Goal: Task Accomplishment & Management: Manage account settings

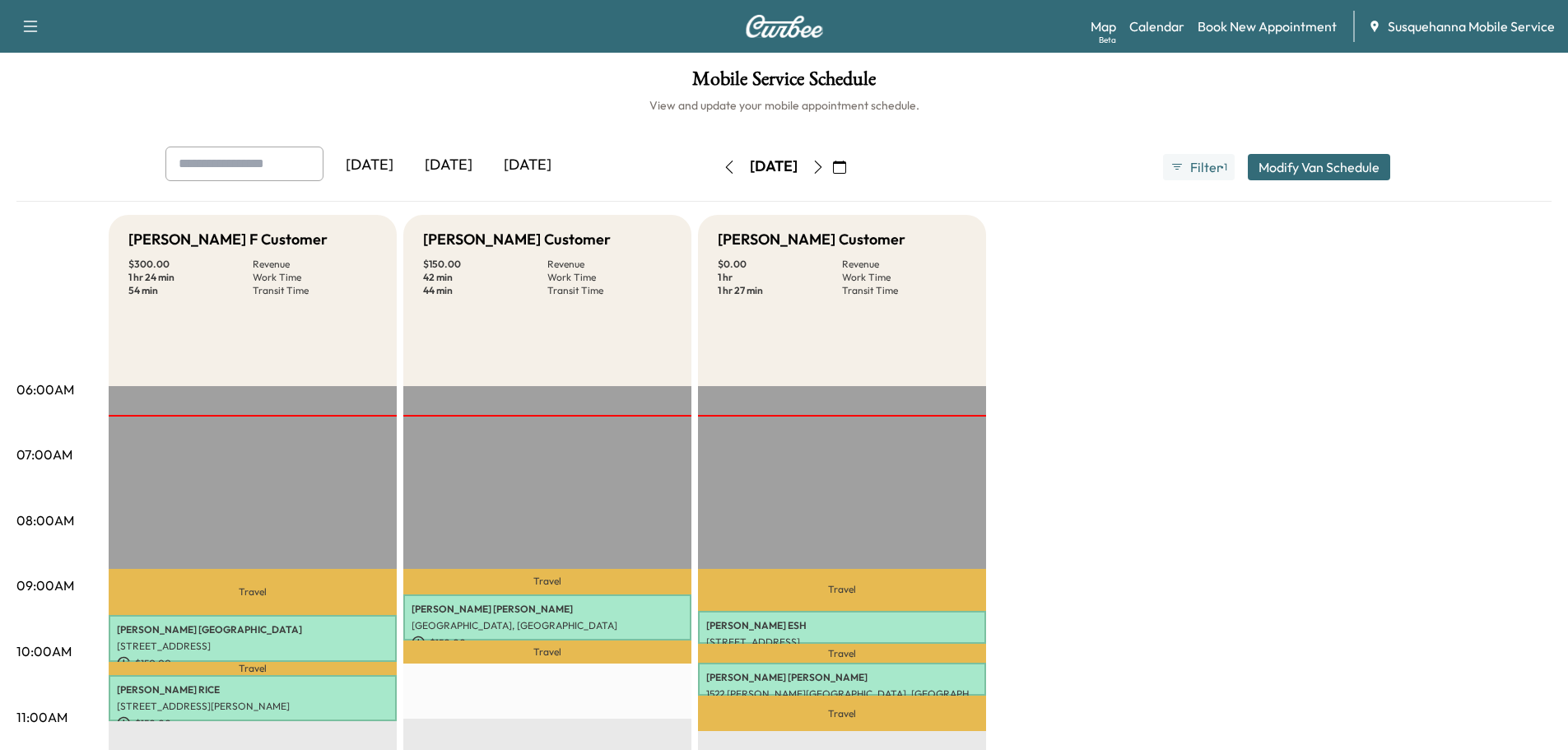
click at [825, 170] on icon "button" at bounding box center [818, 166] width 13 height 13
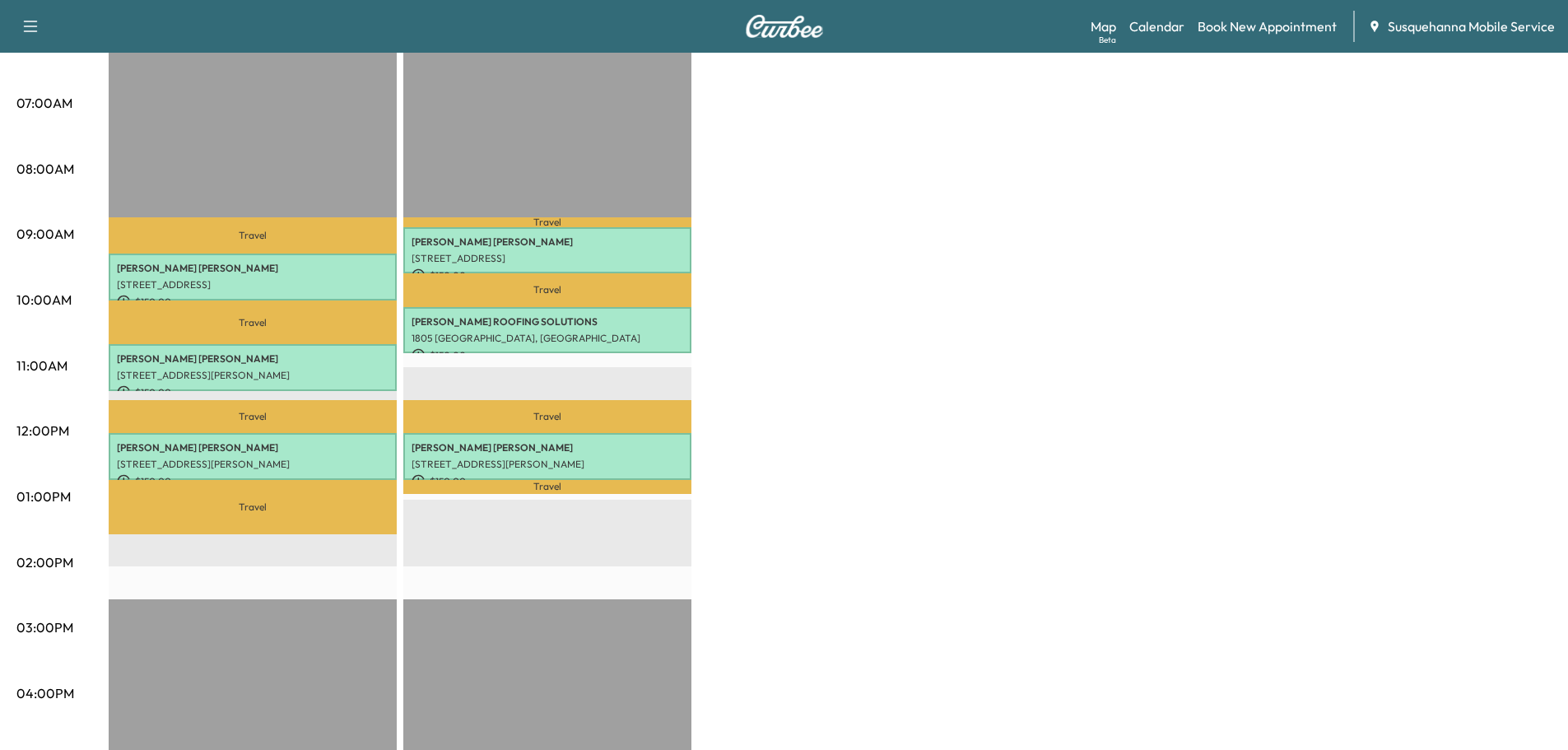
scroll to position [88, 0]
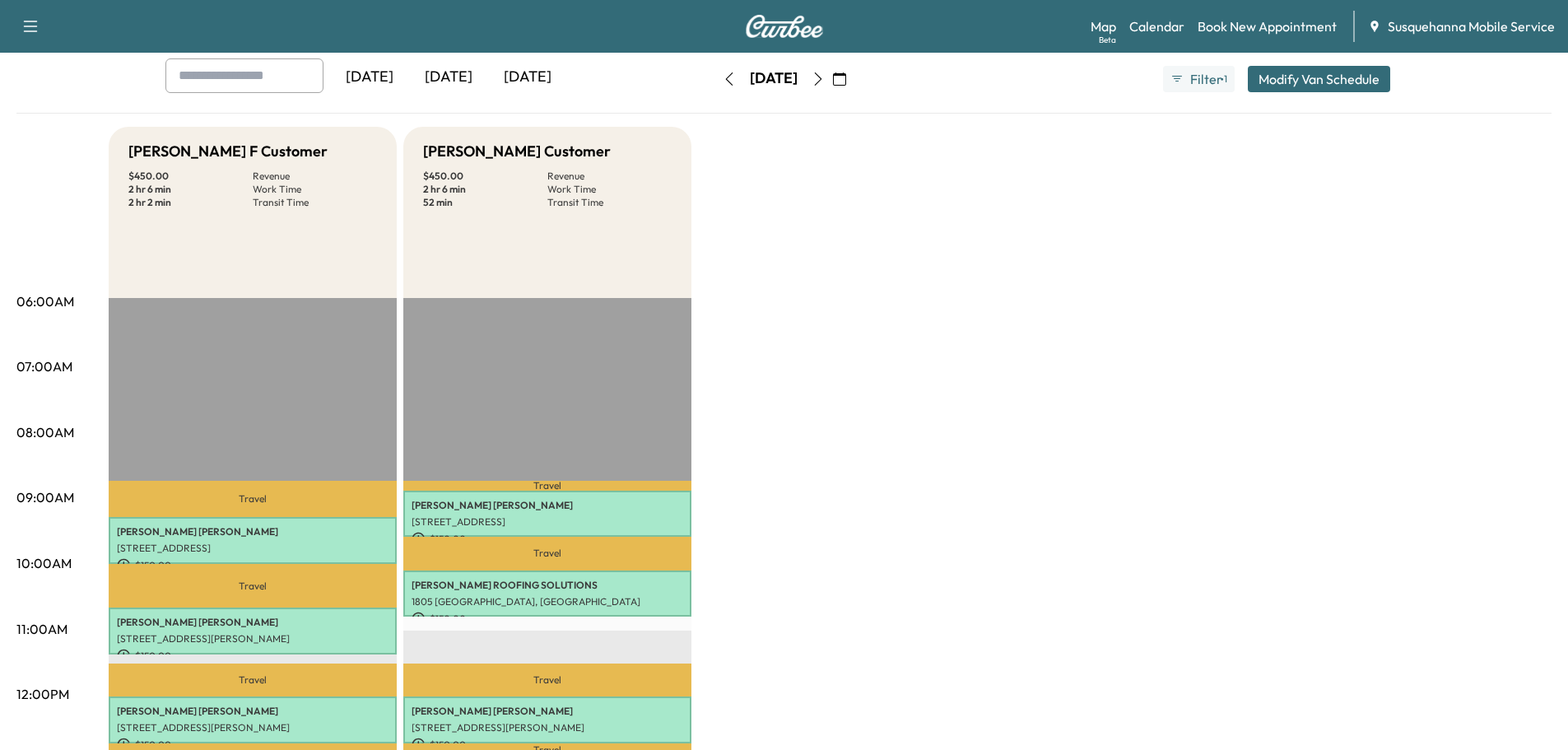
click at [825, 81] on icon "button" at bounding box center [818, 79] width 13 height 13
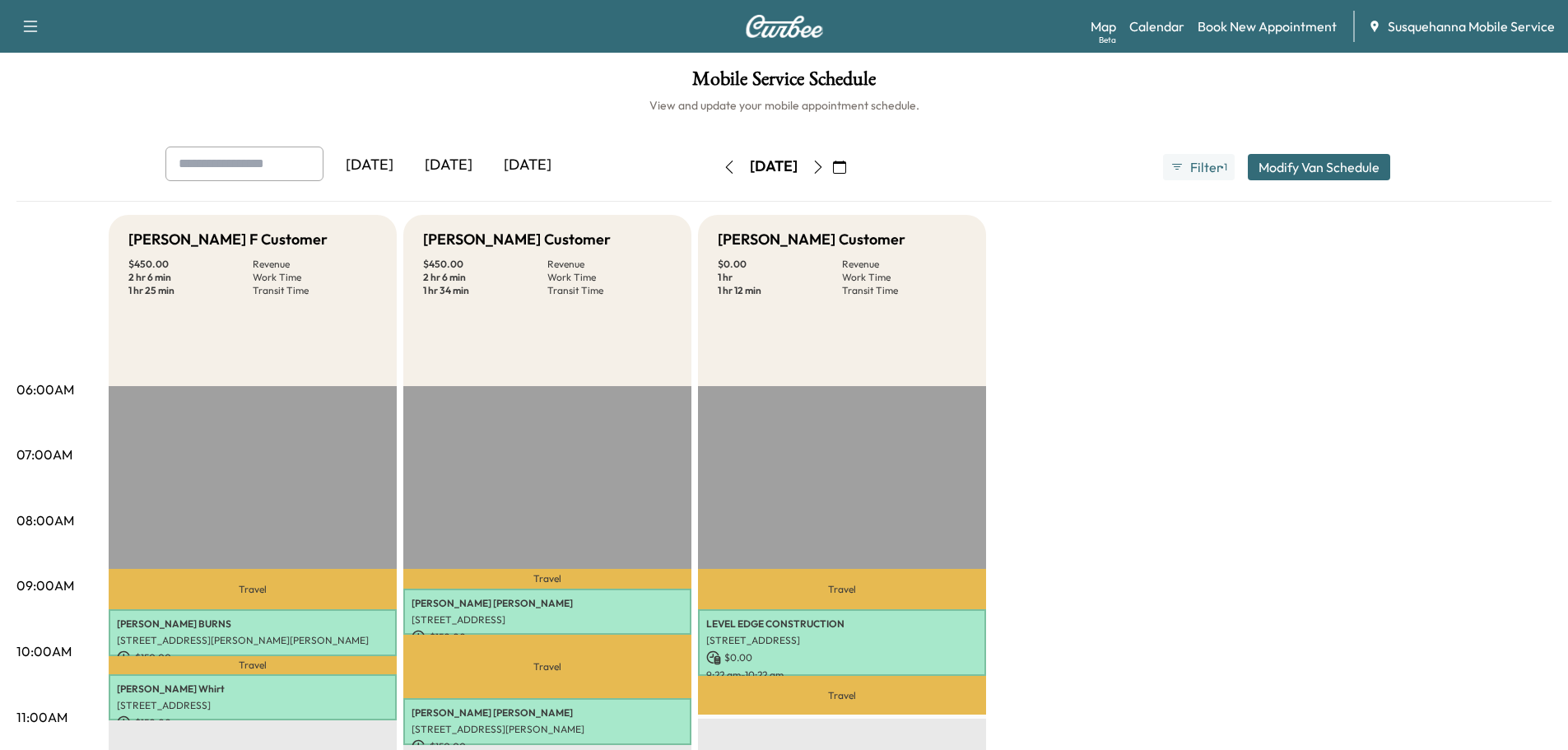
click at [825, 173] on icon "button" at bounding box center [818, 166] width 13 height 13
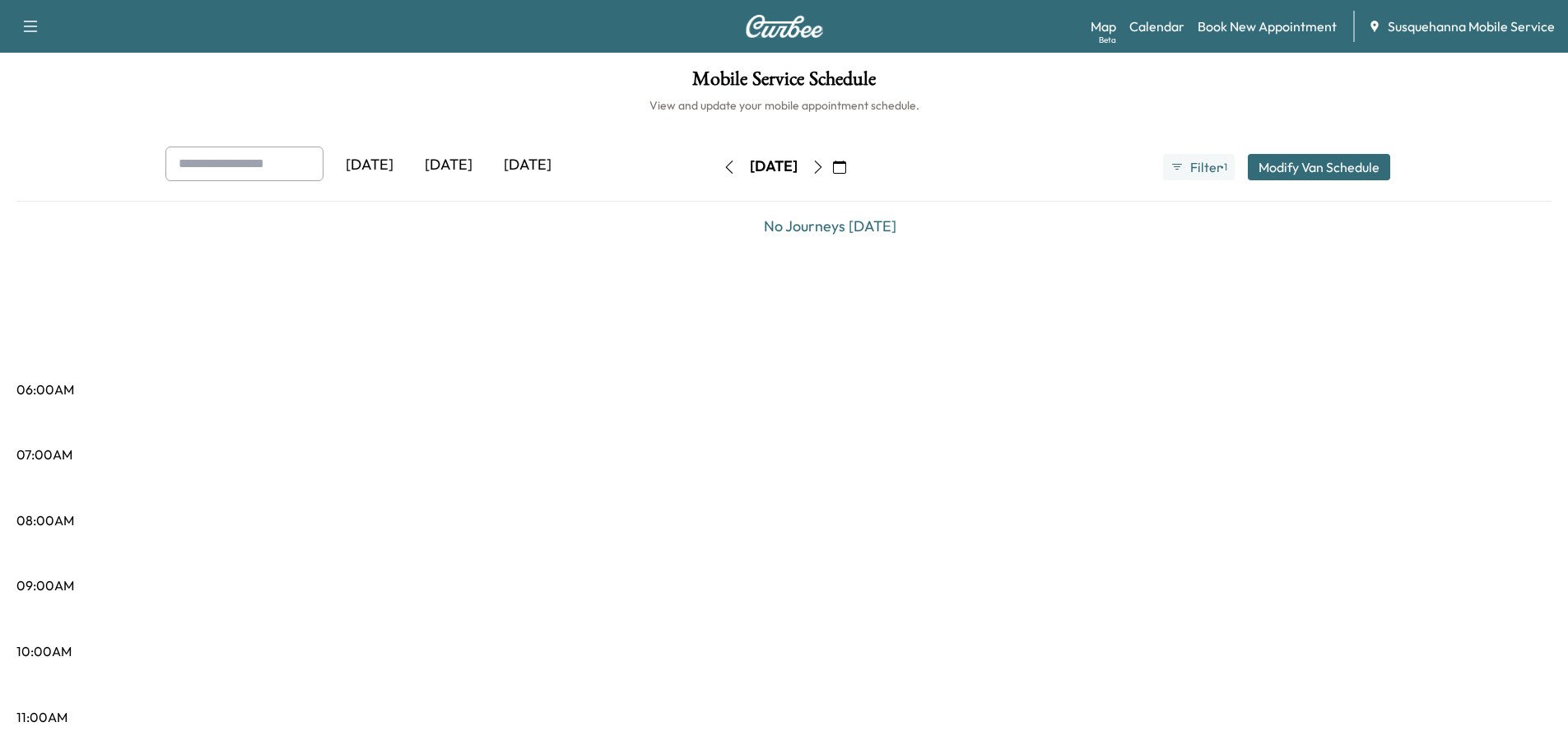
click at [832, 173] on button "button" at bounding box center [819, 167] width 28 height 27
click at [825, 173] on icon "button" at bounding box center [818, 166] width 13 height 13
click at [825, 171] on icon "button" at bounding box center [818, 166] width 13 height 13
click at [821, 171] on icon "button" at bounding box center [818, 166] width 7 height 13
click at [832, 171] on button "button" at bounding box center [819, 167] width 28 height 27
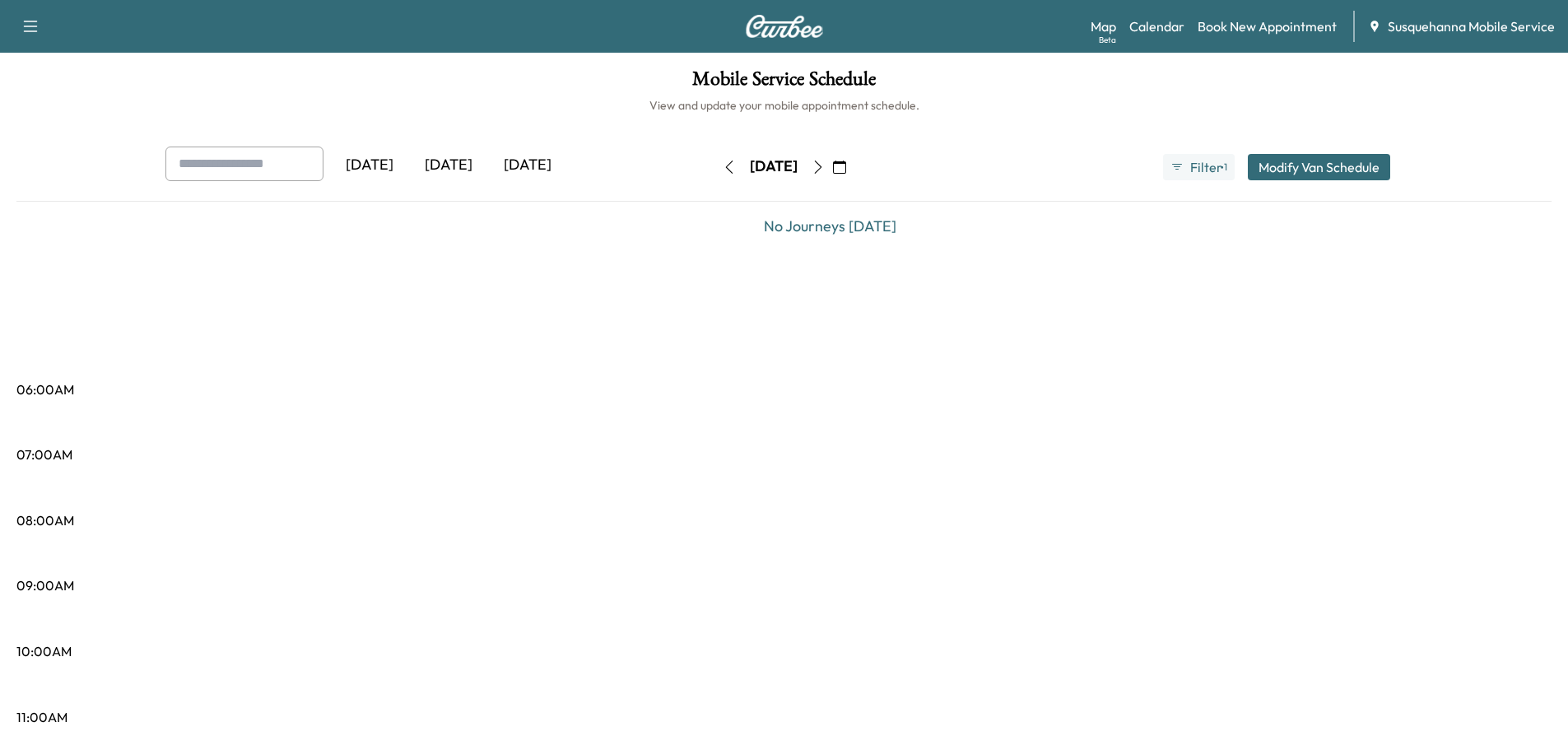
click at [825, 171] on icon "button" at bounding box center [818, 166] width 13 height 13
click at [846, 169] on icon "button" at bounding box center [839, 166] width 13 height 13
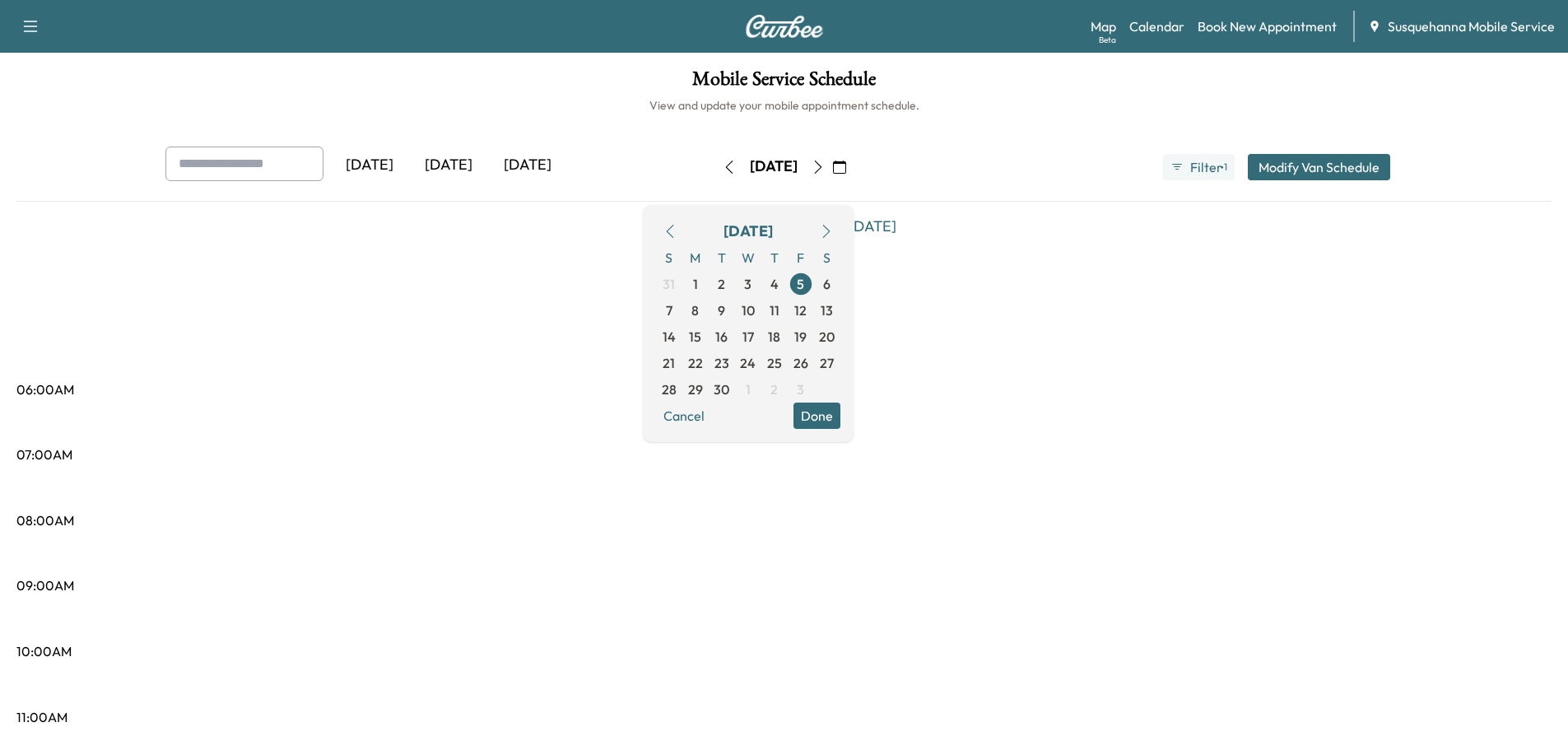
click at [677, 225] on icon "button" at bounding box center [670, 231] width 13 height 13
click at [755, 389] on span "27" at bounding box center [748, 389] width 14 height 19
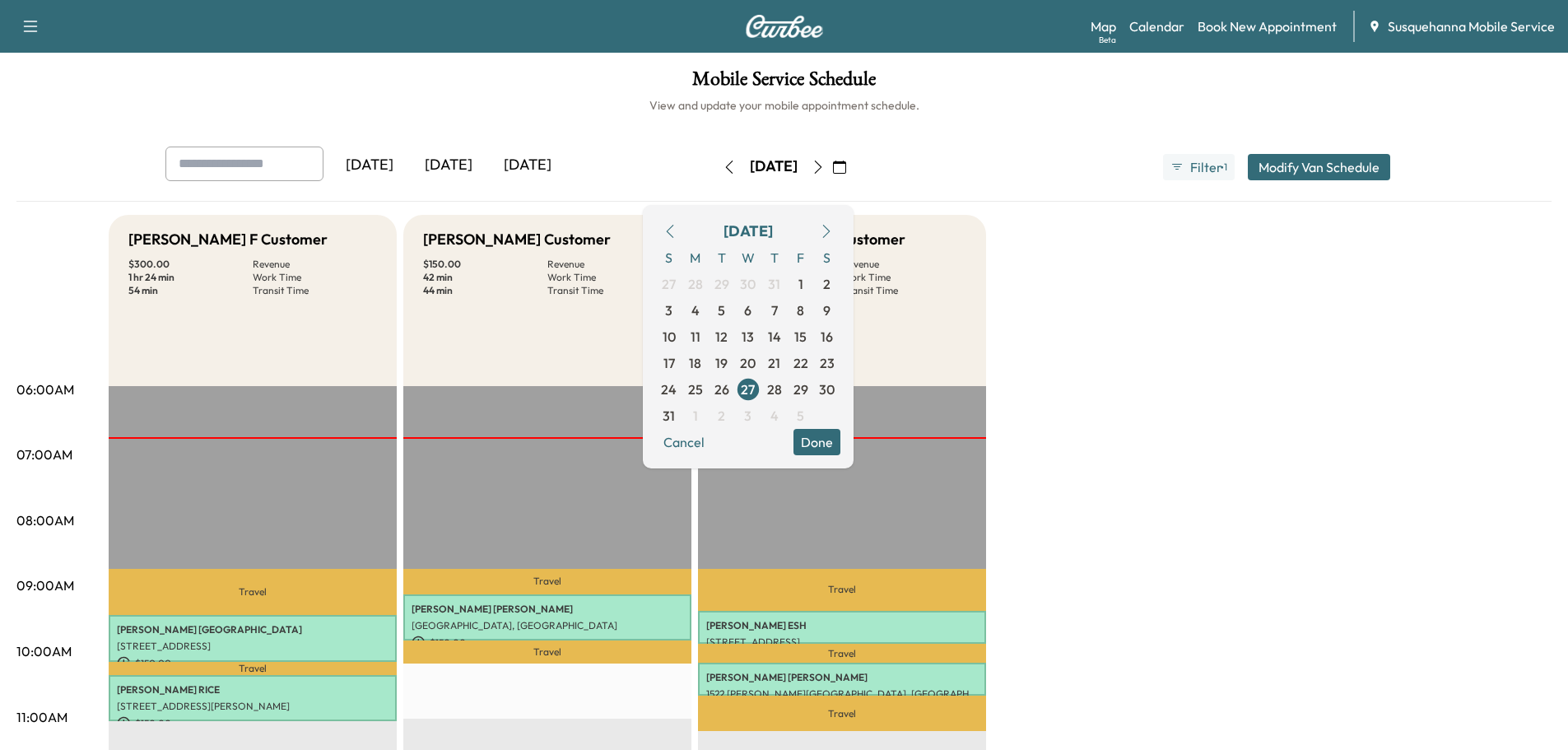
click at [841, 441] on button "Done" at bounding box center [817, 442] width 47 height 27
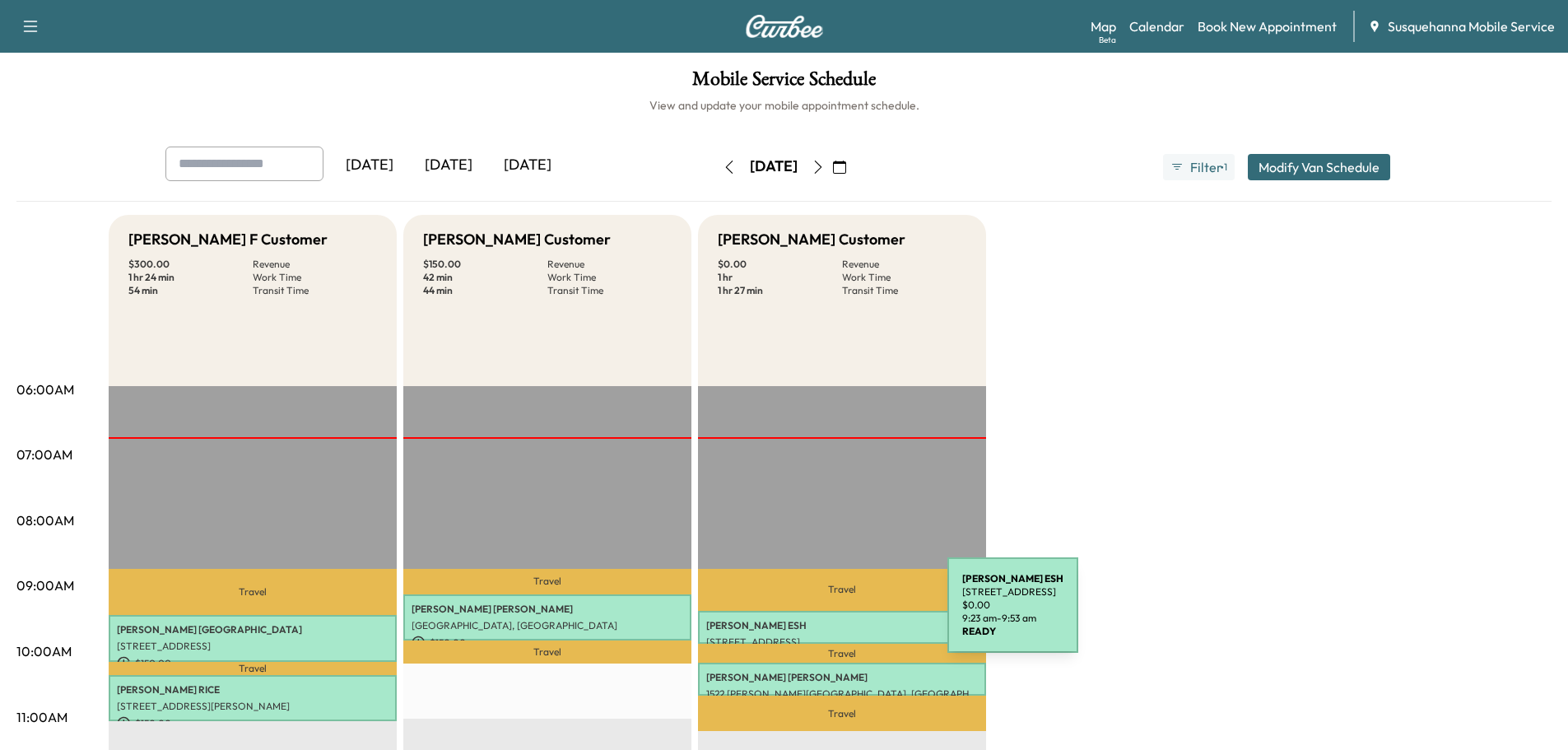
click at [824, 615] on div "BECKY ESH 111 PARADISE LN, RONKS, PA, USA $ 0.00 9:23 am - 9:53 am" at bounding box center [842, 627] width 288 height 33
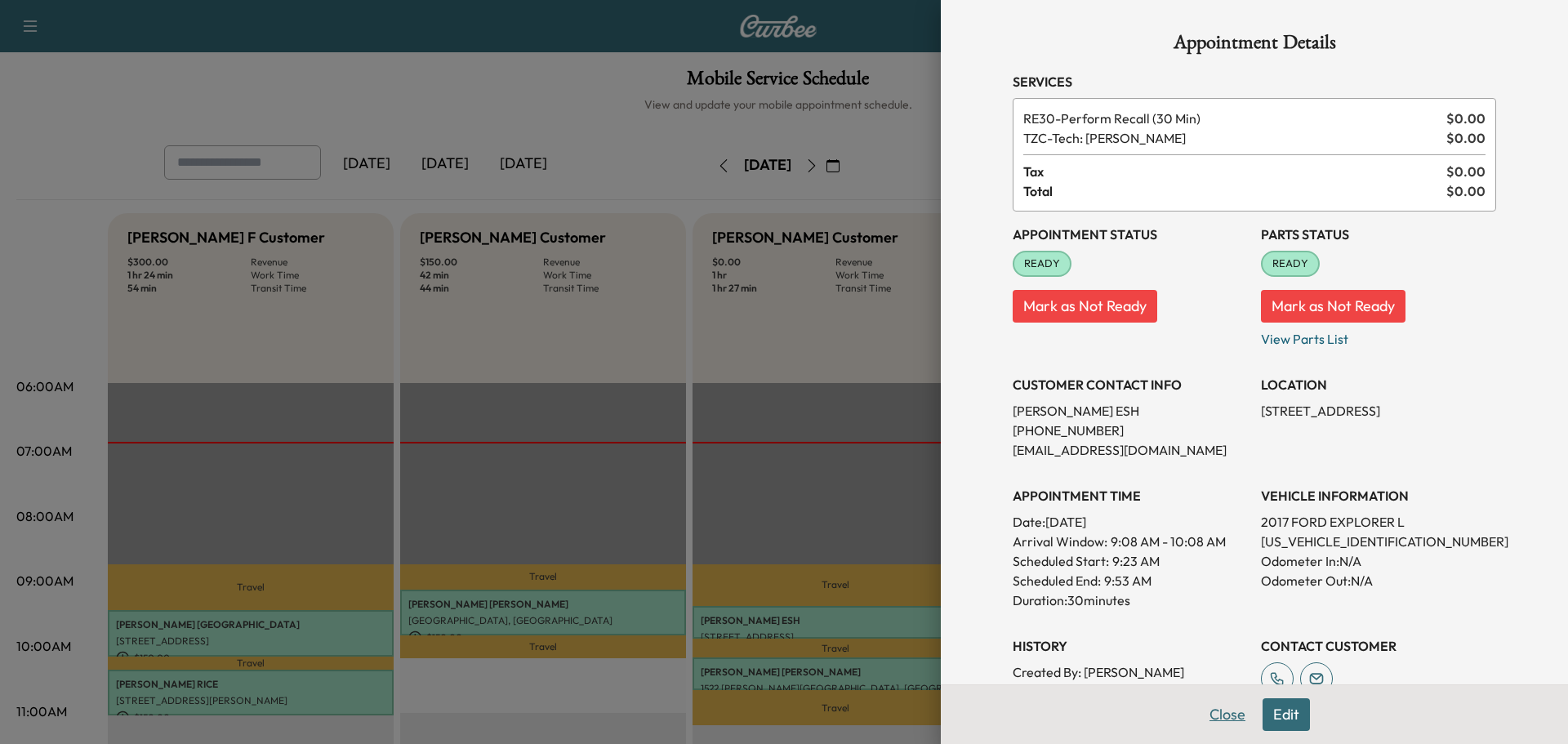
click at [1199, 719] on button "Close" at bounding box center [1227, 714] width 57 height 33
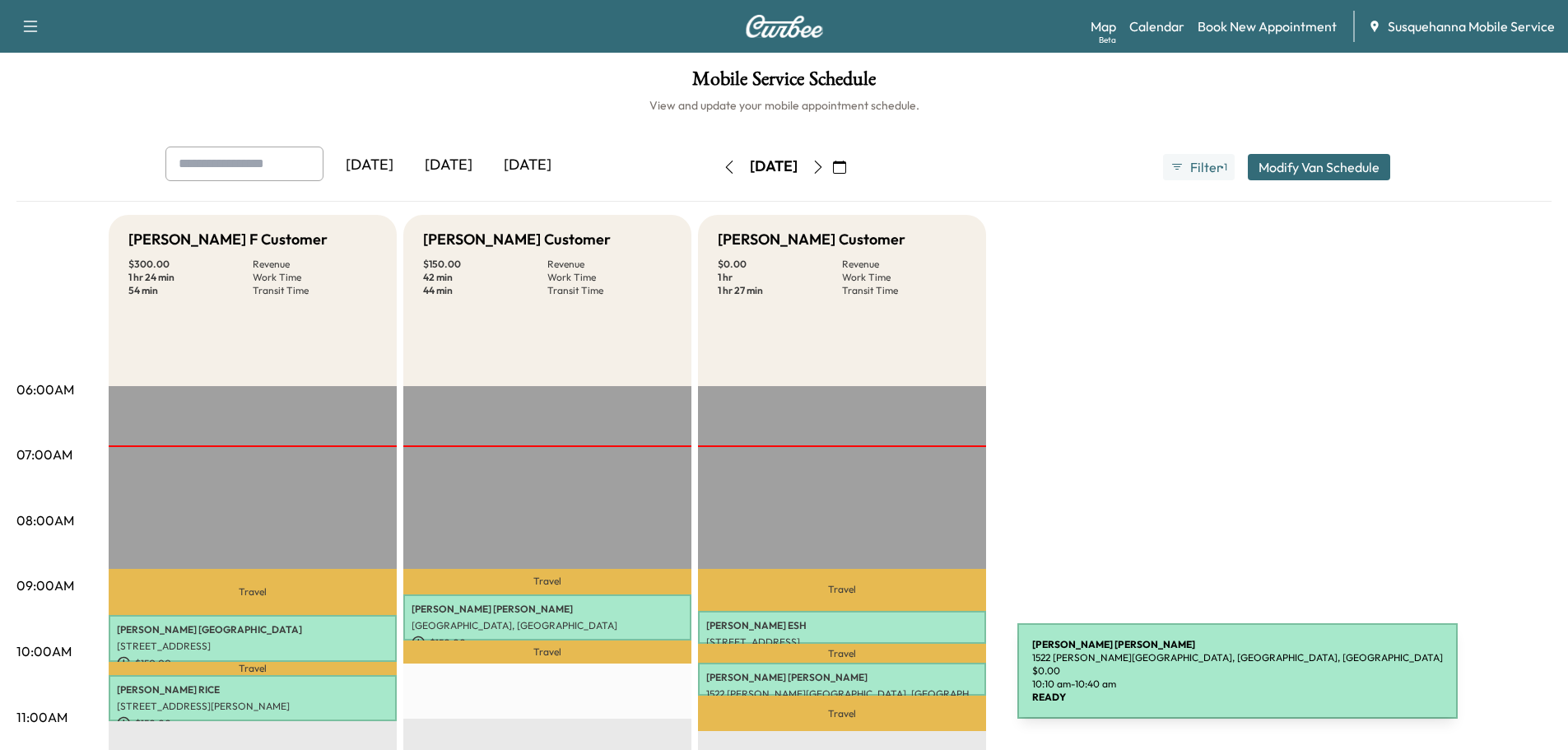
click at [894, 680] on p "[PERSON_NAME]" at bounding box center [842, 677] width 272 height 13
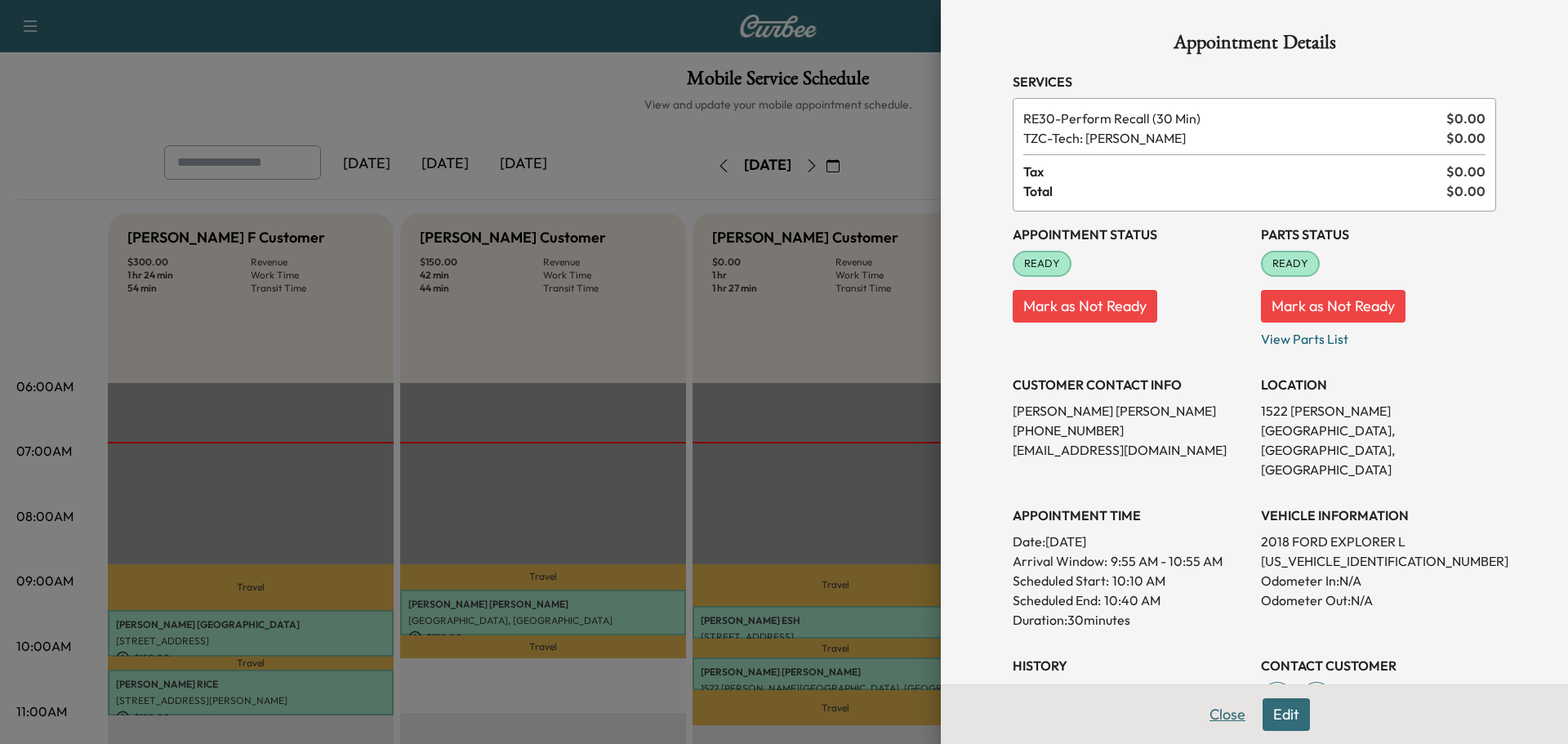
click at [1199, 710] on button "Close" at bounding box center [1227, 714] width 57 height 33
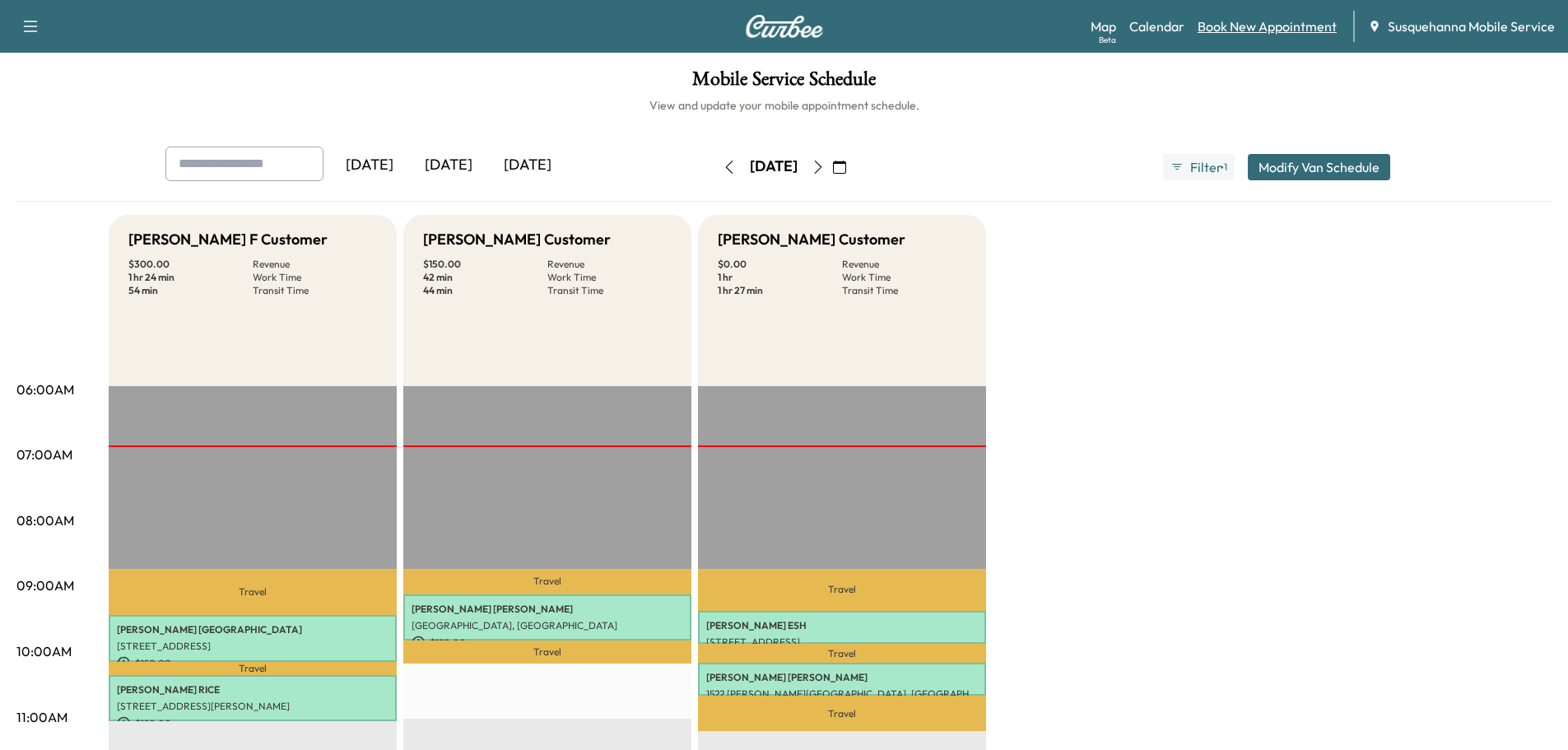
click at [1277, 30] on link "Book New Appointment" at bounding box center [1267, 27] width 139 height 19
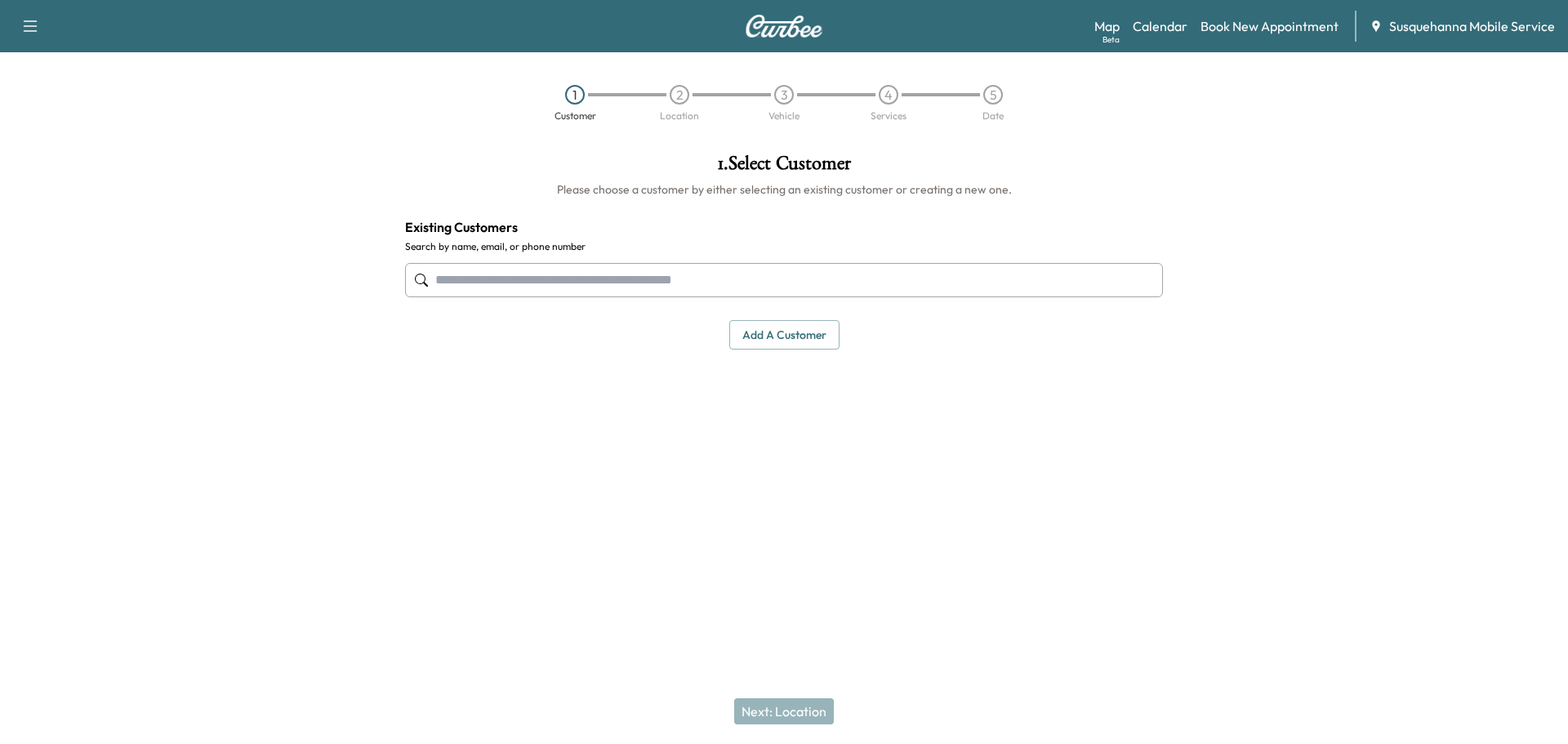
click at [702, 275] on input "text" at bounding box center [784, 279] width 758 height 34
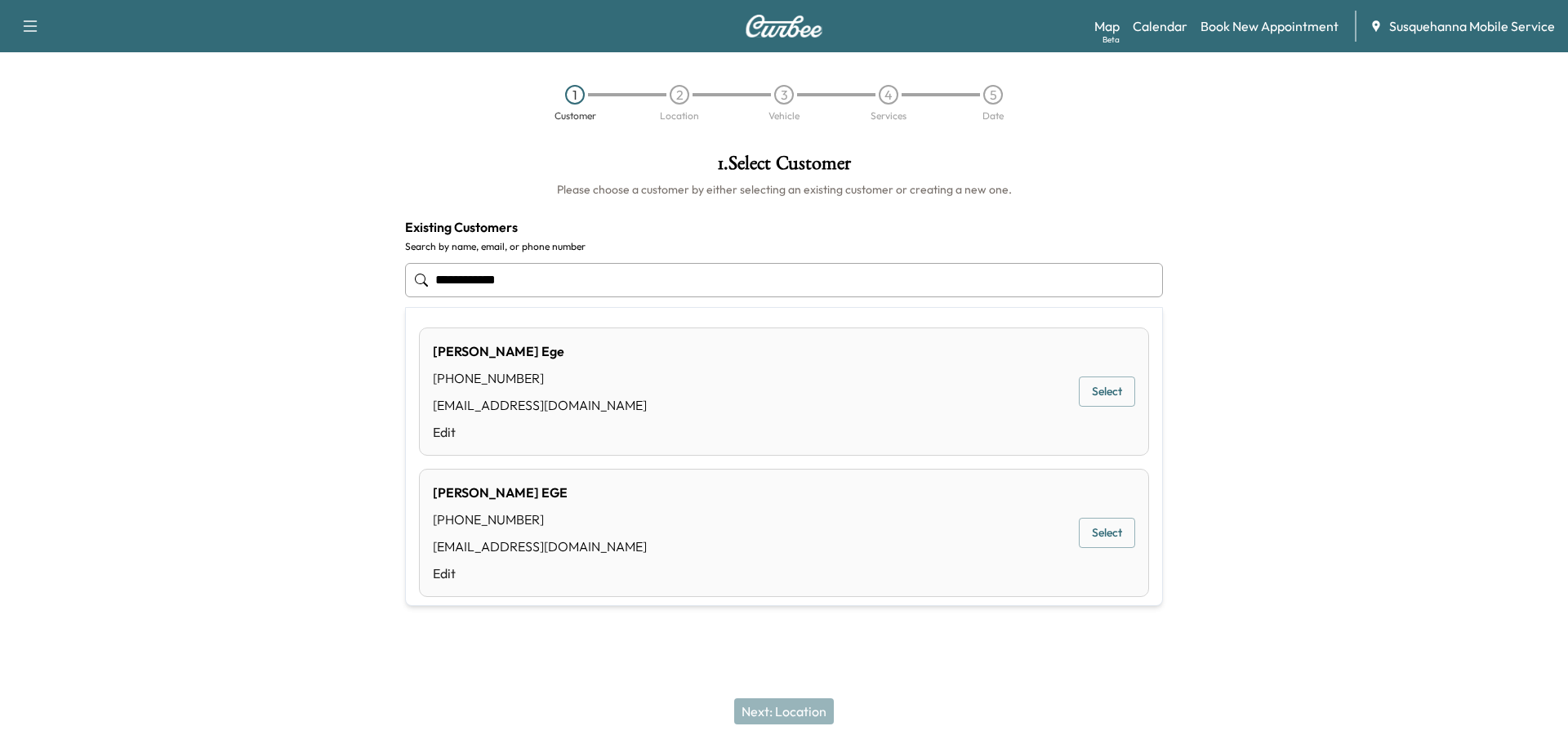
click at [1100, 367] on div "Jennifer Ege (717) 318-1958 Jenniannmoyer@gmail.com Edit Select" at bounding box center [784, 392] width 730 height 128
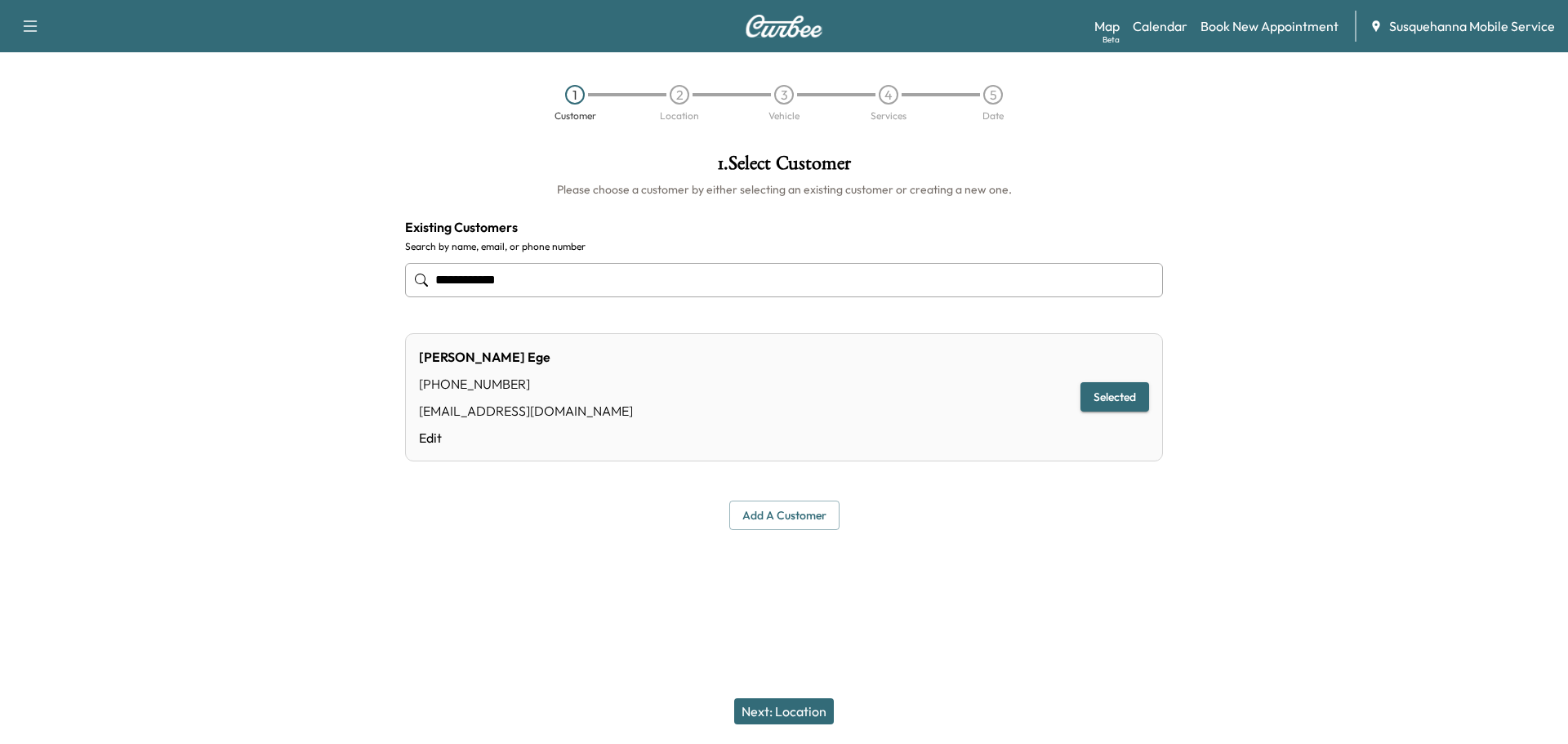
type input "**********"
click at [784, 712] on button "Next: Location" at bounding box center [783, 711] width 99 height 26
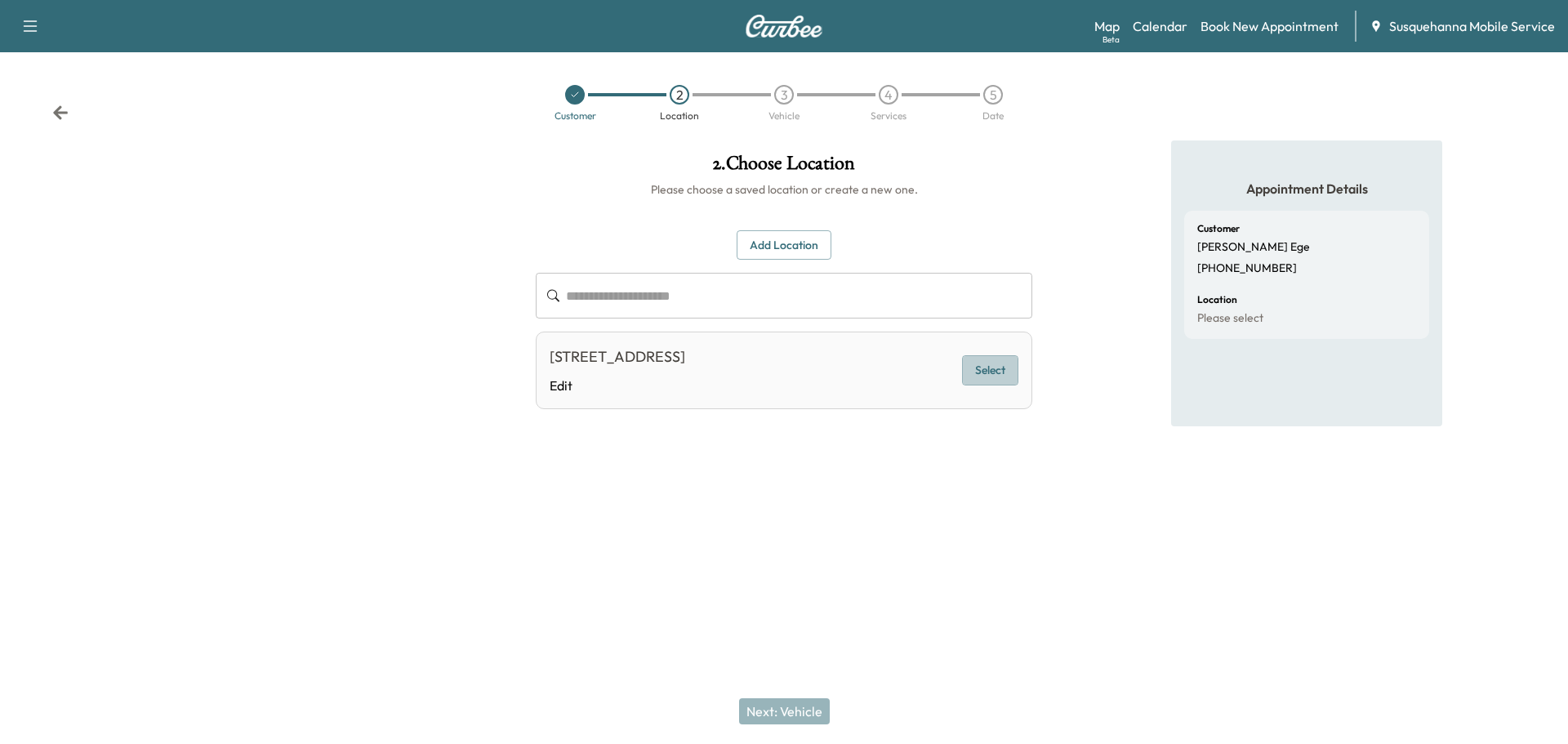
click at [986, 369] on button "Select" at bounding box center [991, 370] width 56 height 30
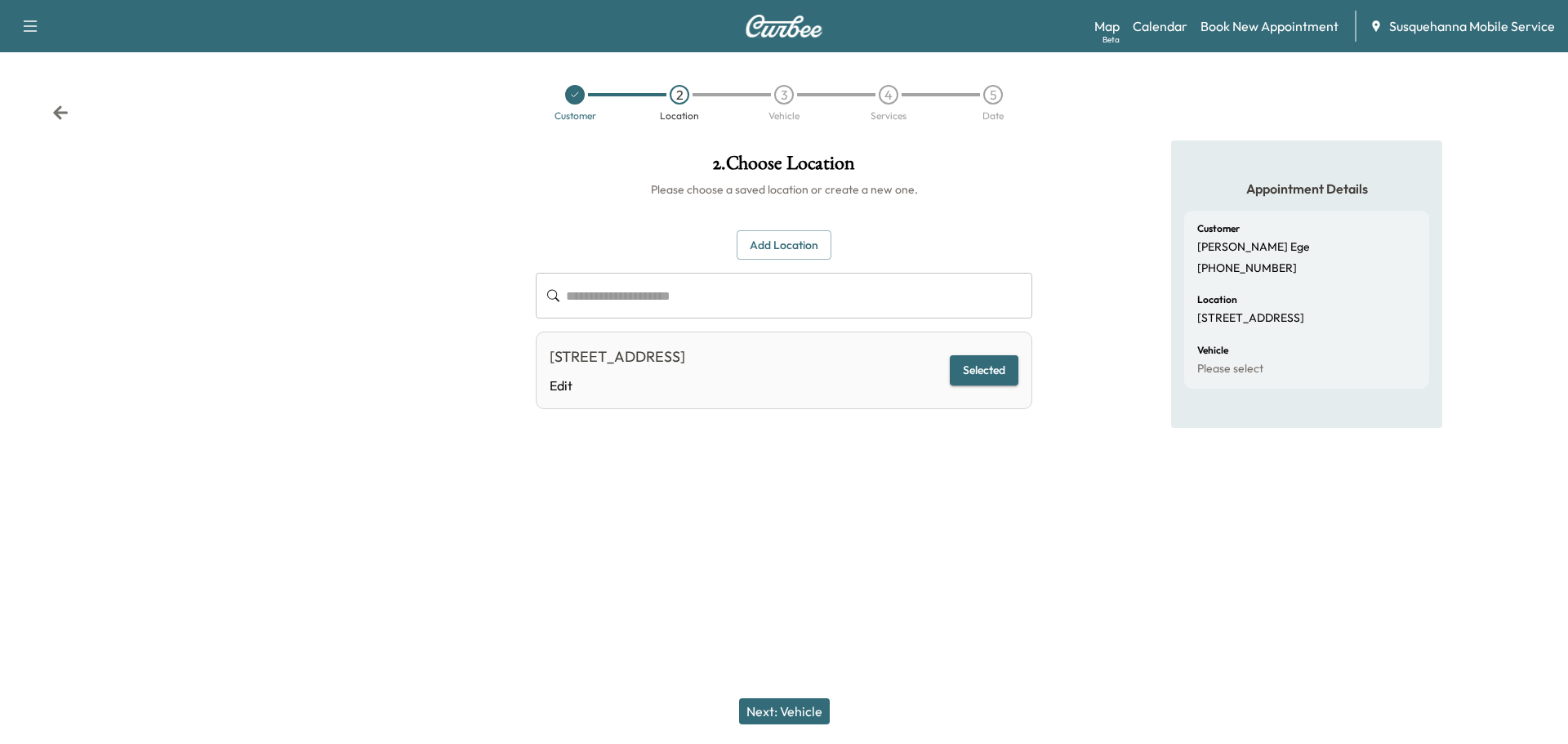
click at [797, 714] on button "Next: Vehicle" at bounding box center [784, 711] width 91 height 26
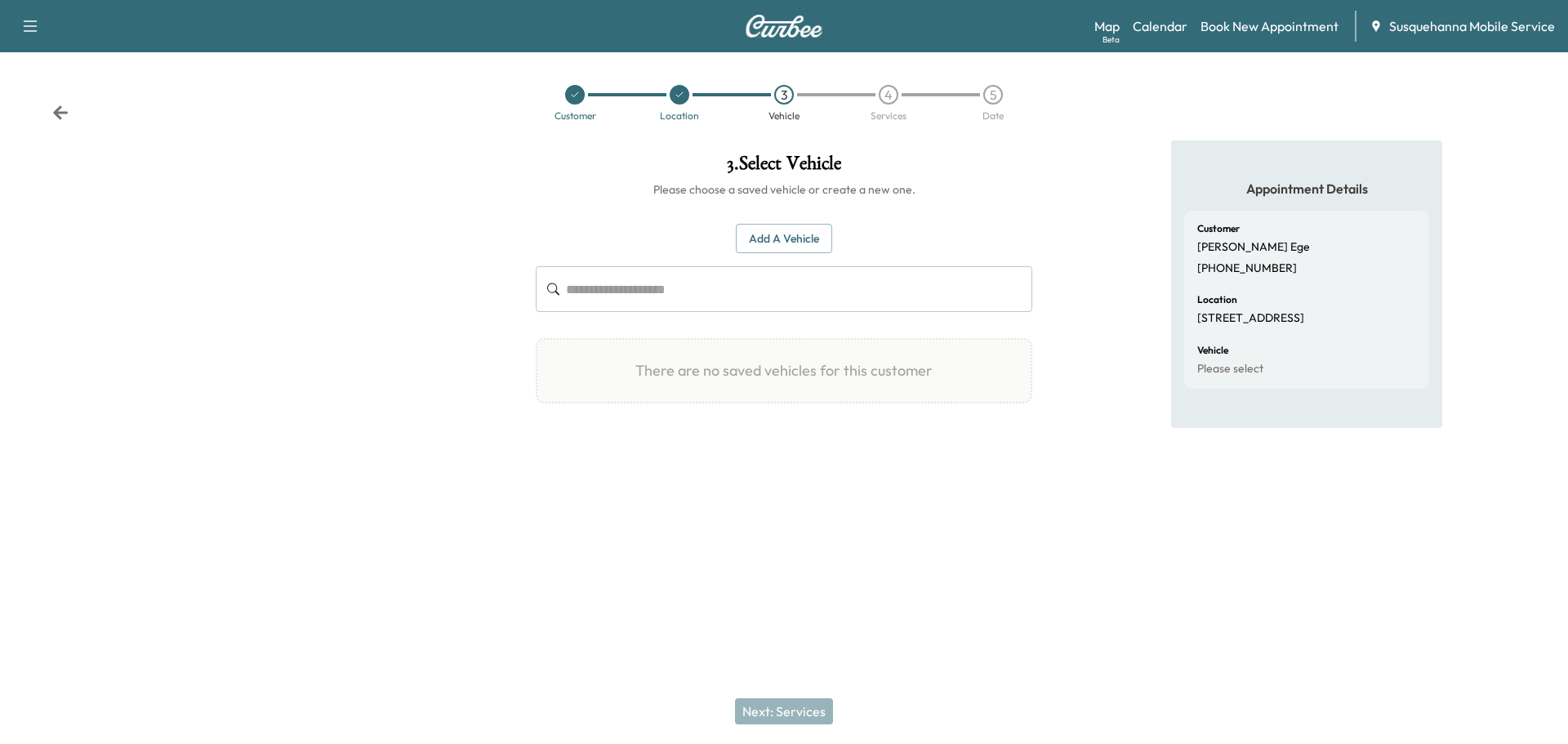
click at [60, 110] on icon at bounding box center [60, 112] width 15 height 14
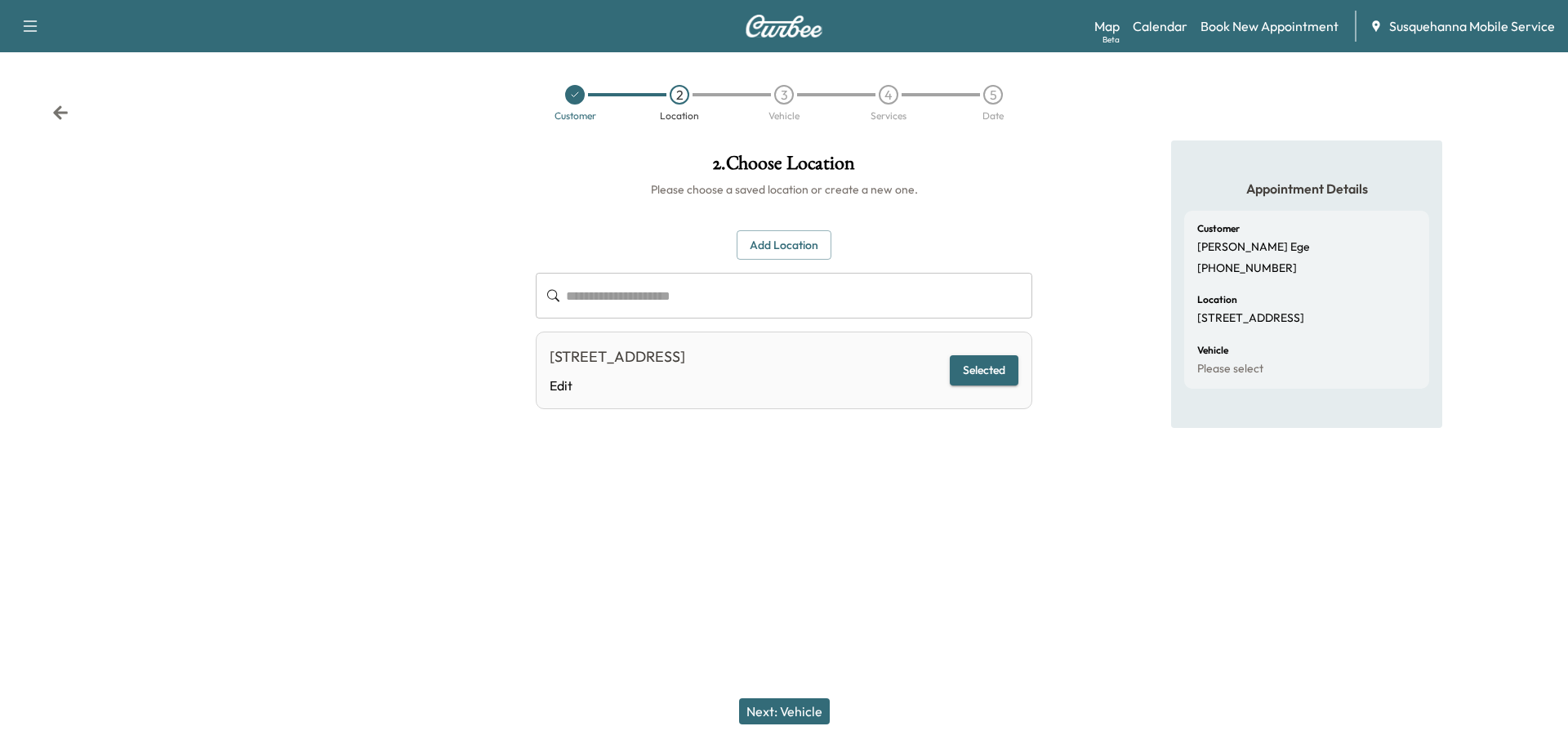
click at [60, 110] on icon at bounding box center [60, 112] width 15 height 14
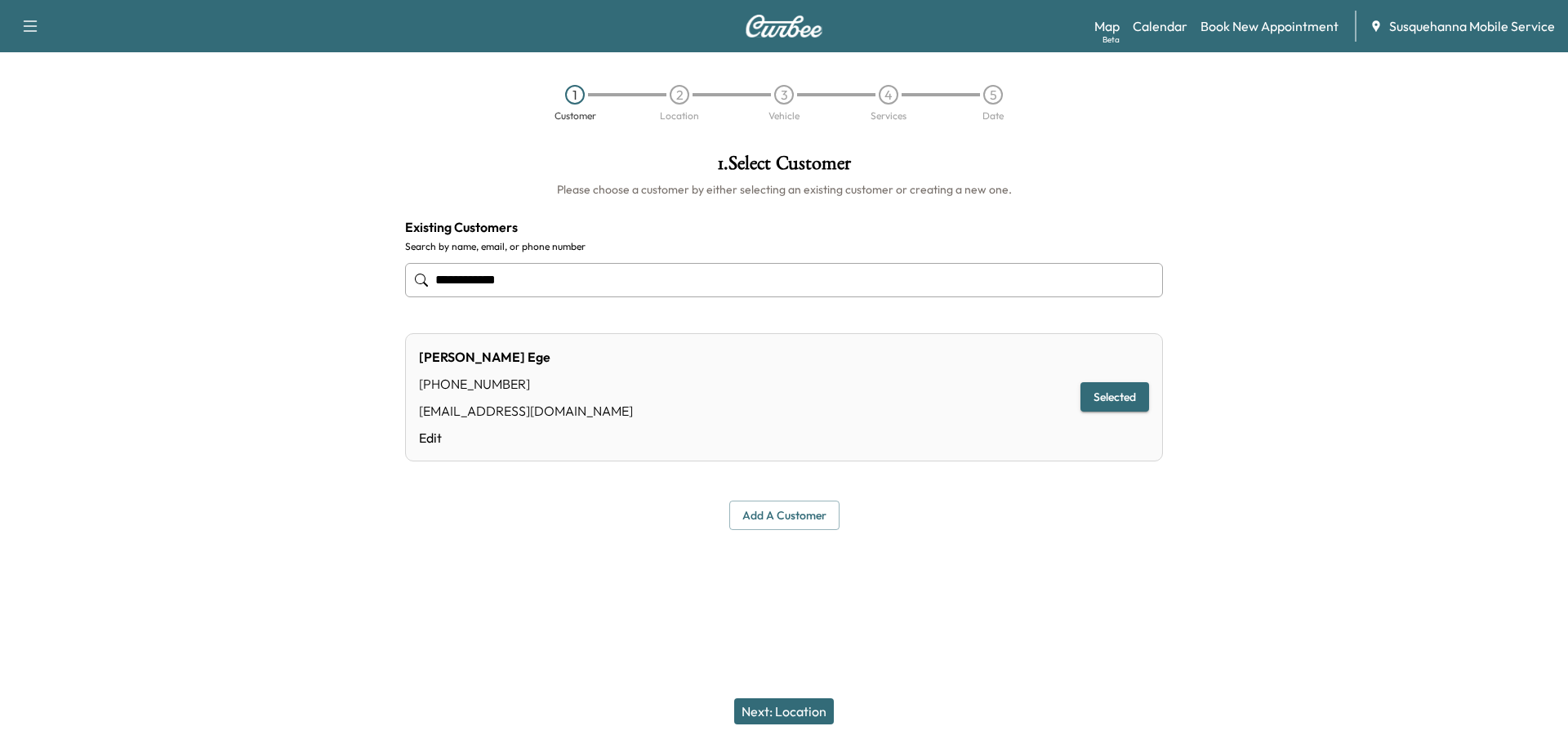
click at [60, 110] on div "1 Customer 2 Location 3 Vehicle 4 Services 5 Date" at bounding box center [784, 102] width 1568 height 75
click at [526, 271] on input "**********" at bounding box center [784, 279] width 758 height 34
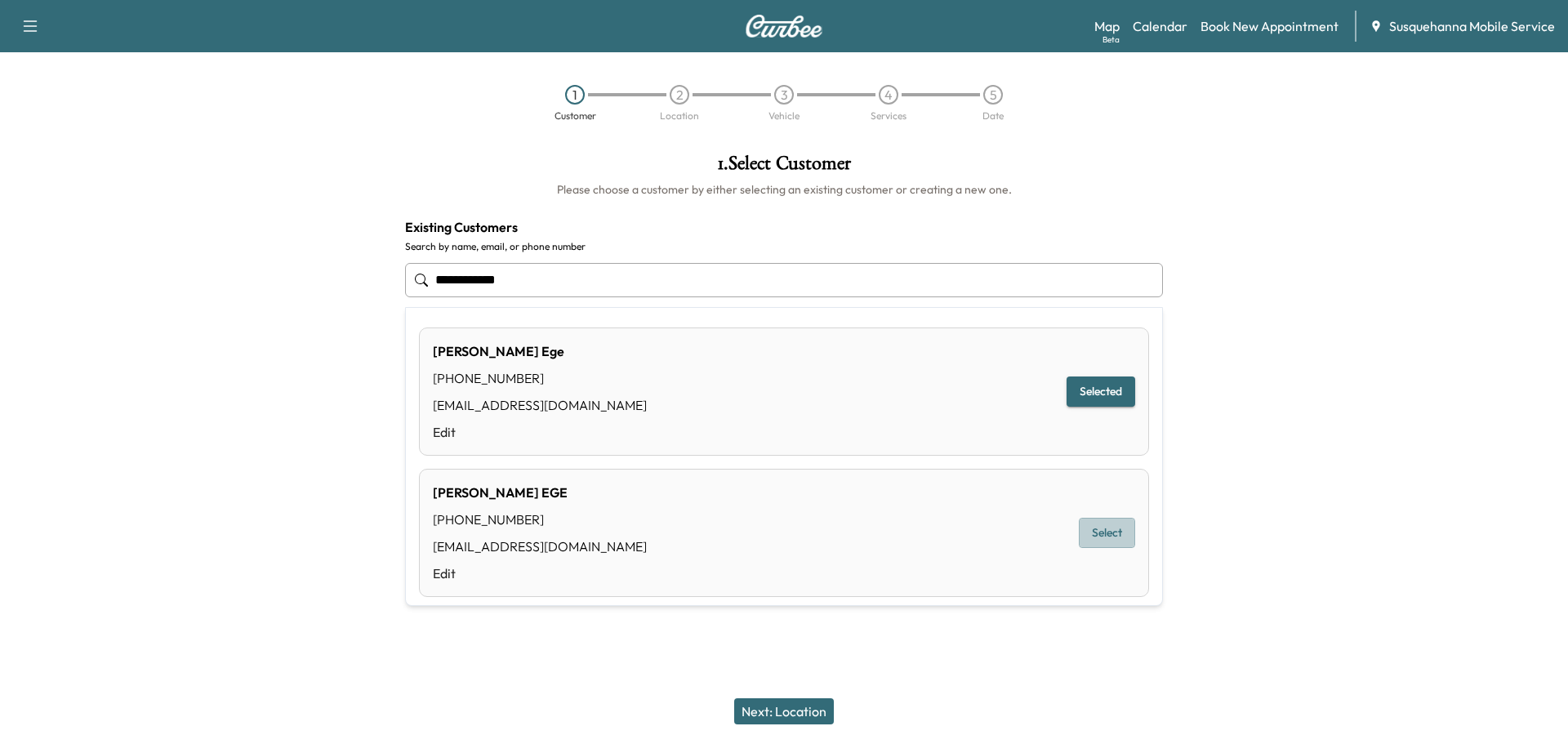
click at [1085, 531] on button "Select" at bounding box center [1107, 532] width 56 height 30
type input "**********"
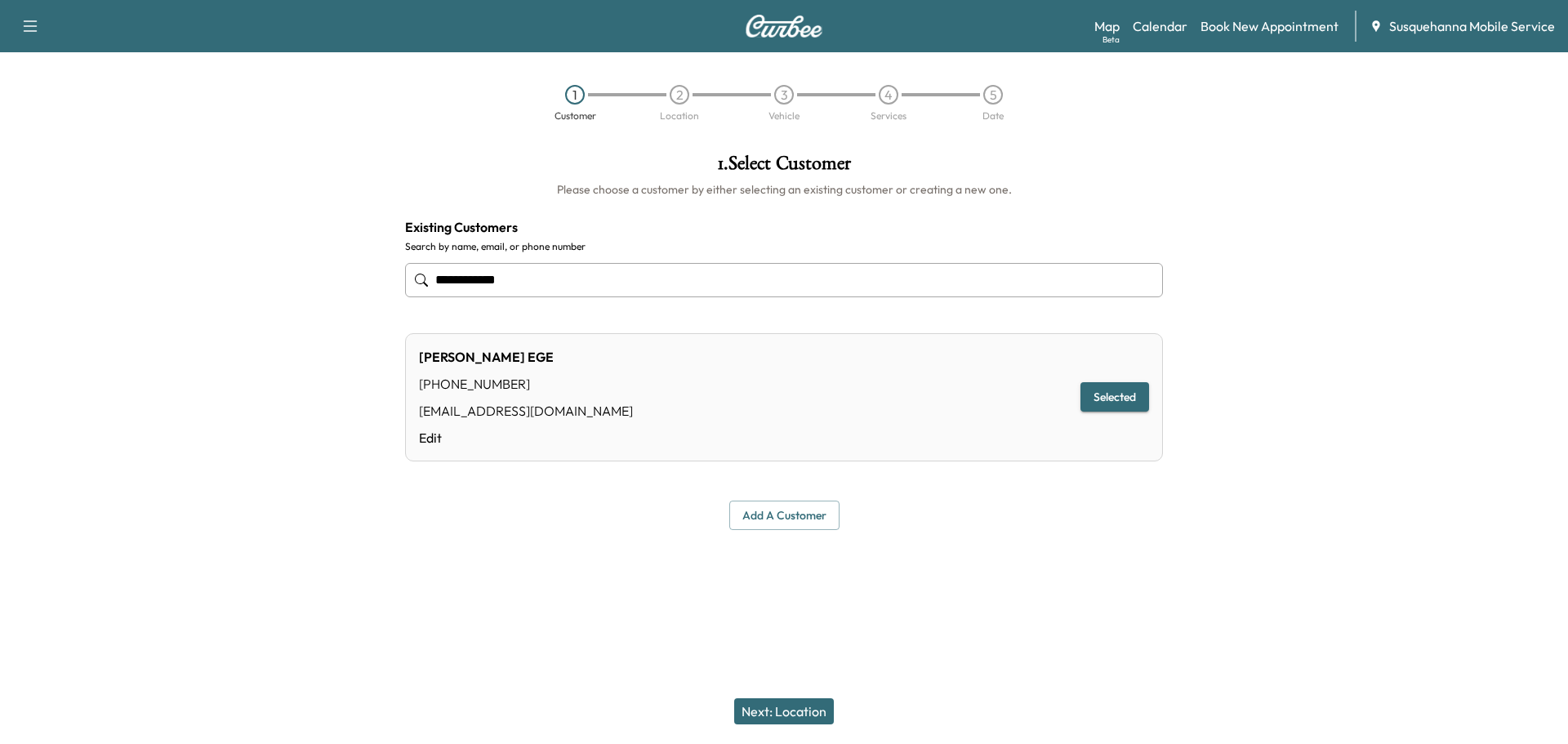
click at [807, 706] on button "Next: Location" at bounding box center [783, 711] width 99 height 26
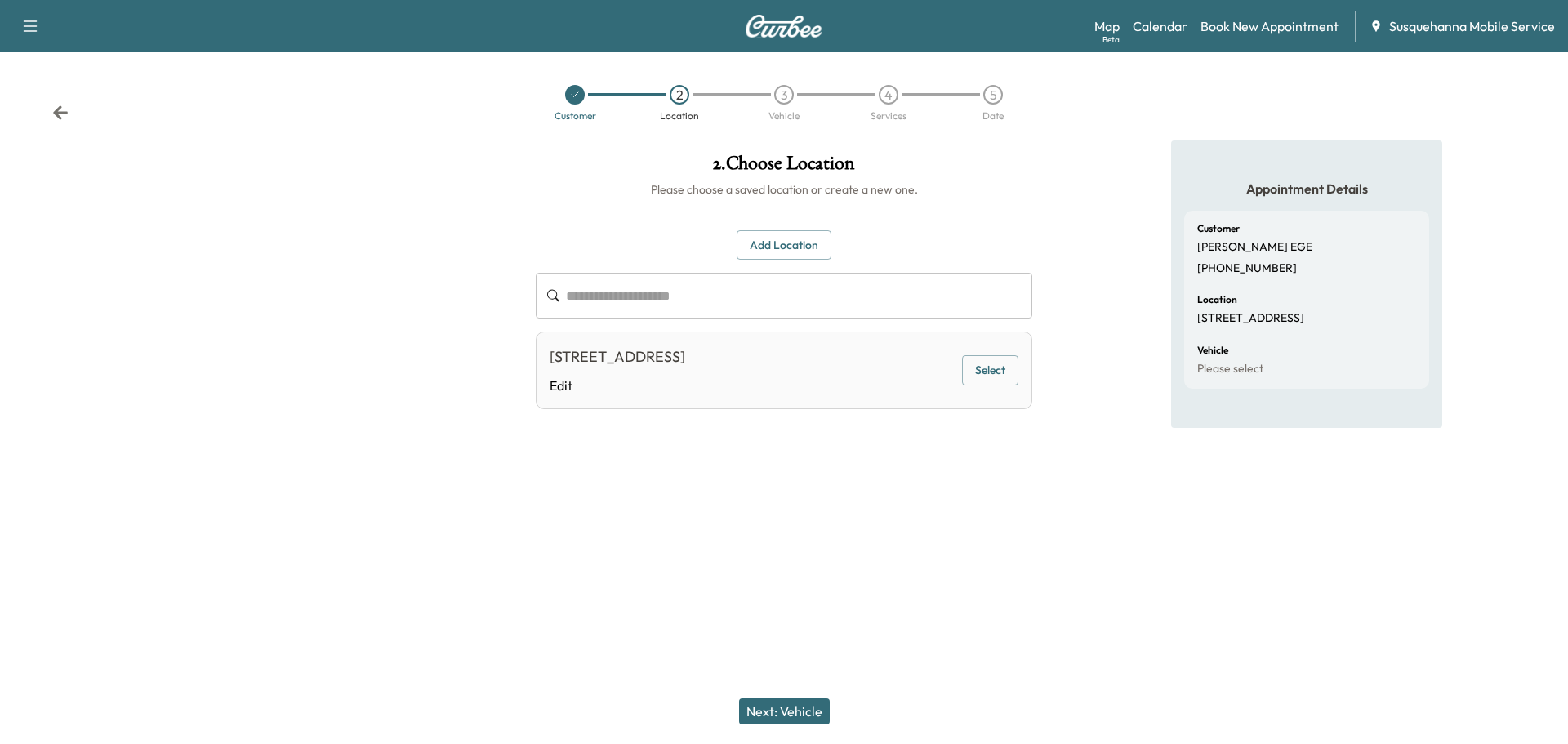
drag, startPoint x: 1005, startPoint y: 365, endPoint x: 940, endPoint y: 470, distance: 123.5
click at [1005, 372] on button "Select" at bounding box center [991, 370] width 56 height 30
click at [787, 700] on button "Next: Vehicle" at bounding box center [784, 711] width 91 height 26
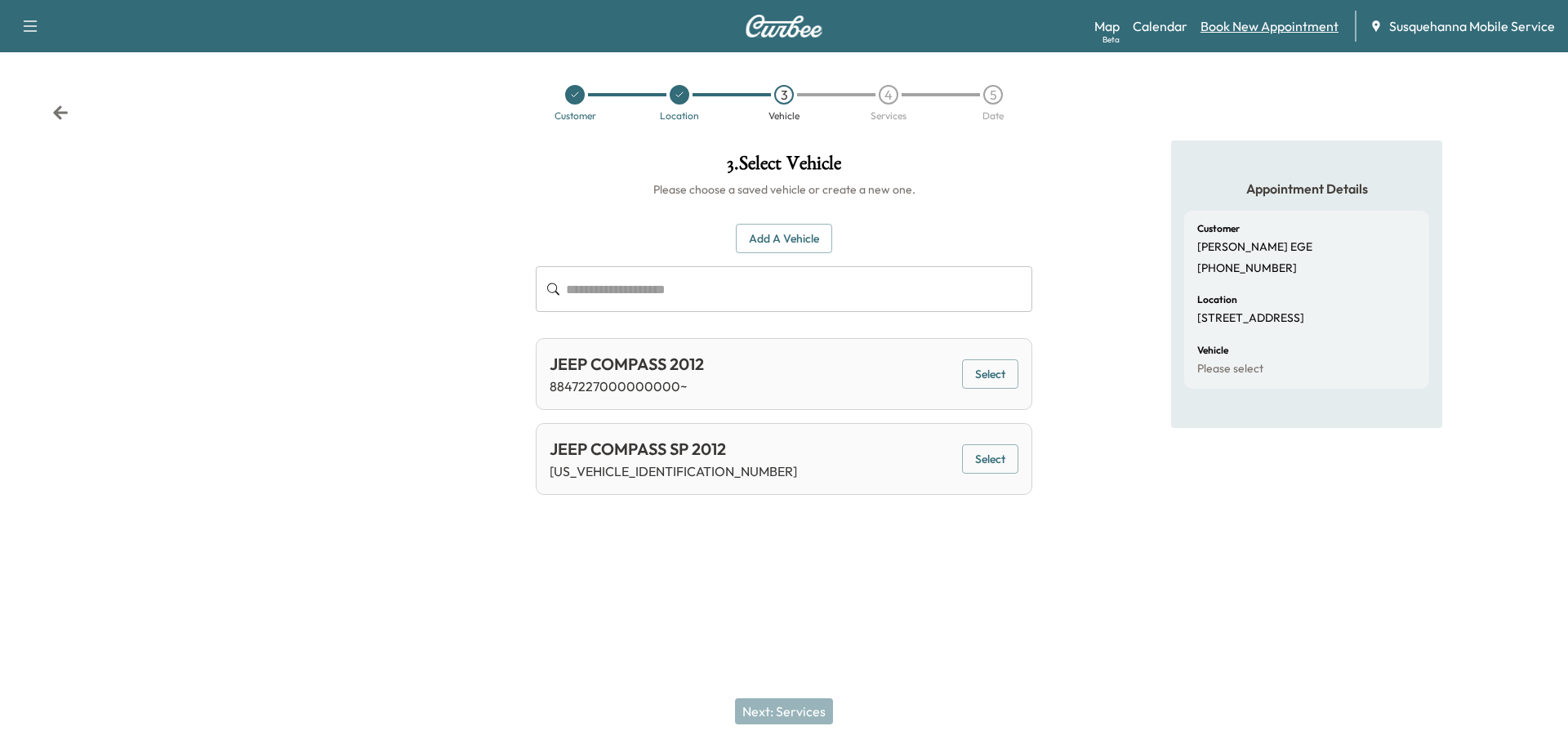
click at [1252, 20] on link "Book New Appointment" at bounding box center [1269, 26] width 138 height 19
click at [1155, 23] on link "Calendar" at bounding box center [1160, 26] width 54 height 19
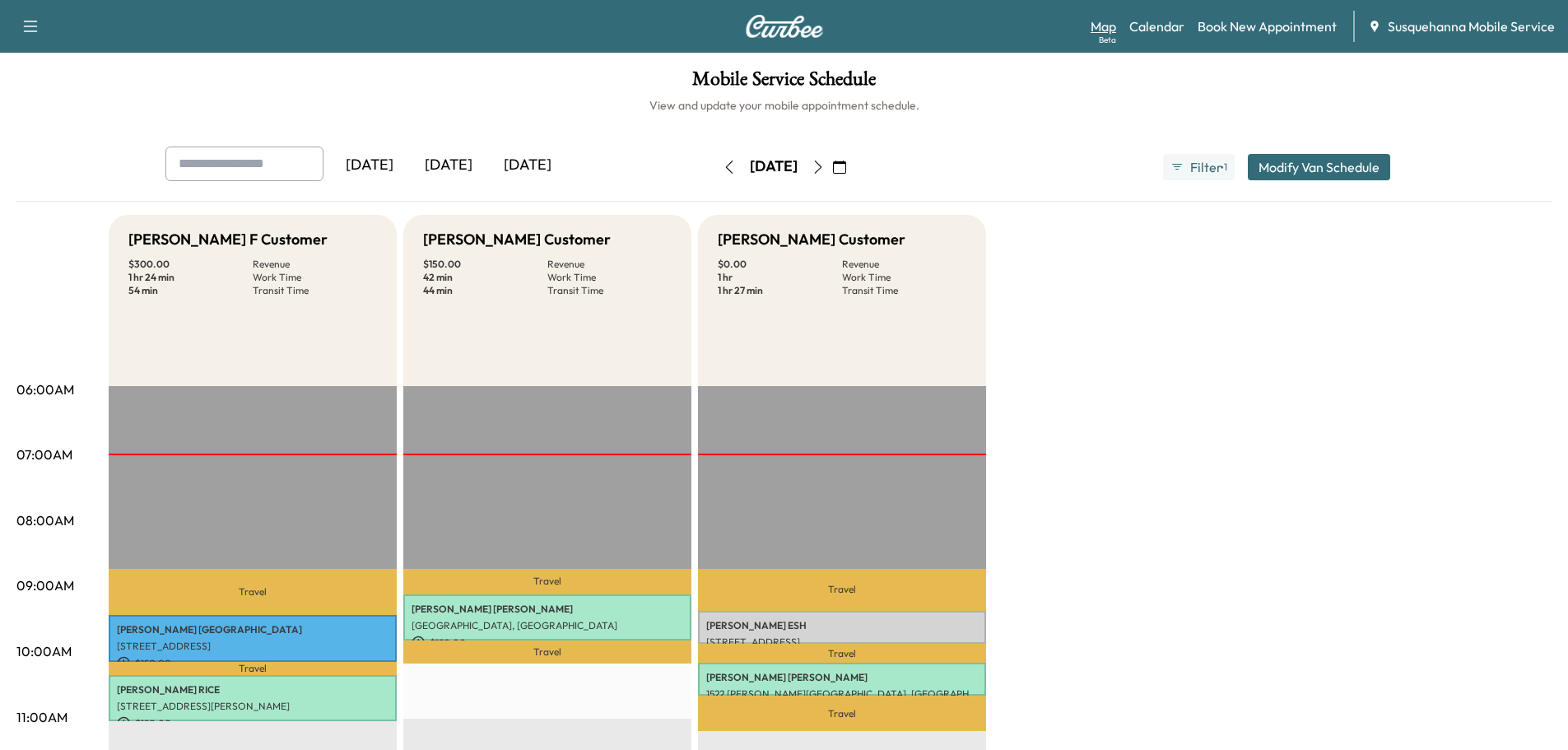
click at [1114, 19] on link "Map Beta" at bounding box center [1103, 27] width 26 height 19
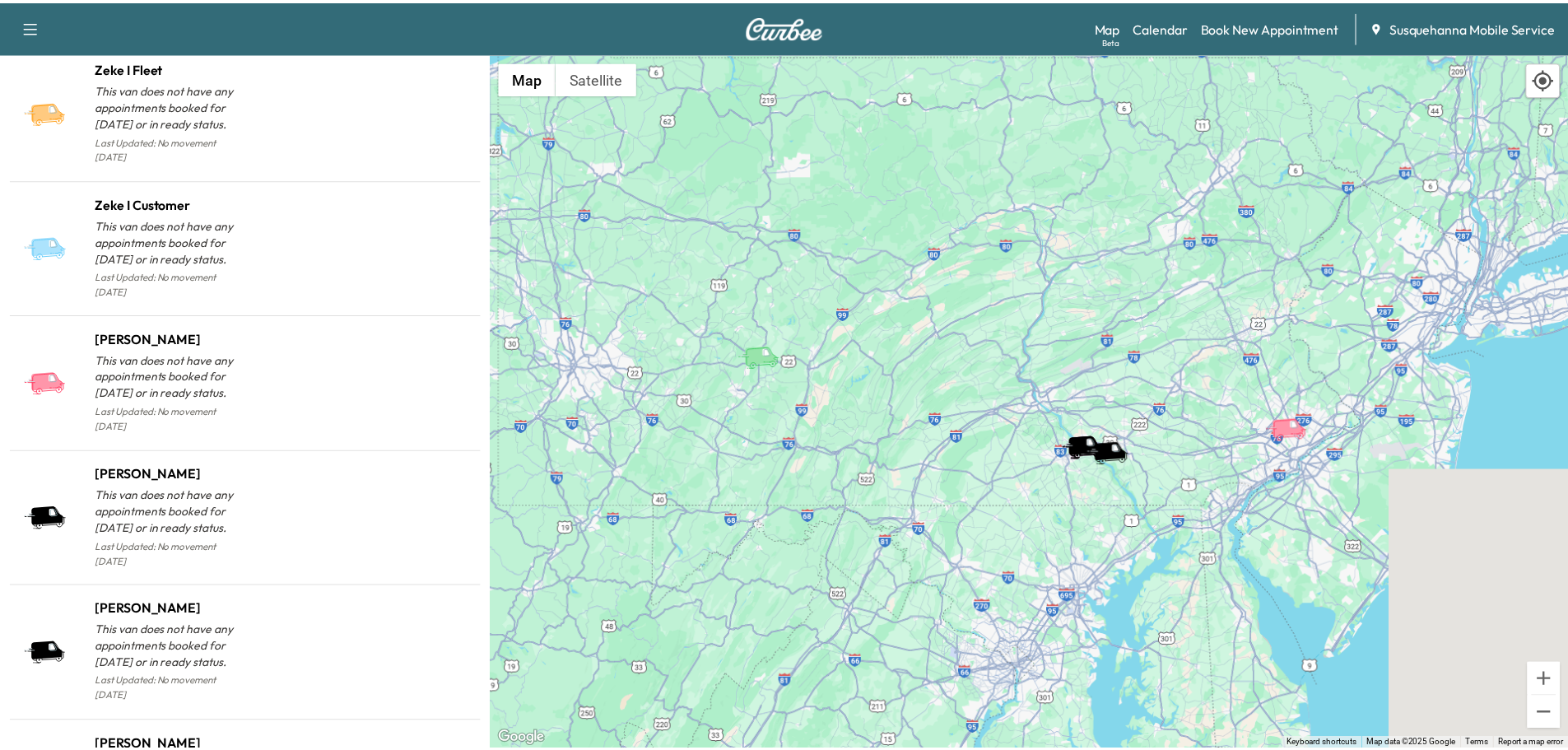
scroll to position [1649, 0]
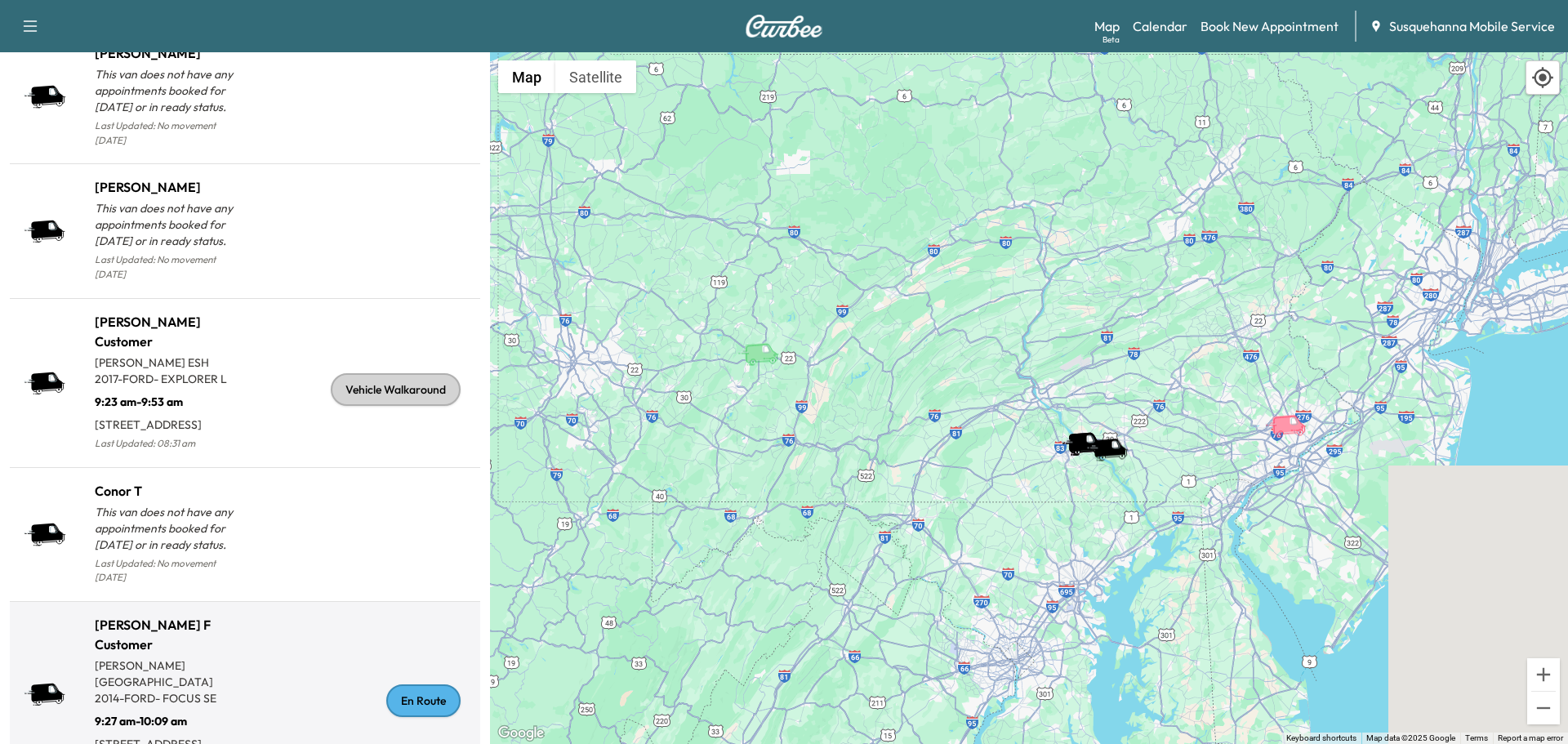
click at [421, 684] on div "En Route" at bounding box center [424, 700] width 75 height 33
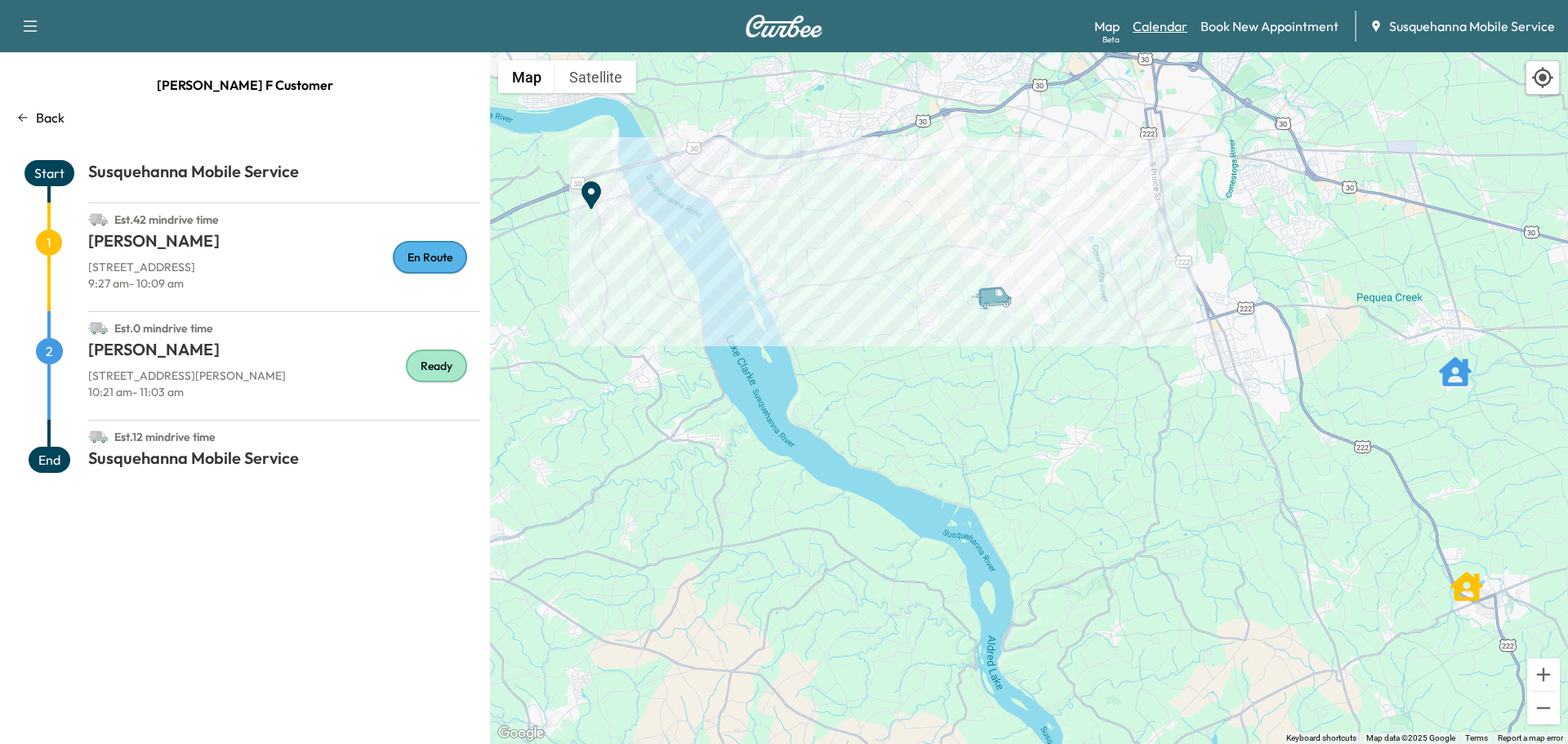
click at [1165, 24] on link "Calendar" at bounding box center [1160, 26] width 54 height 19
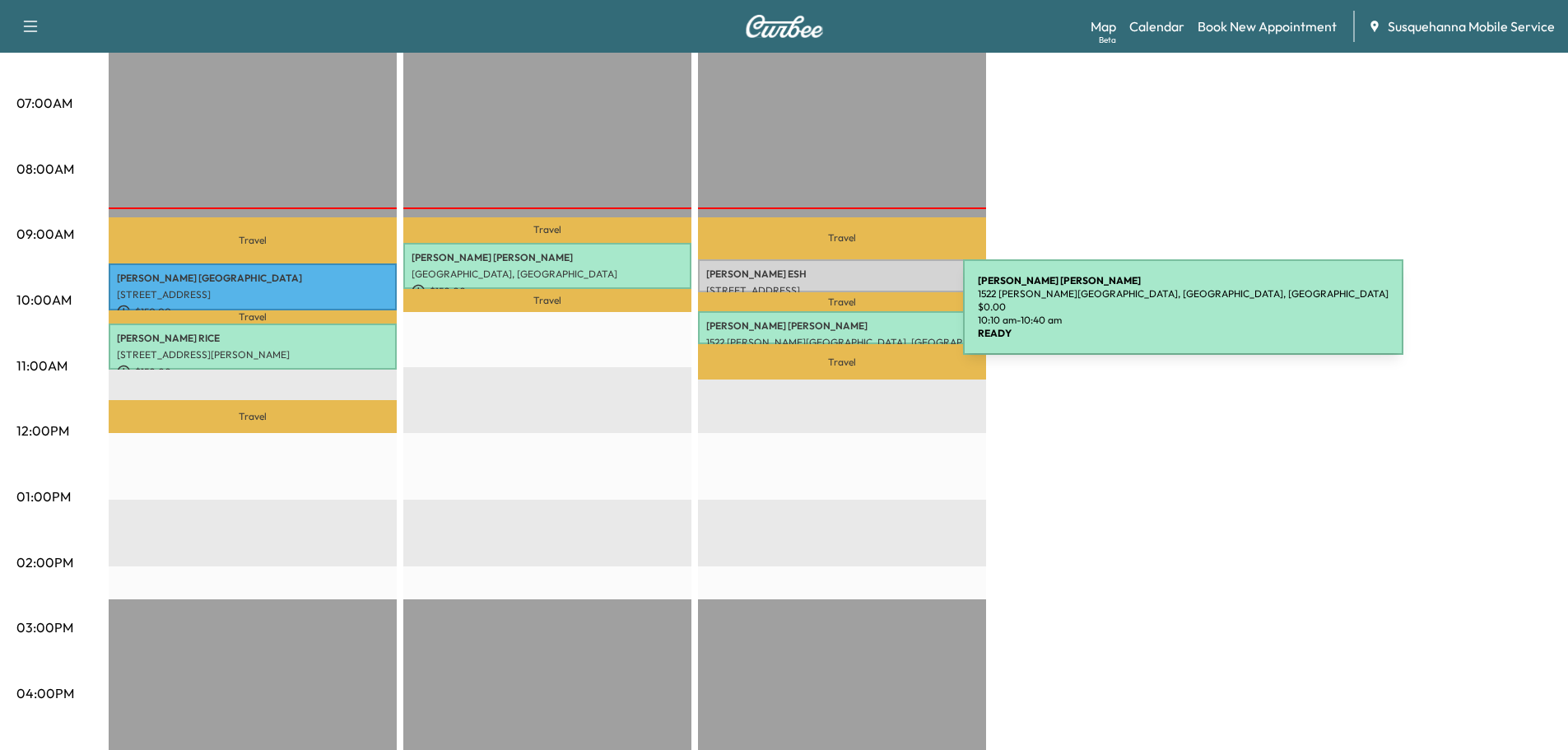
scroll to position [88, 0]
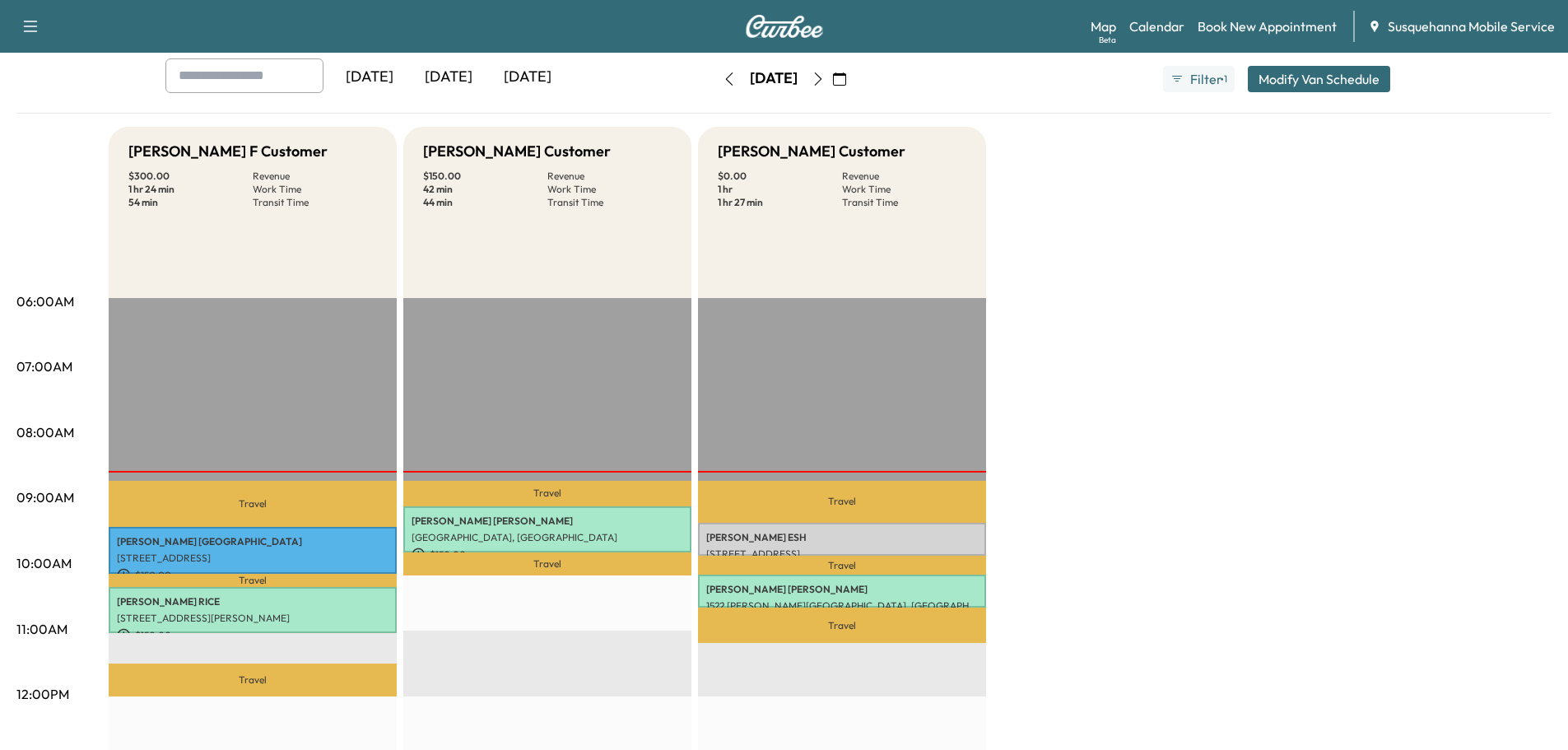
click at [825, 73] on icon "button" at bounding box center [818, 79] width 13 height 13
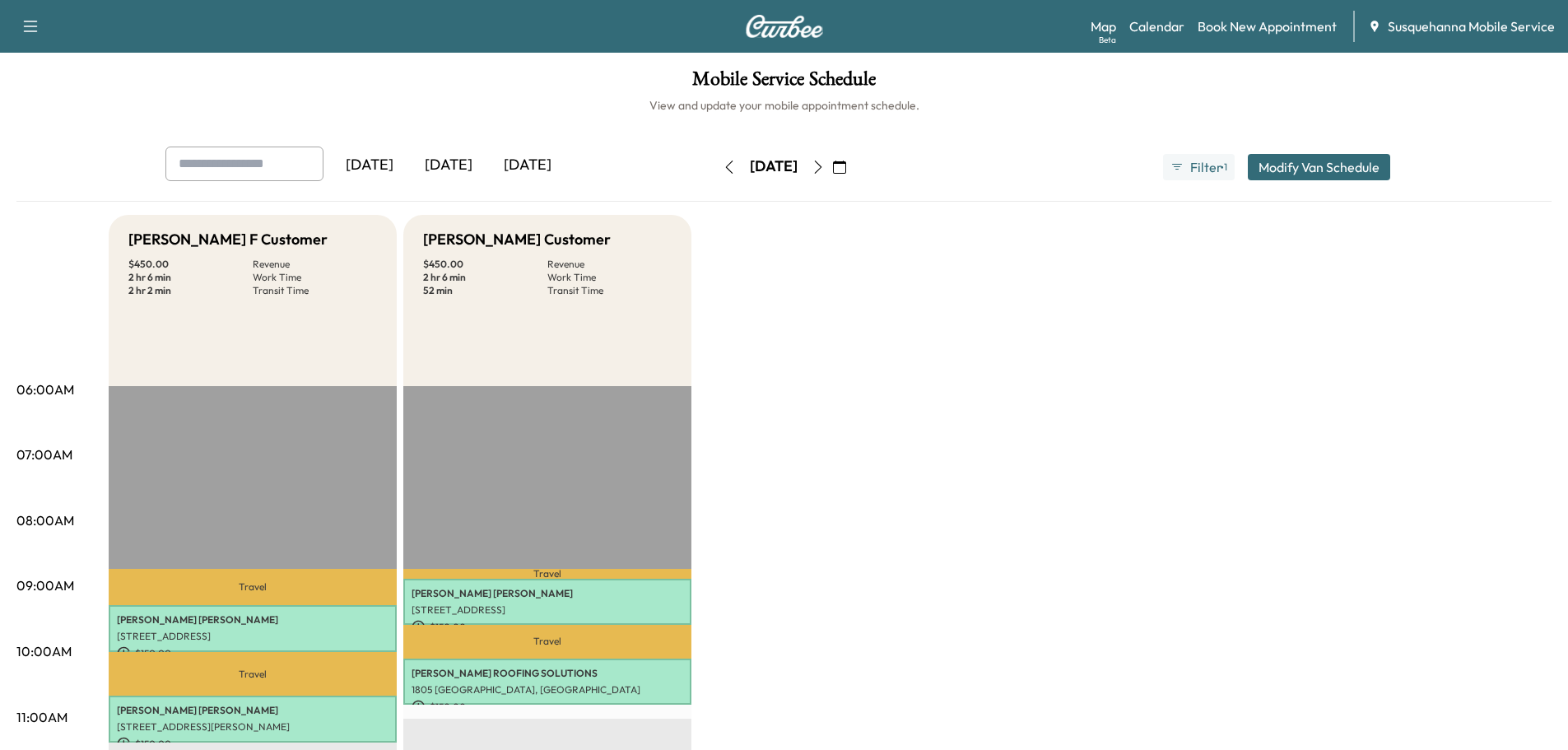
click at [726, 167] on icon "button" at bounding box center [729, 166] width 7 height 13
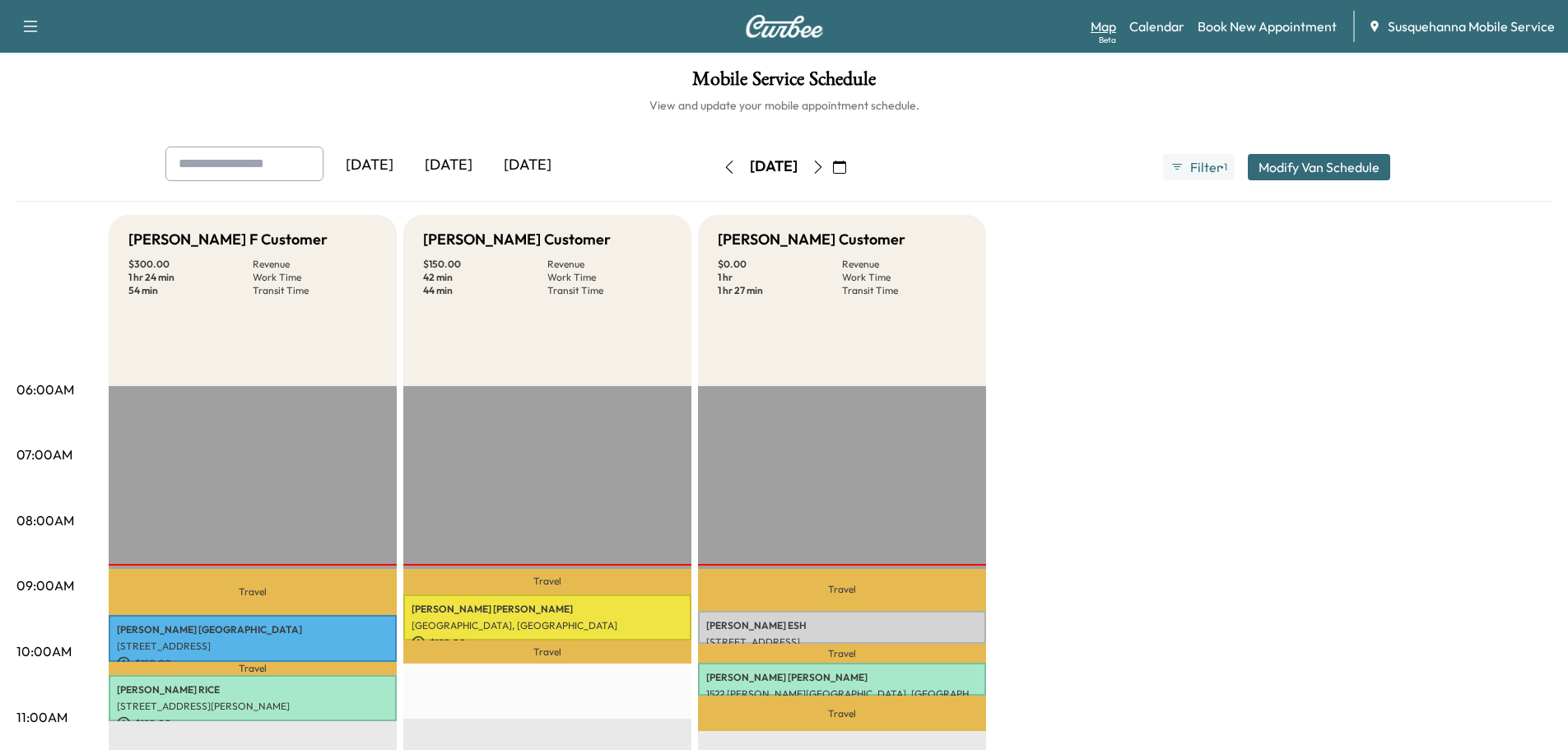
click at [1098, 20] on link "Map Beta" at bounding box center [1103, 27] width 26 height 19
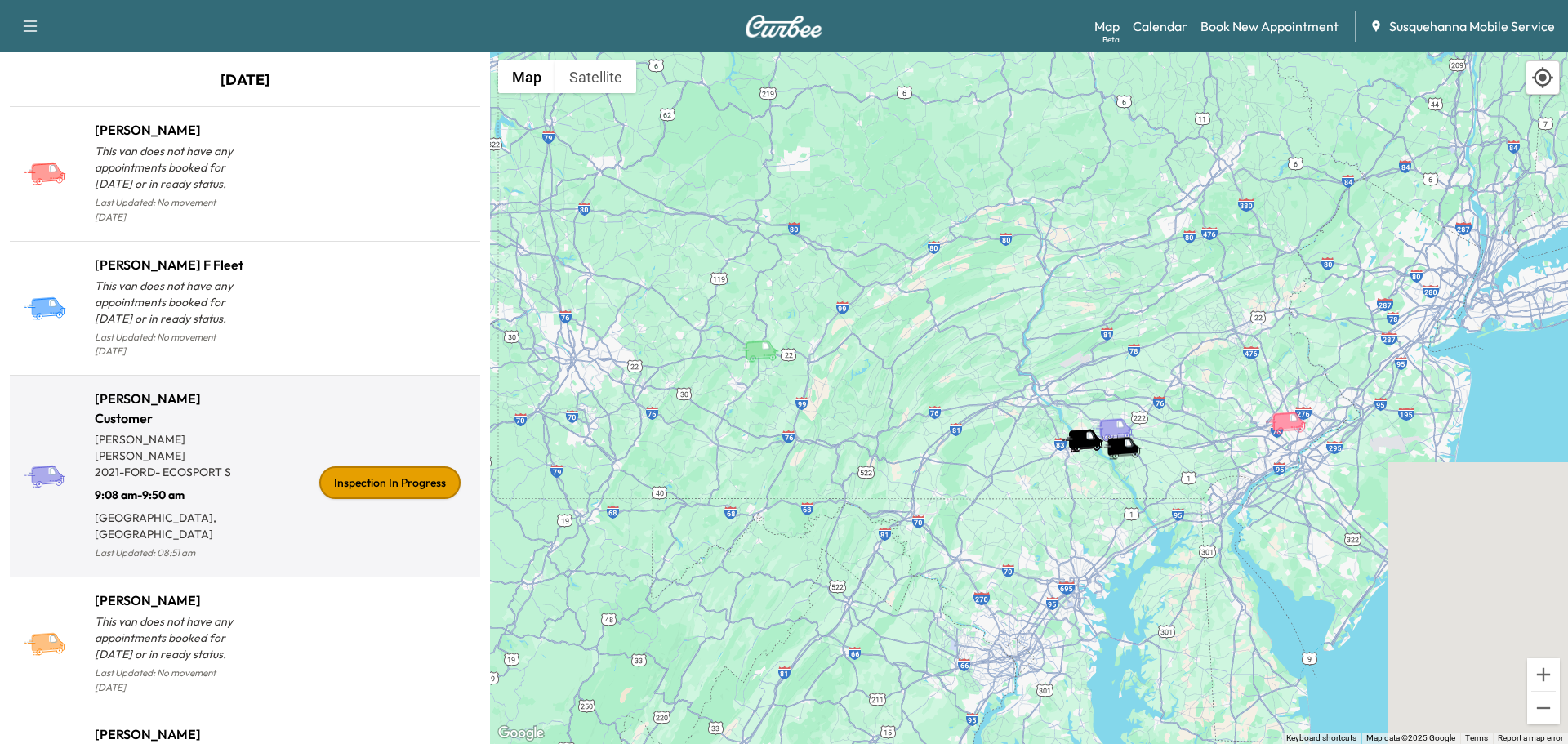
click at [374, 471] on div "Inspection In Progress" at bounding box center [389, 482] width 142 height 33
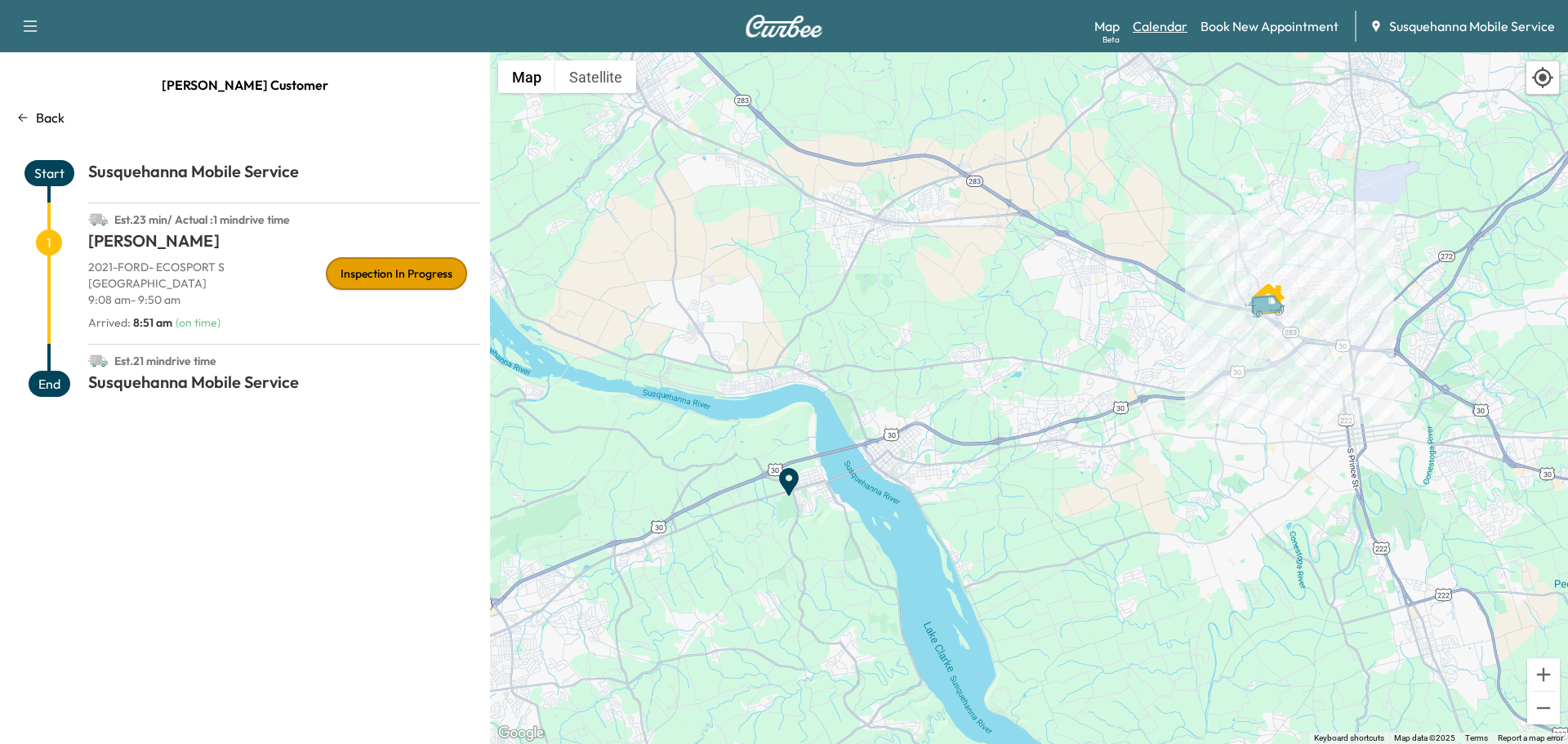
click at [1158, 31] on link "Calendar" at bounding box center [1160, 26] width 54 height 19
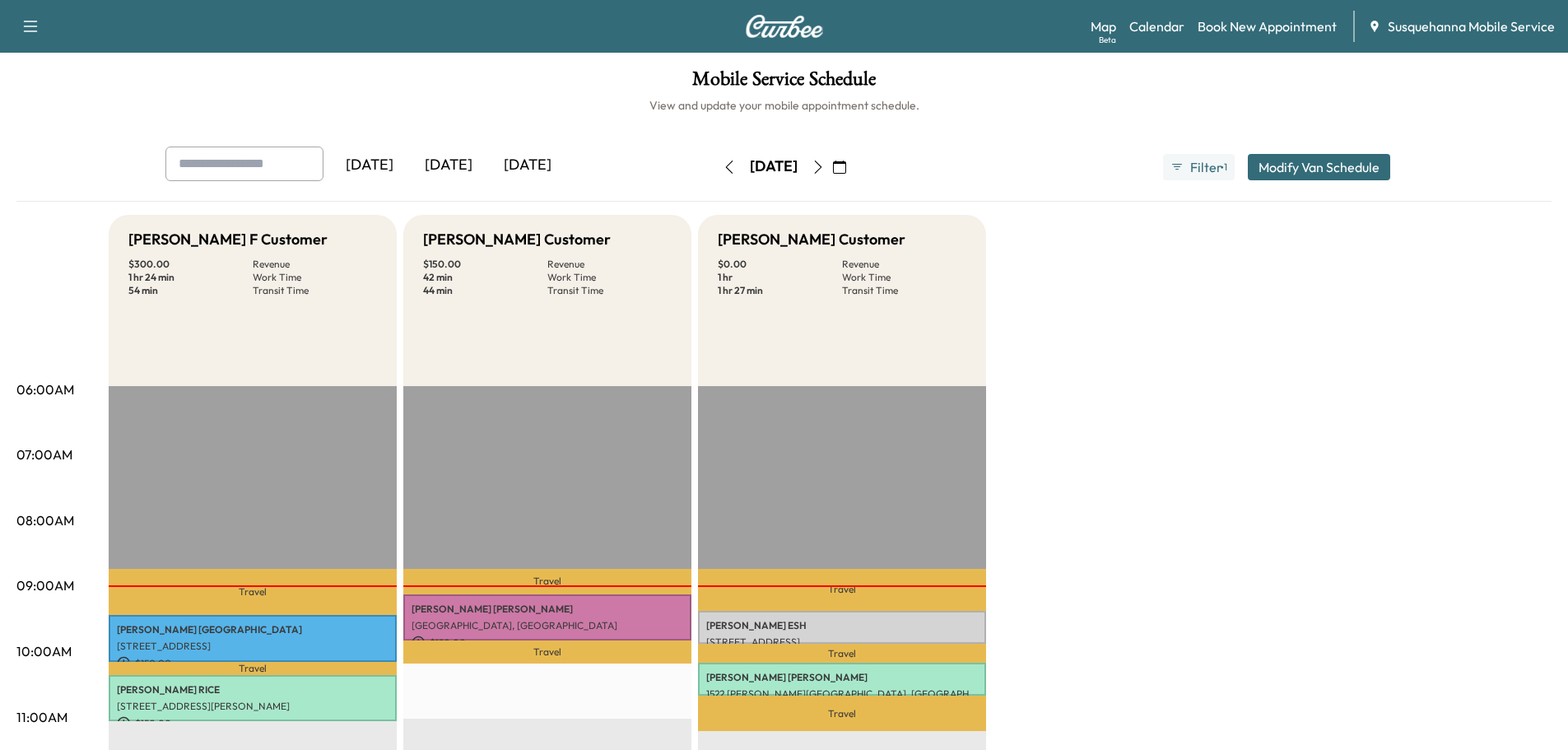
click at [825, 162] on icon "button" at bounding box center [818, 166] width 13 height 13
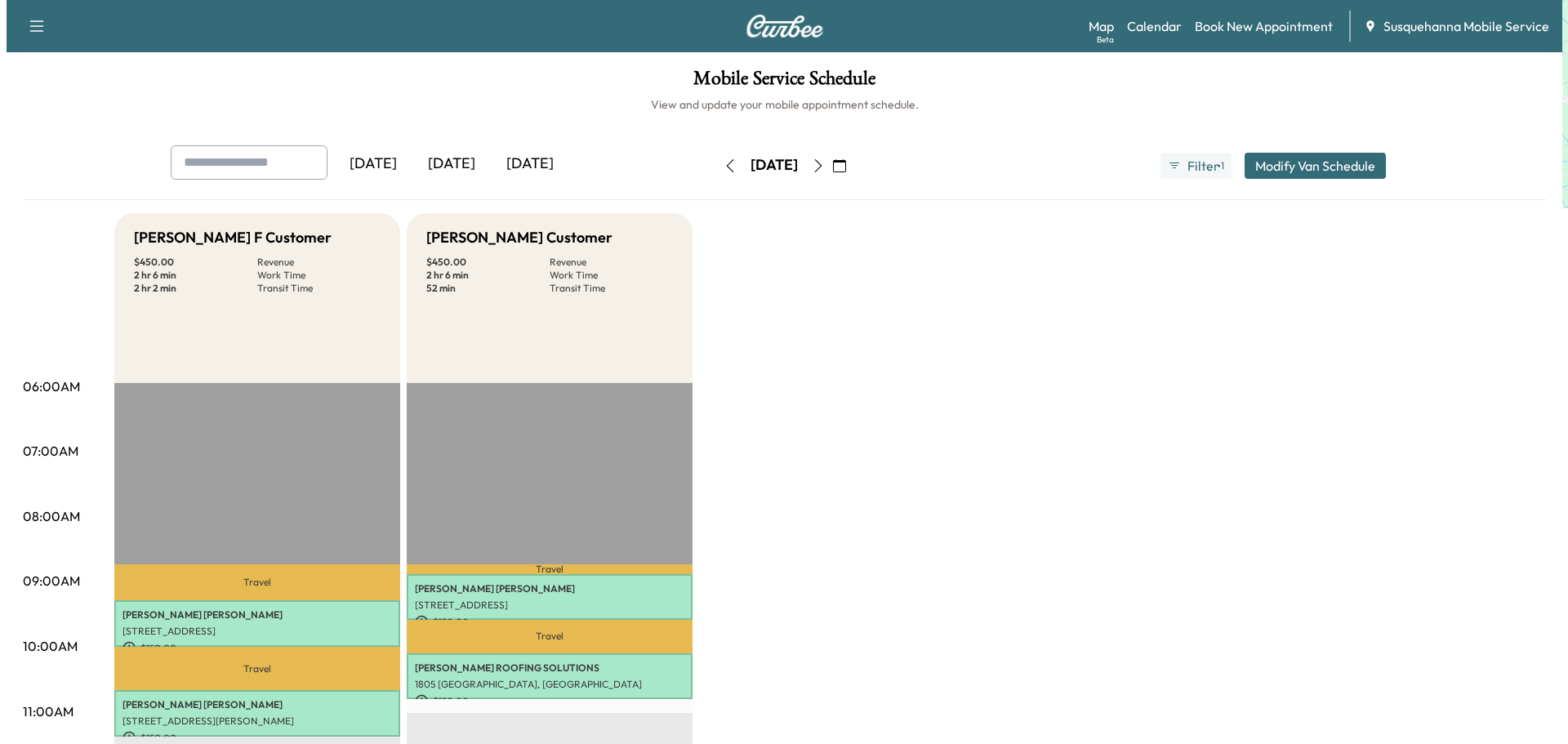
scroll to position [174, 0]
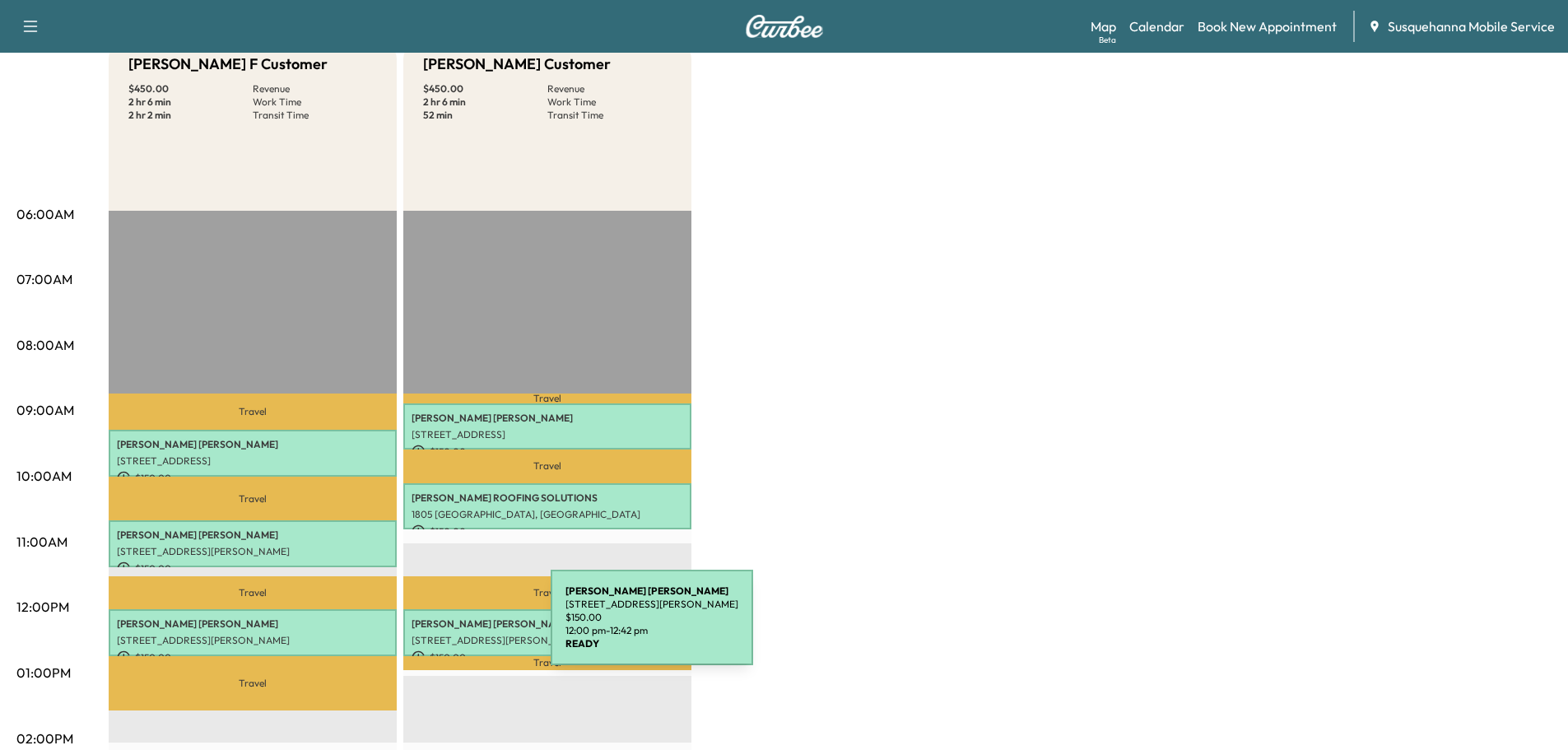
click at [427, 627] on div "BRIAN STEUDLER 340 ARLENE DRIVE, MOUNTVILLE, PA, USA $ 150.00 12:00 pm - 12:42 …" at bounding box center [547, 632] width 288 height 47
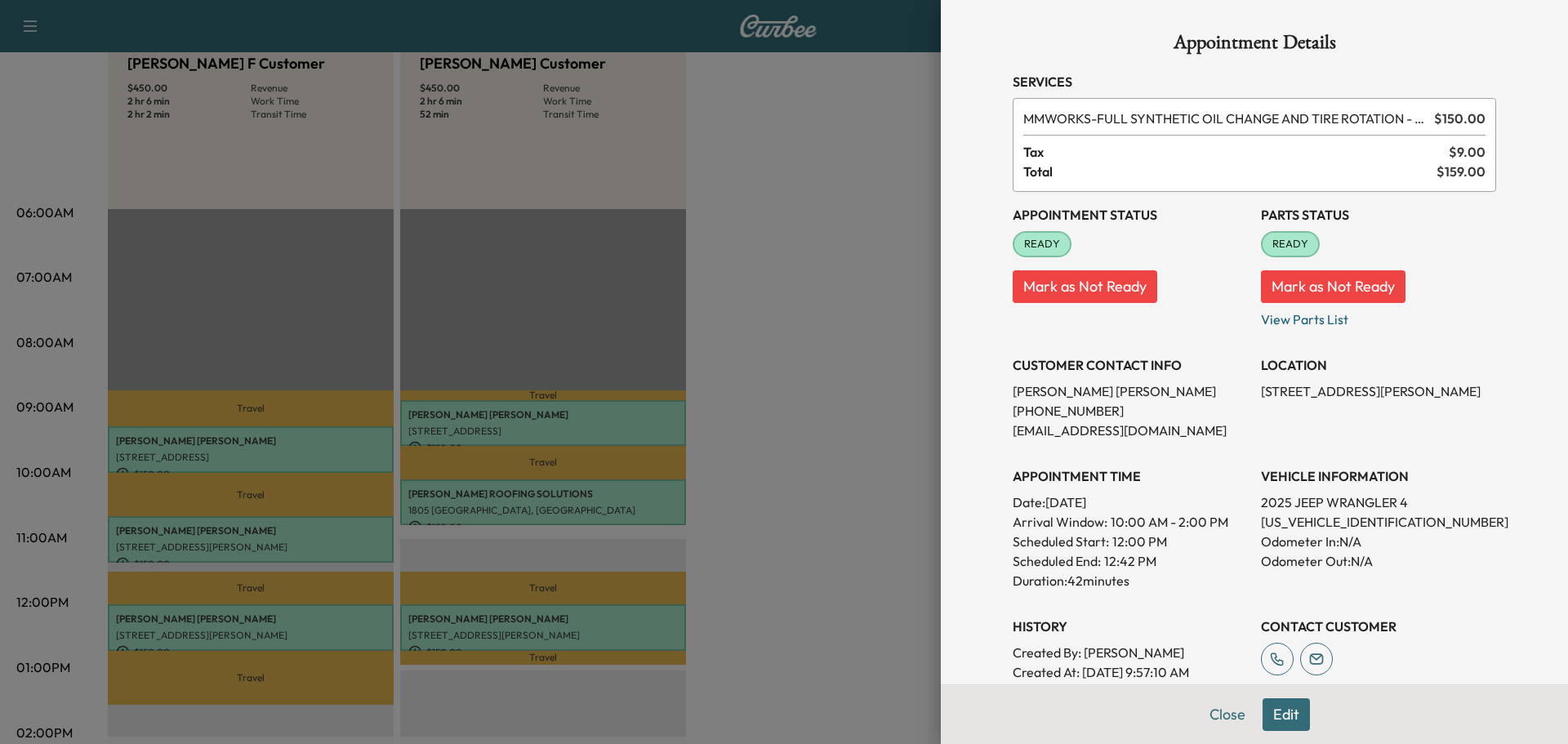
scroll to position [262, 0]
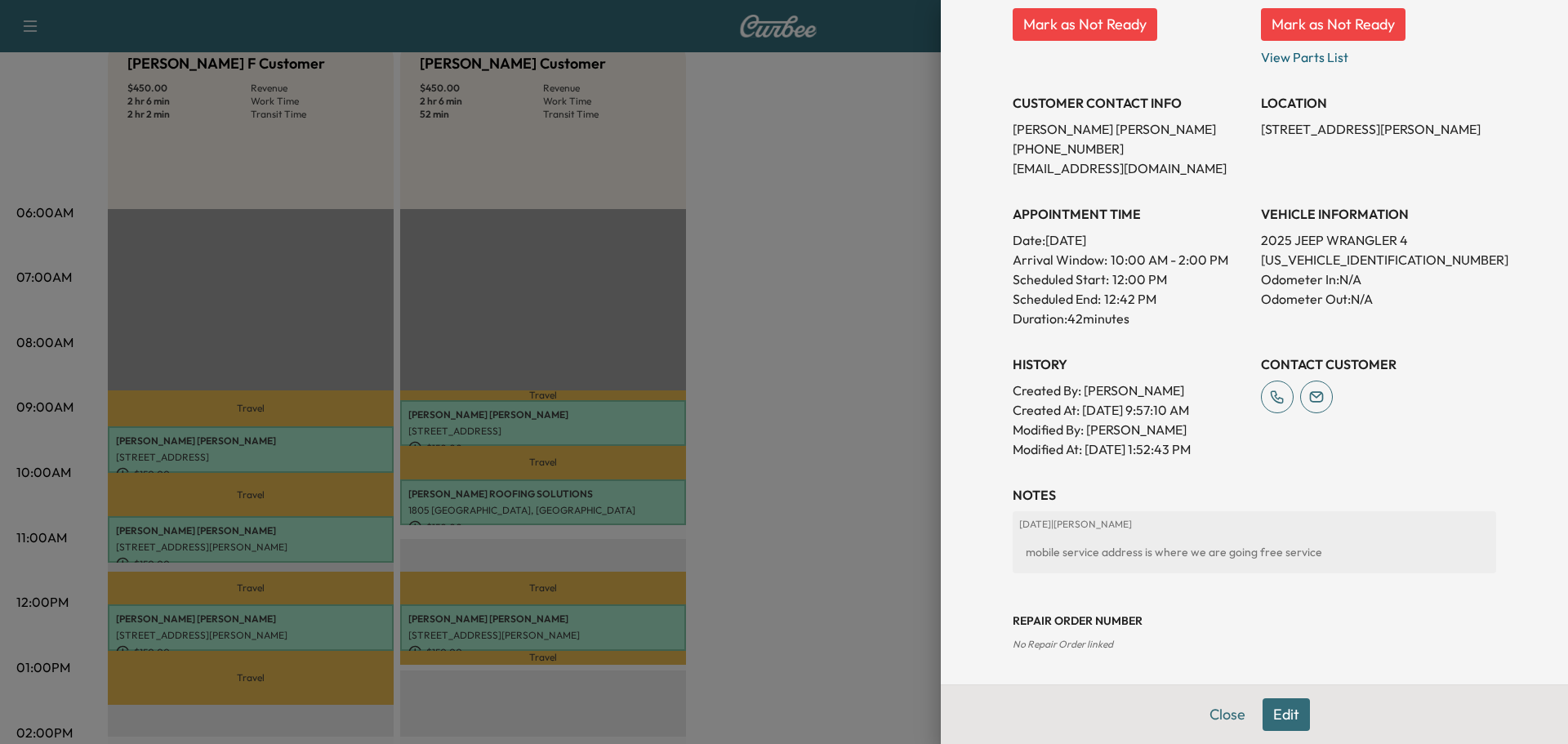
click at [1270, 714] on button "Edit" at bounding box center [1287, 714] width 47 height 33
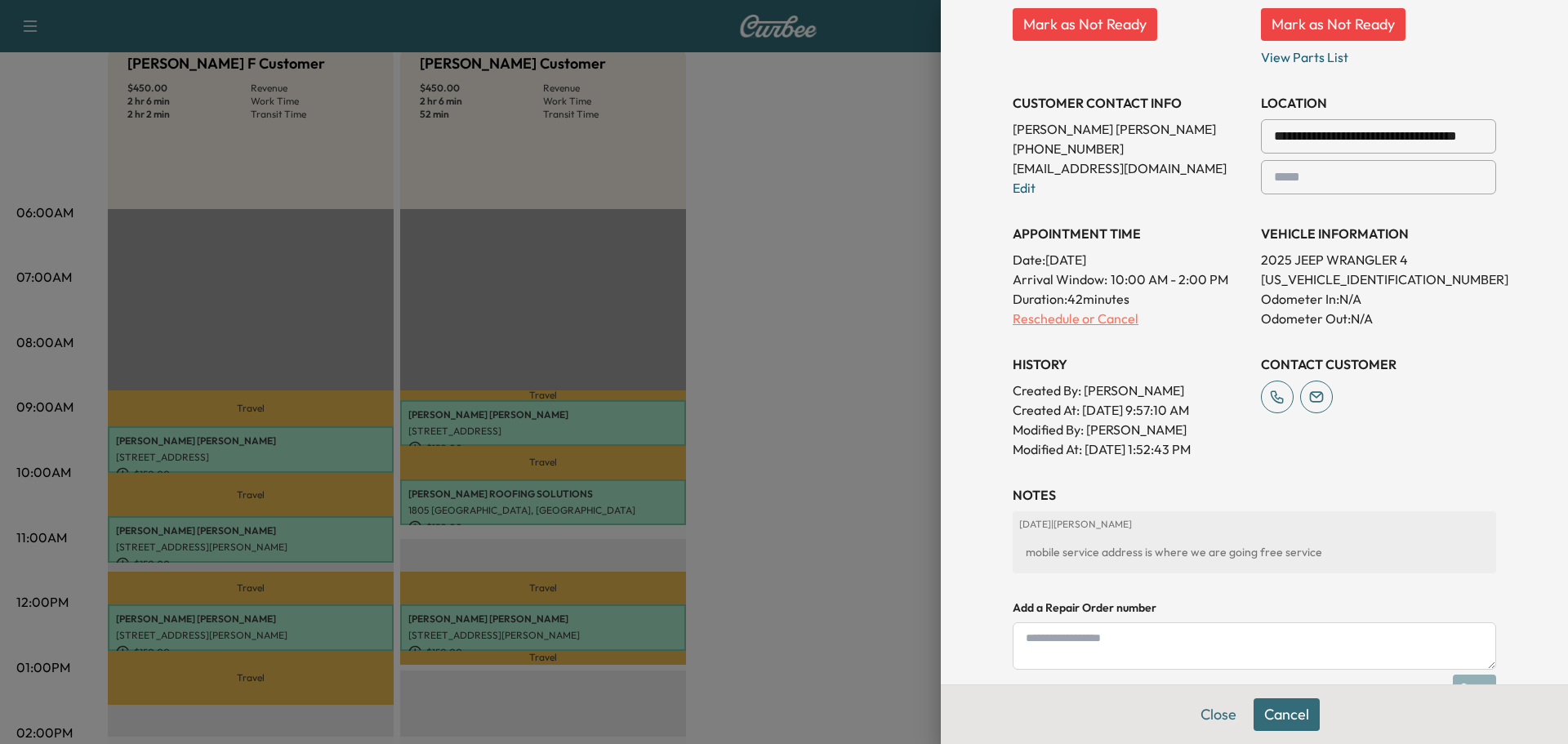
click at [1114, 325] on p "Reschedule or Cancel" at bounding box center [1130, 318] width 236 height 19
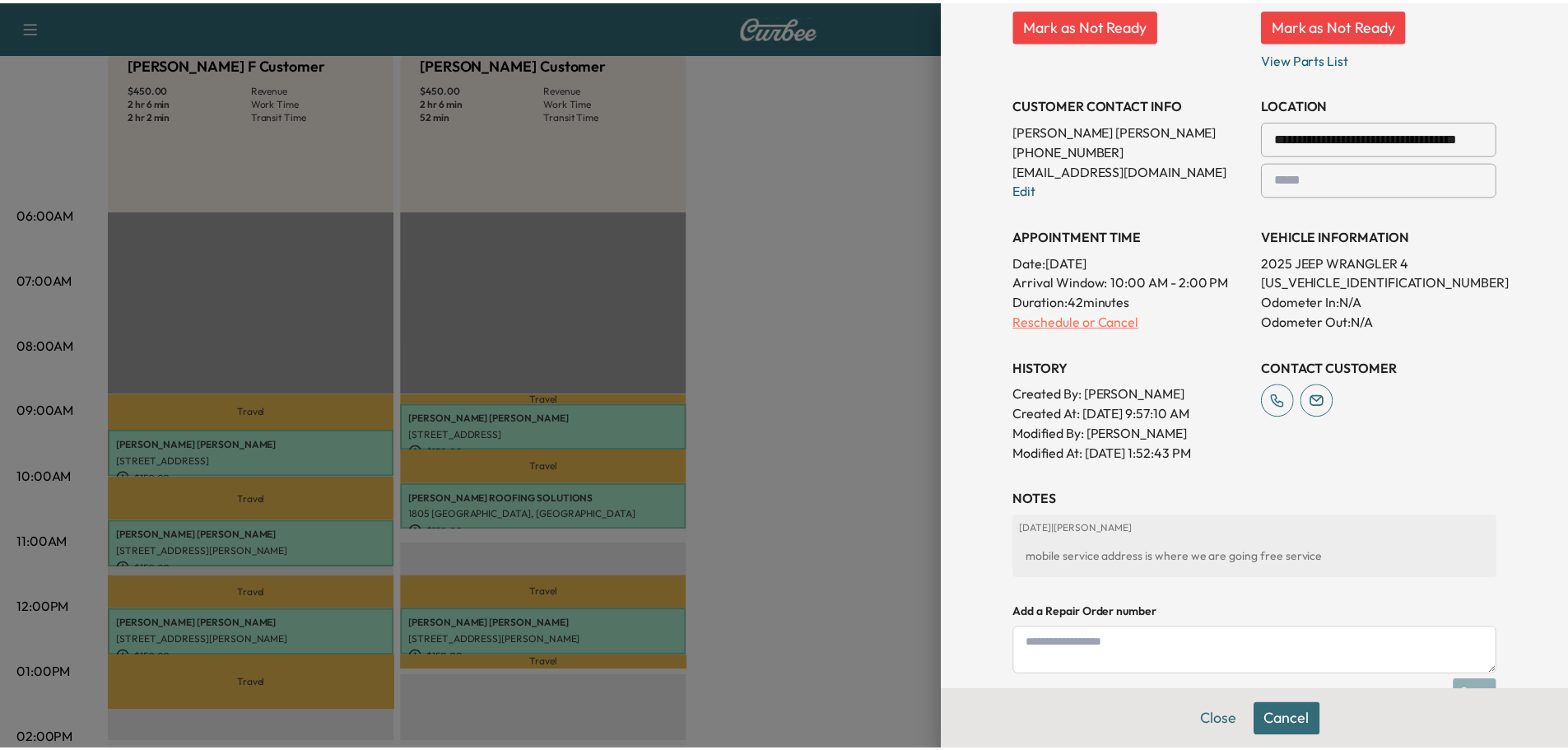
scroll to position [0, 0]
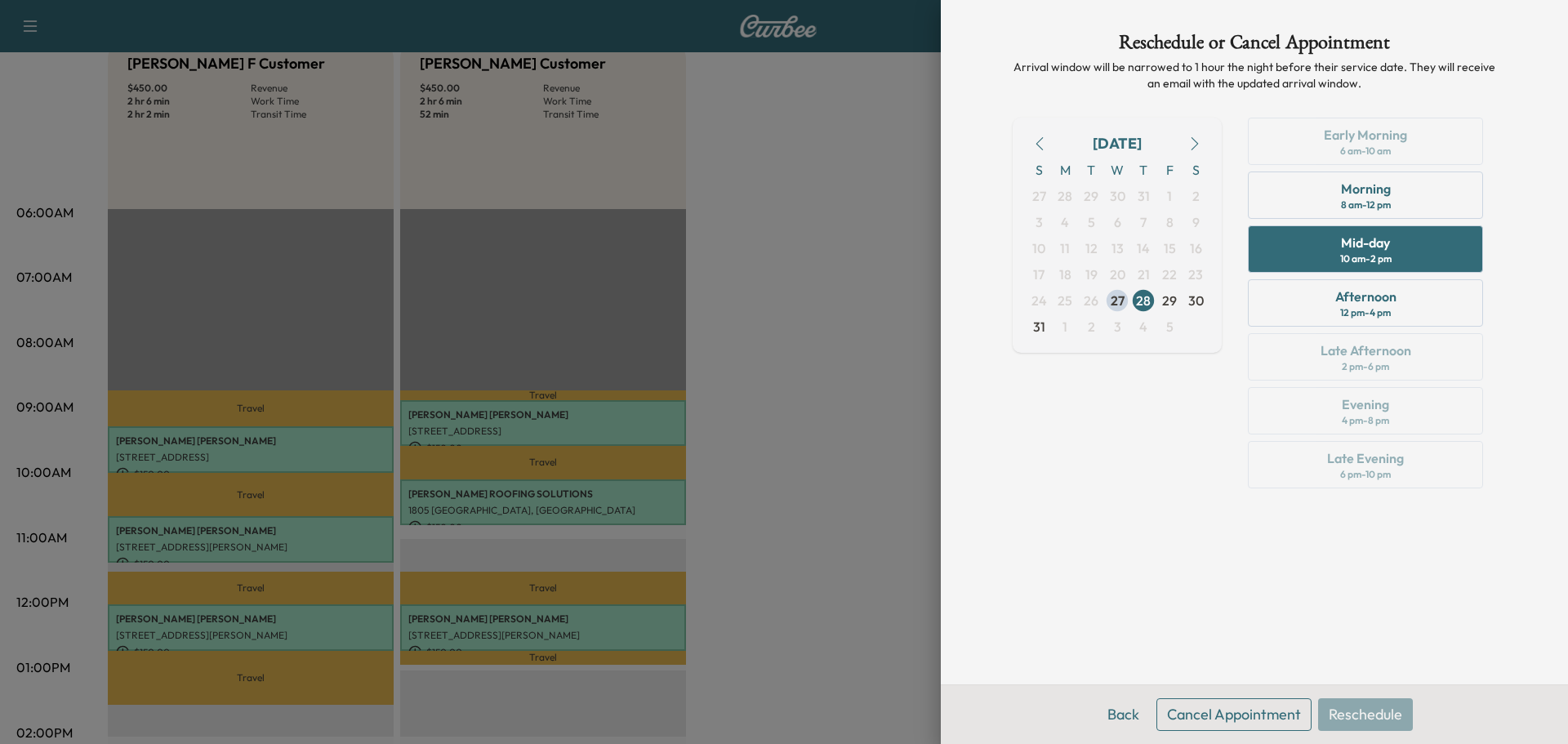
click at [1240, 713] on button "Cancel Appointment" at bounding box center [1234, 714] width 156 height 33
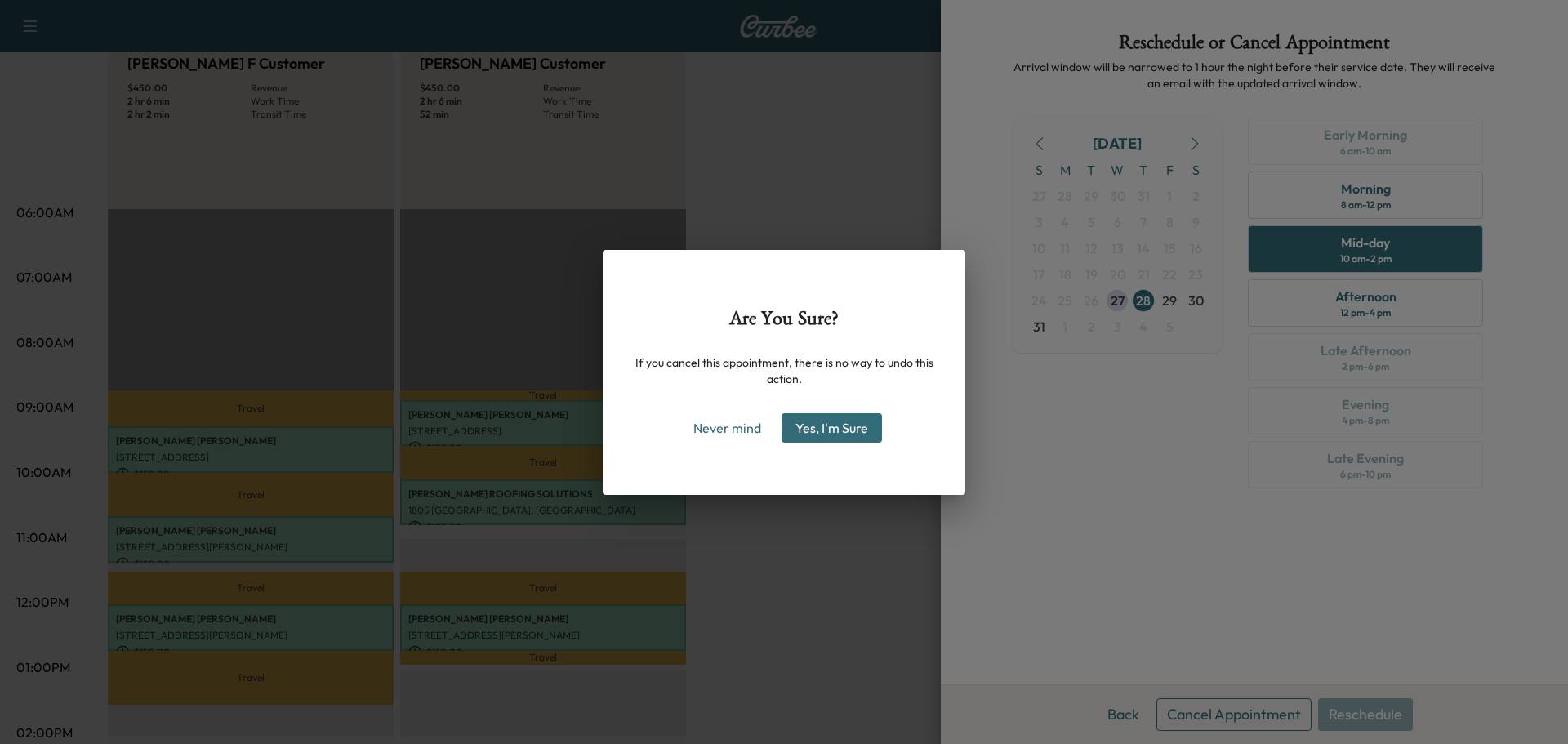
click at [858, 433] on button "Yes, I'm Sure" at bounding box center [831, 427] width 100 height 29
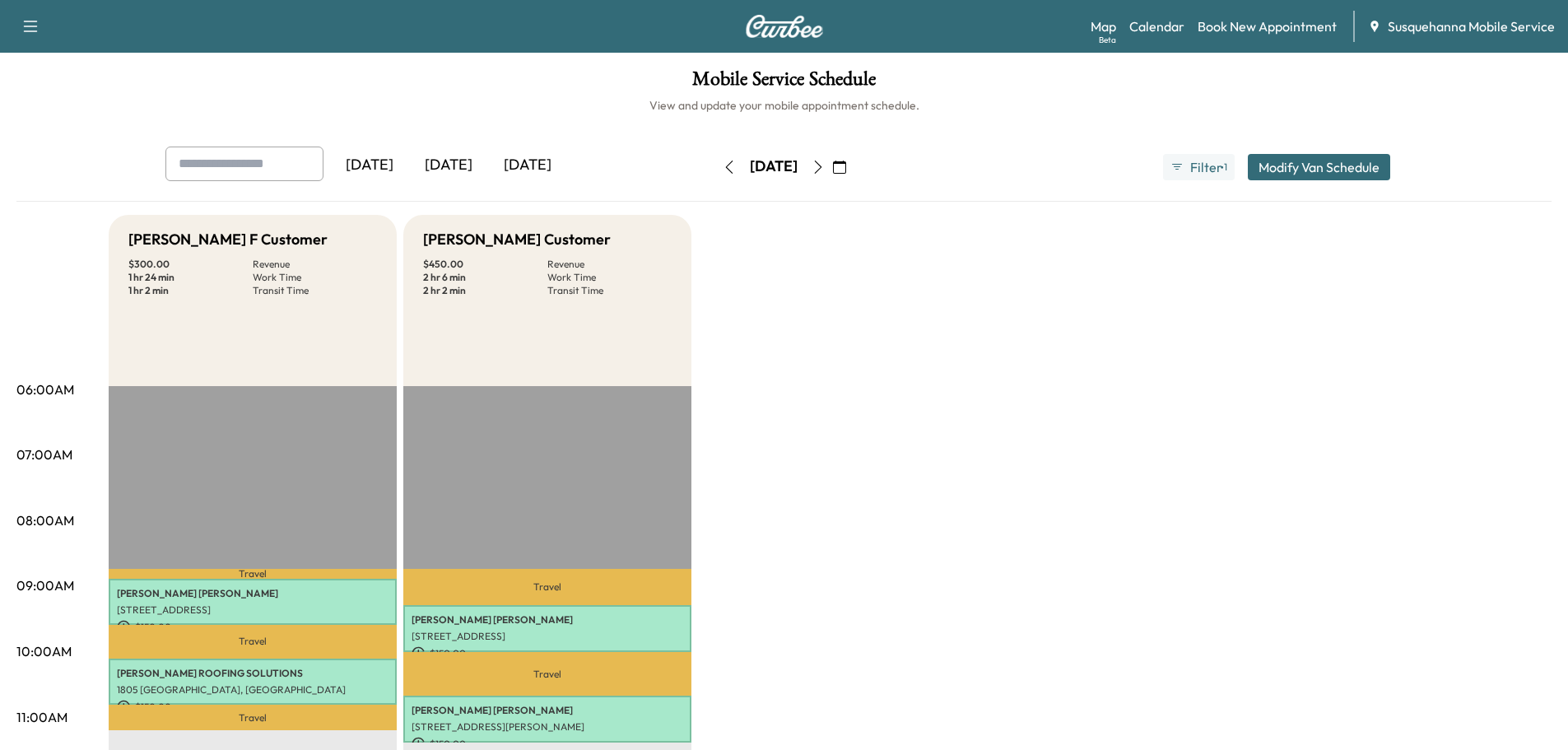
click at [716, 176] on button "button" at bounding box center [730, 167] width 28 height 27
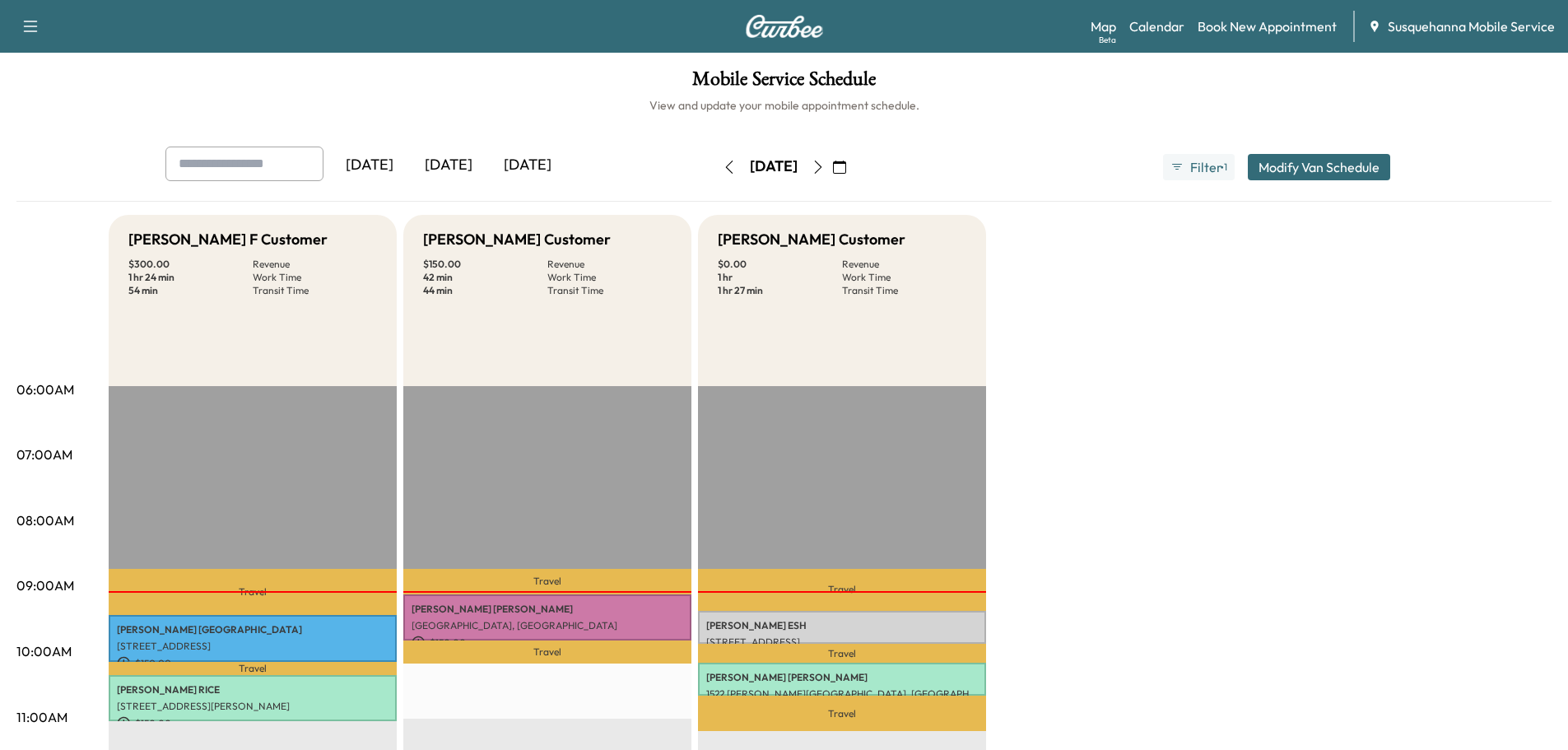
click at [1122, 36] on div "Map Beta Calendar Book New Appointment Susquehanna Mobile Service" at bounding box center [1323, 26] width 464 height 31
click at [1115, 31] on link "Map Beta" at bounding box center [1103, 27] width 26 height 19
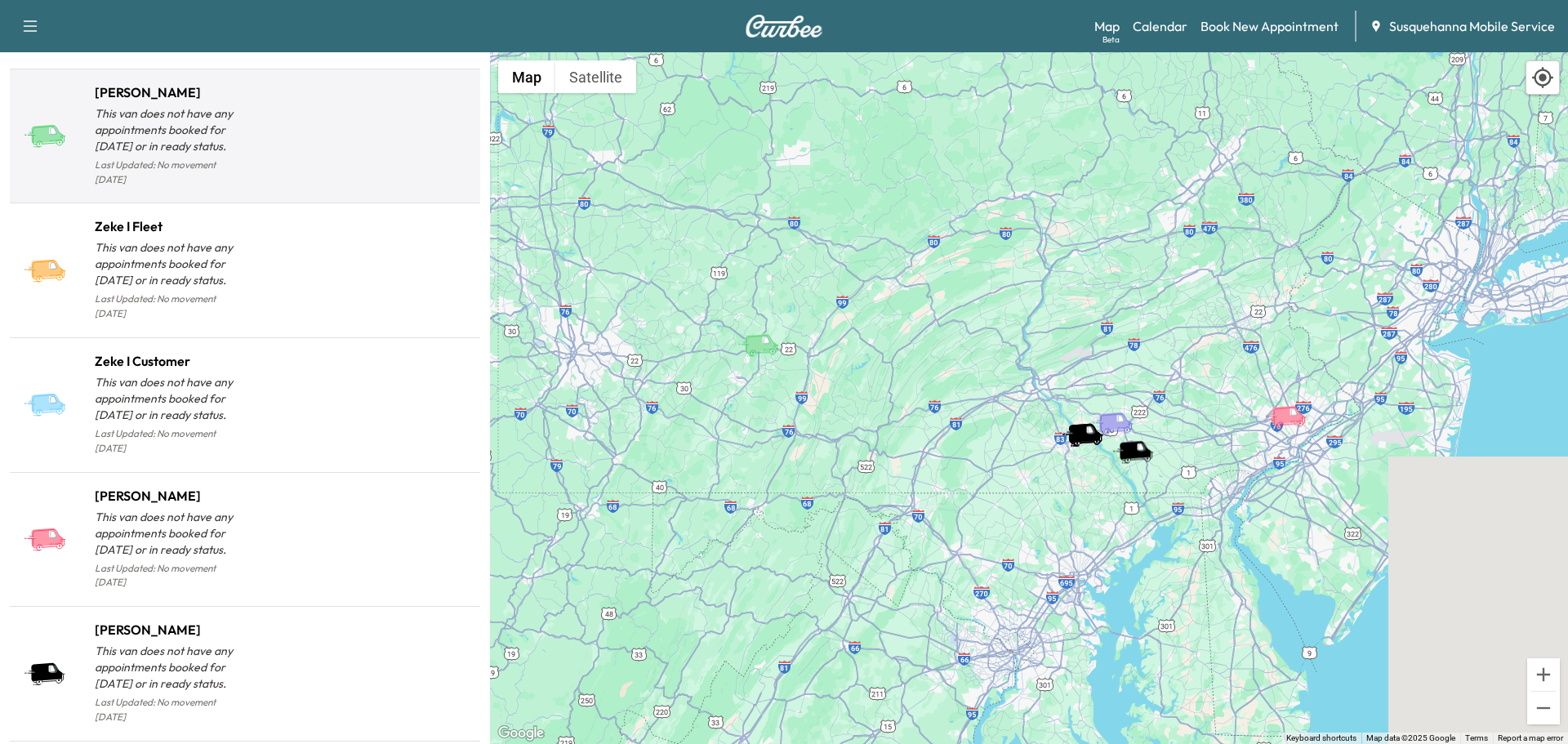
scroll to position [1567, 0]
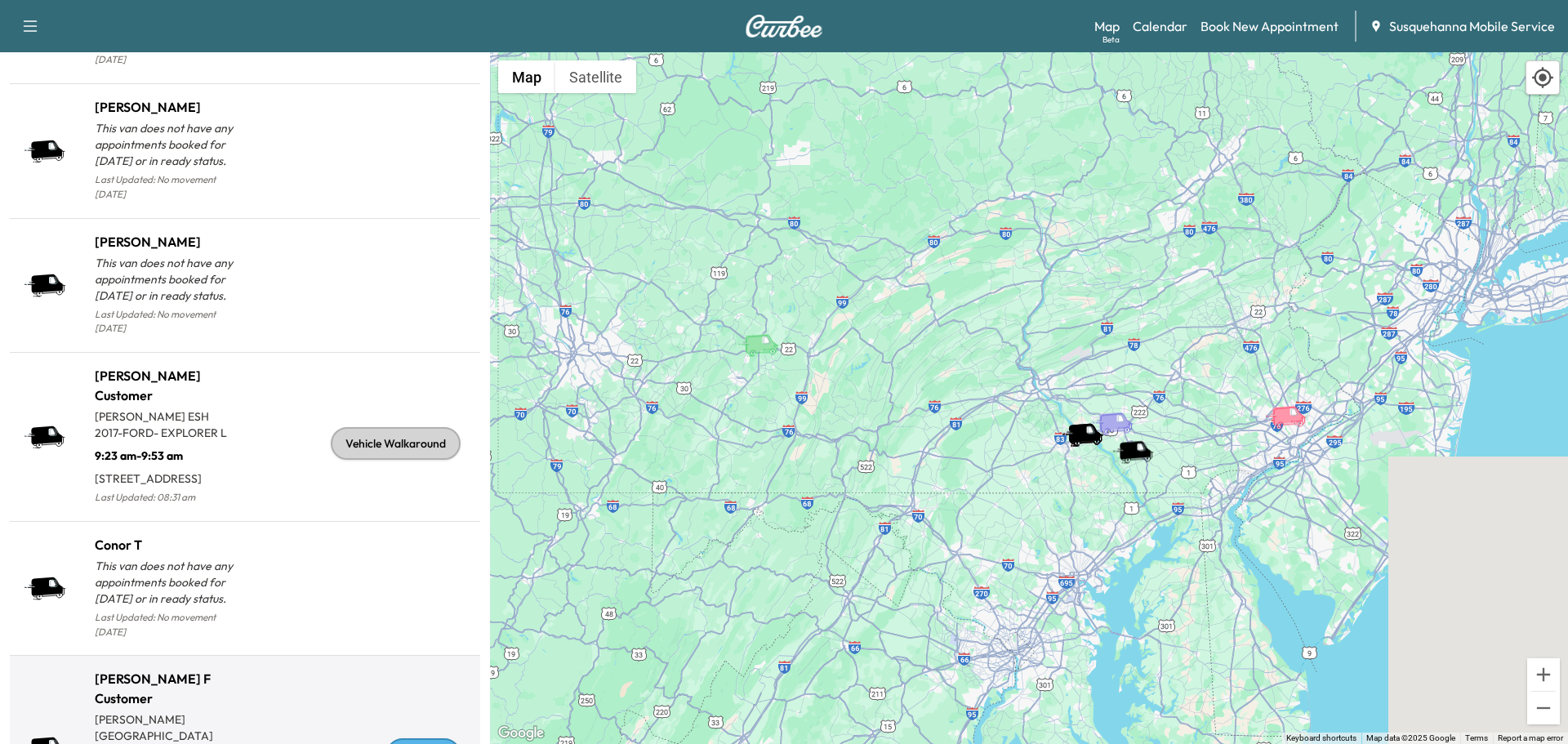
click at [415, 738] on div "En Route" at bounding box center [424, 754] width 75 height 33
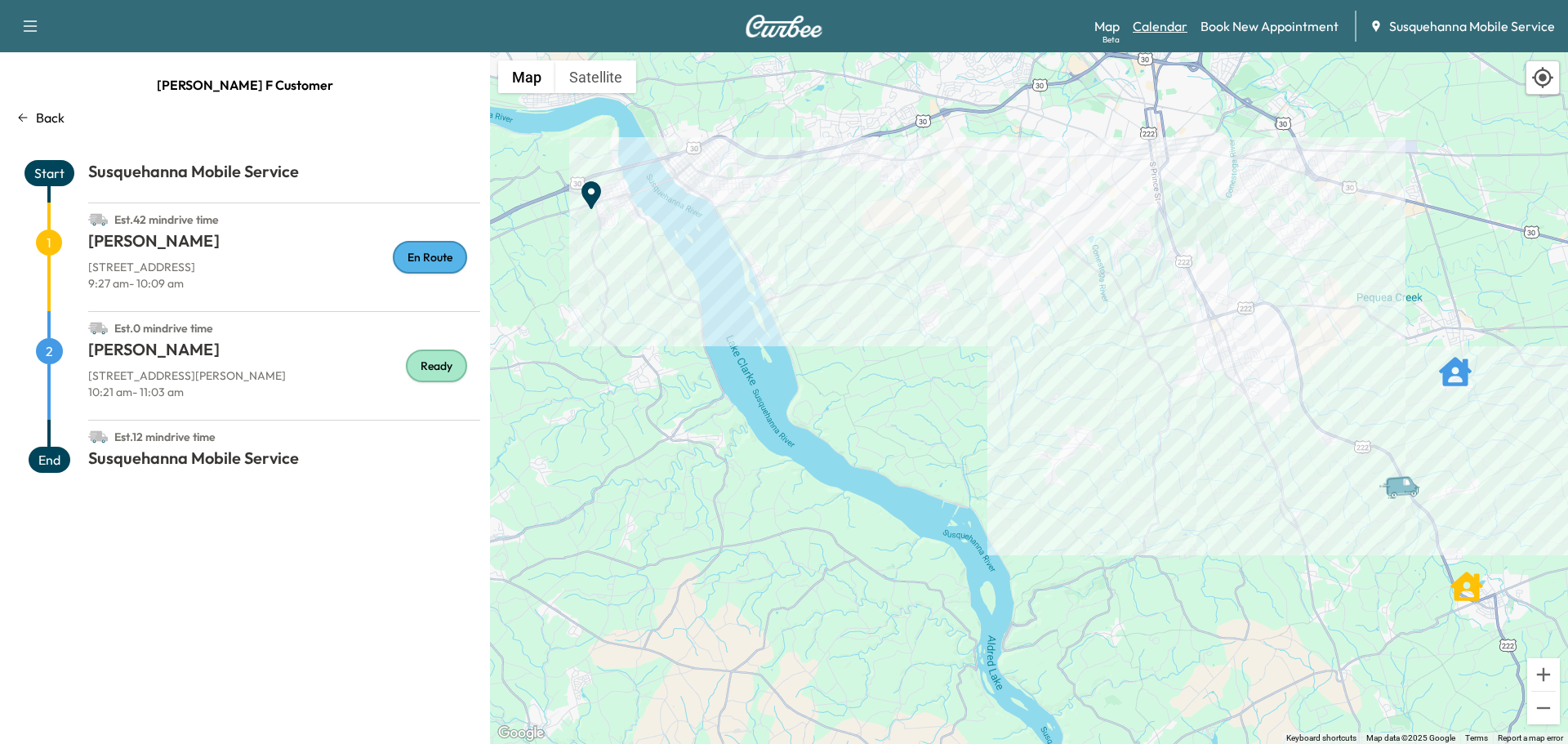
click at [1178, 27] on link "Calendar" at bounding box center [1160, 26] width 54 height 19
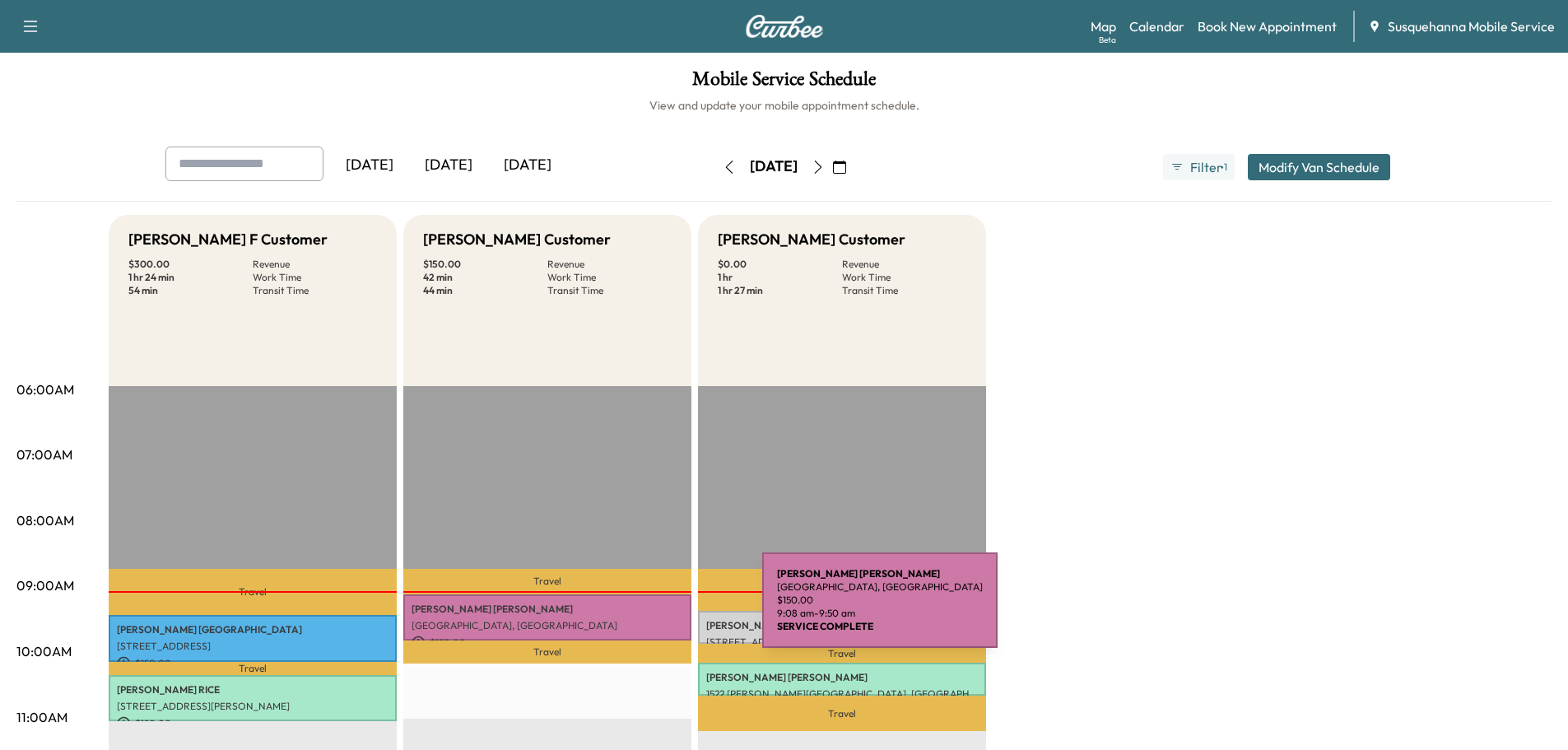
click at [634, 610] on p "AMY KERR" at bounding box center [547, 608] width 272 height 13
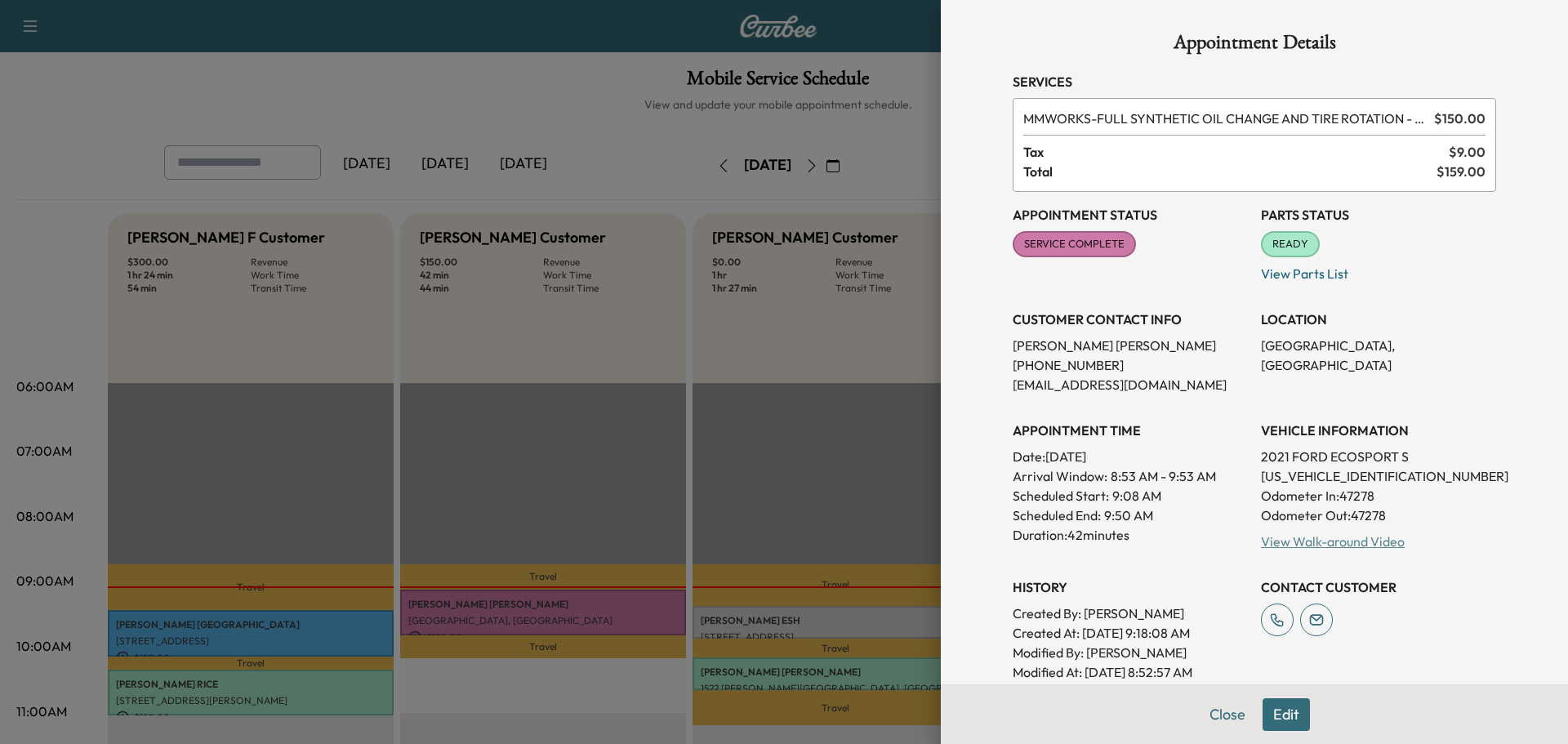
click at [1294, 543] on link "View Walk-around Video" at bounding box center [1333, 541] width 144 height 17
click at [1210, 714] on button "Close" at bounding box center [1227, 714] width 57 height 33
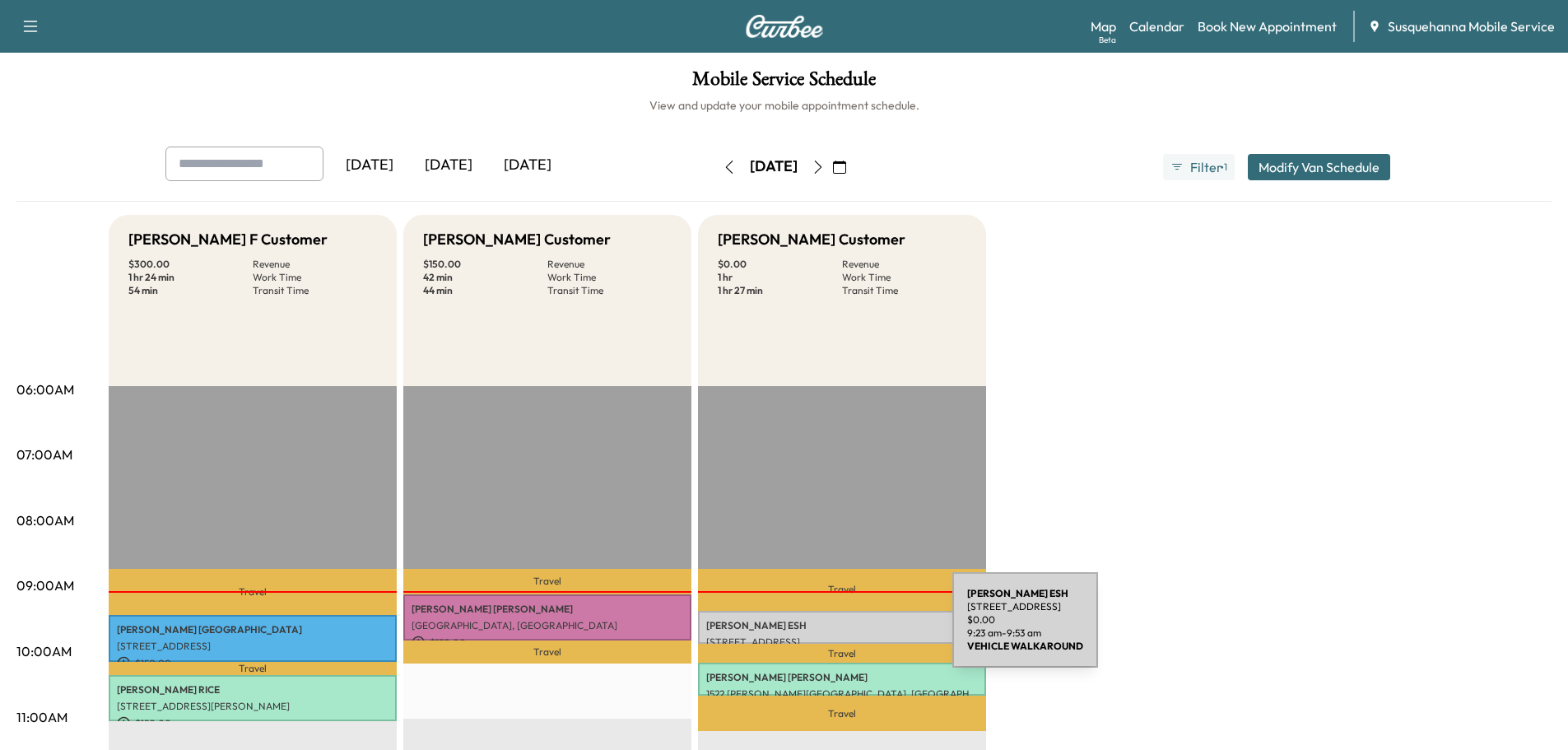
click at [829, 629] on div "BECKY ESH 111 PARADISE LN, RONKS, PA, USA $ 0.00 9:23 am - 9:53 am" at bounding box center [842, 627] width 288 height 33
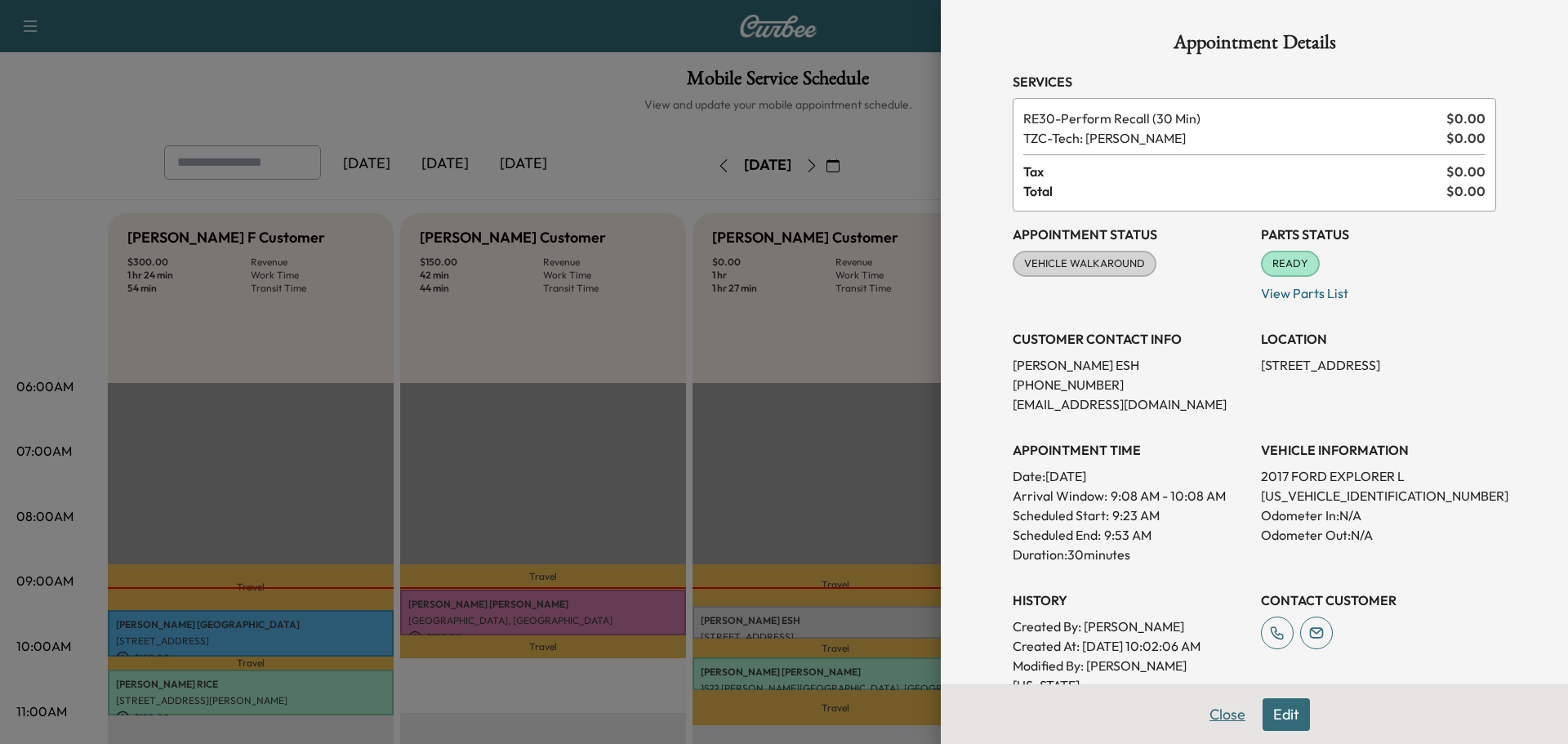
click at [1218, 713] on button "Close" at bounding box center [1227, 714] width 57 height 33
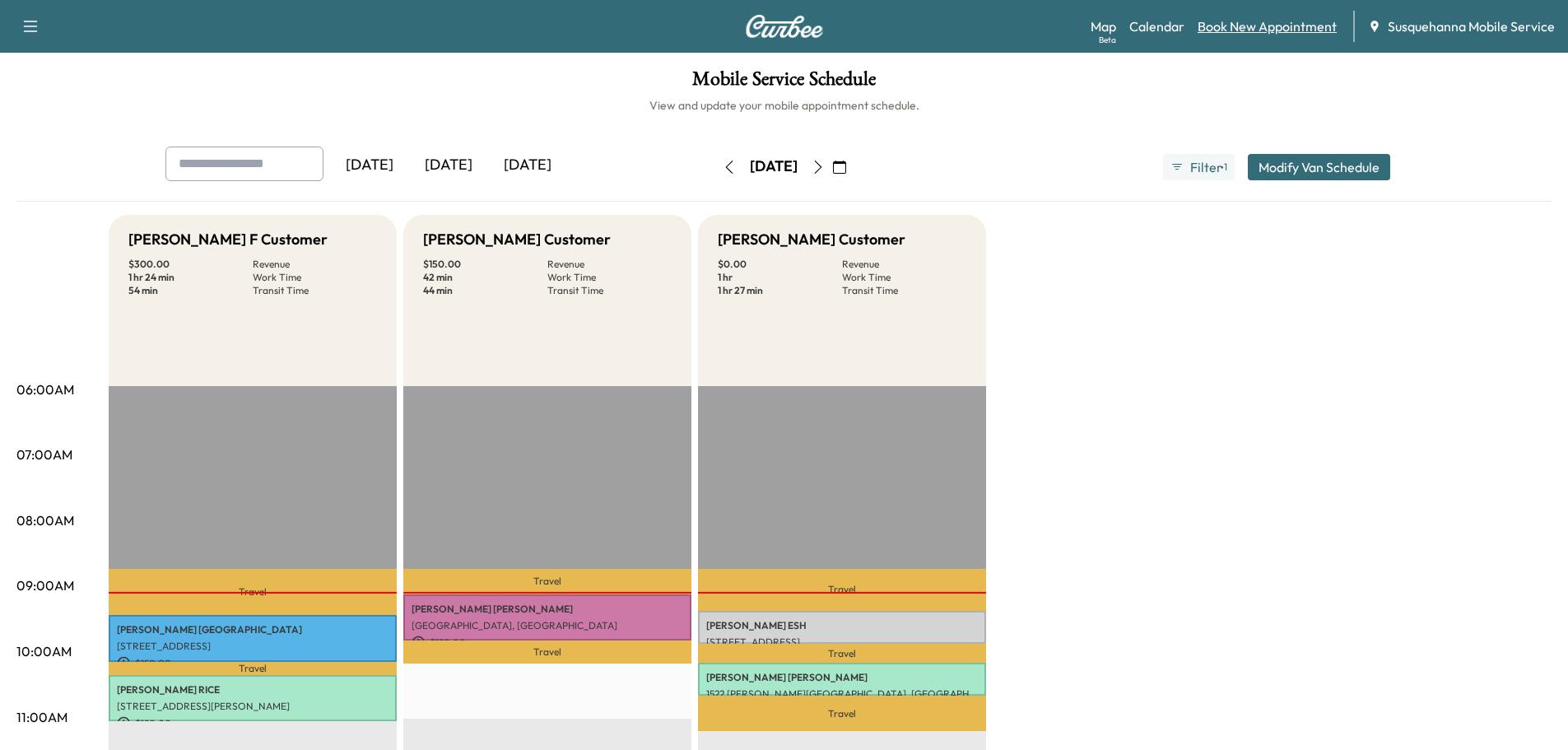
click at [1277, 19] on link "Book New Appointment" at bounding box center [1267, 27] width 139 height 19
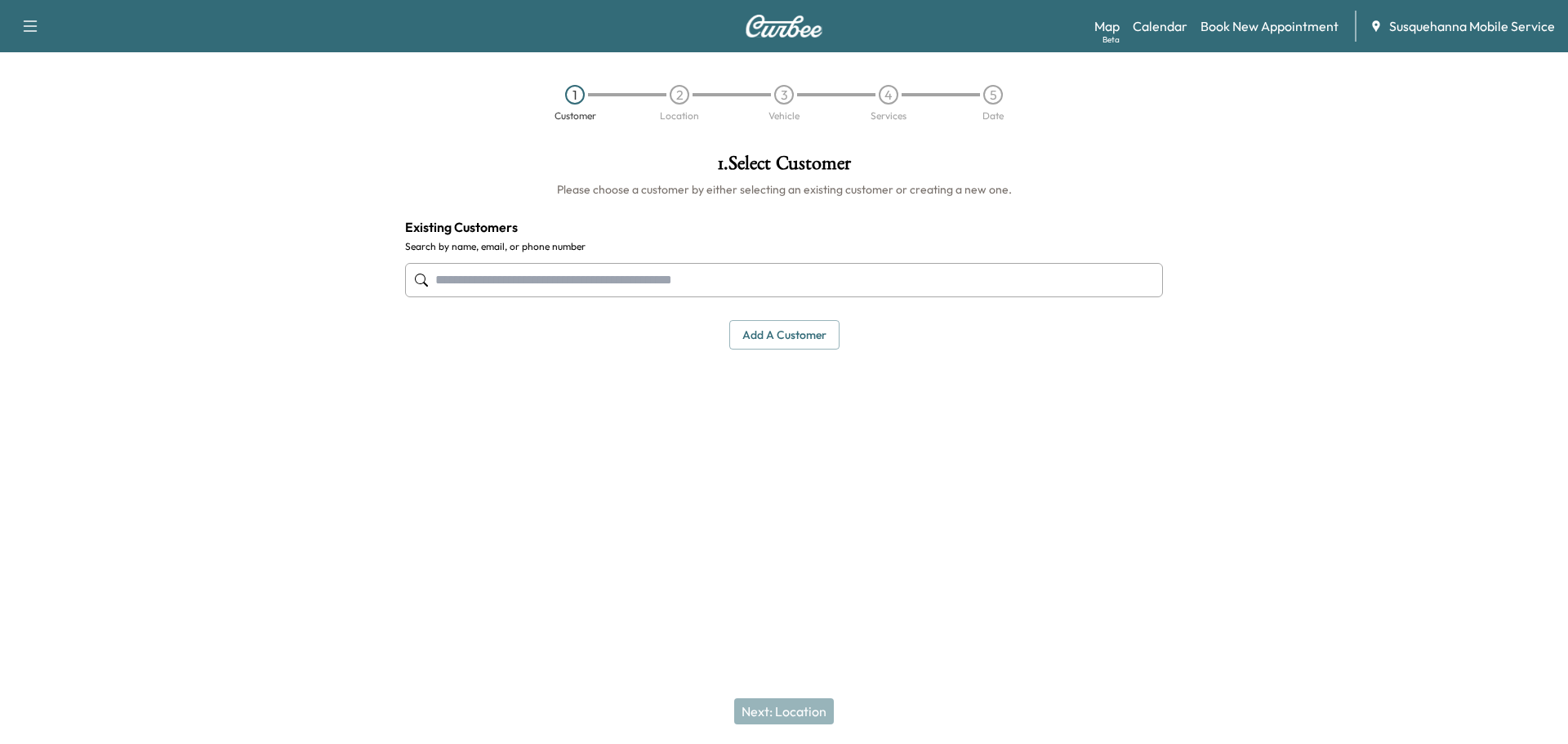
click at [463, 280] on input "text" at bounding box center [784, 279] width 758 height 34
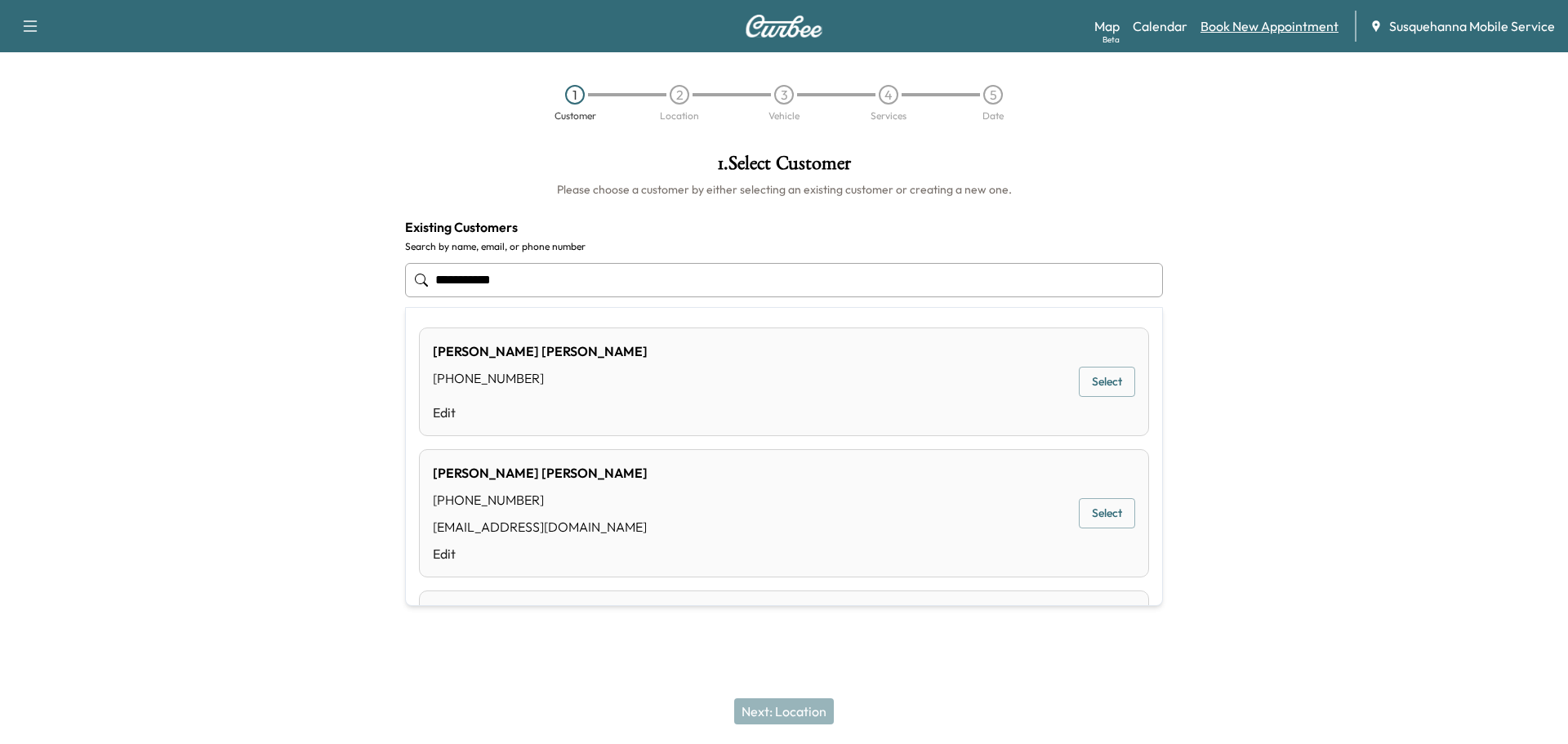
type input "**********"
click at [1240, 25] on link "Book New Appointment" at bounding box center [1269, 26] width 138 height 19
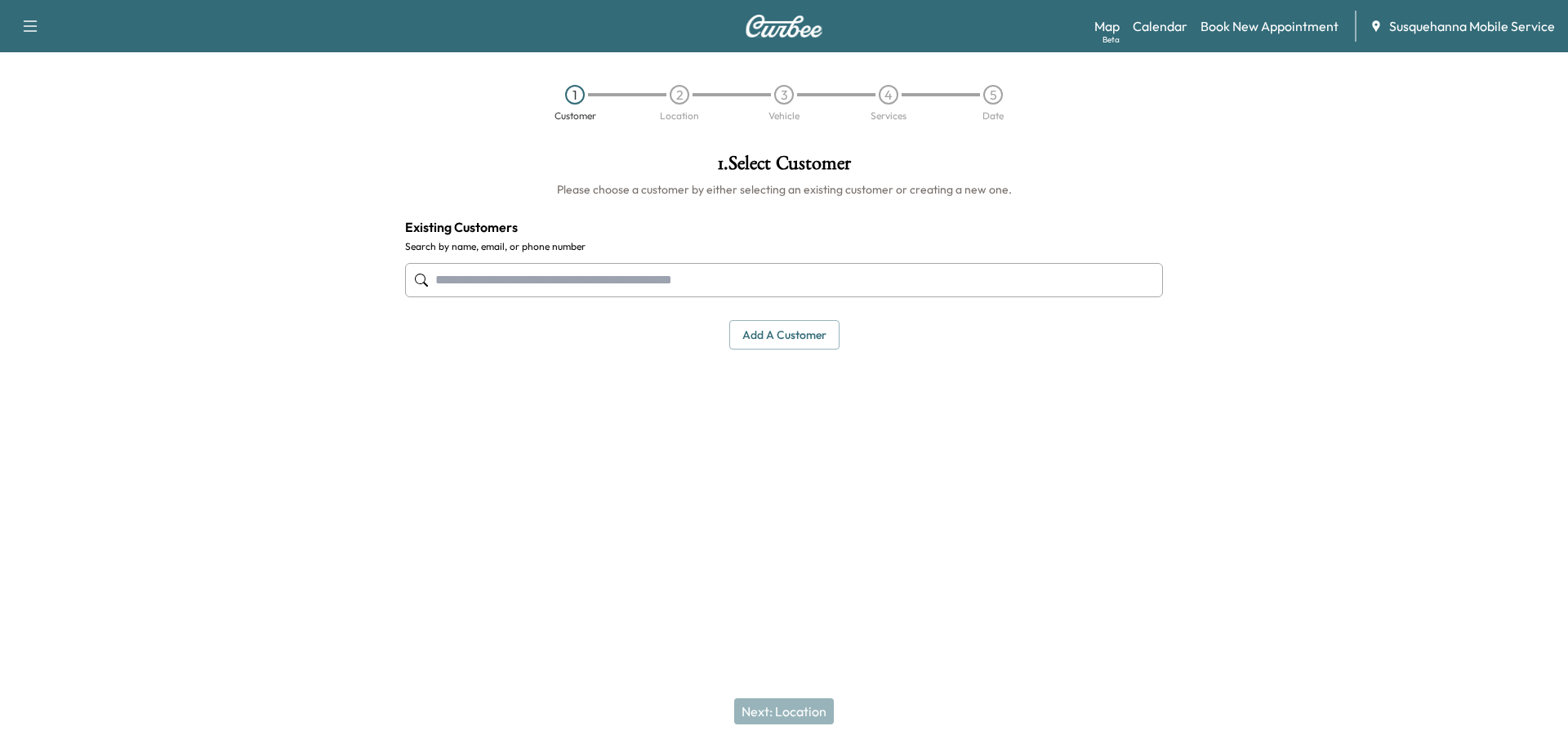
click at [591, 283] on input "text" at bounding box center [784, 279] width 758 height 34
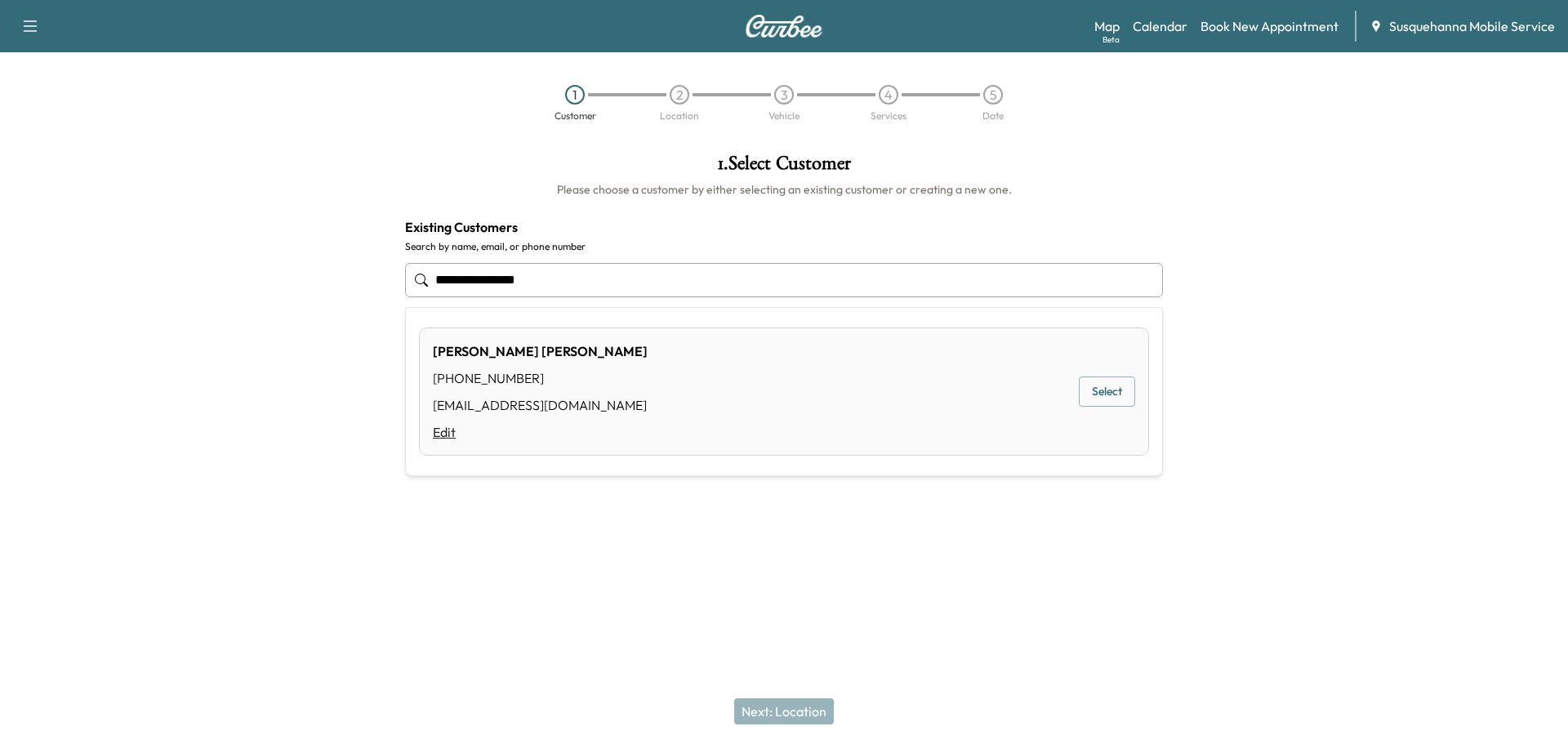
click at [452, 436] on link "Edit" at bounding box center [541, 431] width 214 height 19
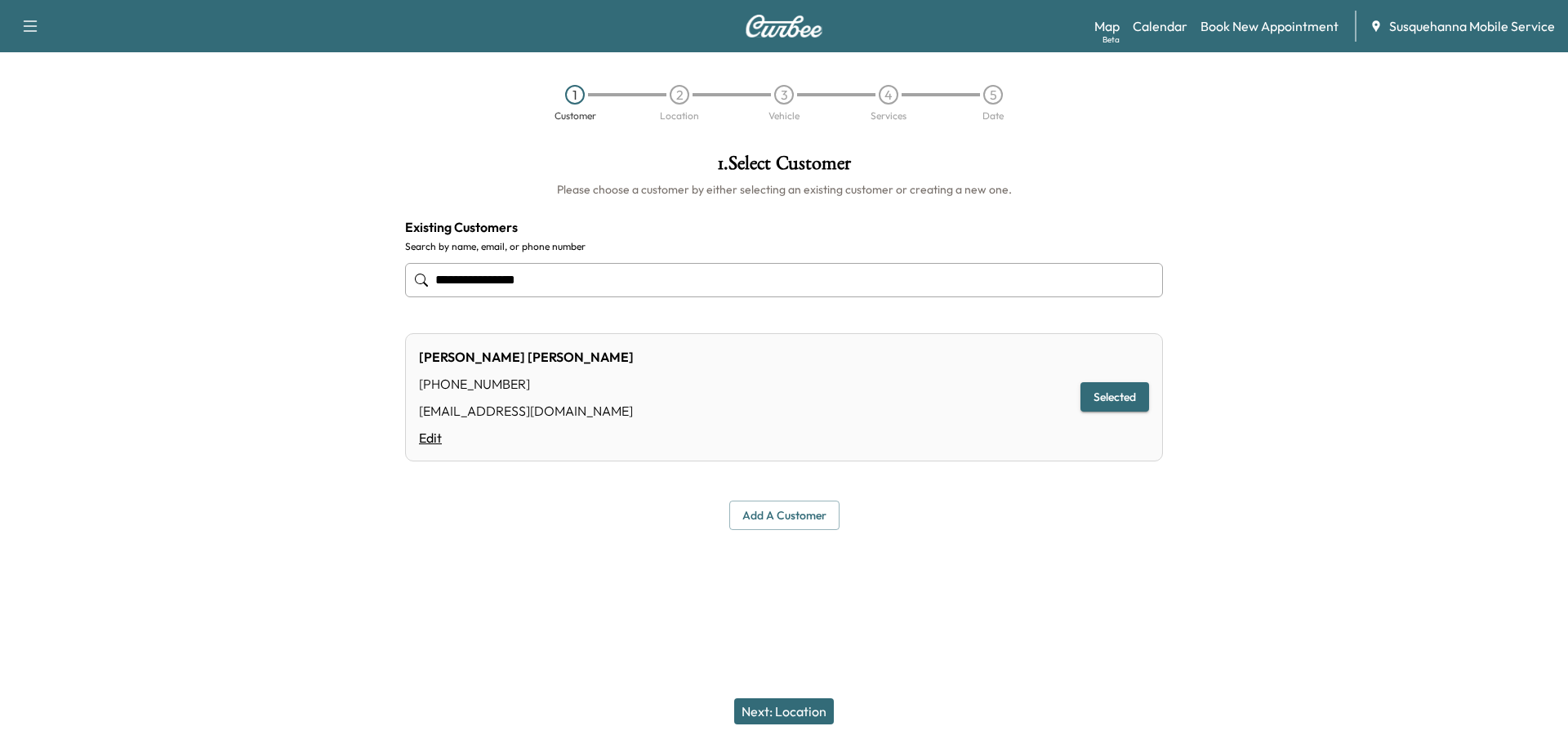
type input "**********"
click at [432, 438] on link "Edit" at bounding box center [526, 437] width 214 height 19
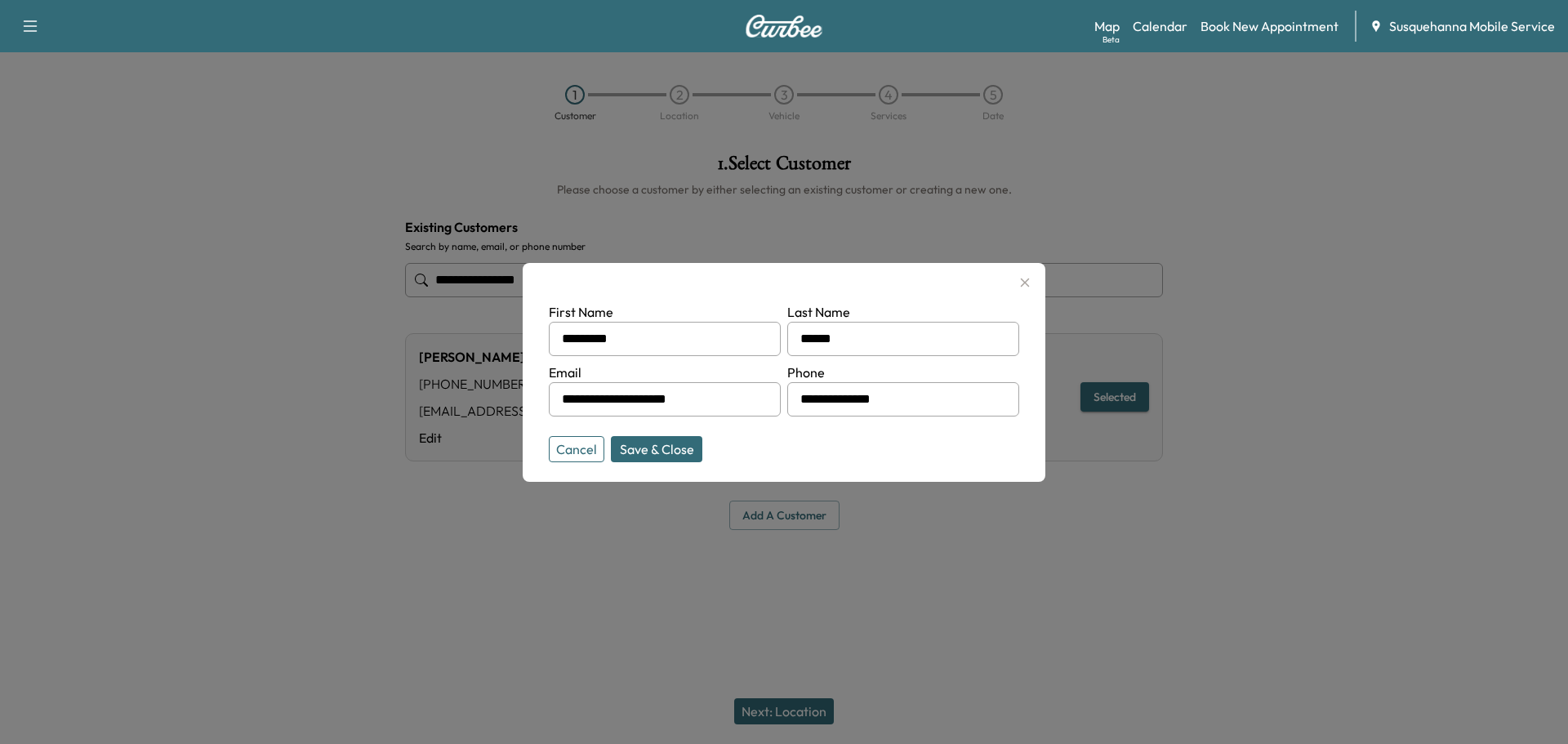
drag, startPoint x: 932, startPoint y: 401, endPoint x: 745, endPoint y: 411, distance: 187.3
click at [745, 411] on form "**********" at bounding box center [783, 379] width 470 height 154
type input "**********"
drag, startPoint x: 722, startPoint y: 394, endPoint x: 526, endPoint y: 398, distance: 196.0
click at [526, 398] on div "**********" at bounding box center [784, 372] width 523 height 219
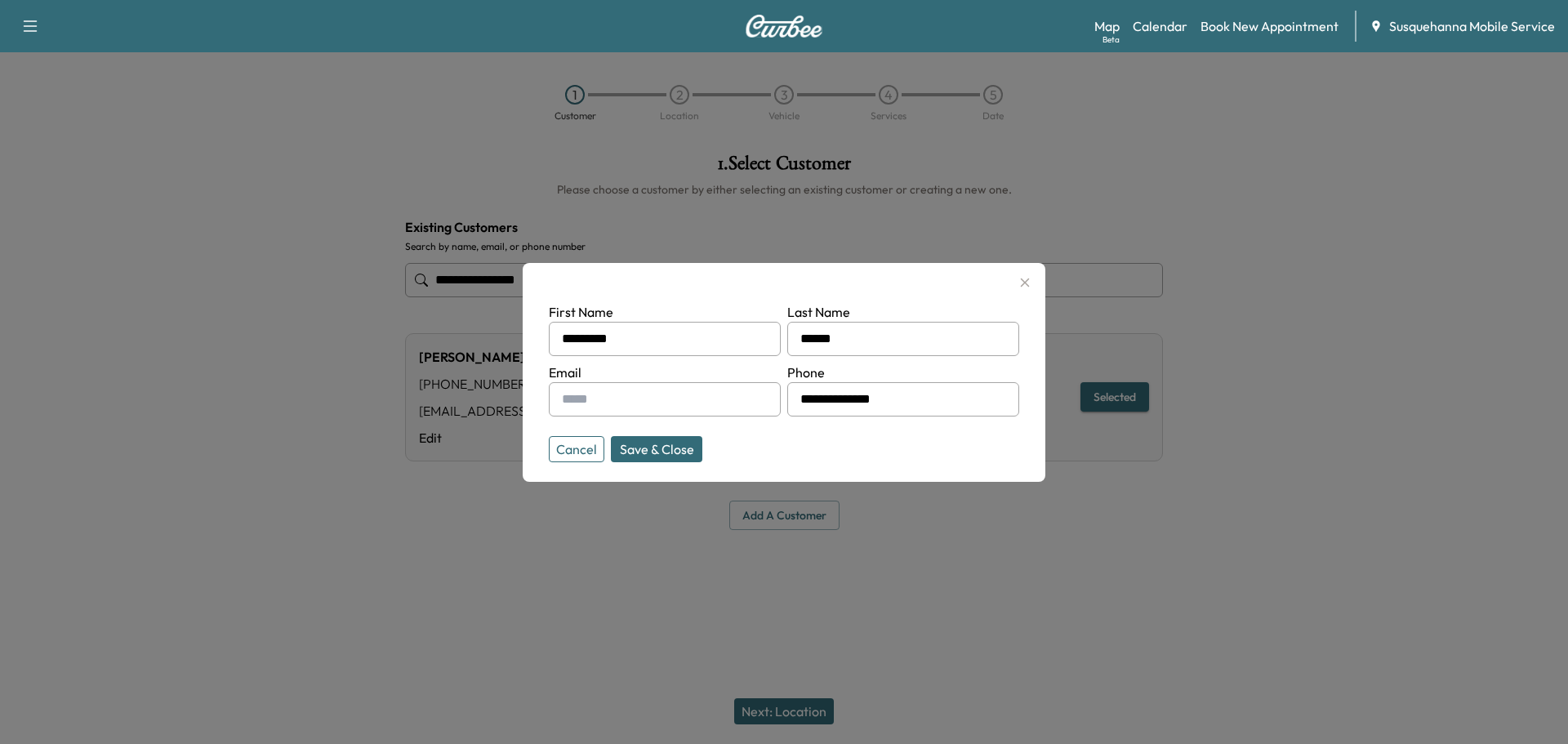
click at [664, 415] on input "text" at bounding box center [664, 399] width 232 height 34
paste input "**********"
click at [657, 444] on button "Save & Close" at bounding box center [657, 449] width 91 height 26
type input "**********"
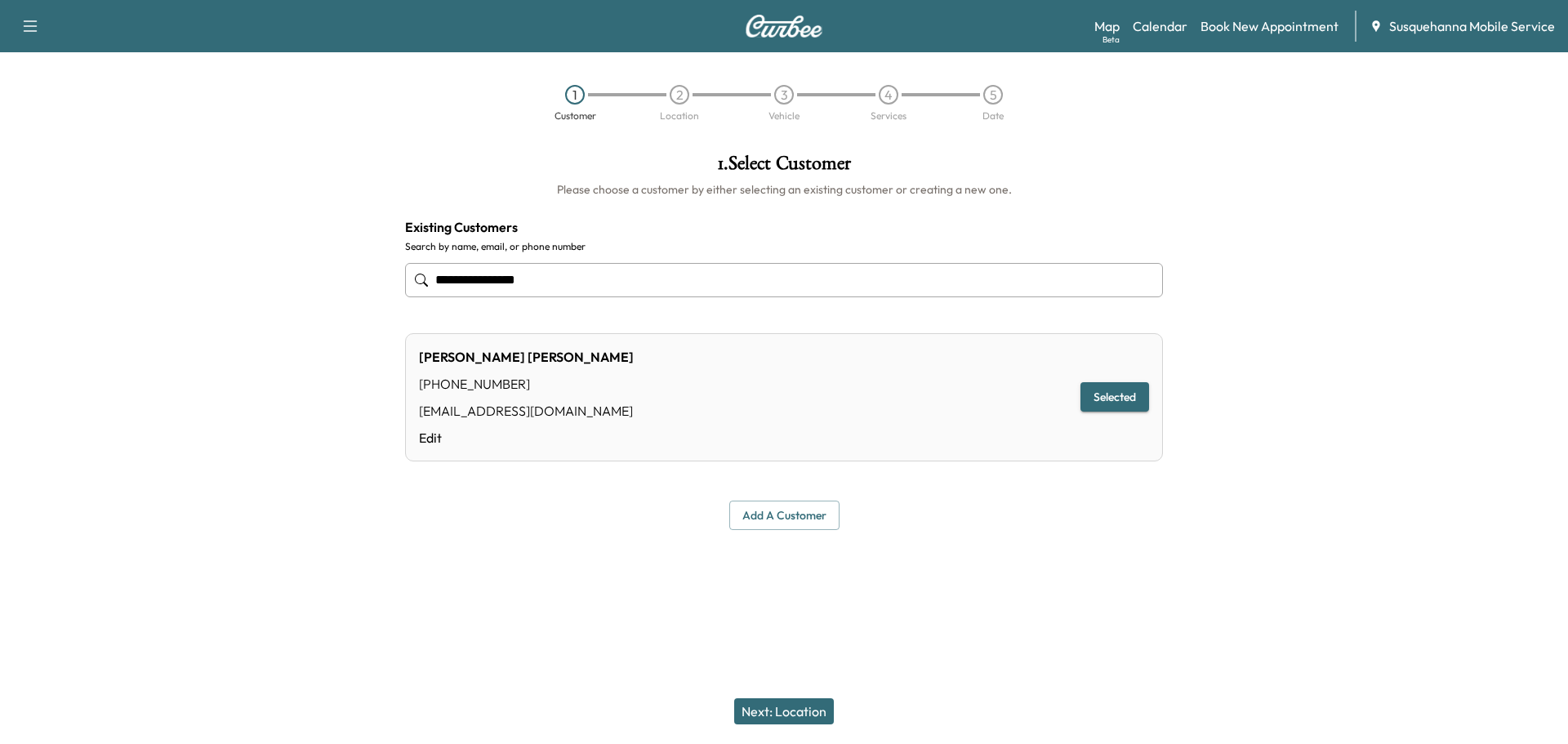
click at [800, 713] on button "Next: Location" at bounding box center [783, 711] width 99 height 26
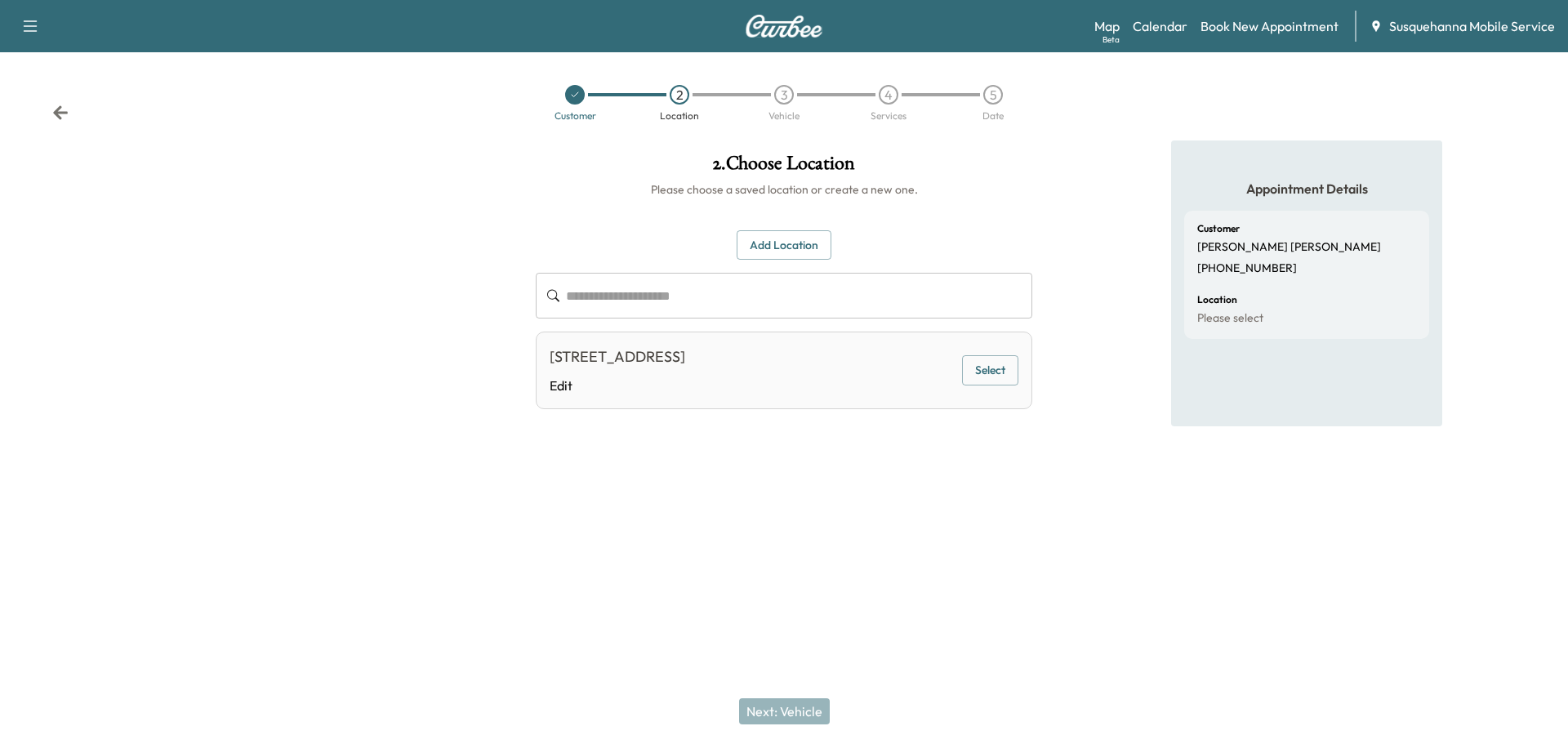
click at [995, 378] on button "Select" at bounding box center [991, 370] width 56 height 30
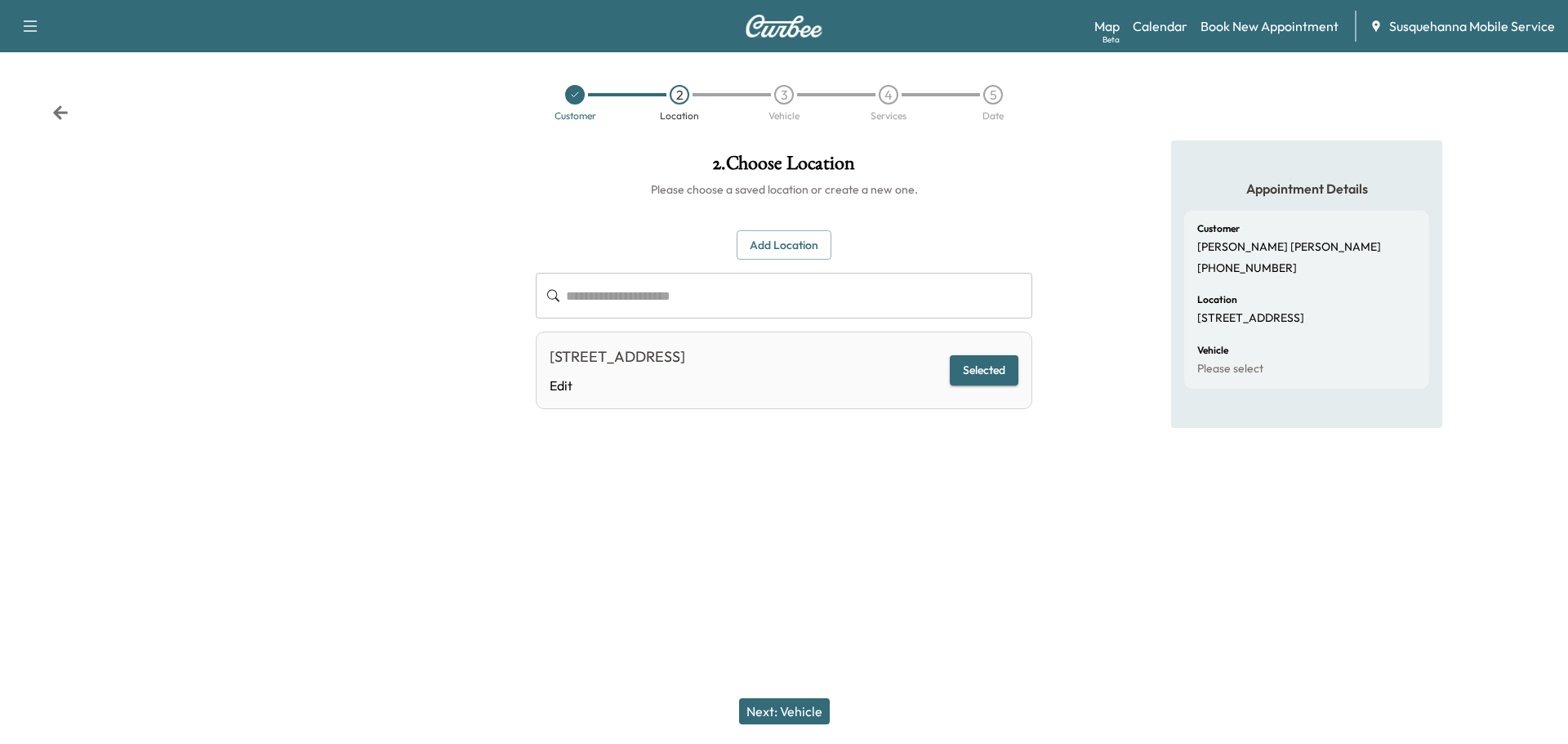
click at [796, 707] on button "Next: Vehicle" at bounding box center [784, 711] width 91 height 26
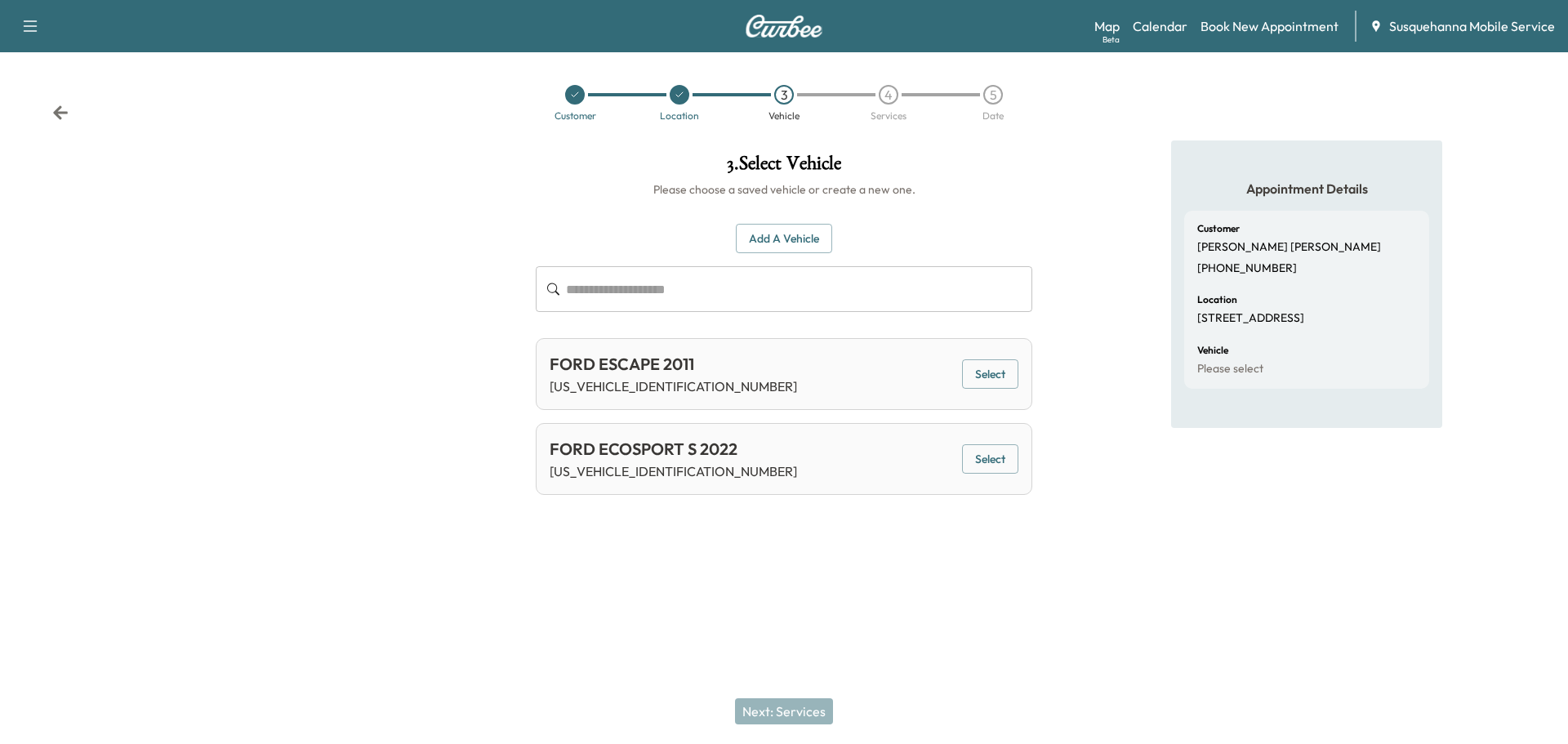
click at [814, 248] on button "Add a Vehicle" at bounding box center [784, 239] width 97 height 30
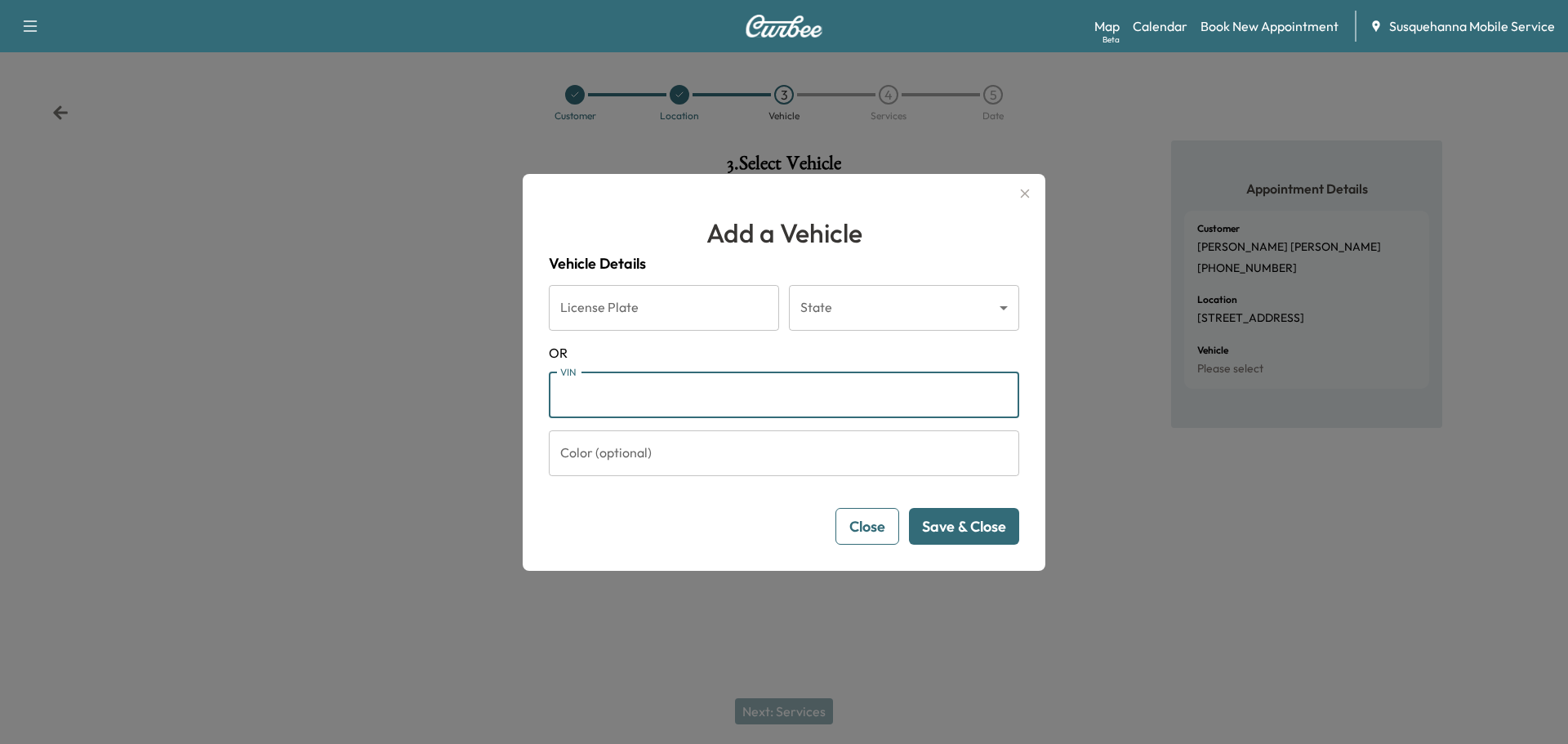
click at [782, 409] on input "VIN" at bounding box center [783, 395] width 470 height 46
paste input "**********"
type input "**********"
click at [976, 525] on button "Save & Close" at bounding box center [963, 526] width 110 height 37
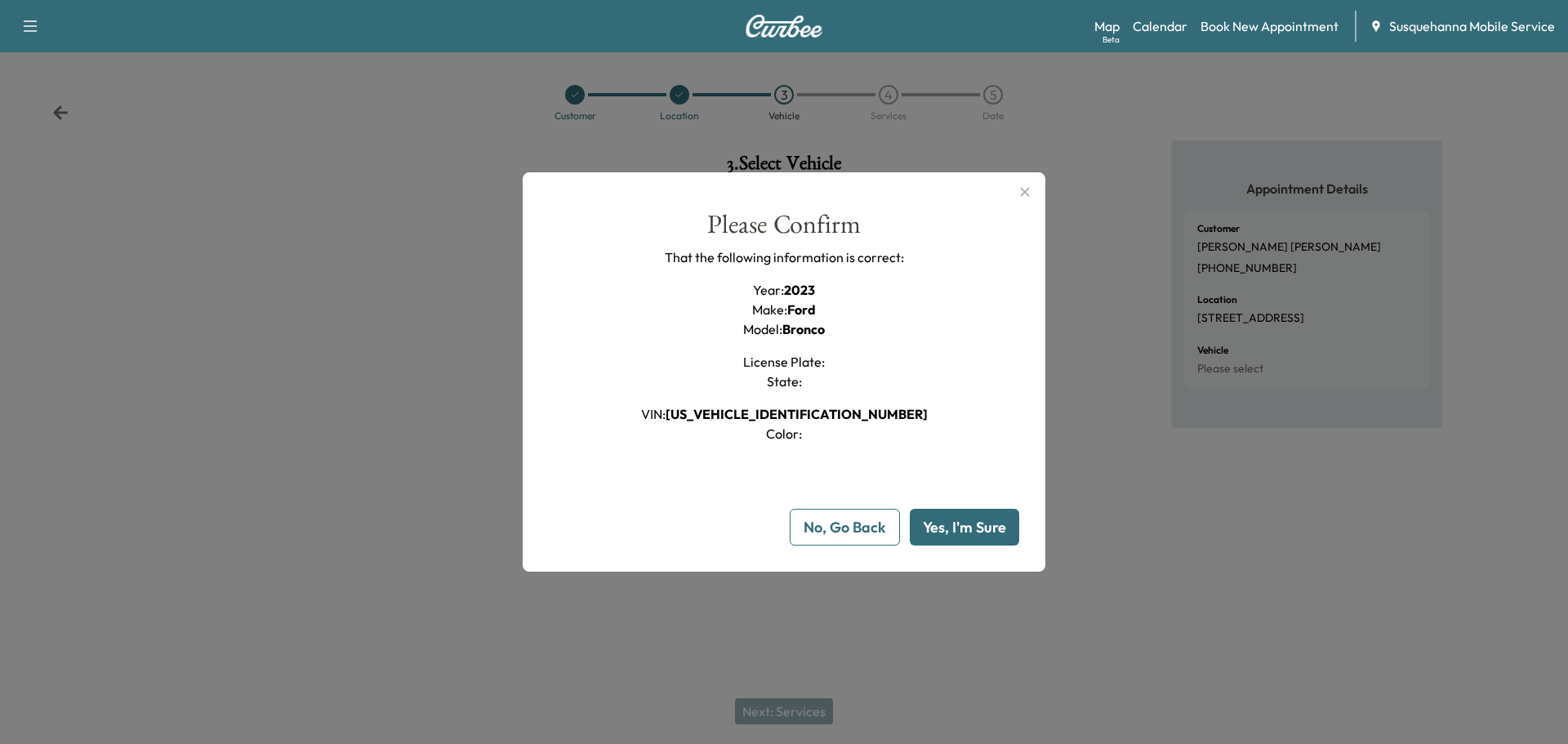
click at [976, 525] on button "Yes, I'm Sure" at bounding box center [964, 527] width 110 height 37
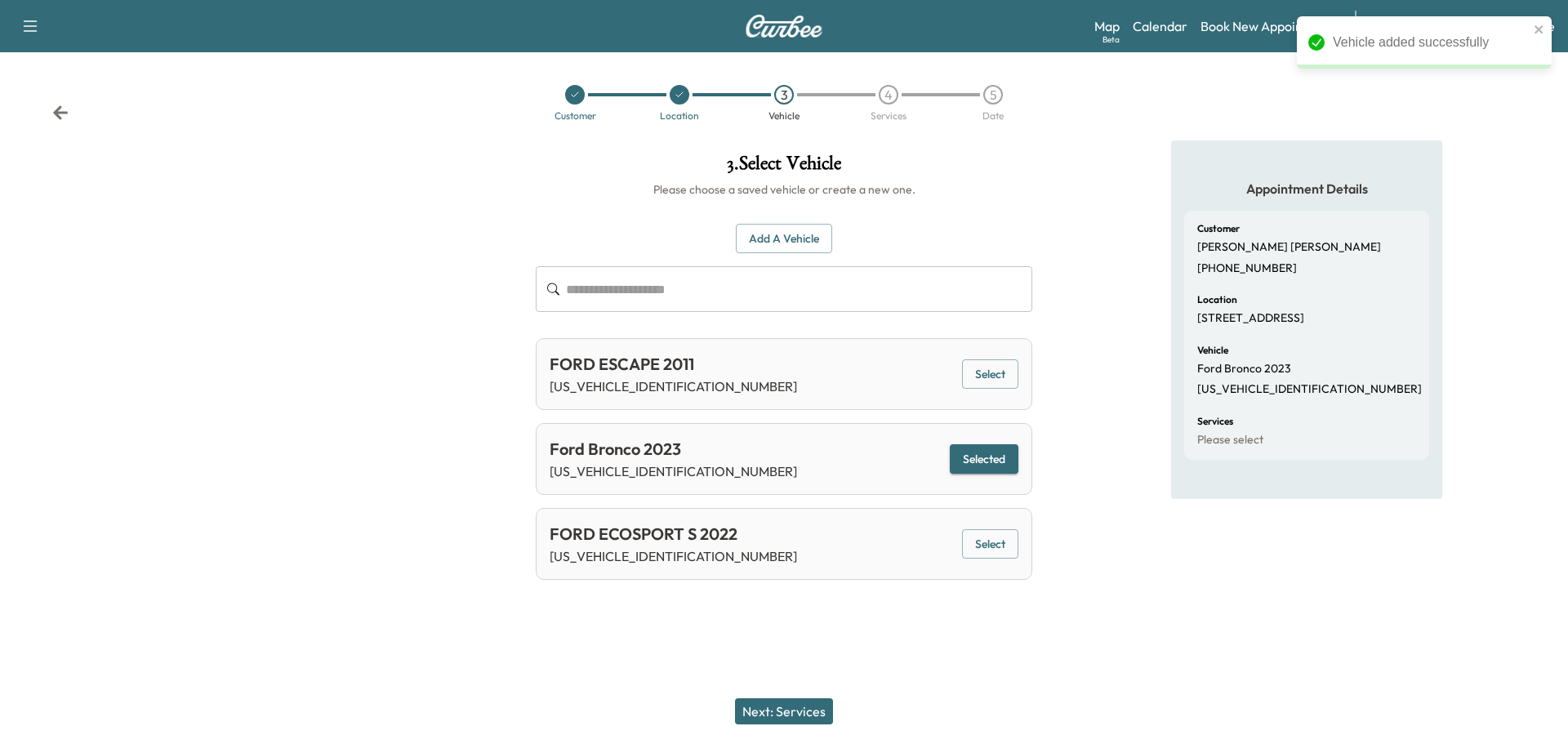
click at [807, 702] on button "Next: Services" at bounding box center [784, 711] width 98 height 26
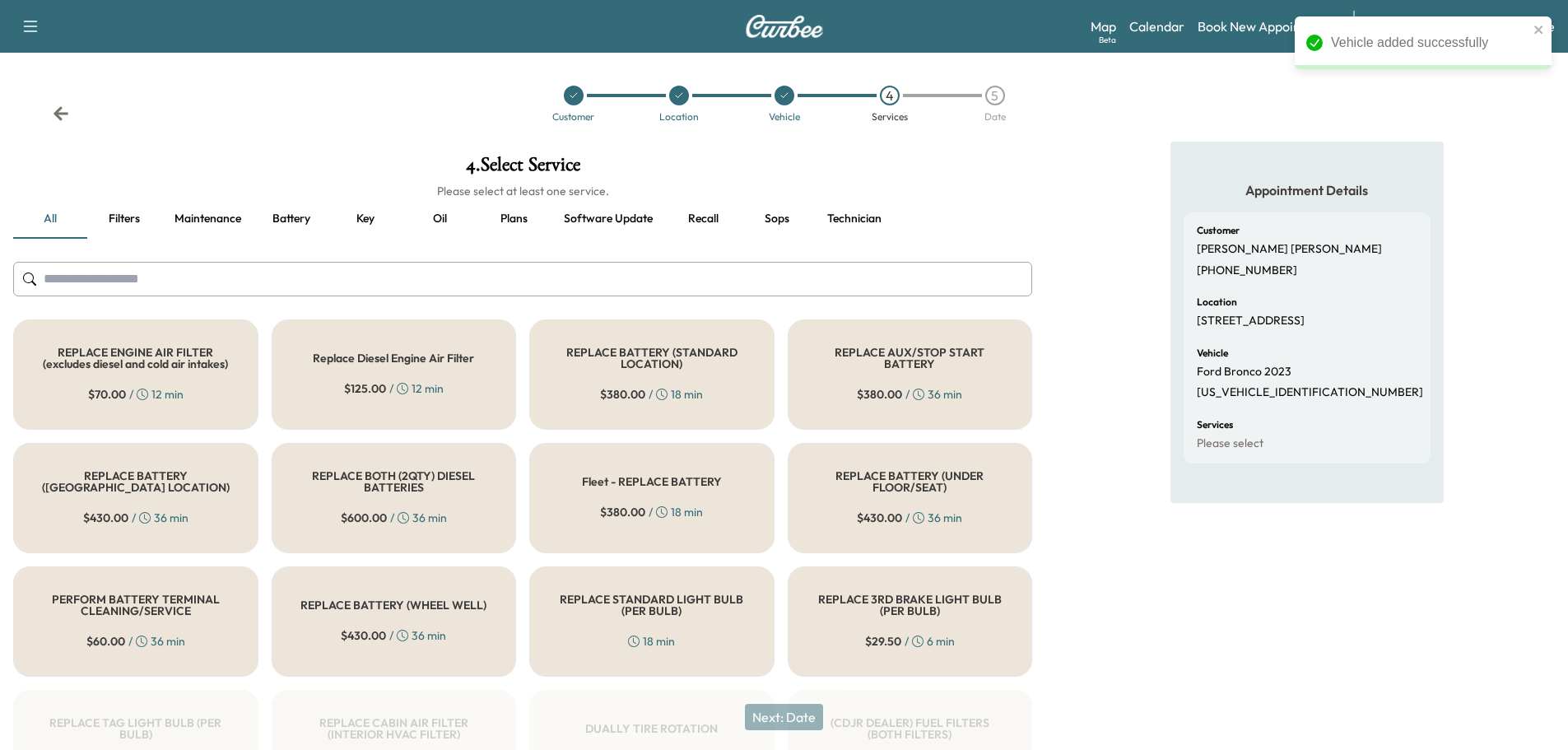
click at [681, 271] on input "text" at bounding box center [523, 279] width 1019 height 35
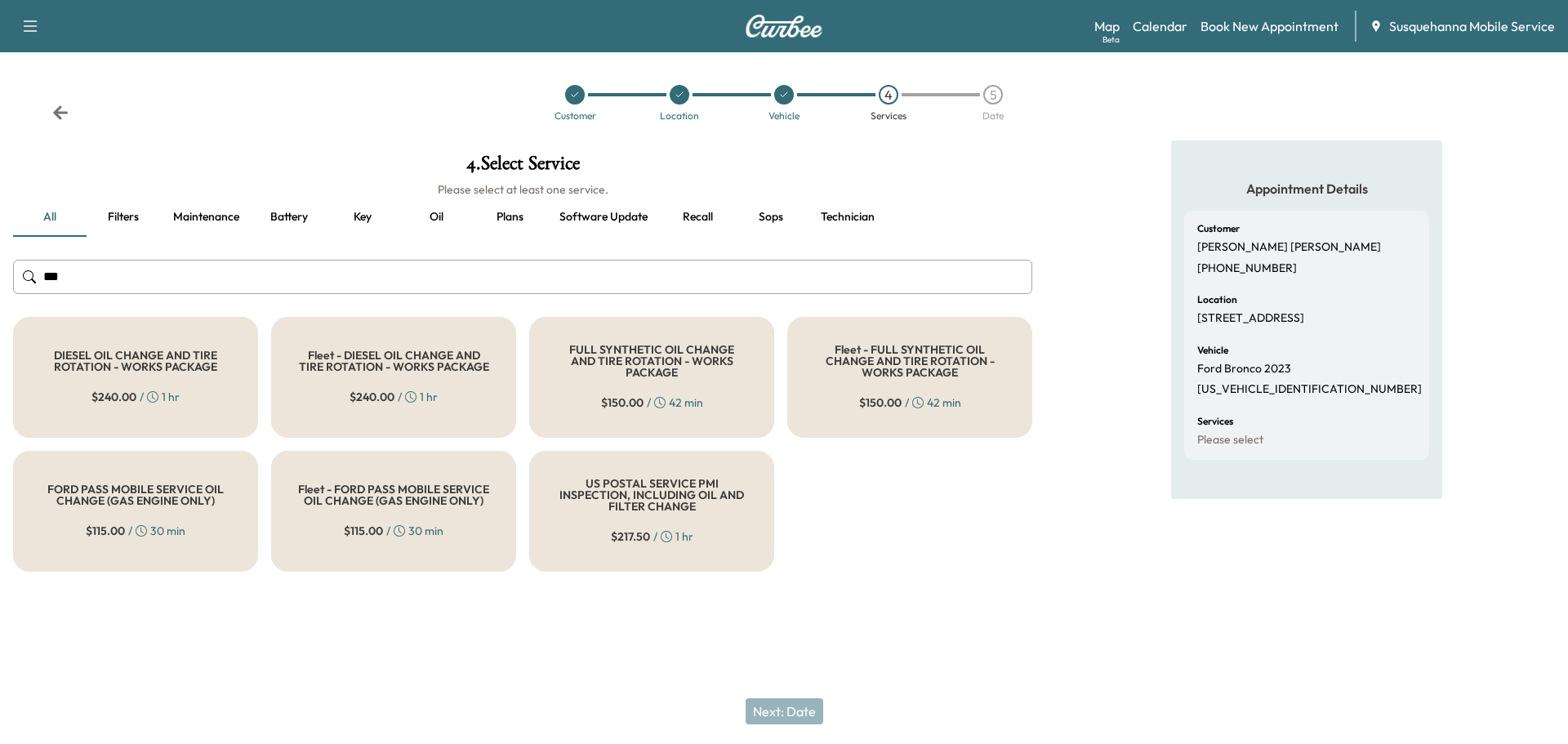
type input "***"
click at [664, 370] on h5 "FULL SYNTHETIC OIL CHANGE AND TIRE ROTATION - WORKS PACKAGE" at bounding box center [651, 360] width 191 height 34
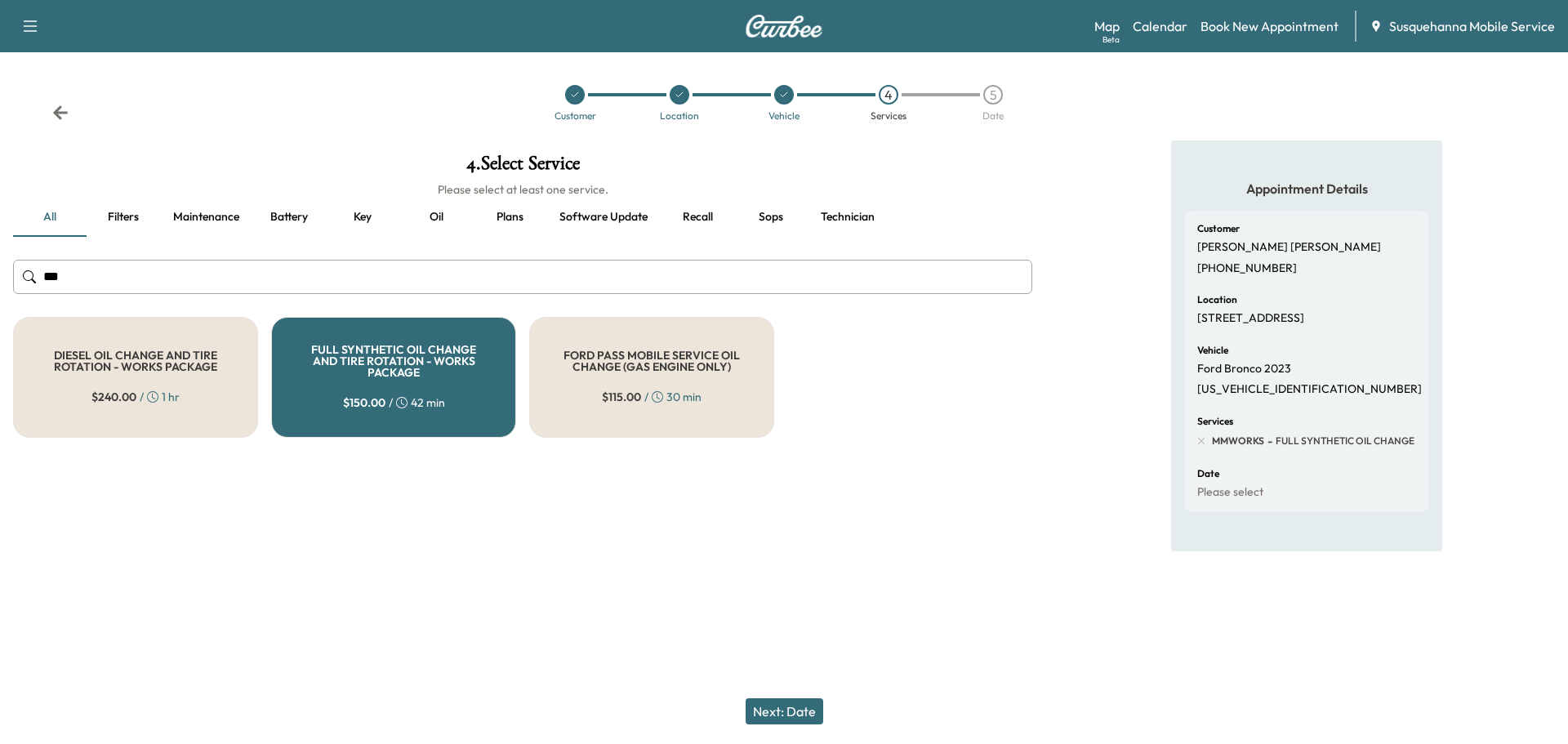
click at [776, 713] on button "Next: Date" at bounding box center [784, 711] width 77 height 26
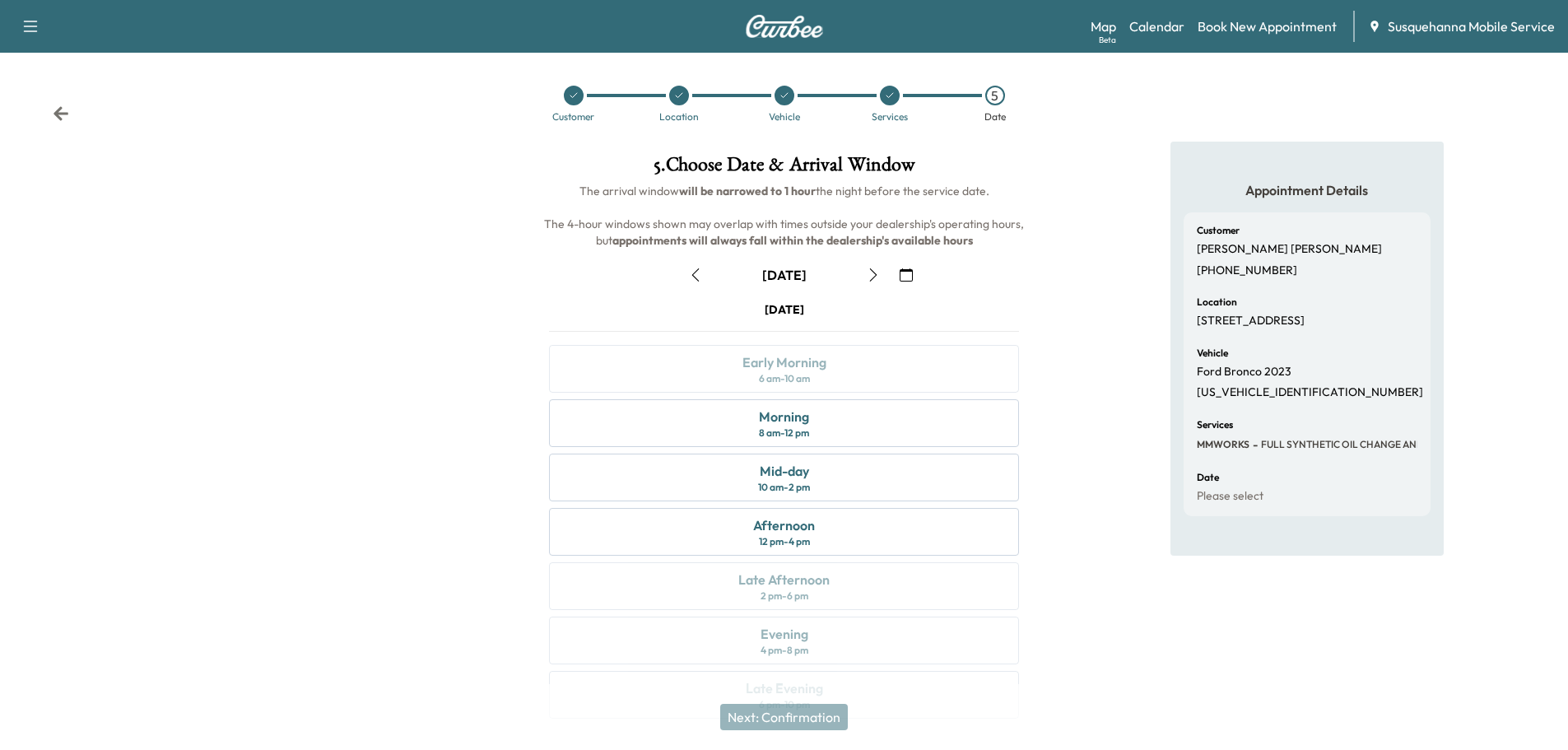
click at [911, 276] on icon "button" at bounding box center [906, 274] width 13 height 13
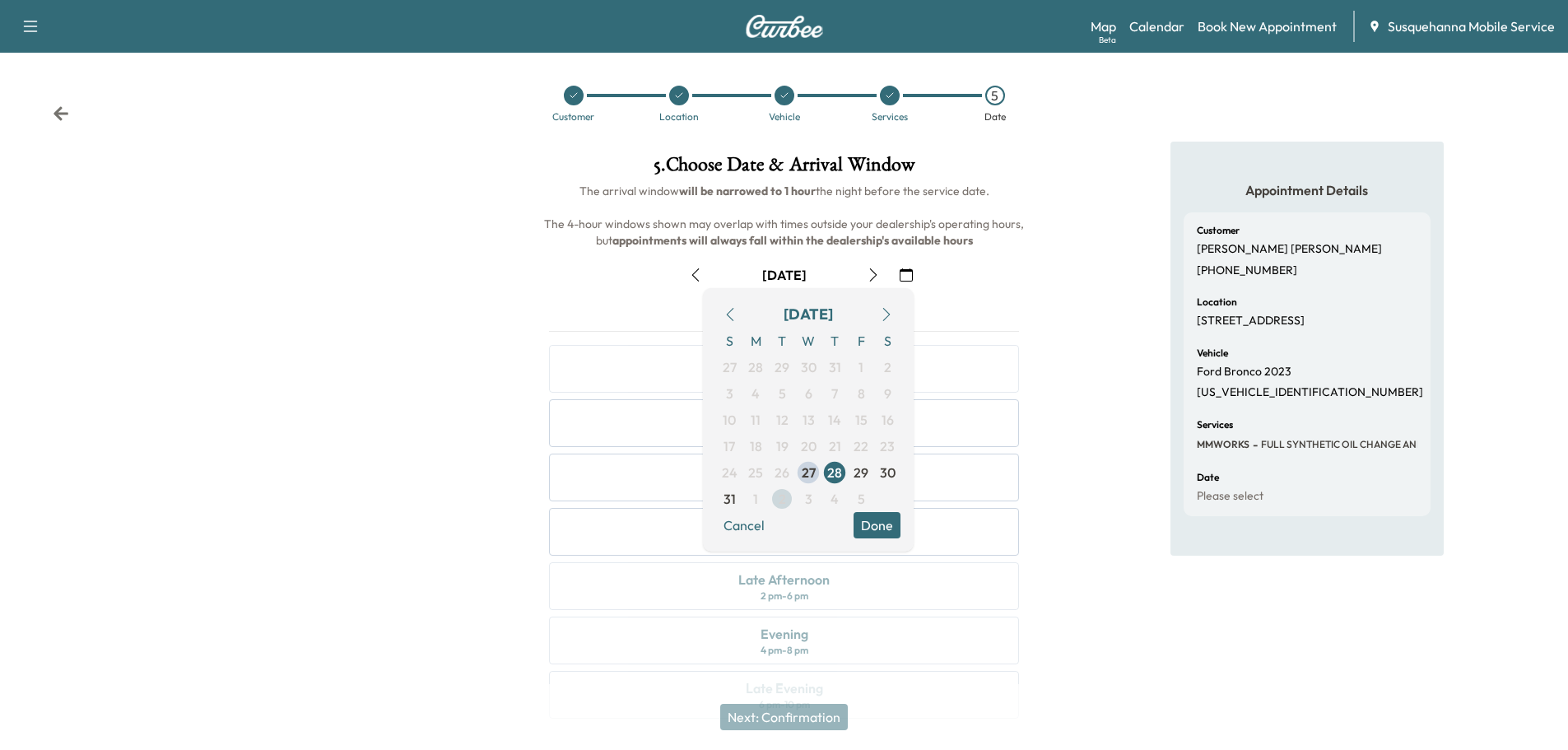
click at [779, 499] on span "2" at bounding box center [782, 499] width 7 height 19
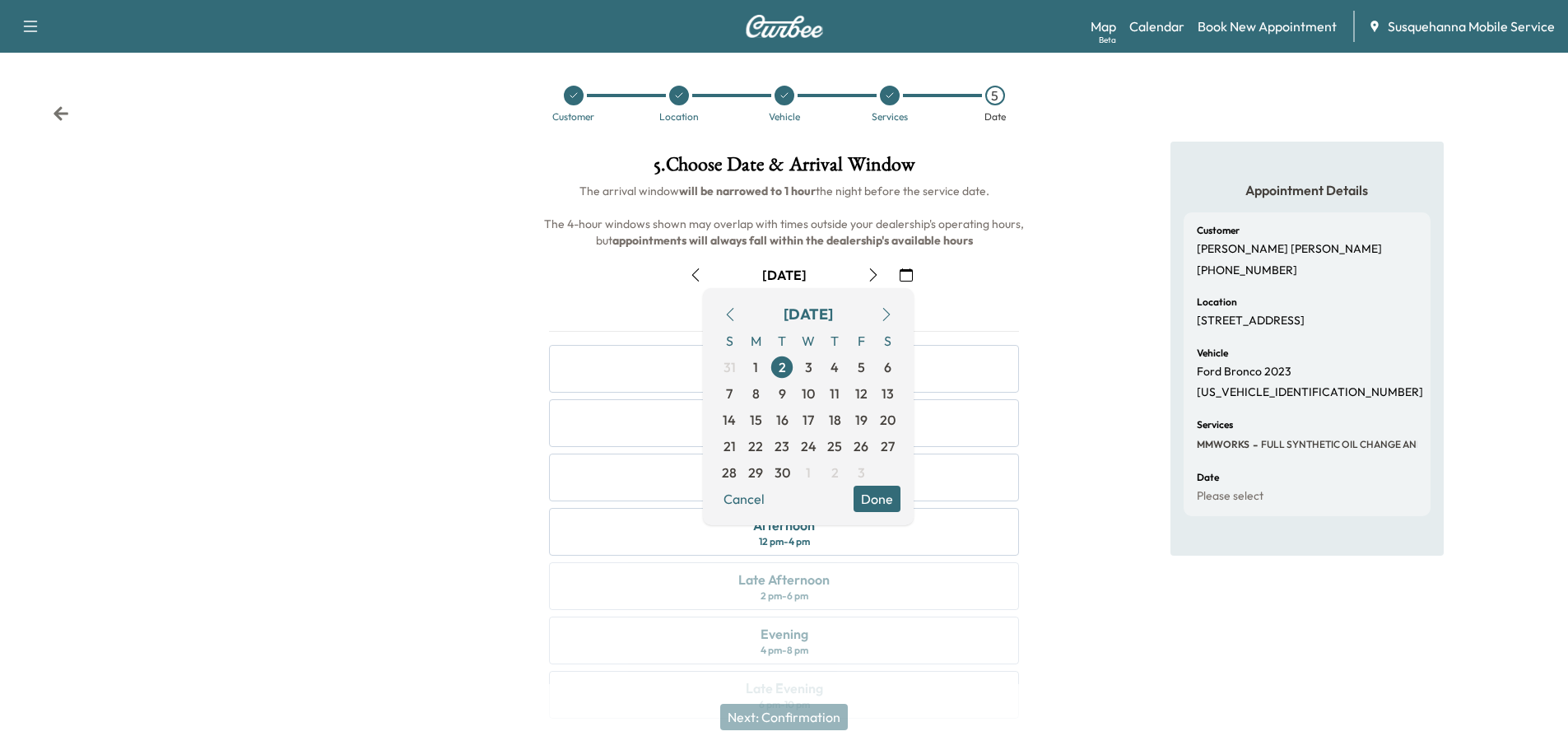
click at [895, 506] on button "Done" at bounding box center [877, 499] width 47 height 27
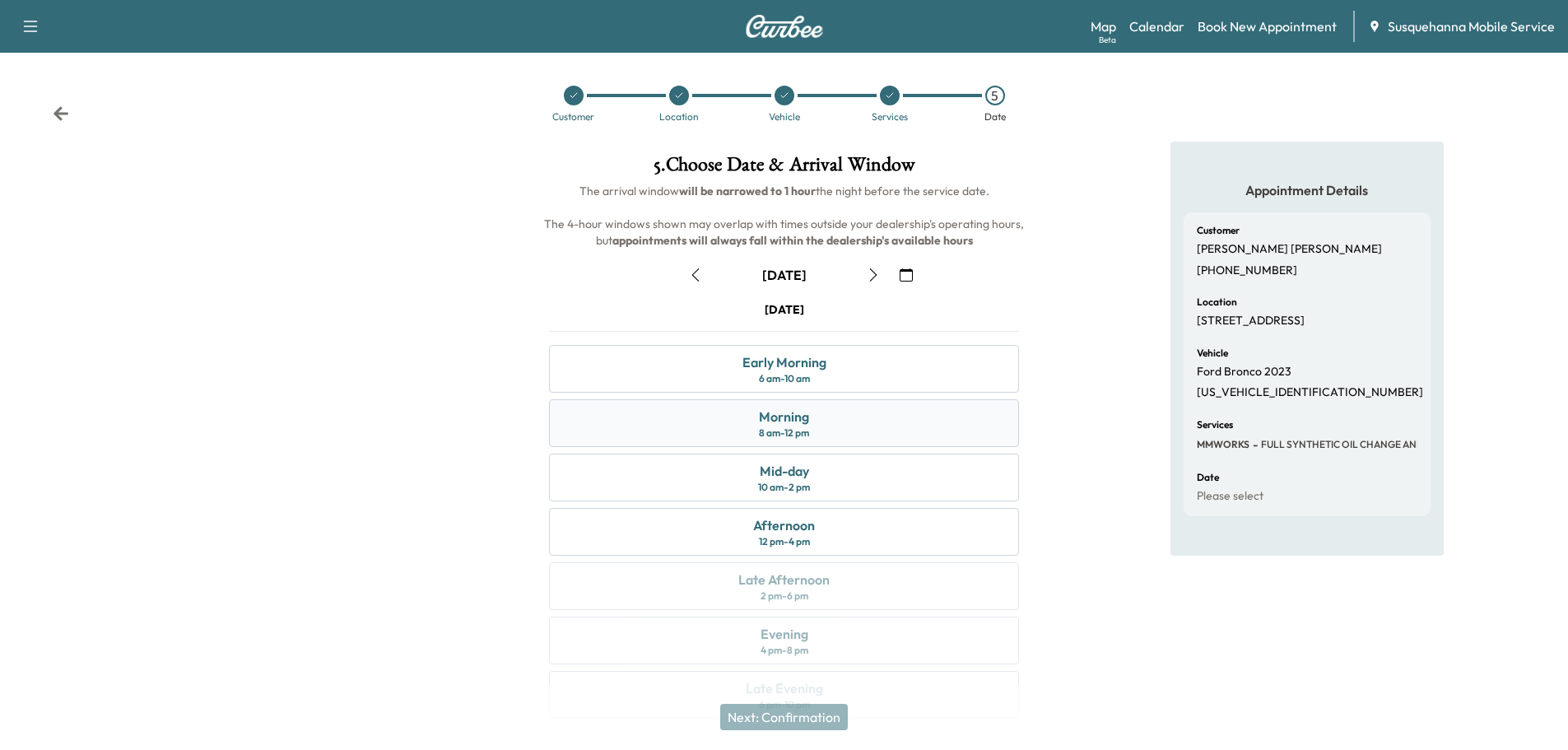
click at [891, 418] on div "Morning 8 am - 12 pm" at bounding box center [784, 423] width 470 height 48
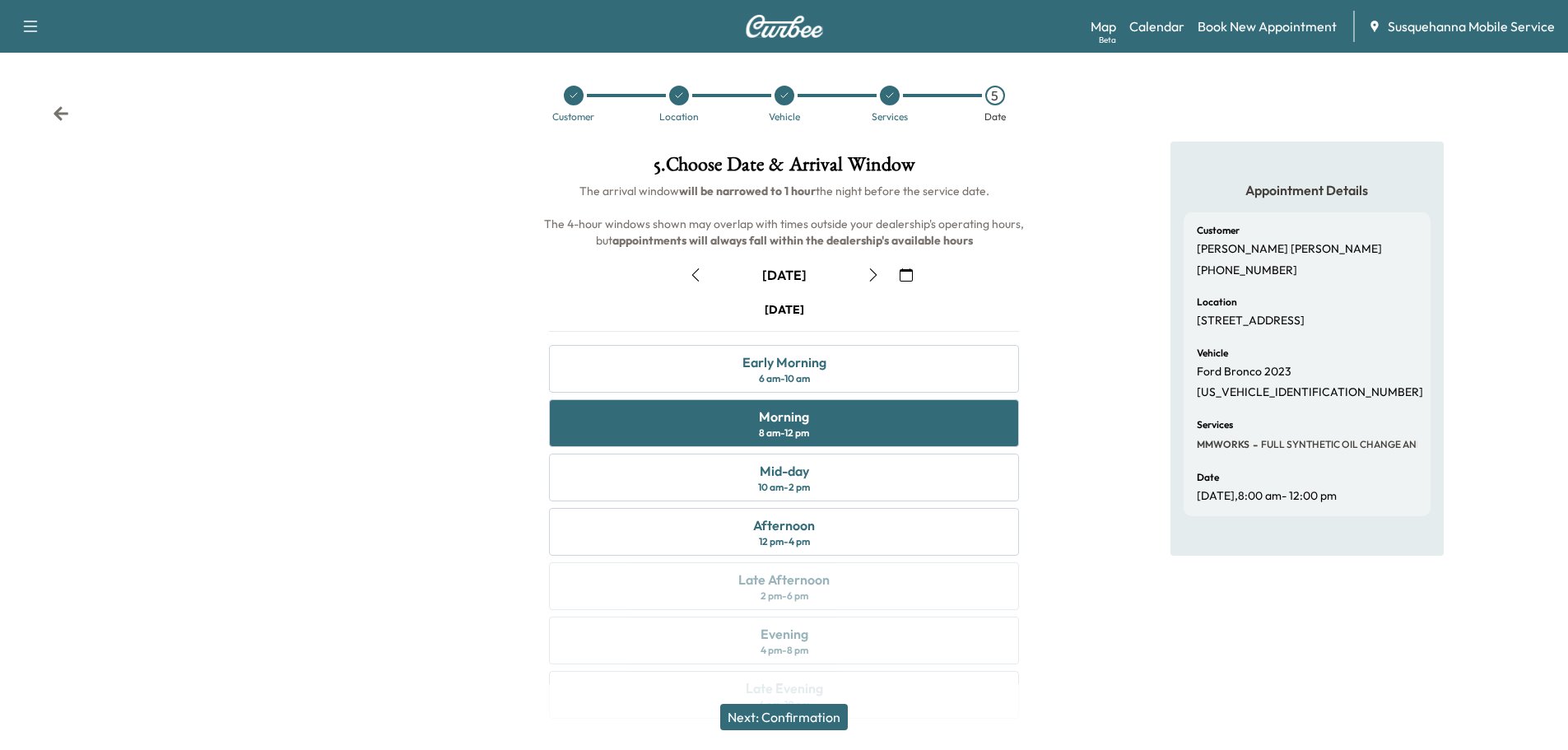
click at [816, 717] on button "Next: Confirmation" at bounding box center [784, 717] width 128 height 27
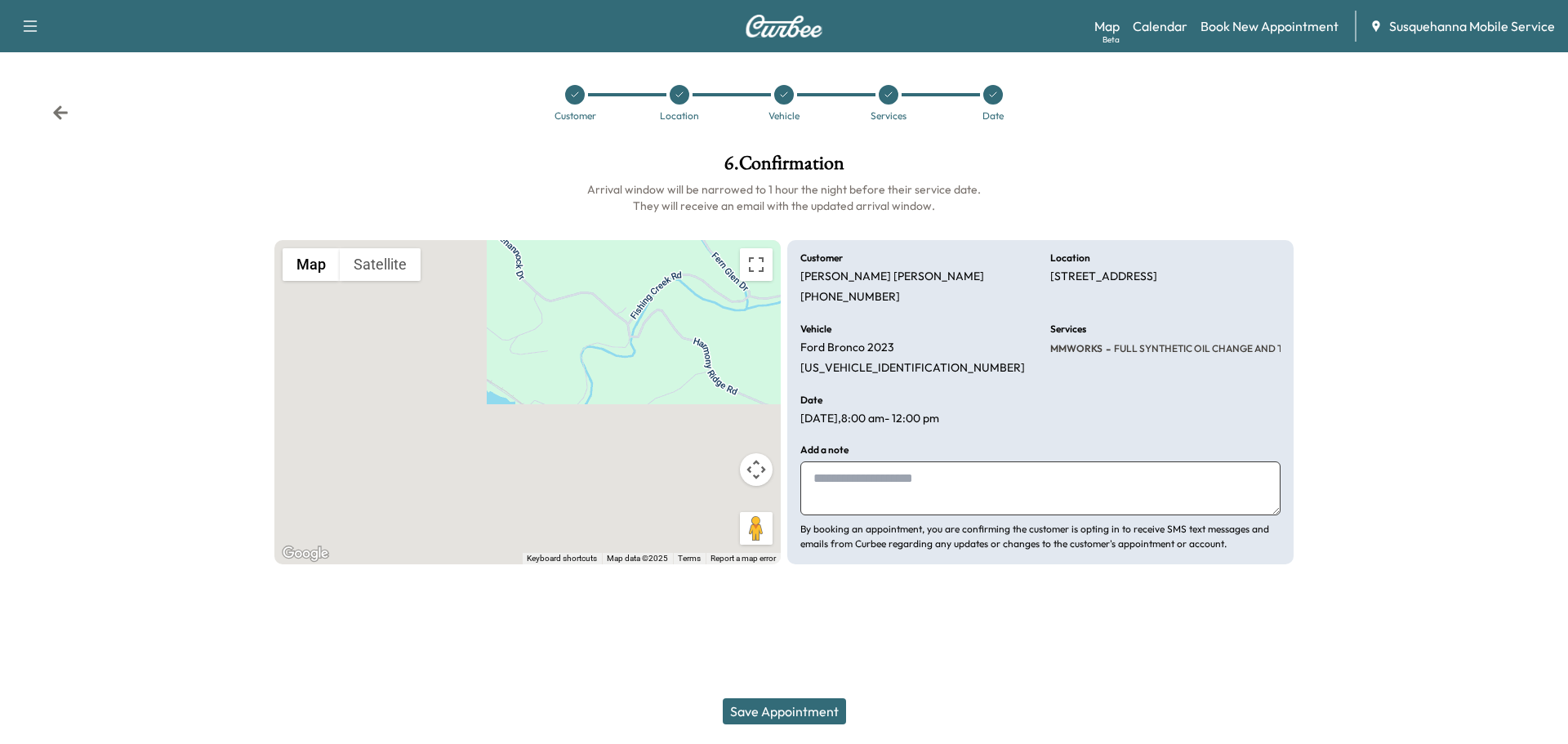
click at [903, 505] on textarea at bounding box center [1041, 488] width 480 height 54
type textarea "**********"
click at [56, 119] on icon at bounding box center [60, 112] width 17 height 17
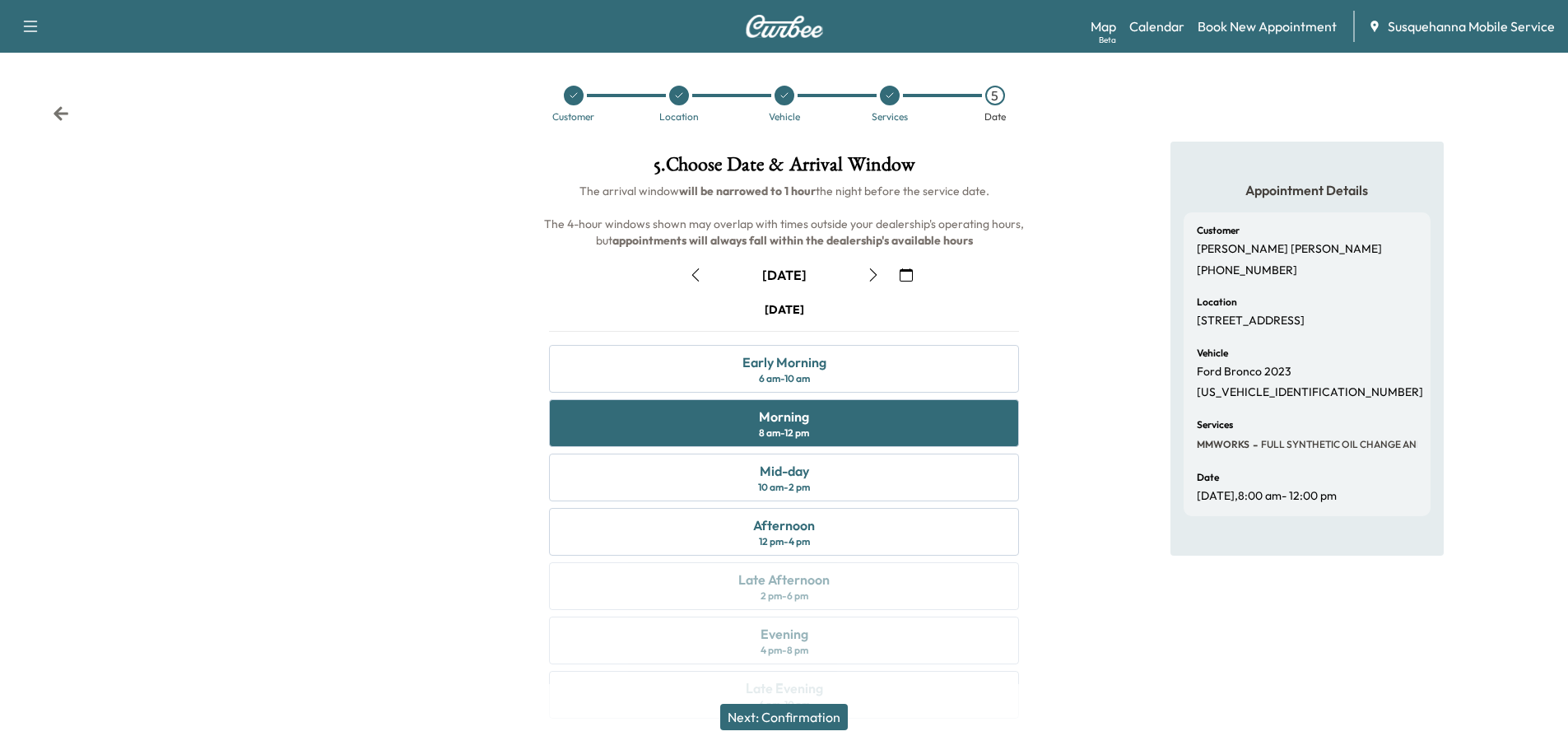
click at [57, 120] on icon at bounding box center [60, 113] width 17 height 17
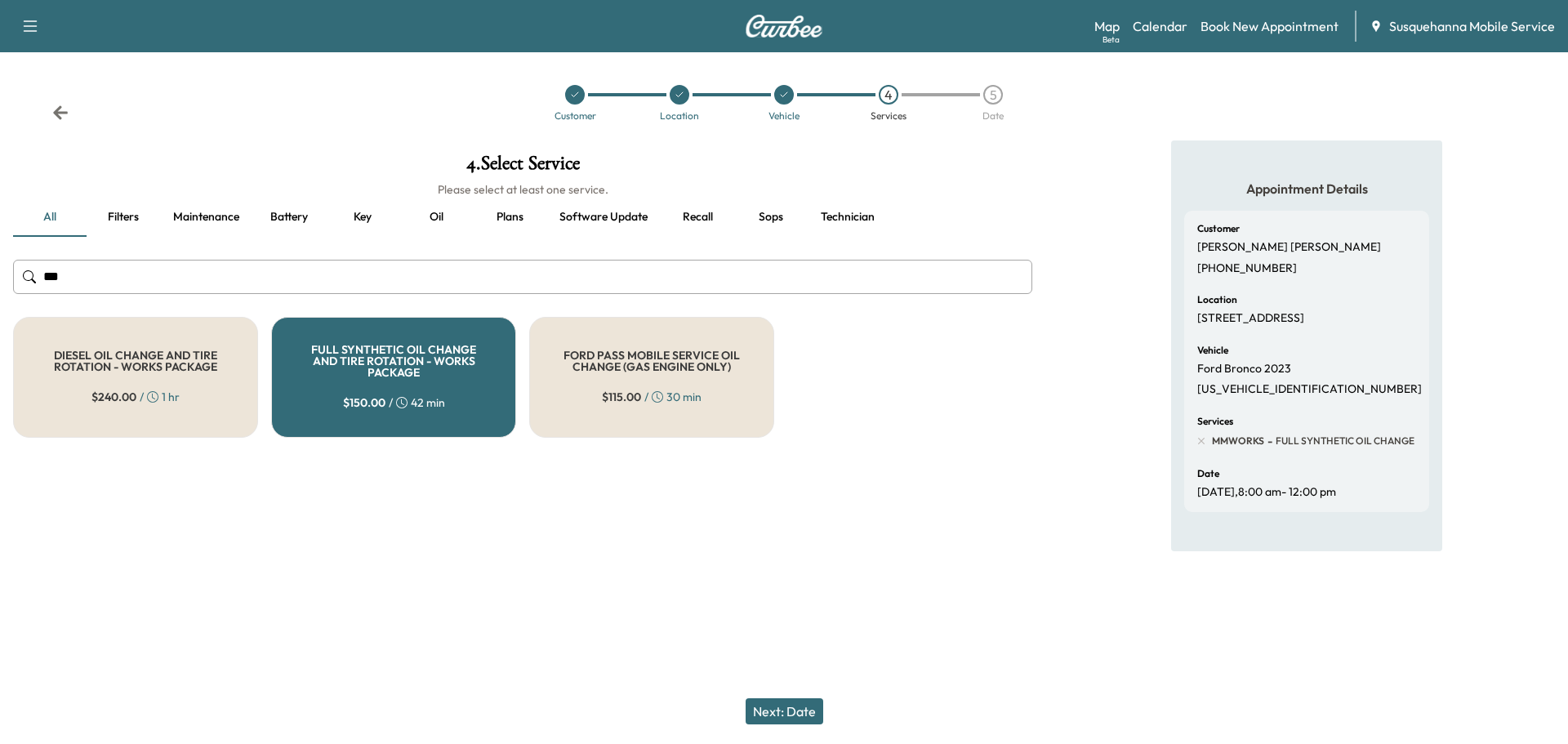
click at [56, 119] on icon at bounding box center [60, 112] width 17 height 17
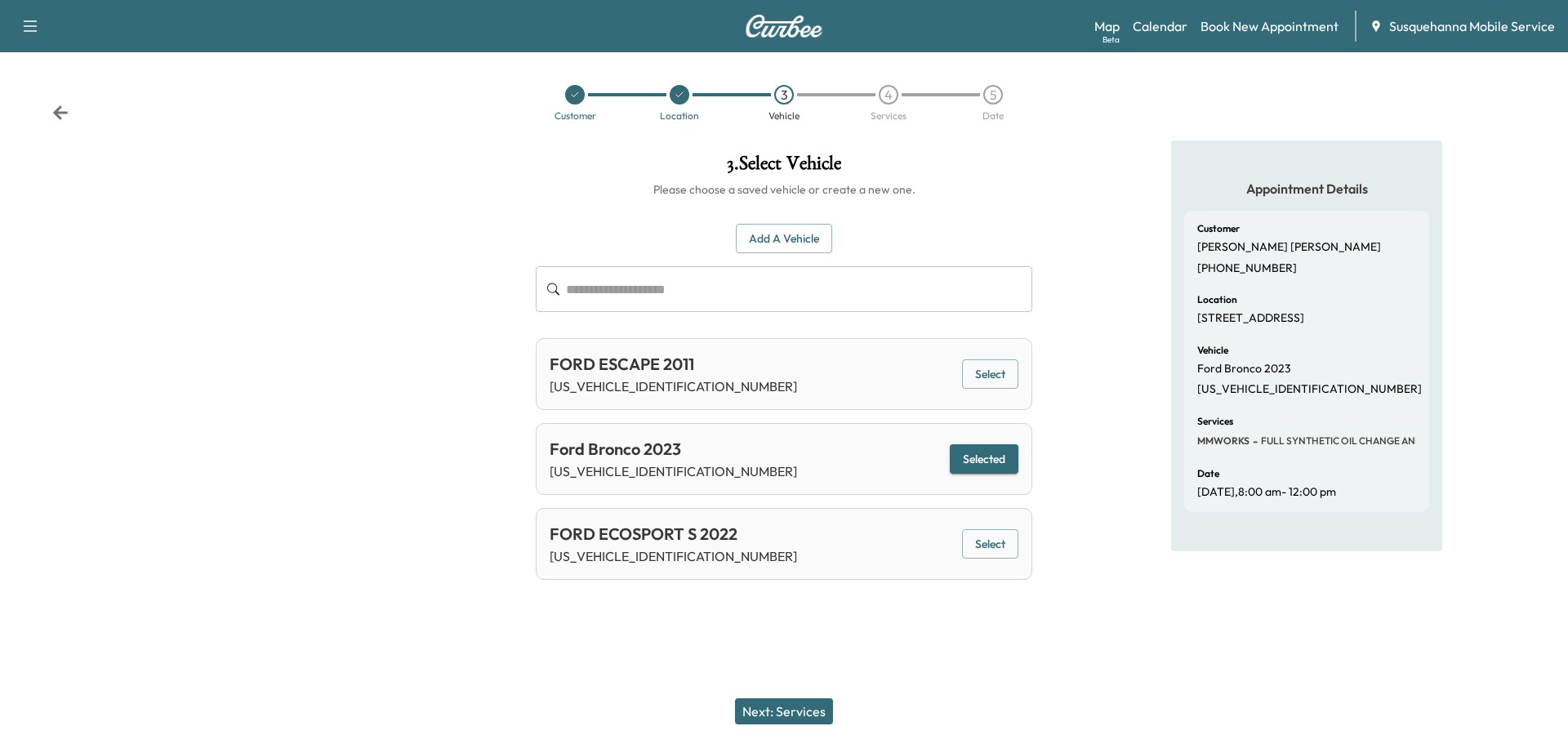
click at [56, 119] on icon at bounding box center [60, 112] width 17 height 17
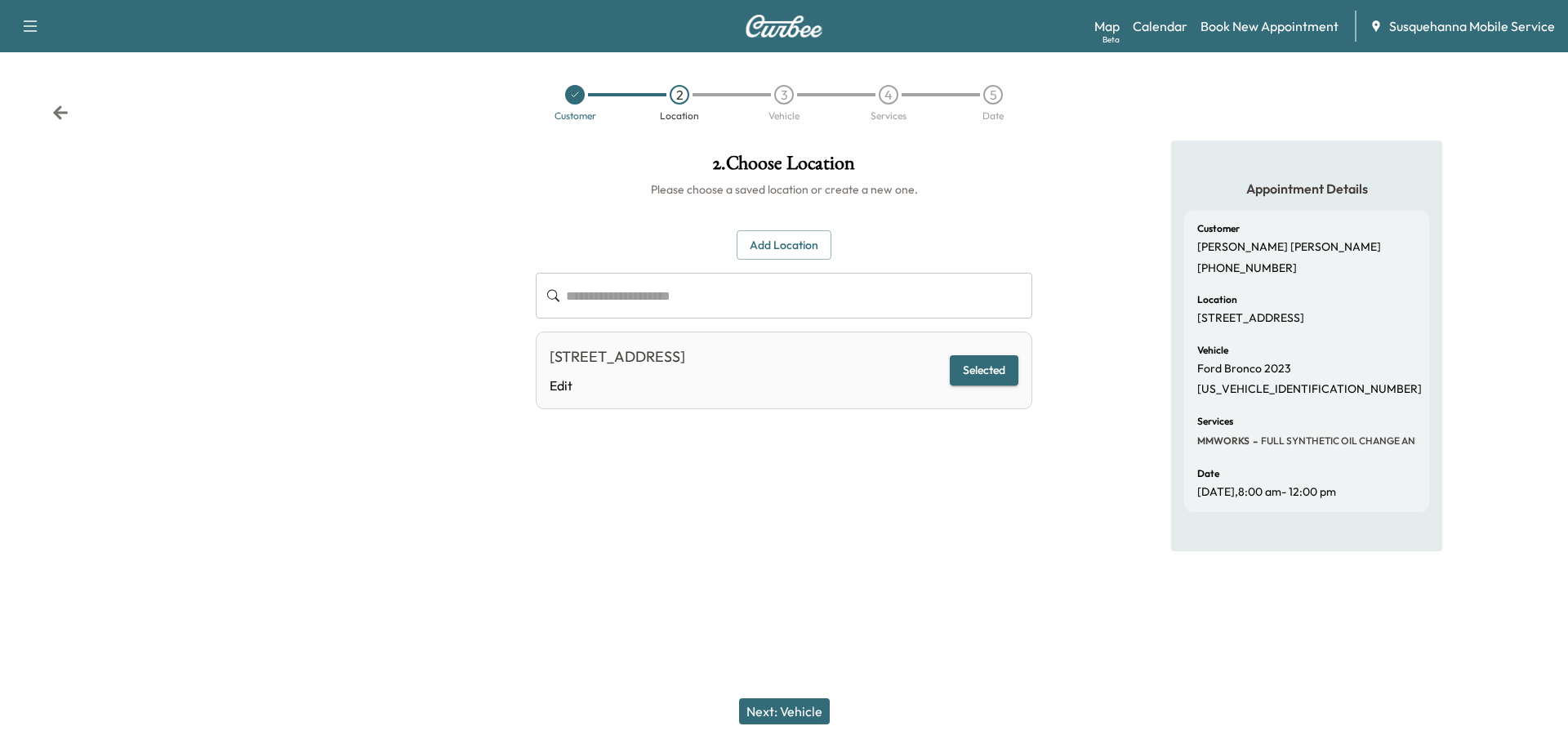
click at [788, 243] on button "Add Location" at bounding box center [784, 245] width 95 height 30
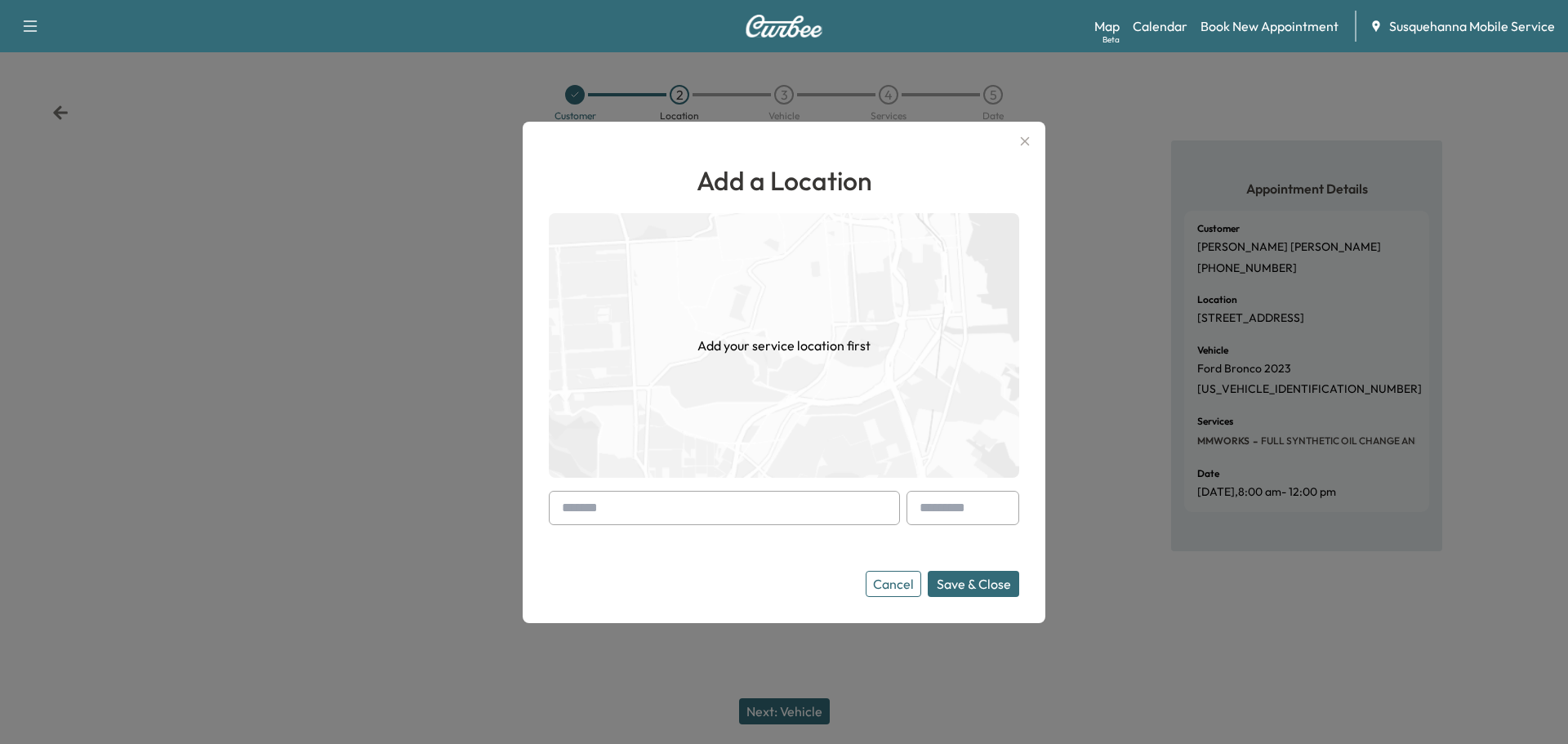
click at [749, 500] on input "text" at bounding box center [724, 507] width 352 height 34
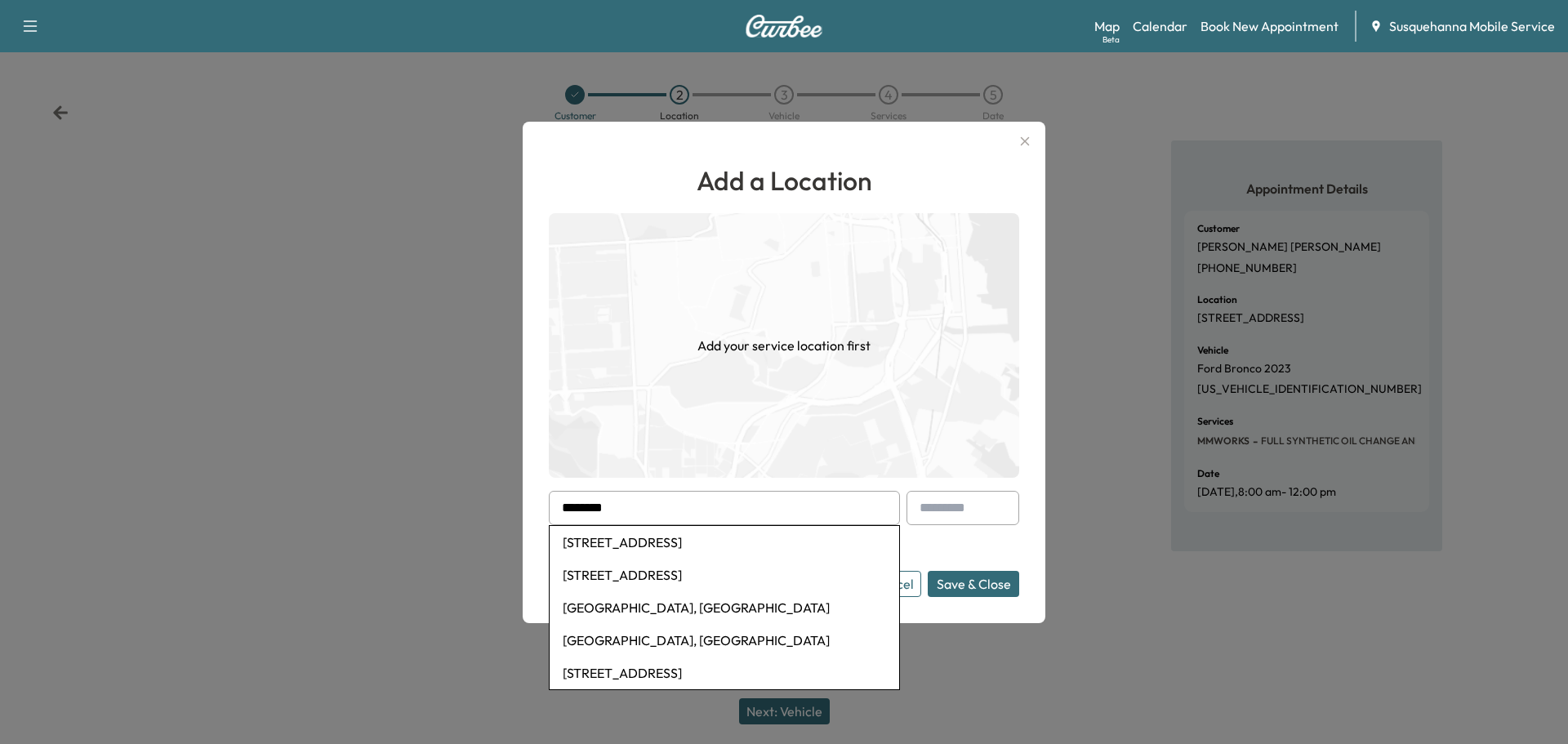
click at [732, 542] on li "752 Nottingham Road, Peach Bottom, PA, USA" at bounding box center [724, 541] width 350 height 33
type input "**********"
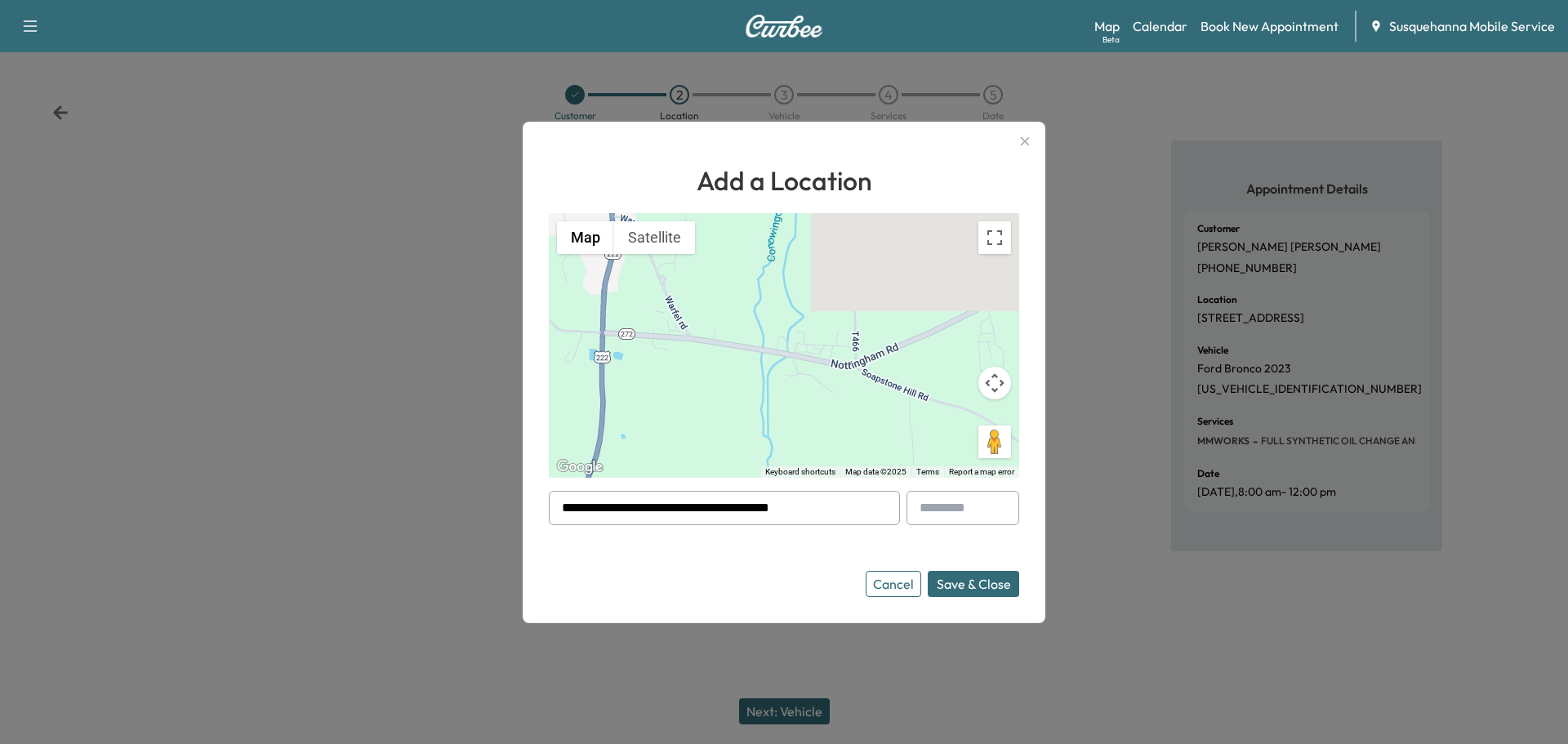
click at [958, 586] on button "Save & Close" at bounding box center [974, 584] width 91 height 26
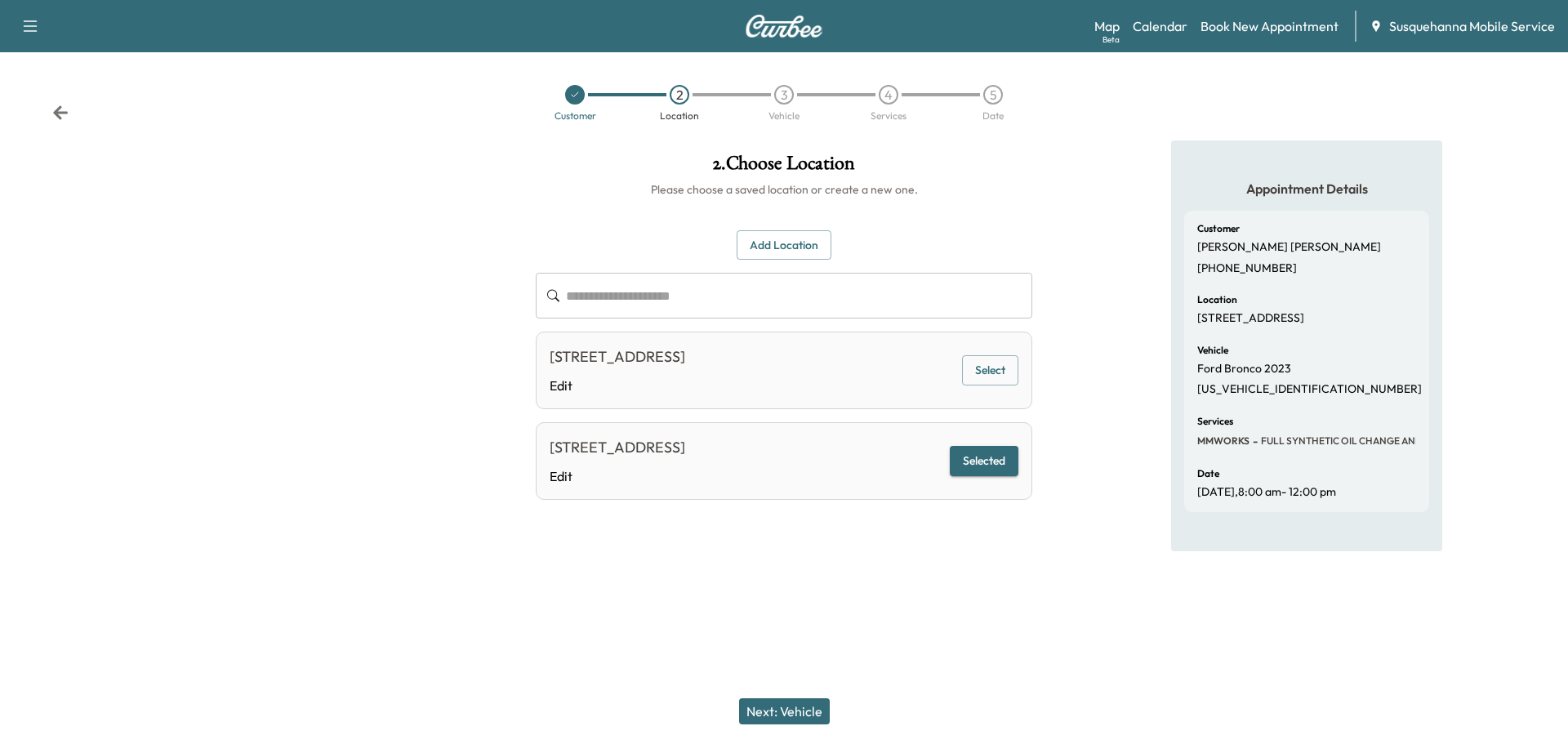
click at [798, 713] on button "Next: Vehicle" at bounding box center [784, 711] width 91 height 26
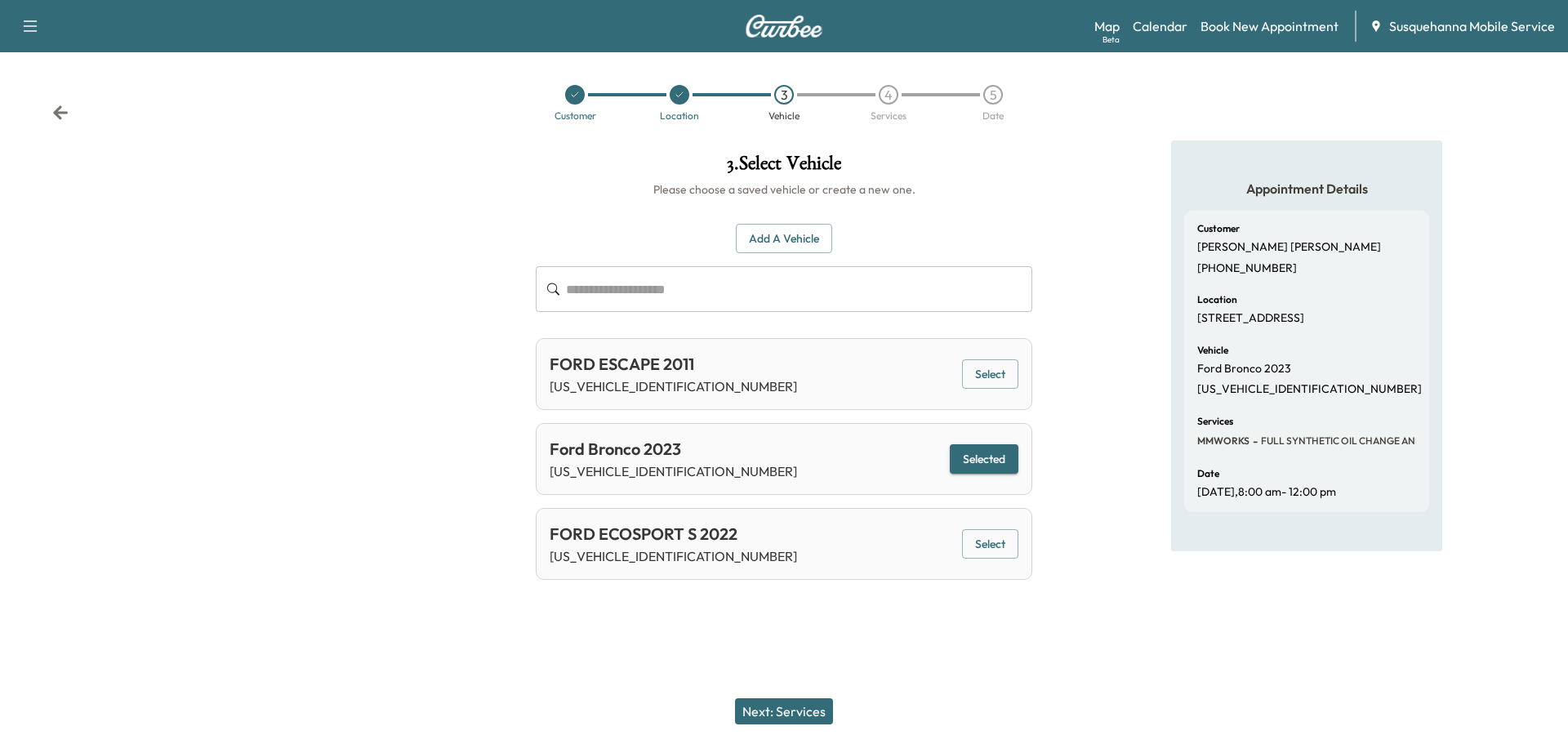
click at [802, 714] on button "Next: Services" at bounding box center [784, 711] width 98 height 26
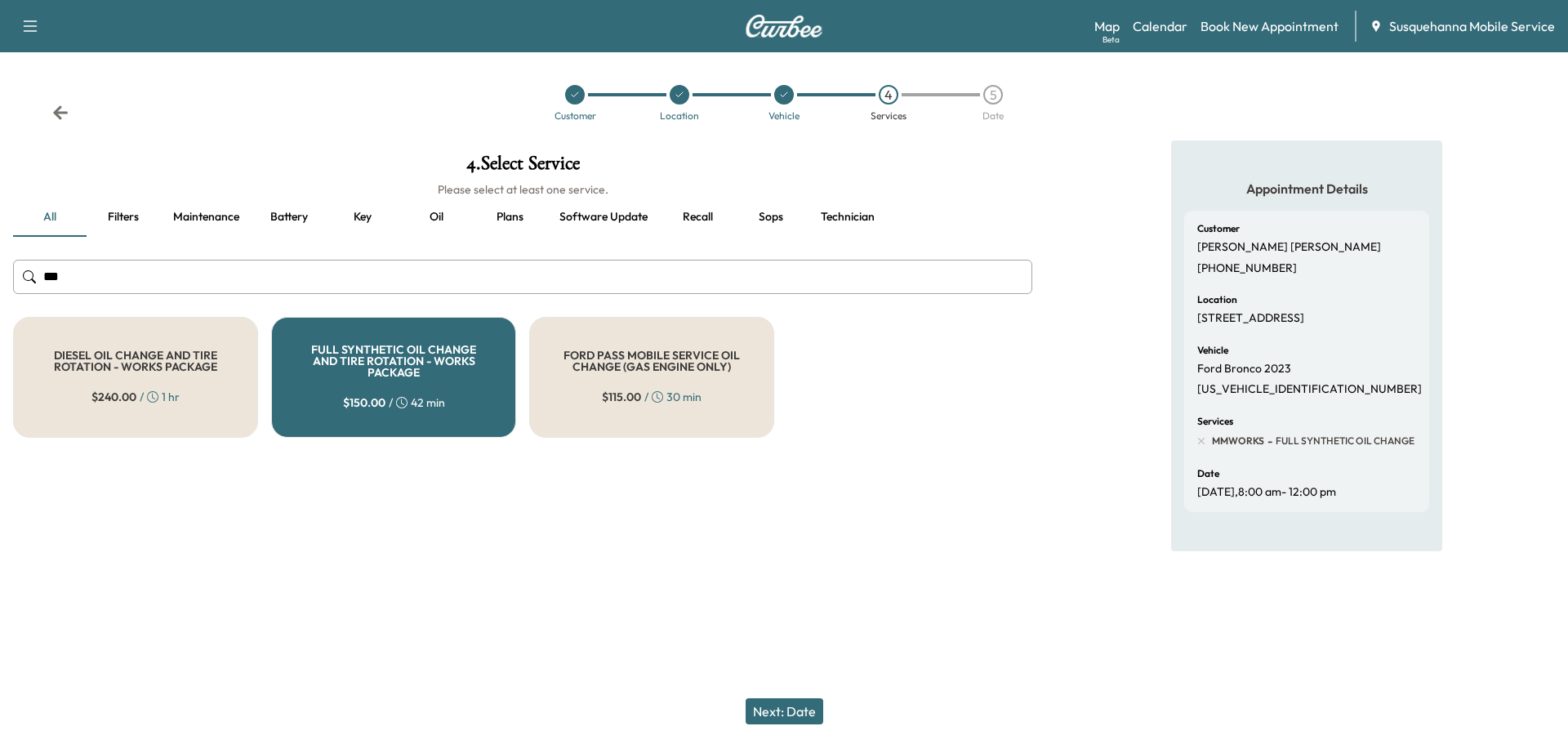
click at [802, 714] on button "Next: Date" at bounding box center [784, 711] width 77 height 26
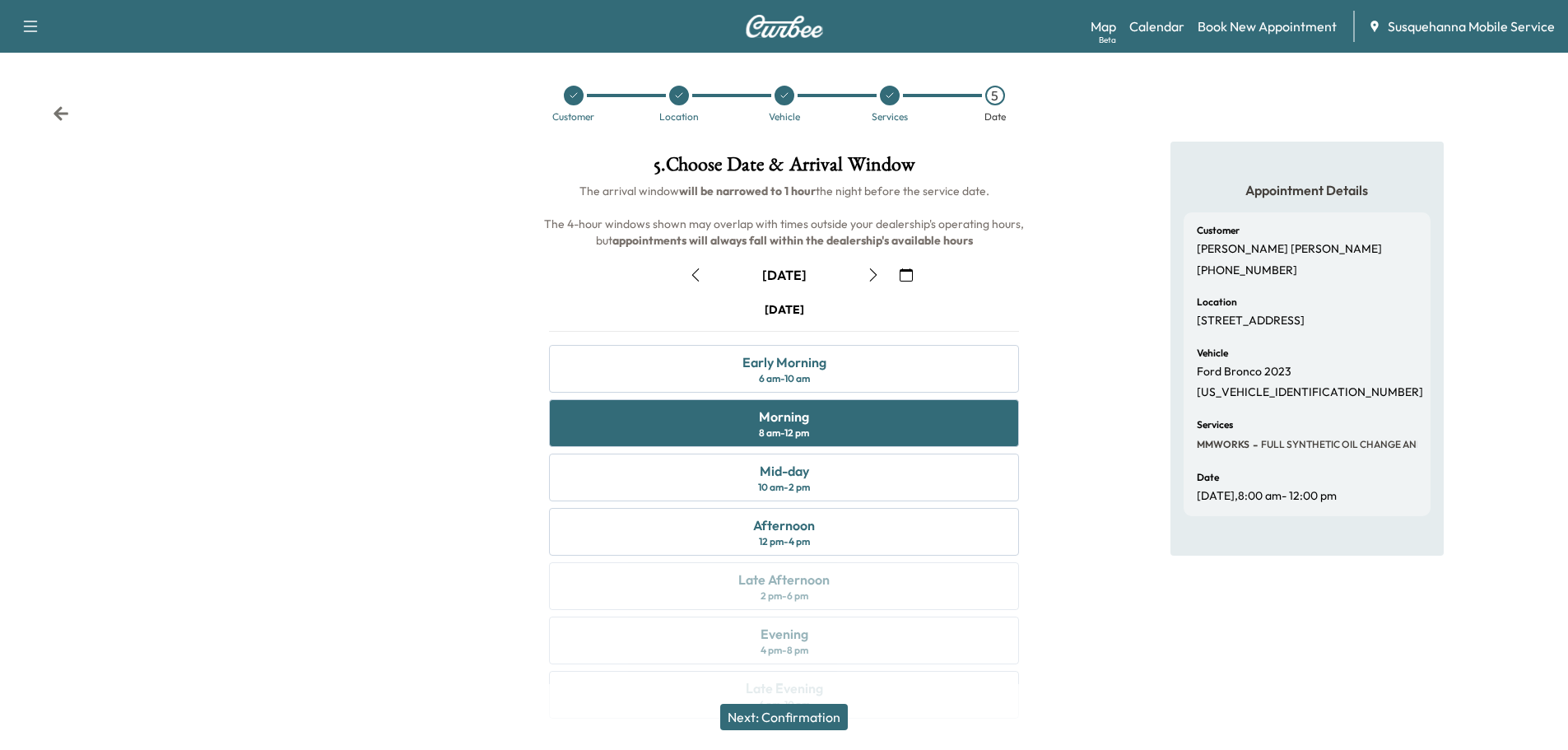
click at [809, 720] on button "Next: Confirmation" at bounding box center [784, 717] width 128 height 27
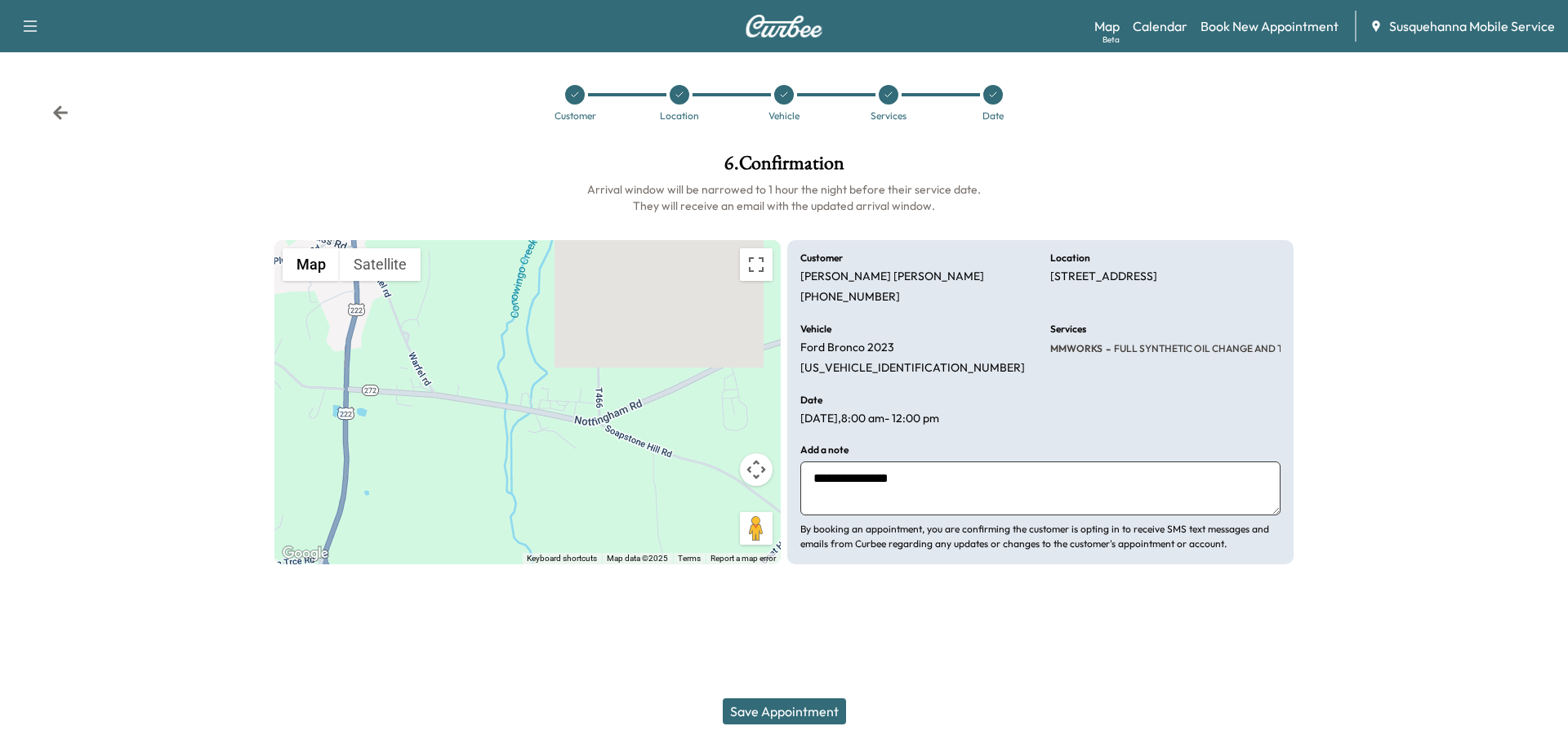
click at [978, 491] on textarea "**********" at bounding box center [1041, 488] width 480 height 54
type textarea "**********"
click at [796, 715] on button "Save Appointment" at bounding box center [784, 711] width 123 height 26
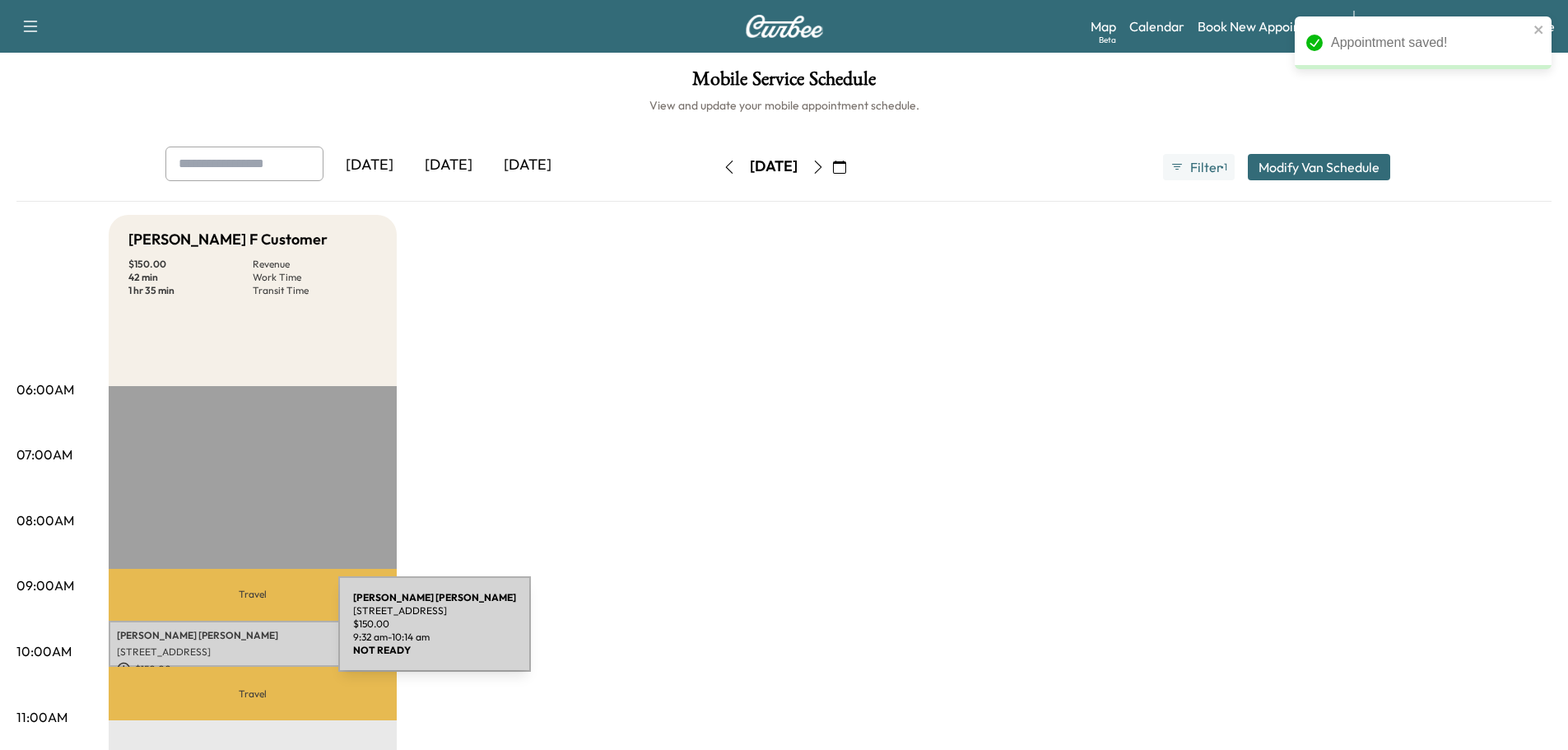
click at [215, 634] on p "ELIZABETH WILLIS" at bounding box center [252, 635] width 272 height 13
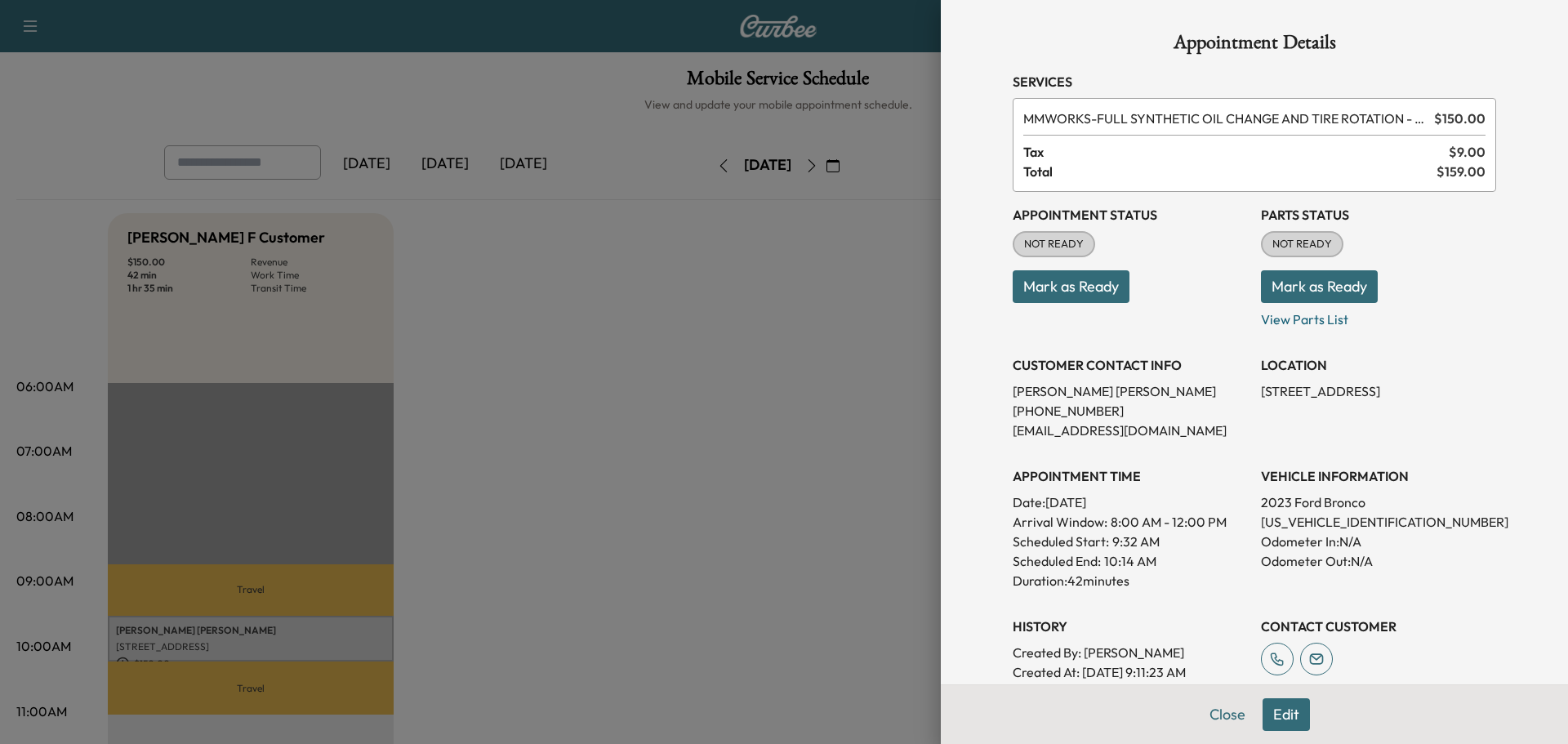
drag, startPoint x: 1252, startPoint y: 390, endPoint x: 1331, endPoint y: 411, distance: 81.7
click at [1331, 401] on p "752 Nottingham Rd, Peach Bottom, PA 17563, USA" at bounding box center [1379, 391] width 236 height 19
copy p "752 Nottingham Rd, Peach Bottom, PA 17563, USA"
click at [1220, 717] on button "Close" at bounding box center [1227, 714] width 57 height 33
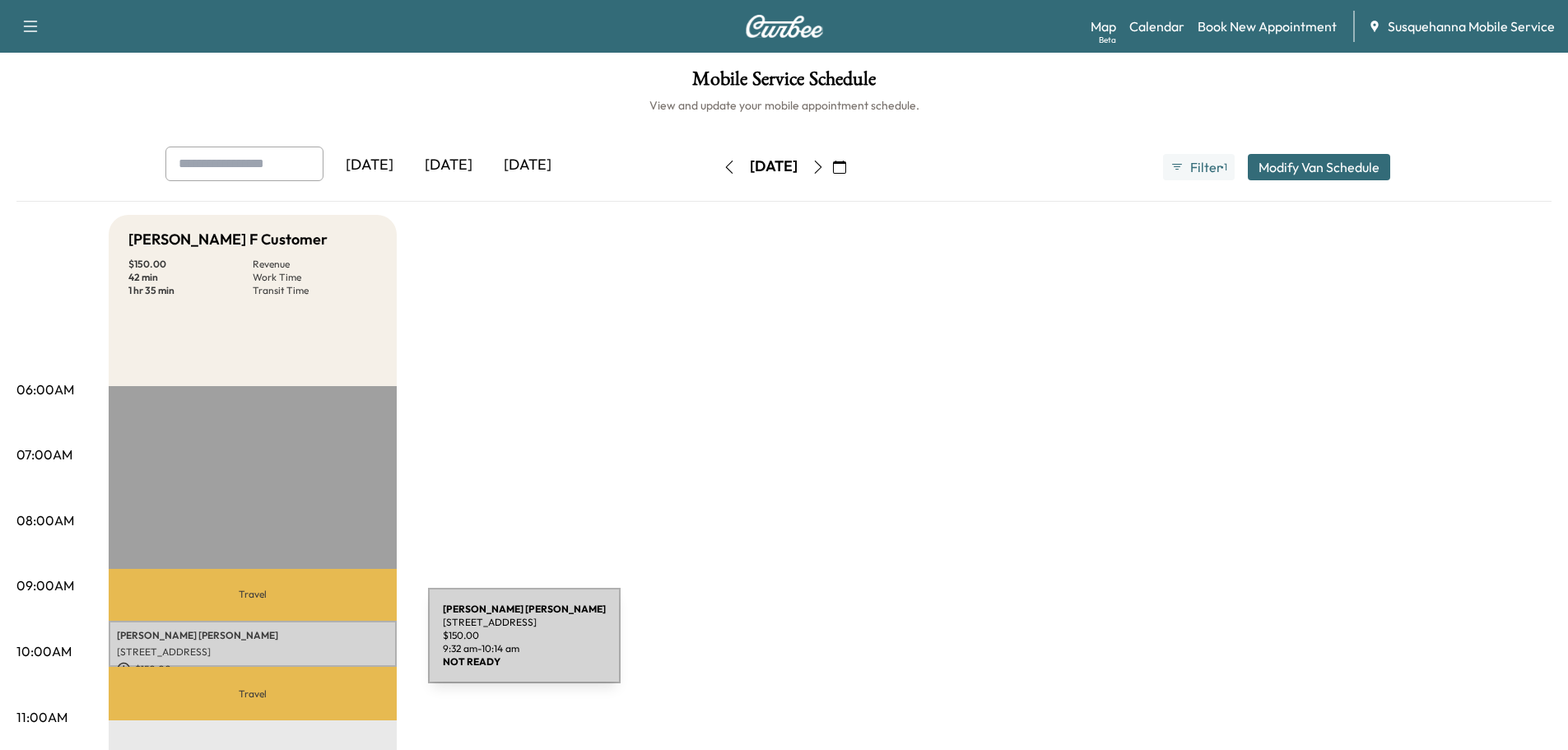
click at [305, 646] on p "752 Nottingham Rd, Peach Bottom, PA 17563, USA" at bounding box center [252, 652] width 272 height 13
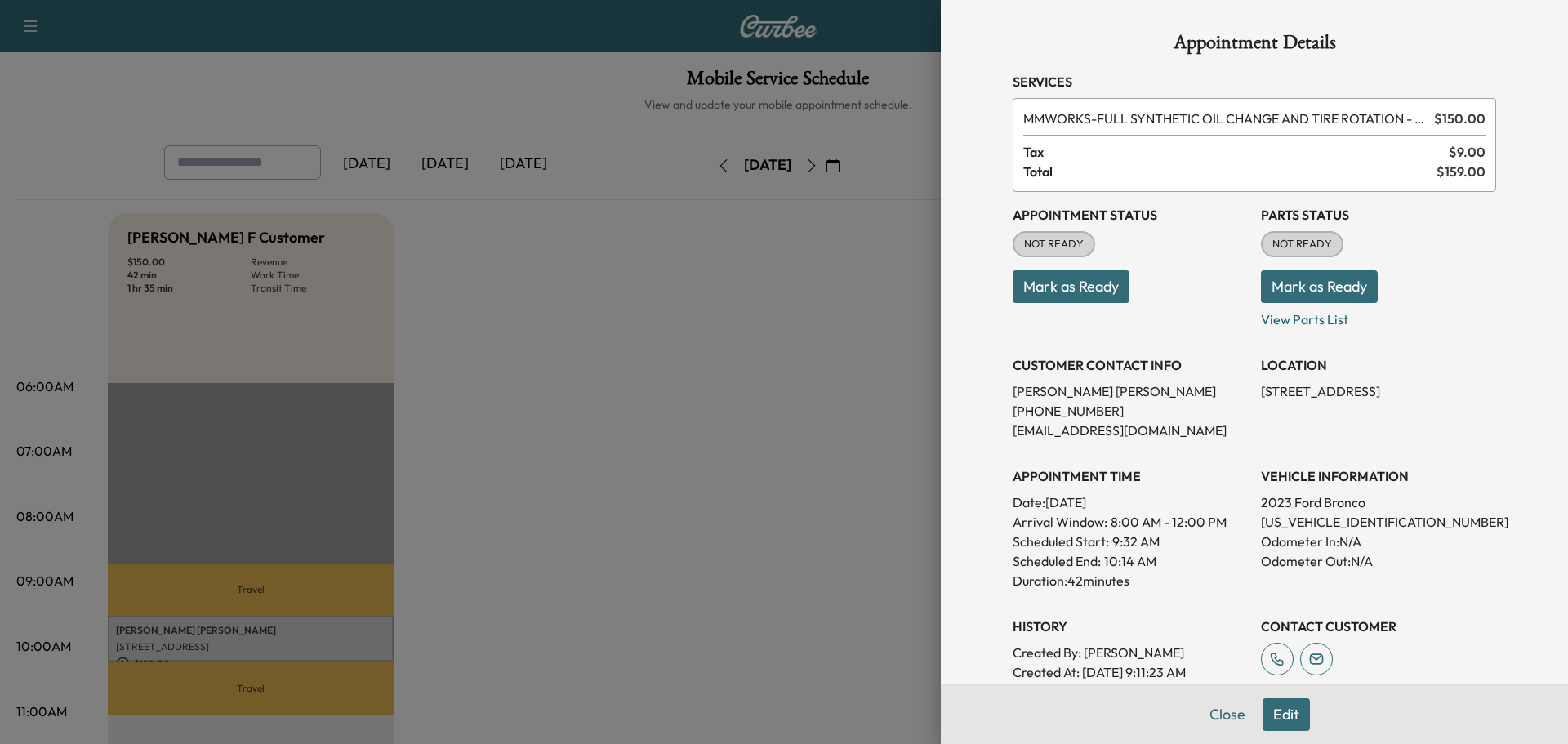
click at [1267, 288] on button "Mark as Ready" at bounding box center [1319, 286] width 117 height 33
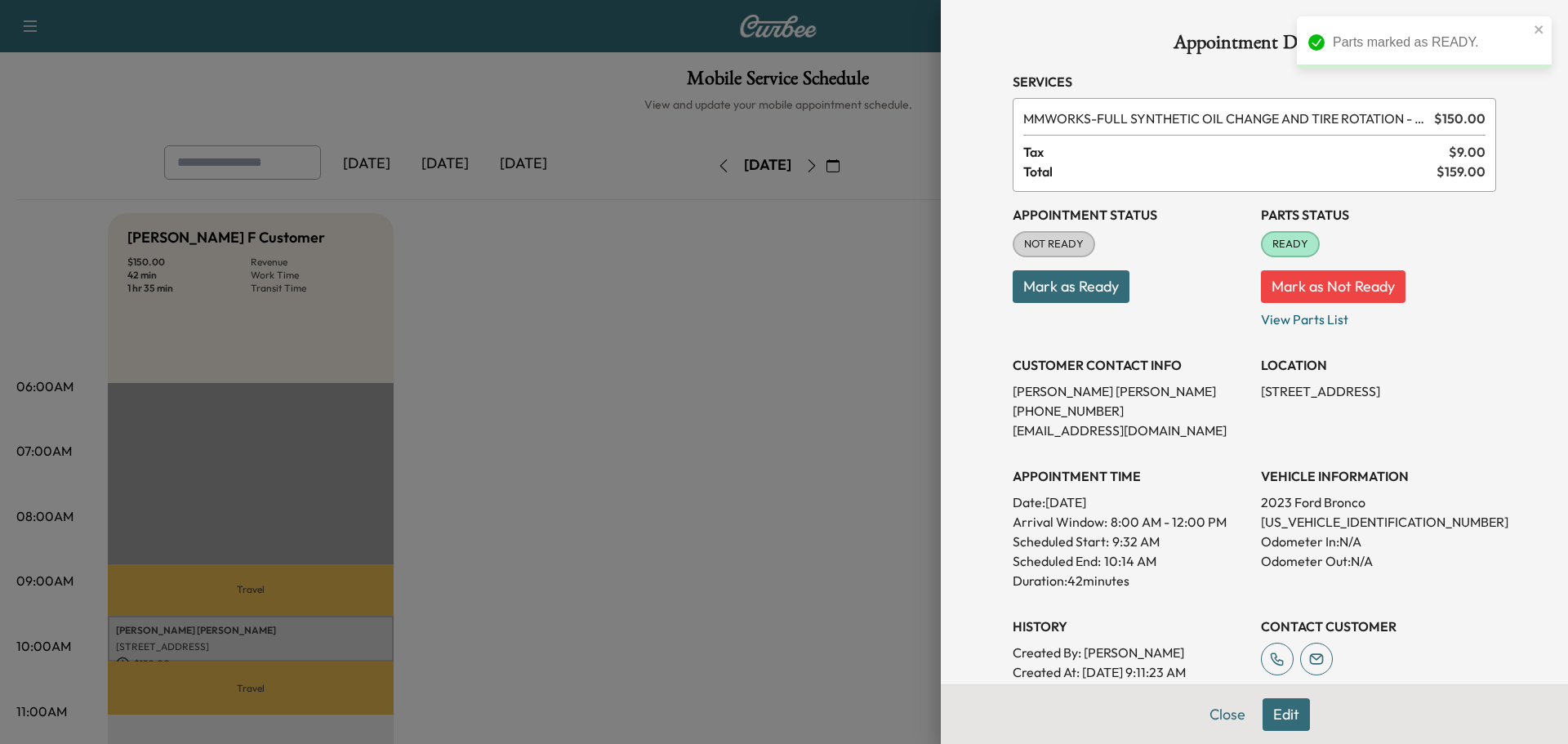
click at [1095, 285] on button "Mark as Ready" at bounding box center [1071, 286] width 117 height 33
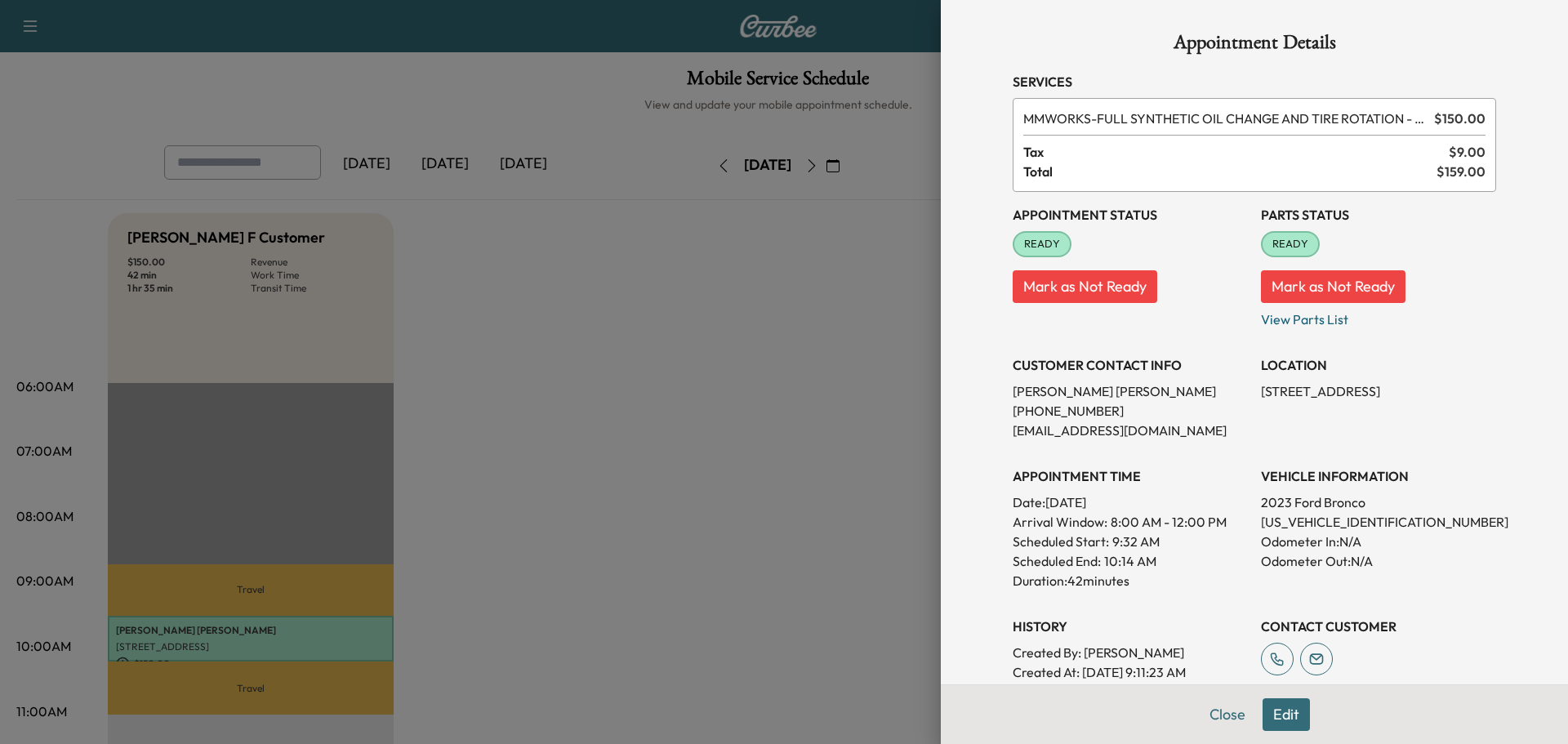
click at [756, 346] on div at bounding box center [784, 372] width 1568 height 744
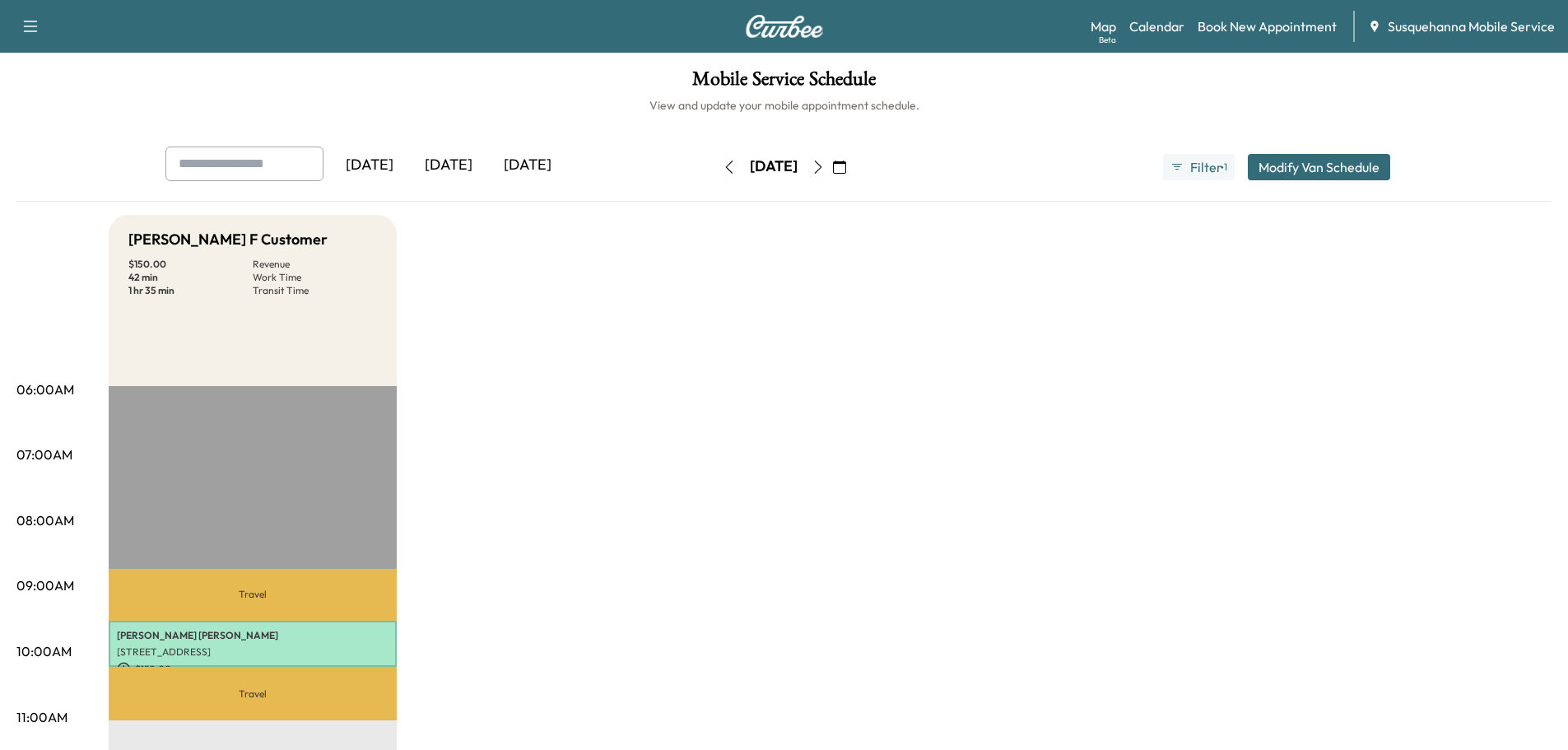
click at [846, 165] on icon "button" at bounding box center [839, 166] width 13 height 13
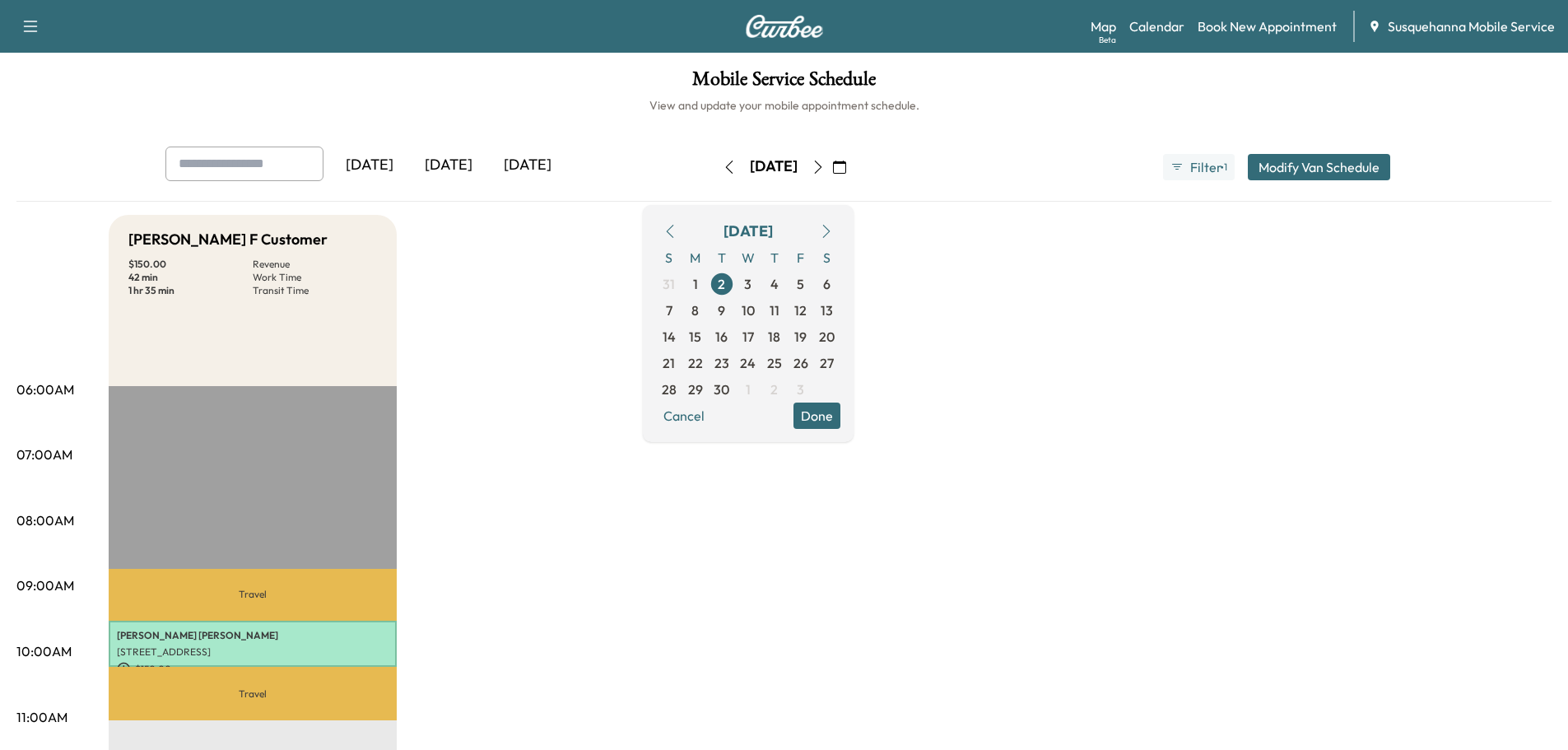
click at [684, 231] on button "button" at bounding box center [671, 231] width 28 height 27
click at [677, 231] on icon "button" at bounding box center [670, 231] width 13 height 13
click at [755, 386] on span "27" at bounding box center [748, 389] width 14 height 19
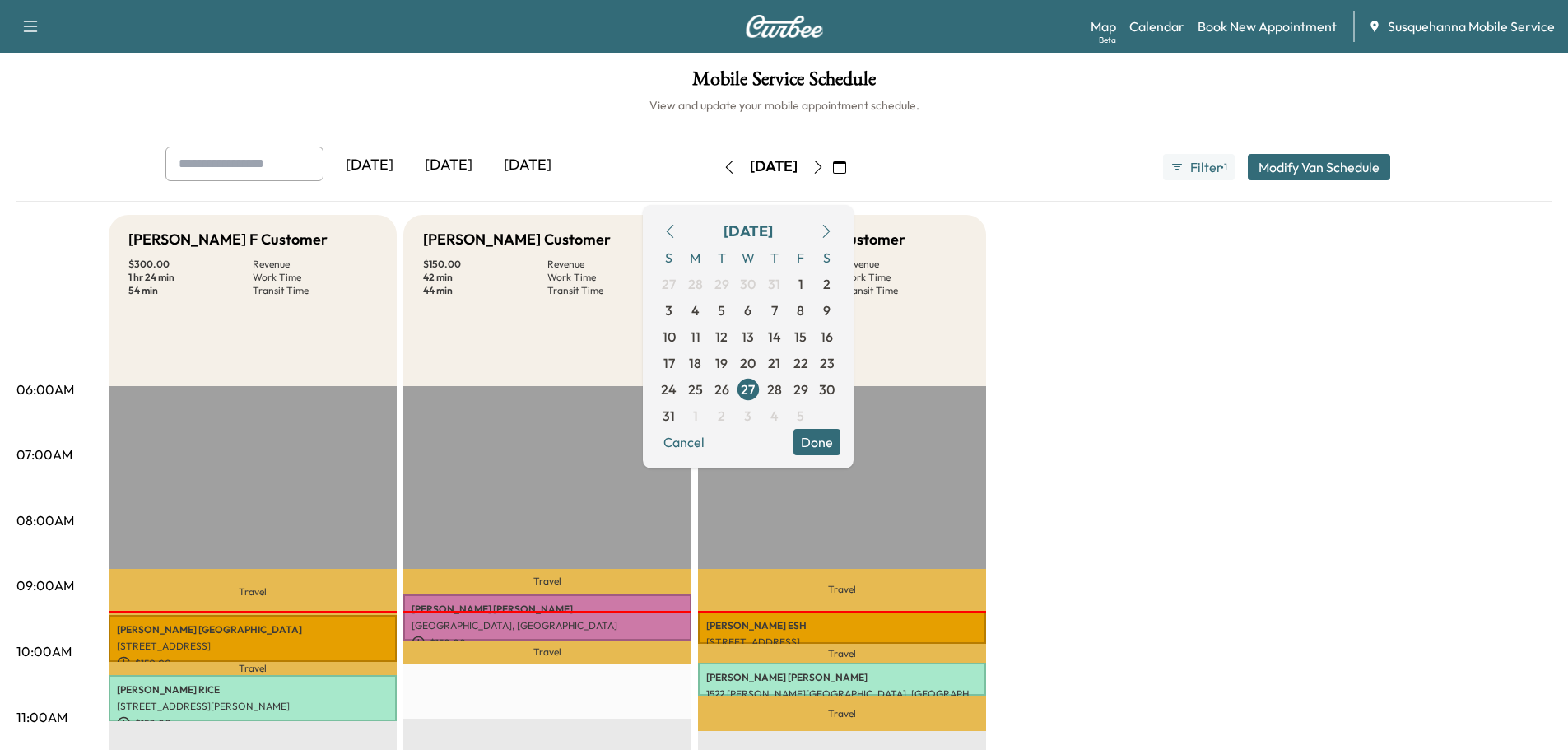
click at [841, 429] on button "Done" at bounding box center [817, 442] width 47 height 27
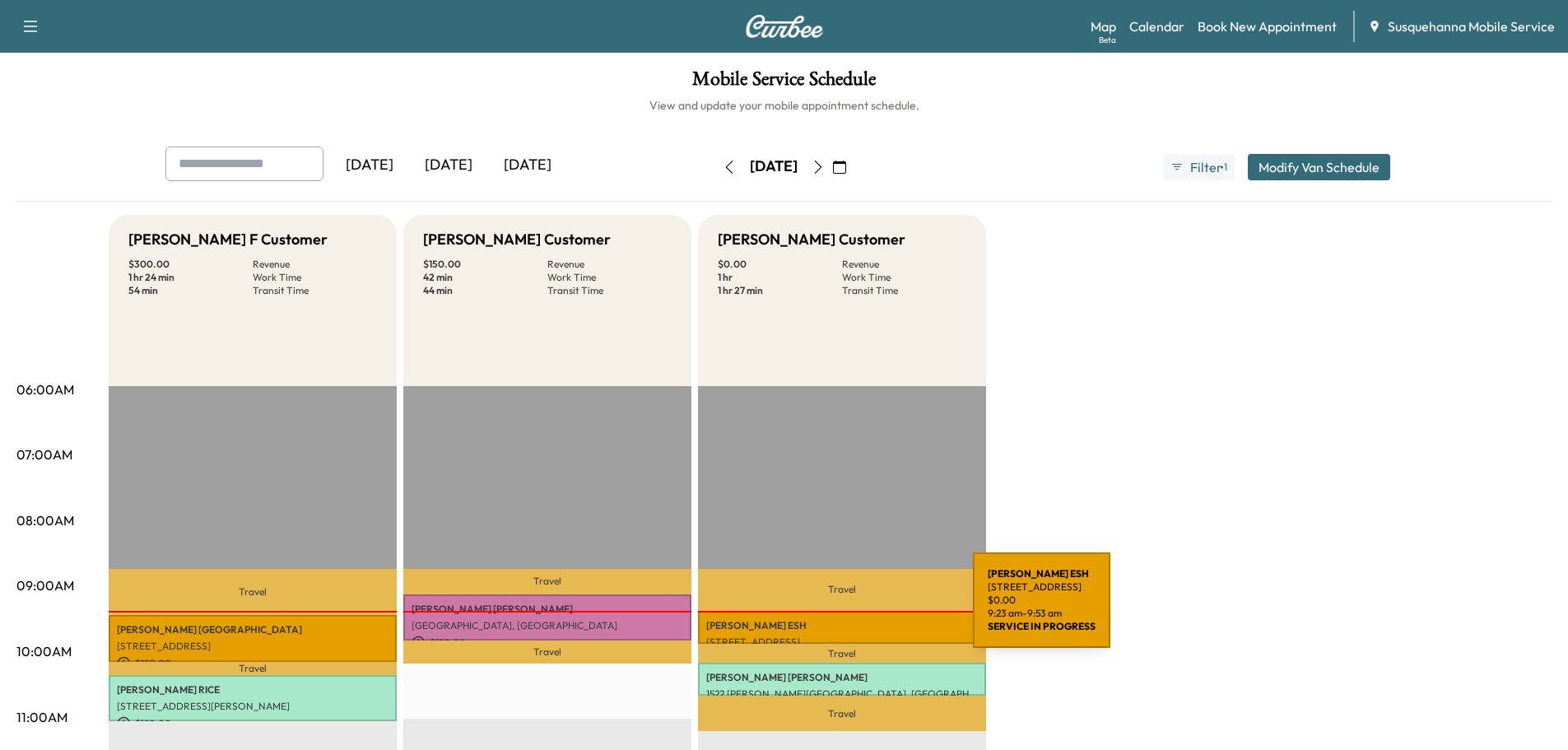
scroll to position [175, 0]
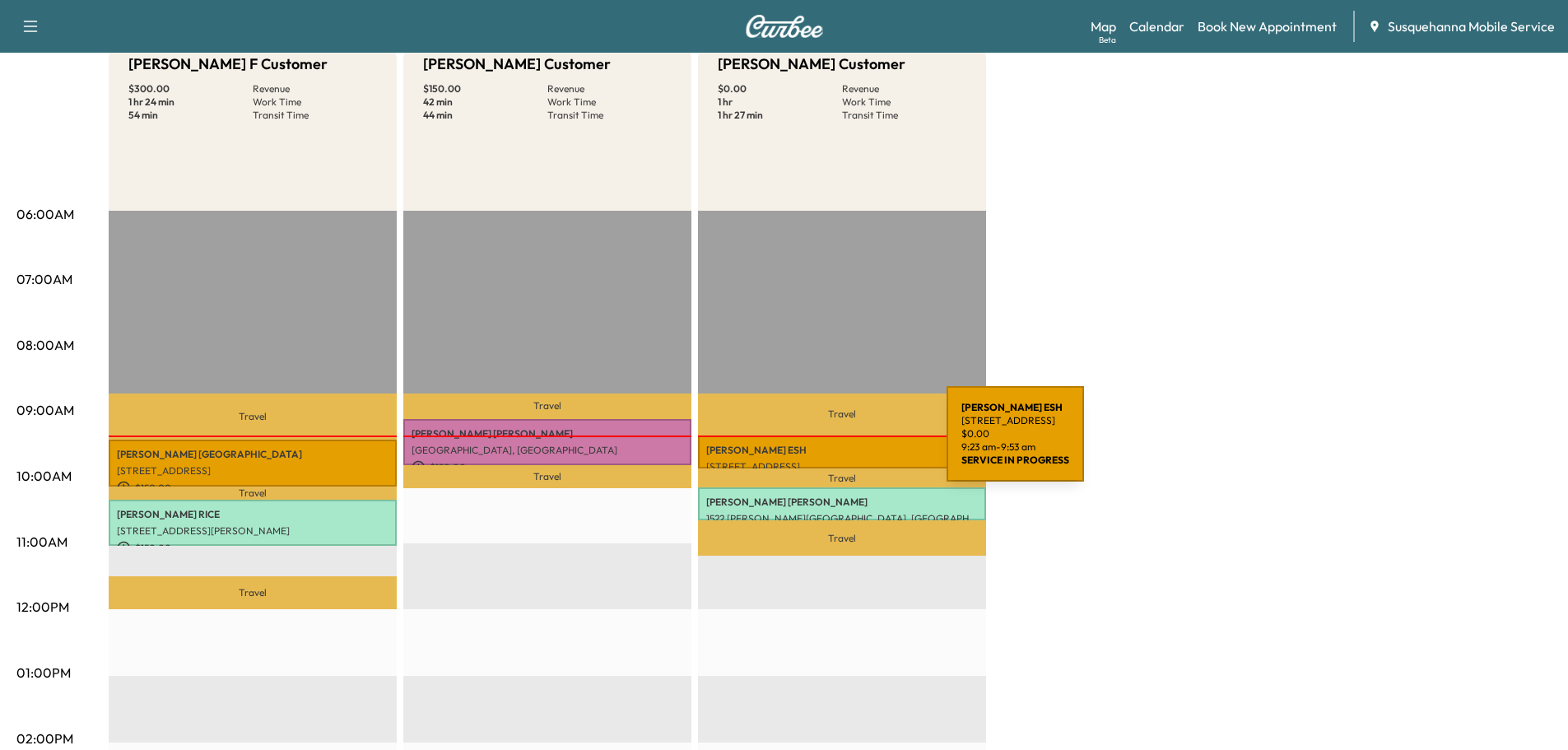
click at [823, 444] on p "BECKY ESH" at bounding box center [842, 450] width 272 height 13
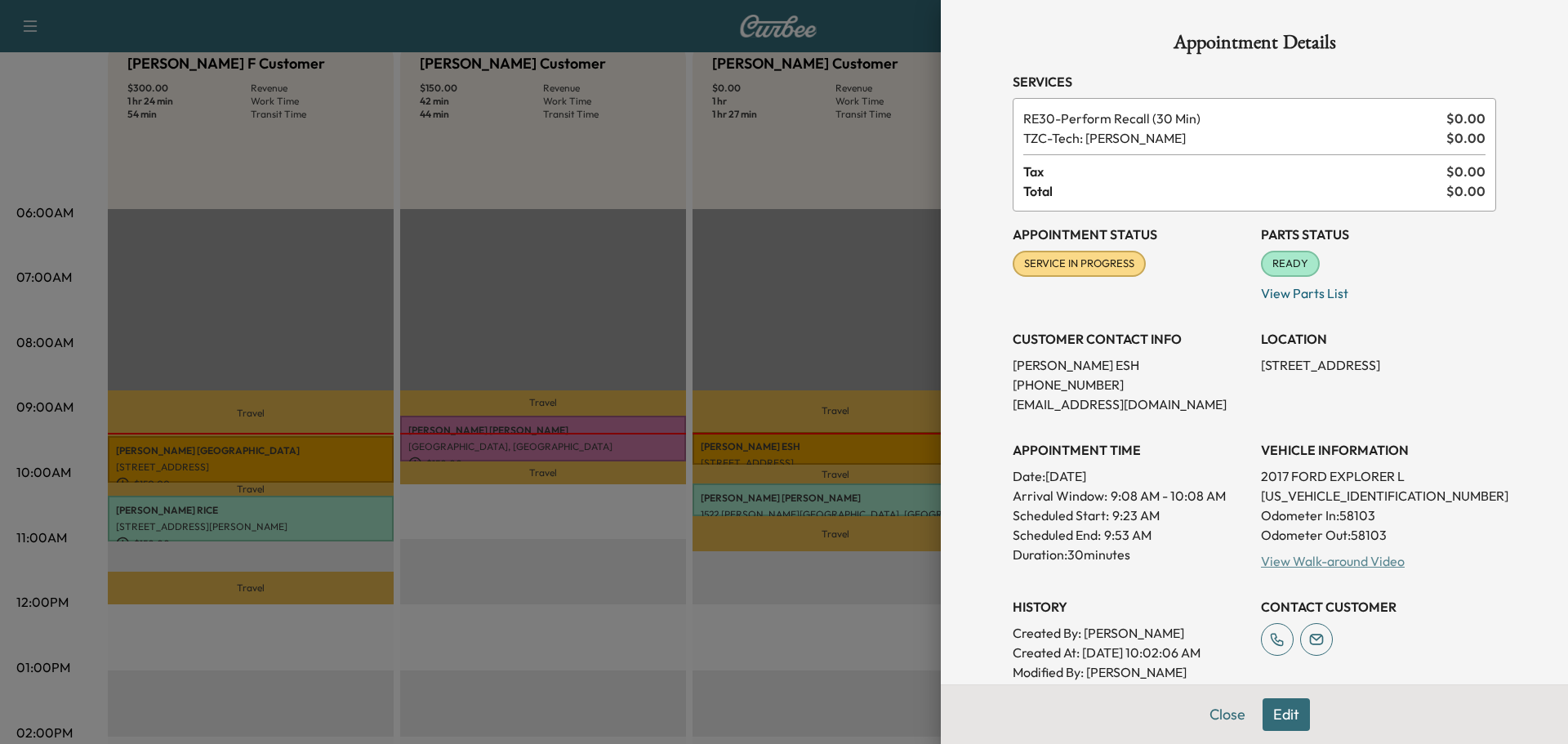
click at [1294, 559] on link "View Walk-around Video" at bounding box center [1333, 560] width 144 height 17
click at [1220, 713] on button "Close" at bounding box center [1227, 714] width 57 height 33
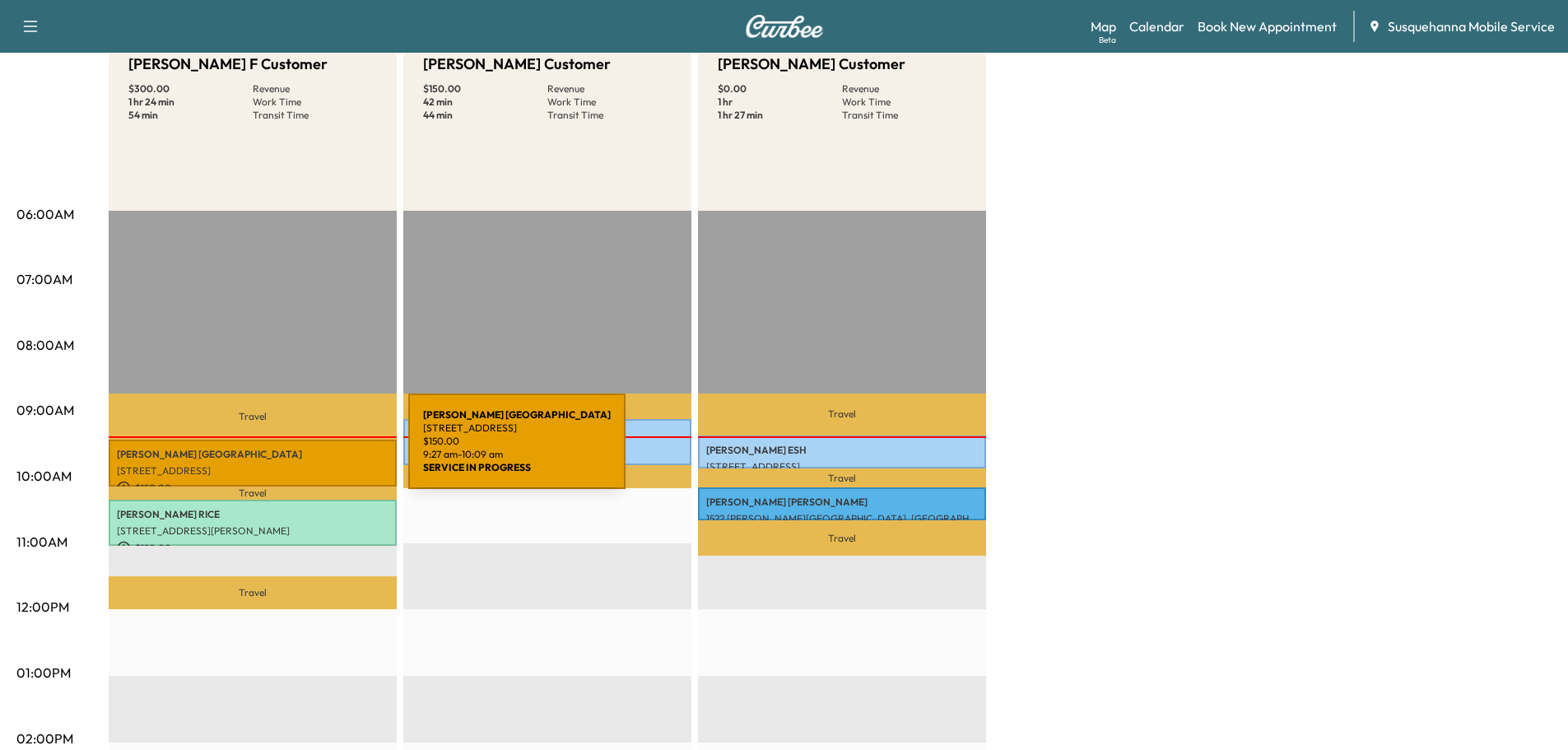
click at [285, 451] on p "JORGE BURGOS" at bounding box center [252, 454] width 272 height 13
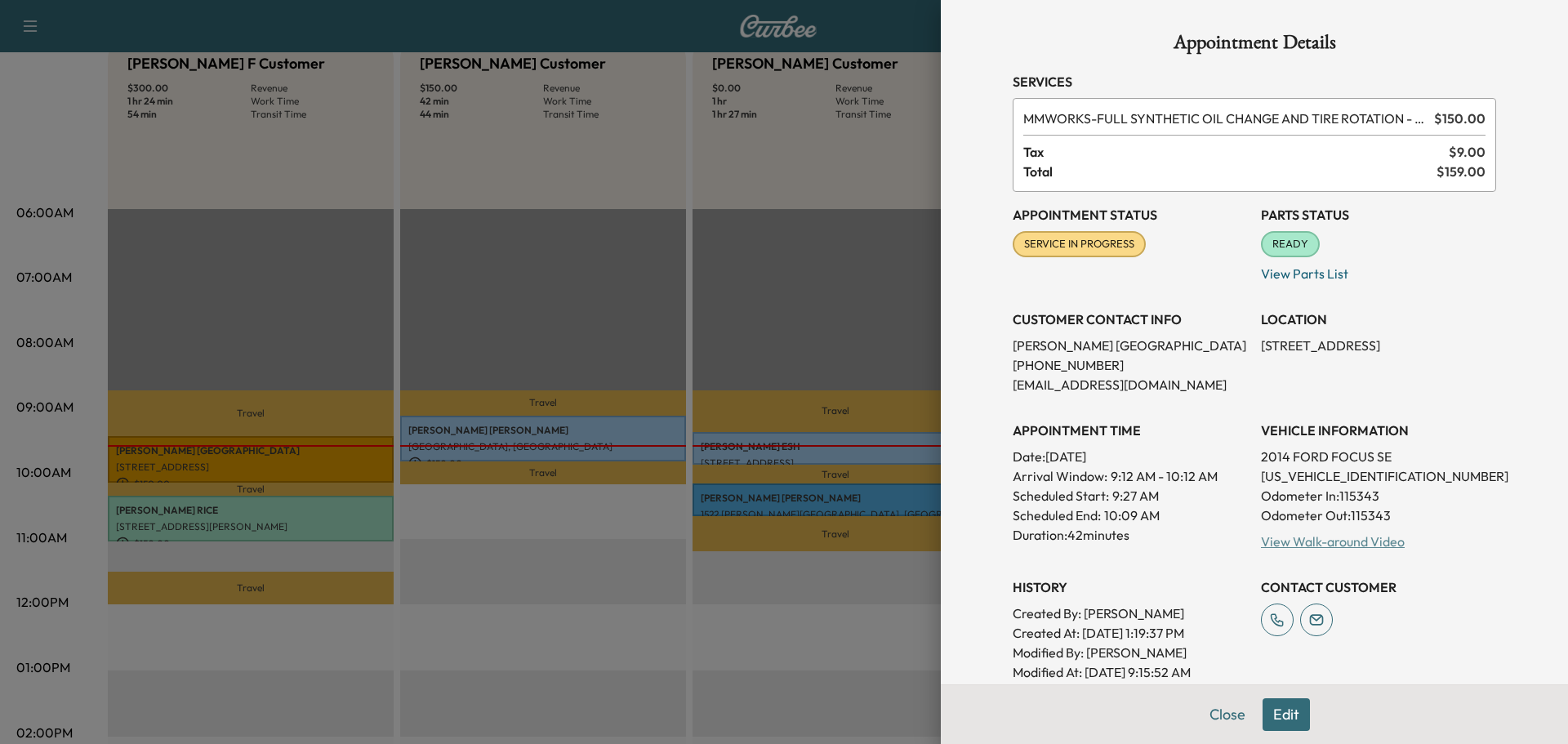
click at [1303, 545] on link "View Walk-around Video" at bounding box center [1333, 541] width 144 height 17
click at [1206, 716] on button "Close" at bounding box center [1227, 714] width 57 height 33
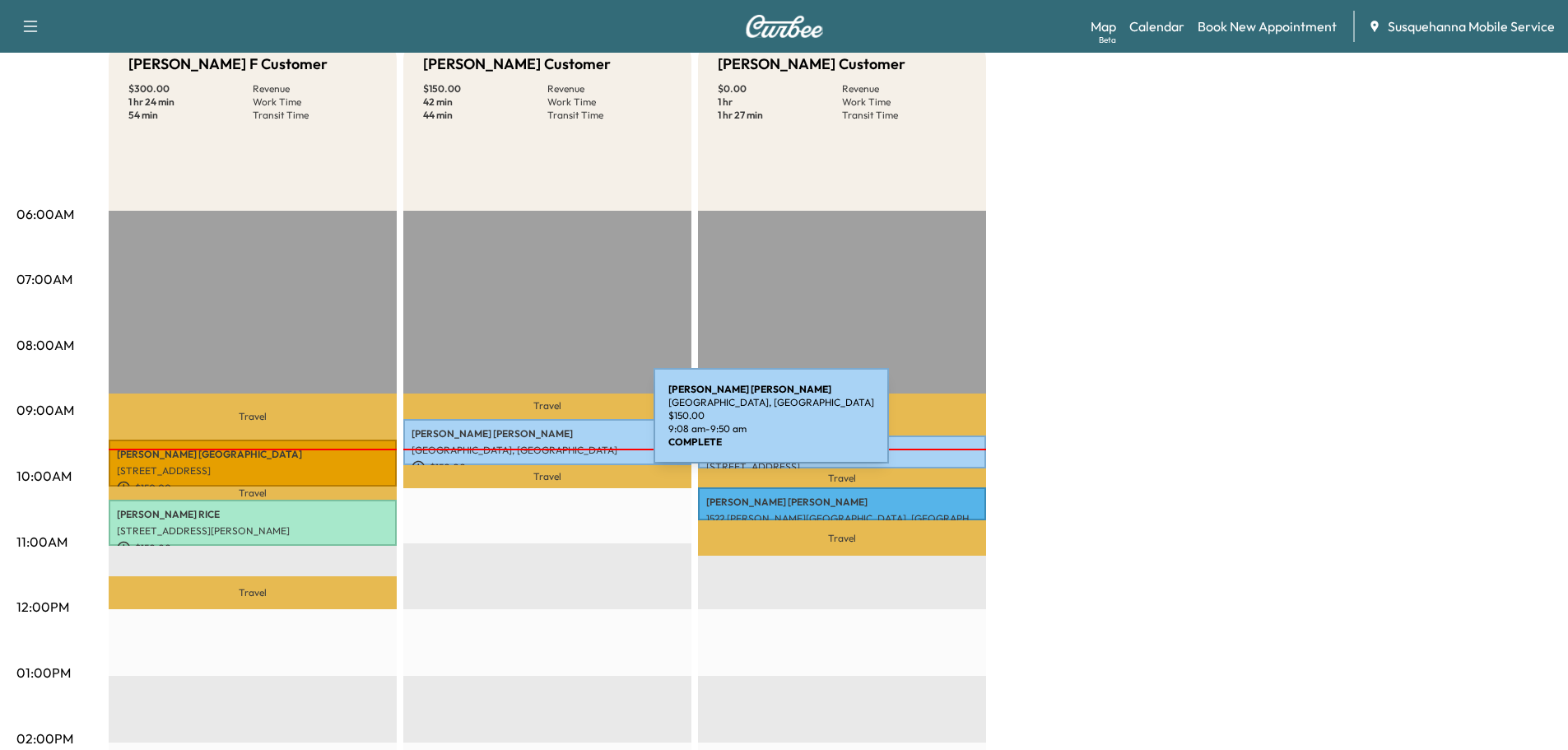
click at [530, 427] on p "AMY KERR" at bounding box center [547, 433] width 272 height 13
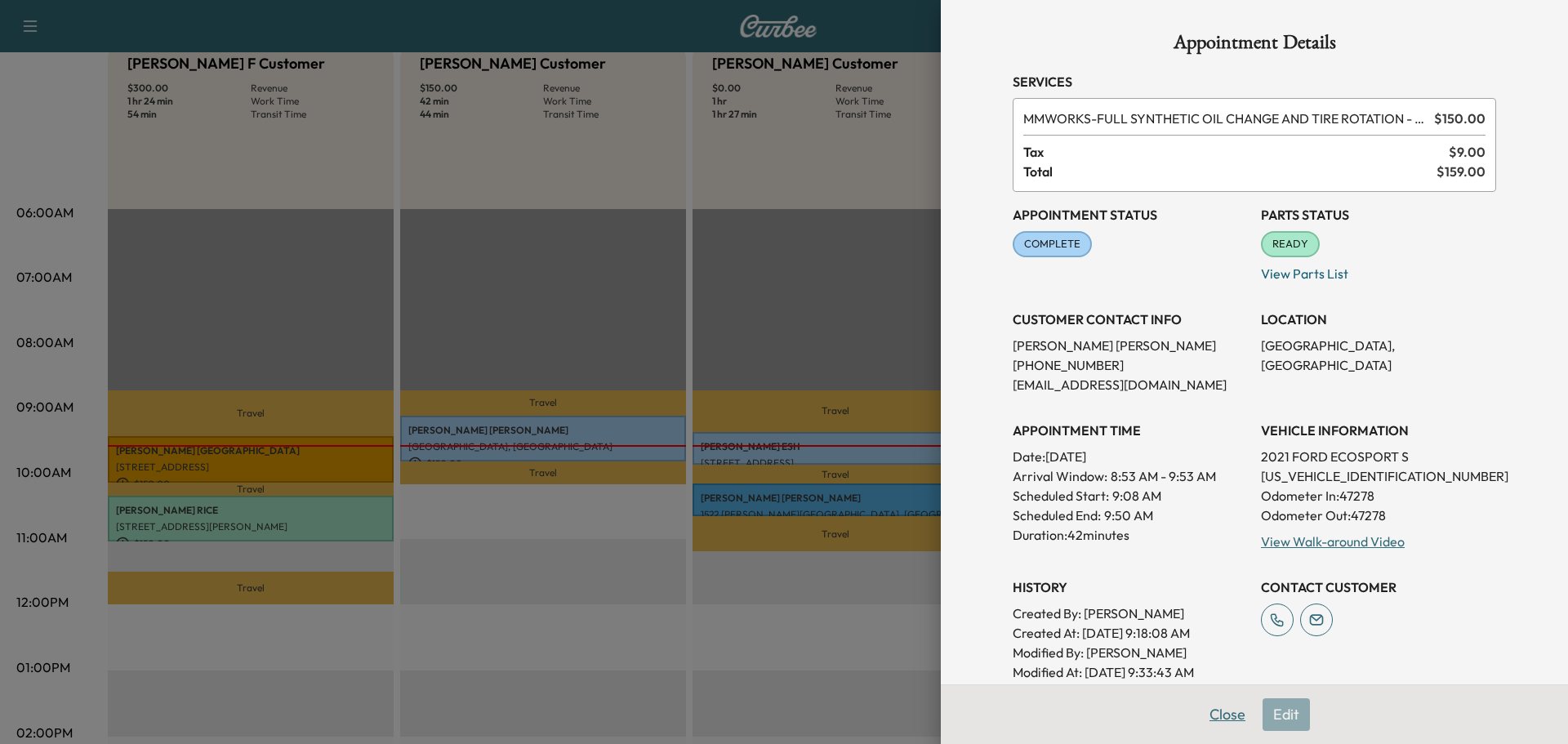
click at [1201, 710] on button "Close" at bounding box center [1227, 714] width 57 height 33
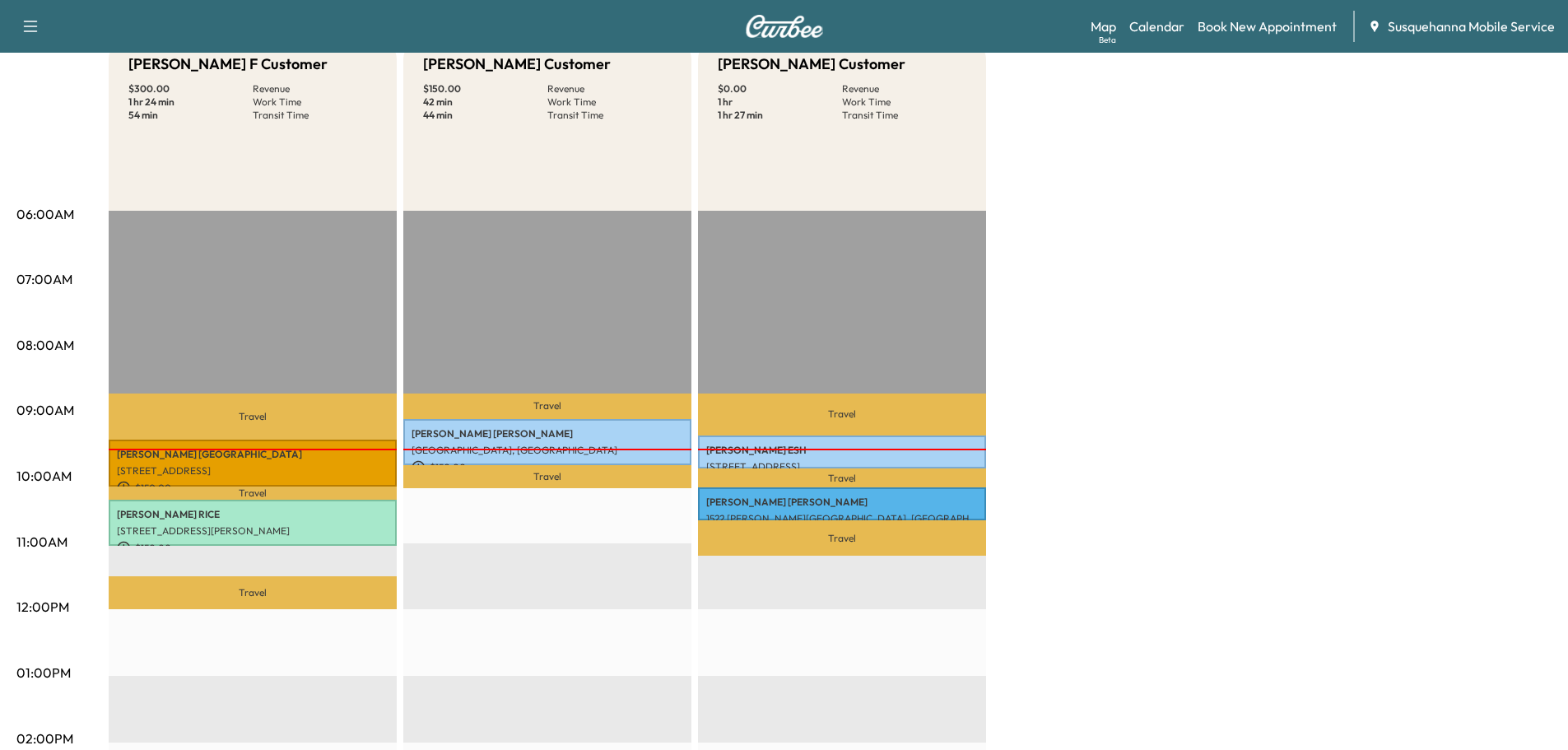
scroll to position [0, 0]
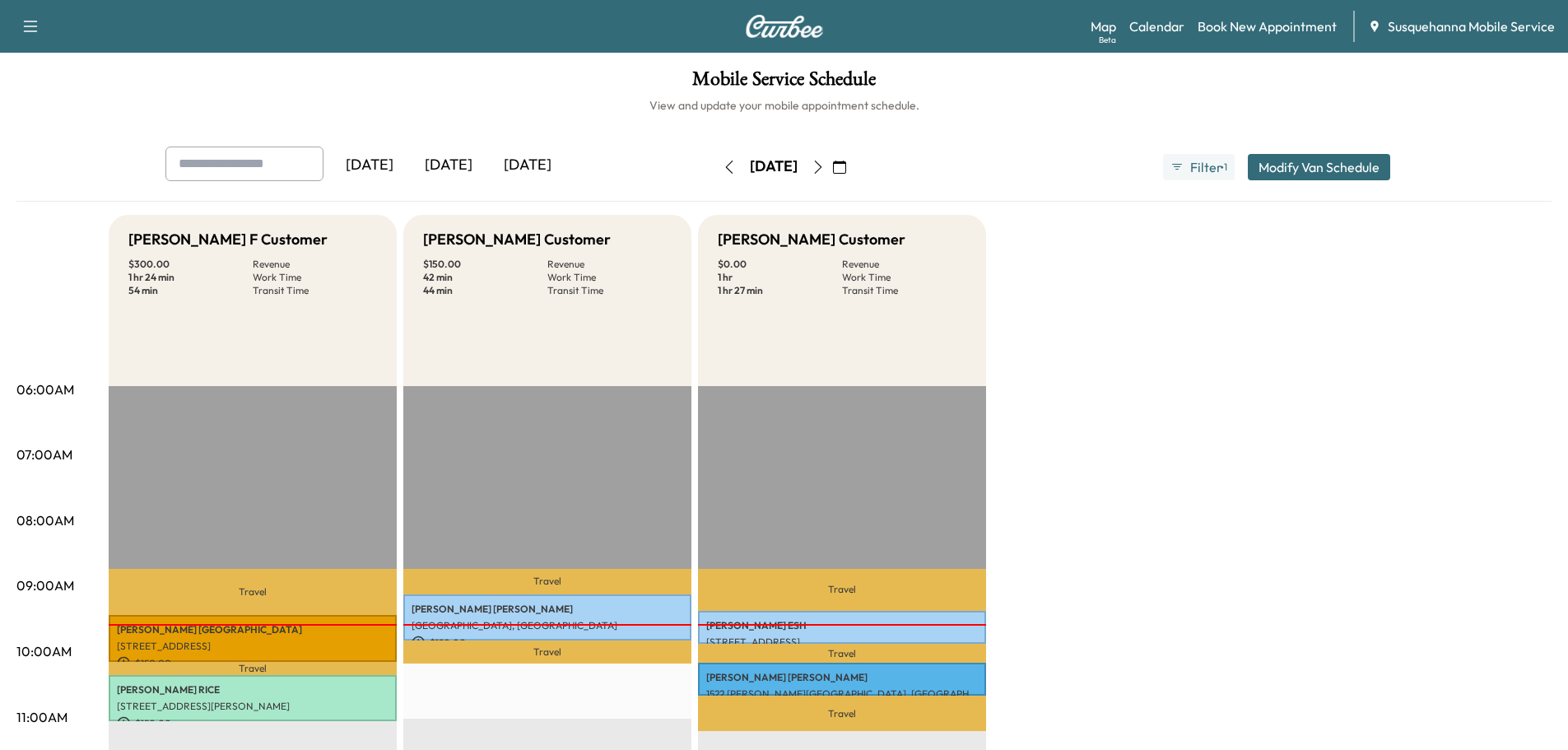
click at [832, 164] on button "button" at bounding box center [819, 167] width 28 height 27
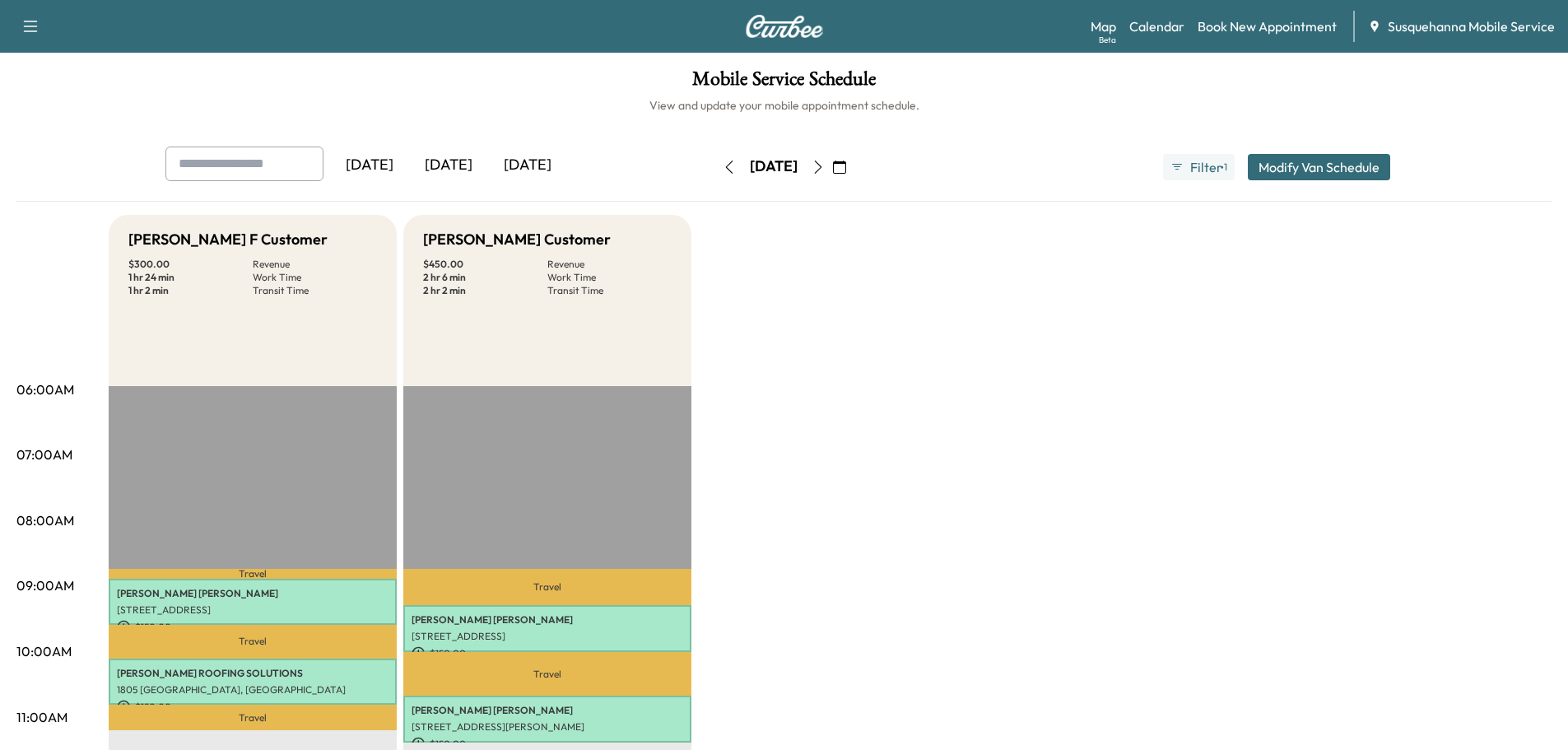
click at [825, 168] on icon "button" at bounding box center [818, 166] width 13 height 13
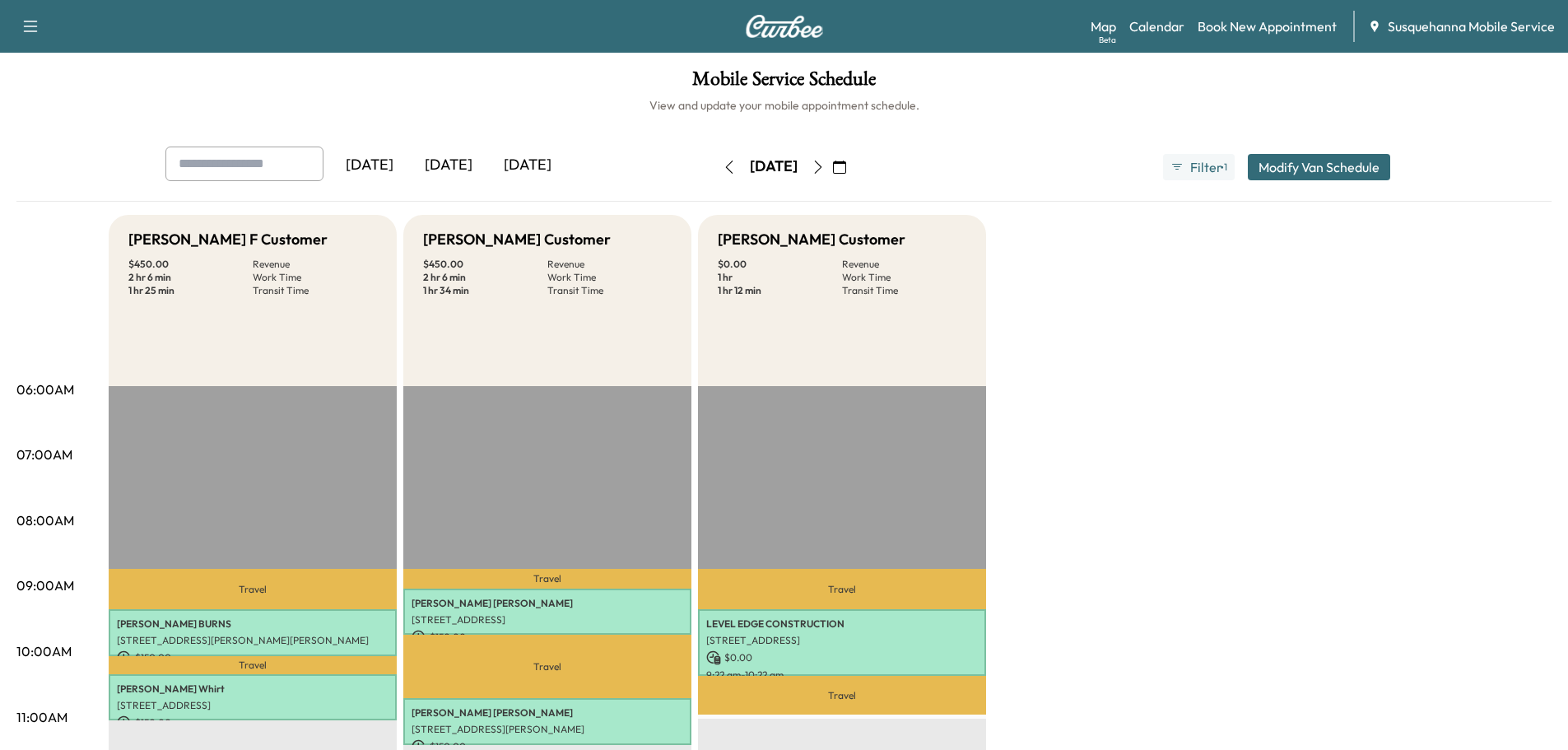
scroll to position [88, 0]
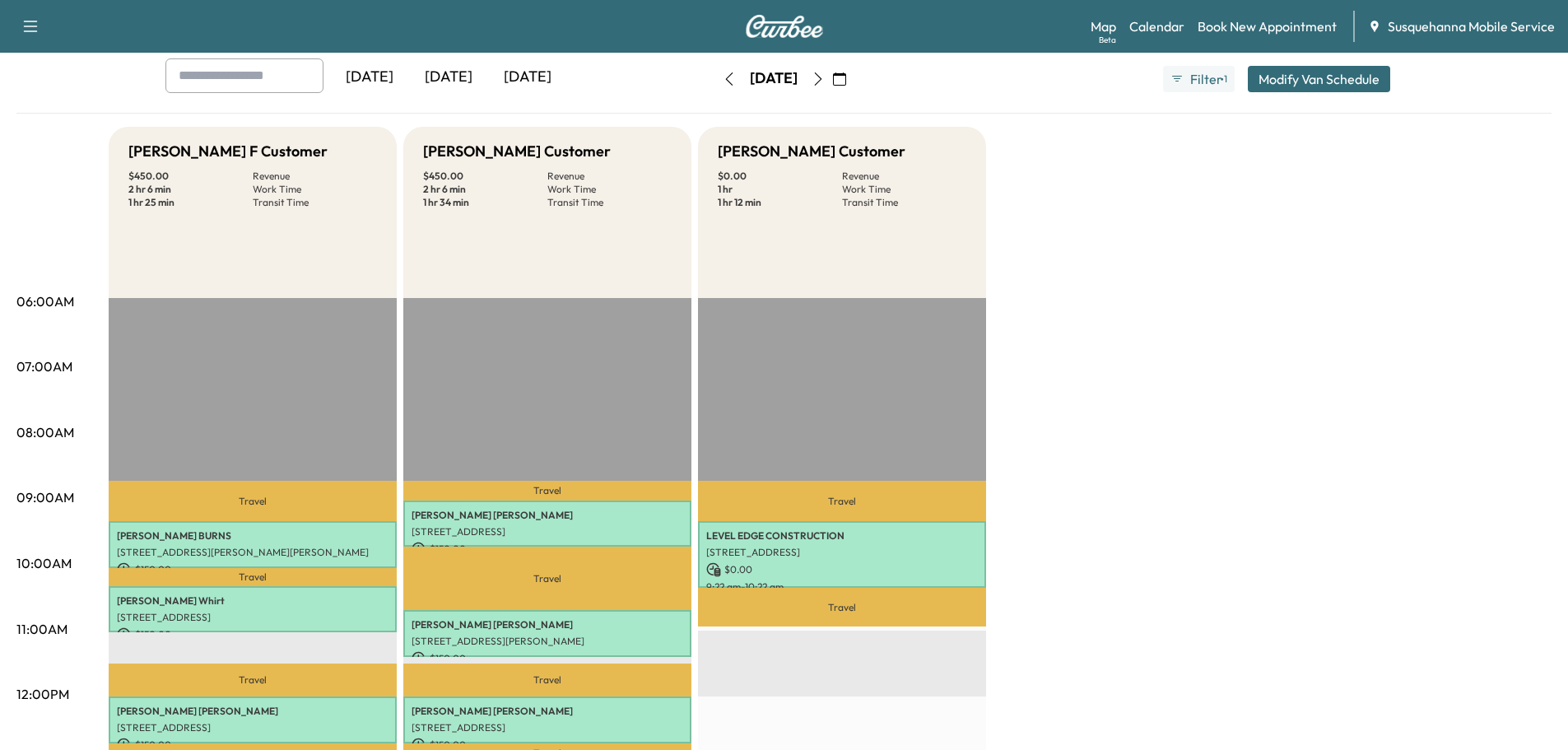
click at [723, 78] on icon "button" at bounding box center [729, 79] width 13 height 13
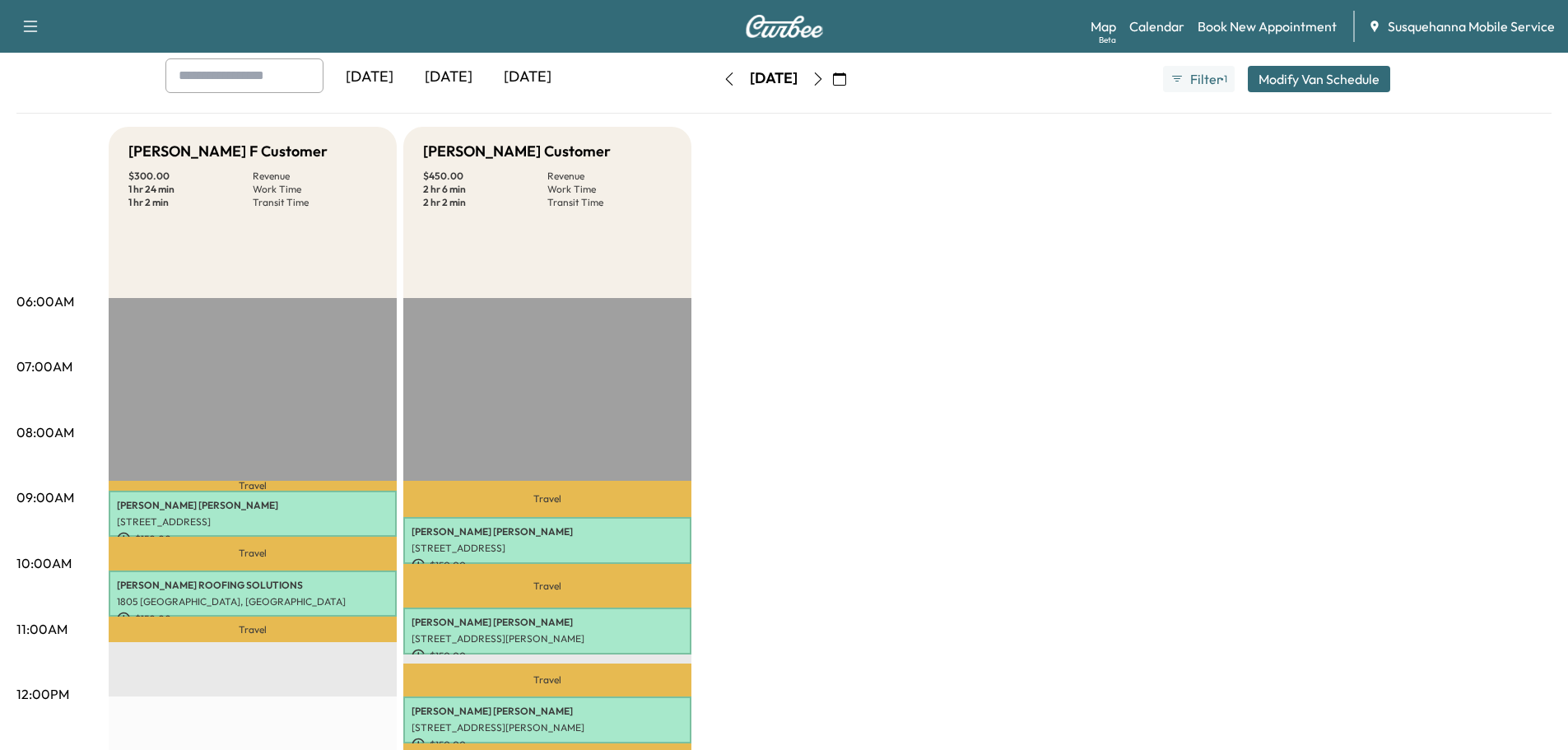
click at [716, 78] on button "button" at bounding box center [730, 79] width 28 height 27
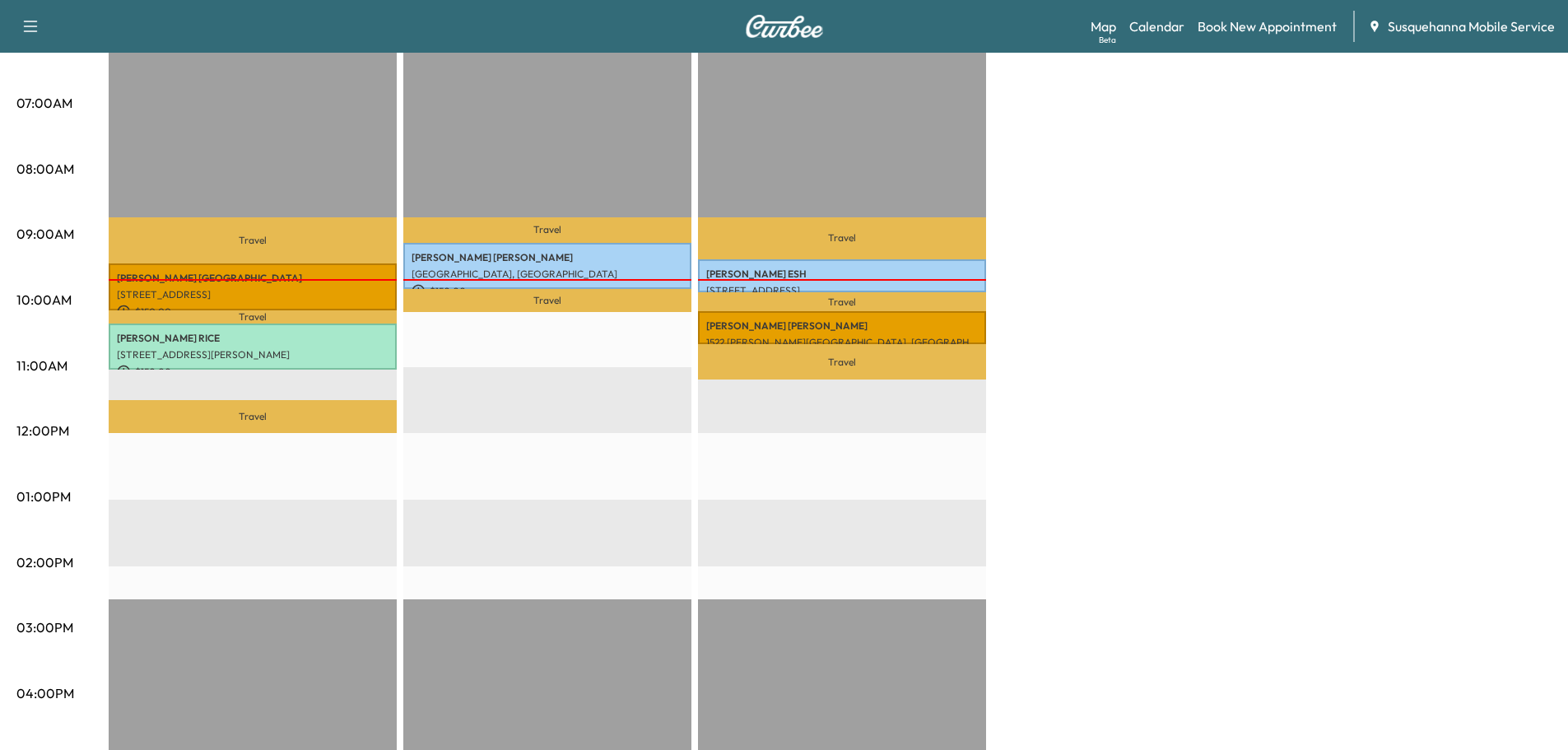
scroll to position [88, 0]
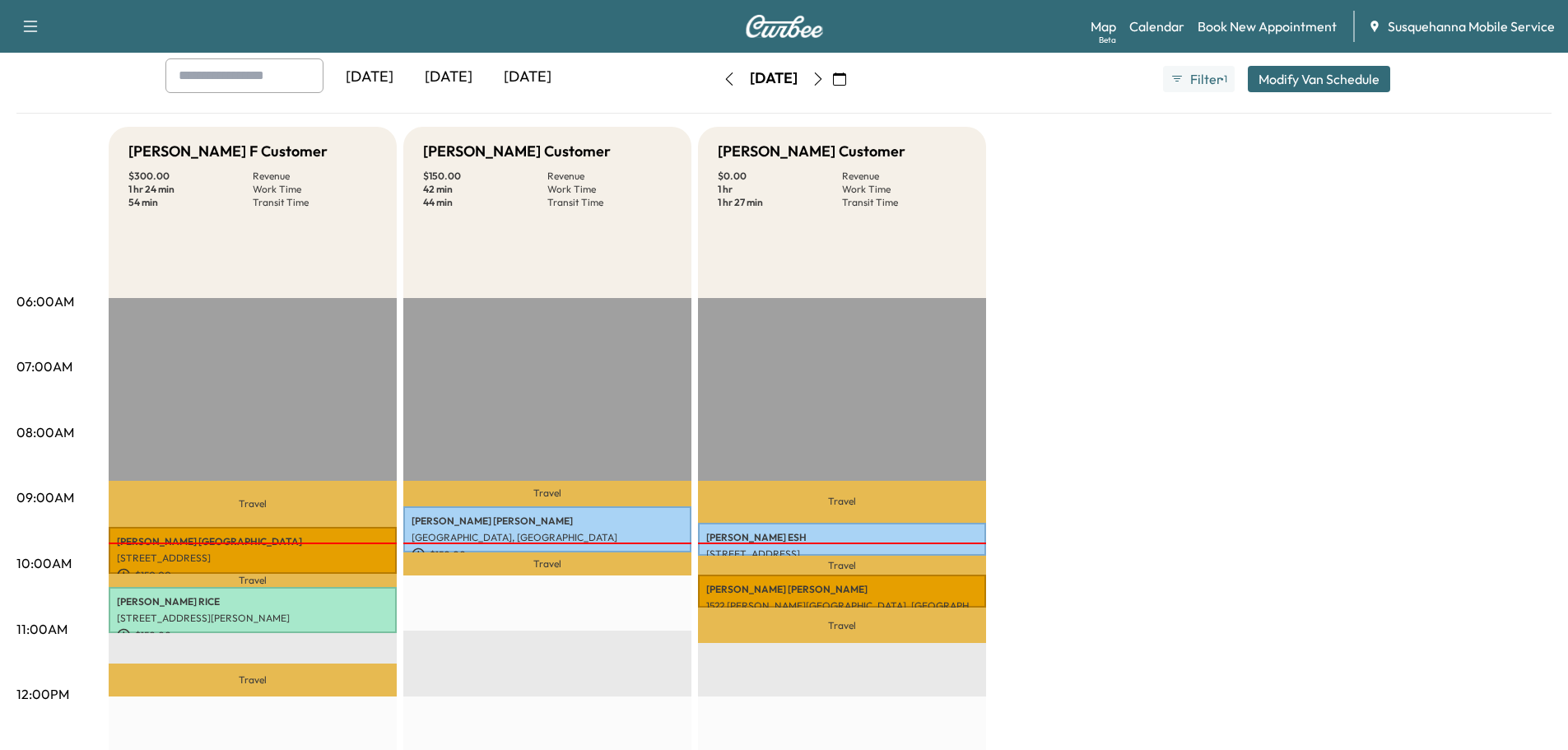
click at [821, 82] on icon "button" at bounding box center [818, 79] width 7 height 13
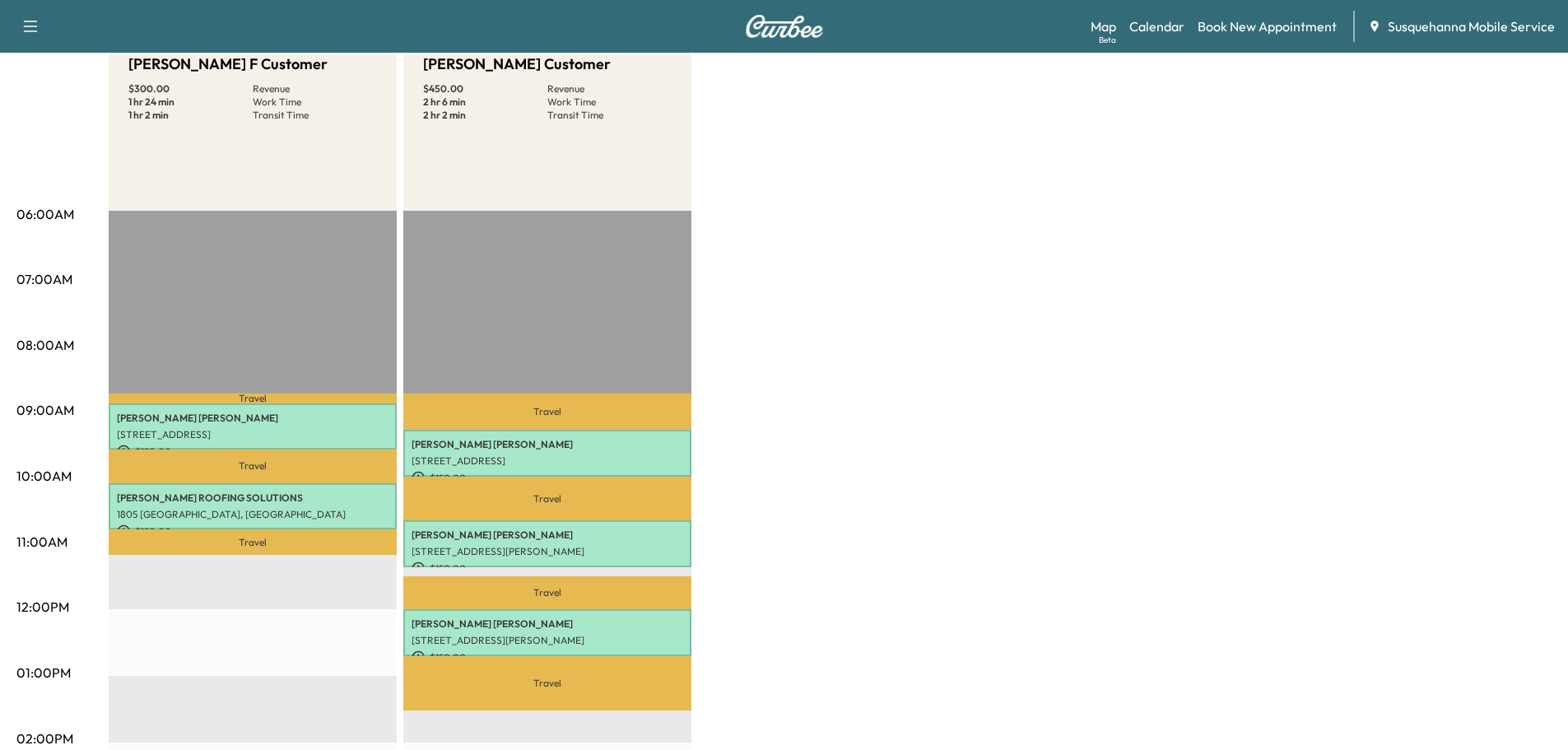
scroll to position [88, 0]
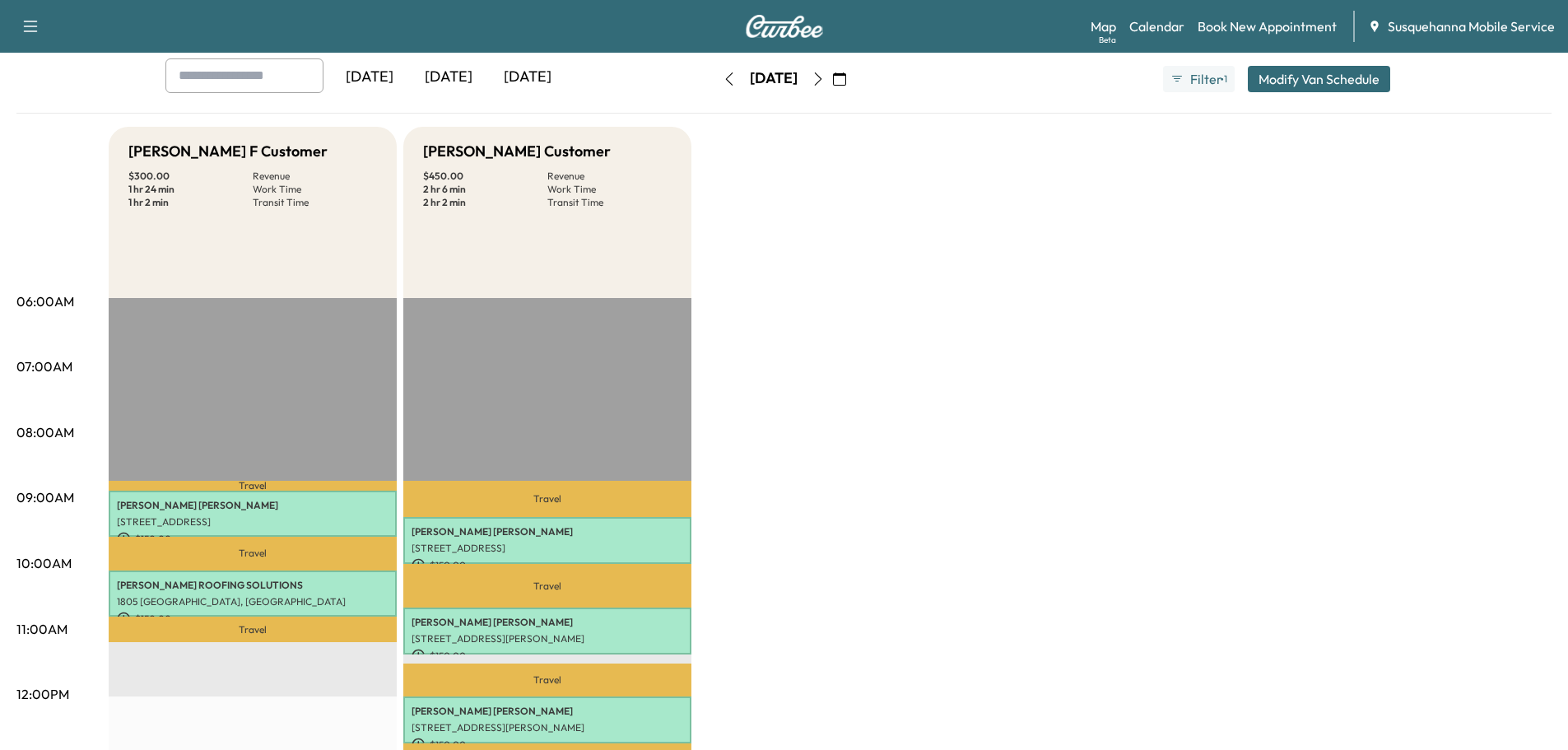
click at [723, 75] on icon "button" at bounding box center [729, 79] width 13 height 13
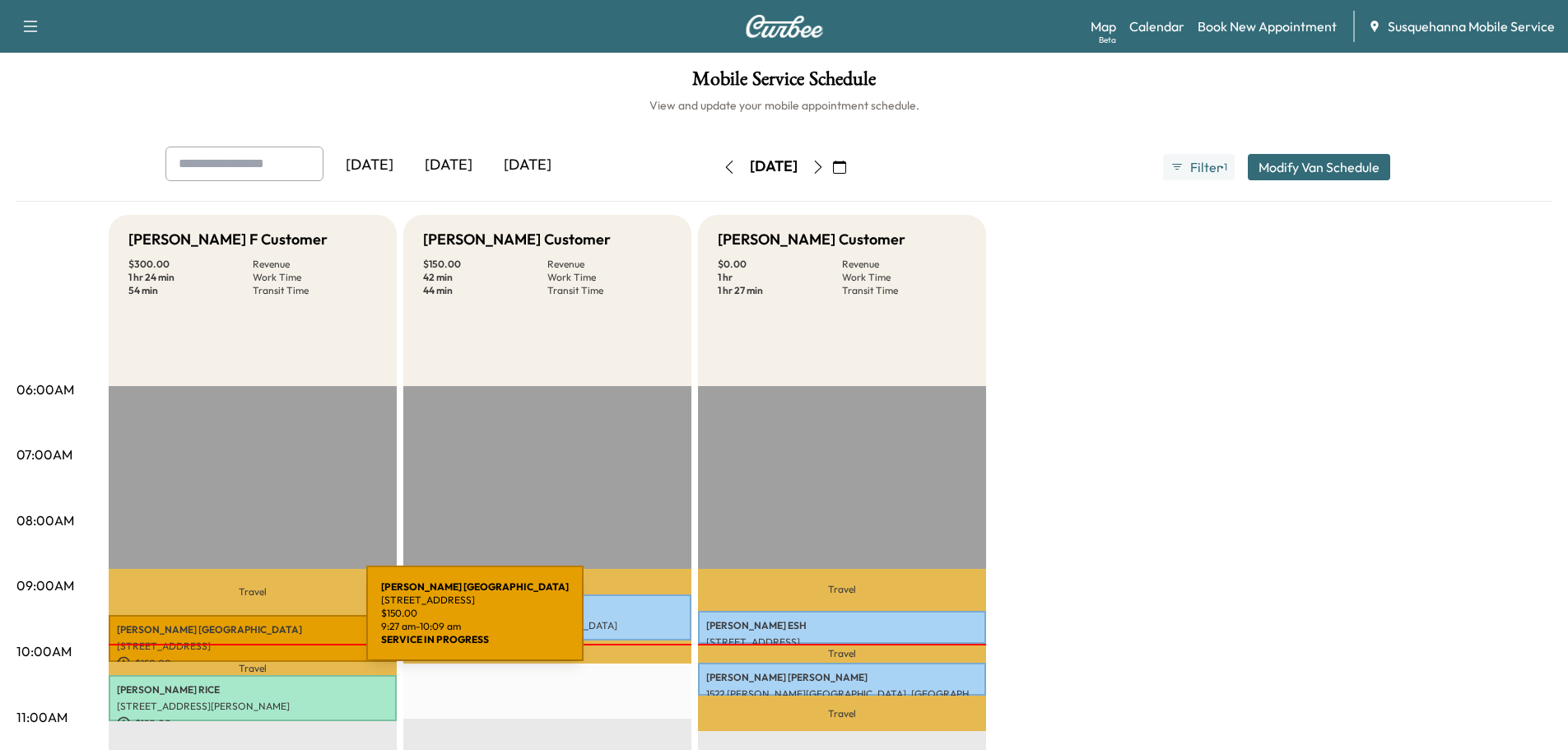
click at [243, 622] on p "JORGE BURGOS" at bounding box center [252, 629] width 272 height 13
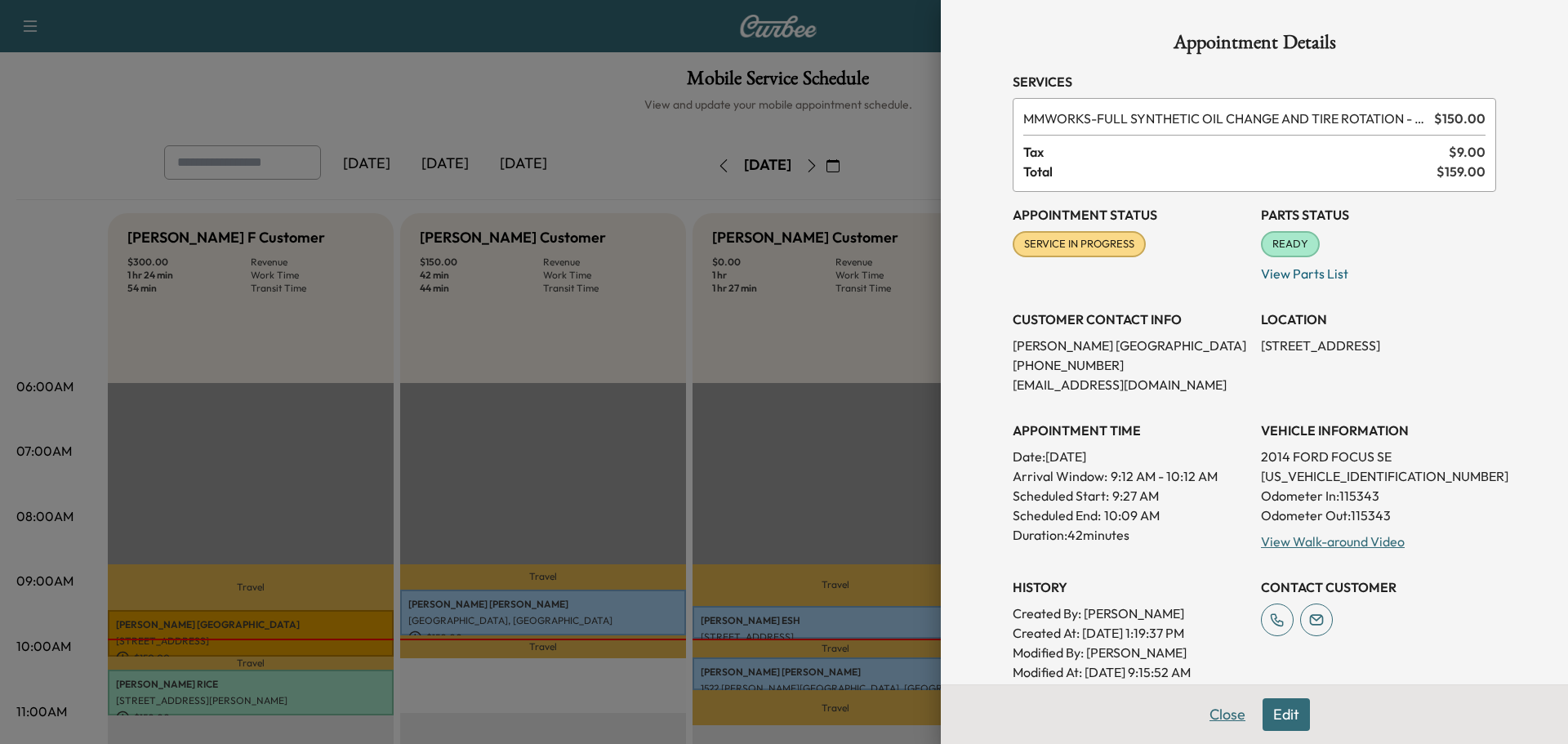
click at [1209, 716] on button "Close" at bounding box center [1227, 714] width 57 height 33
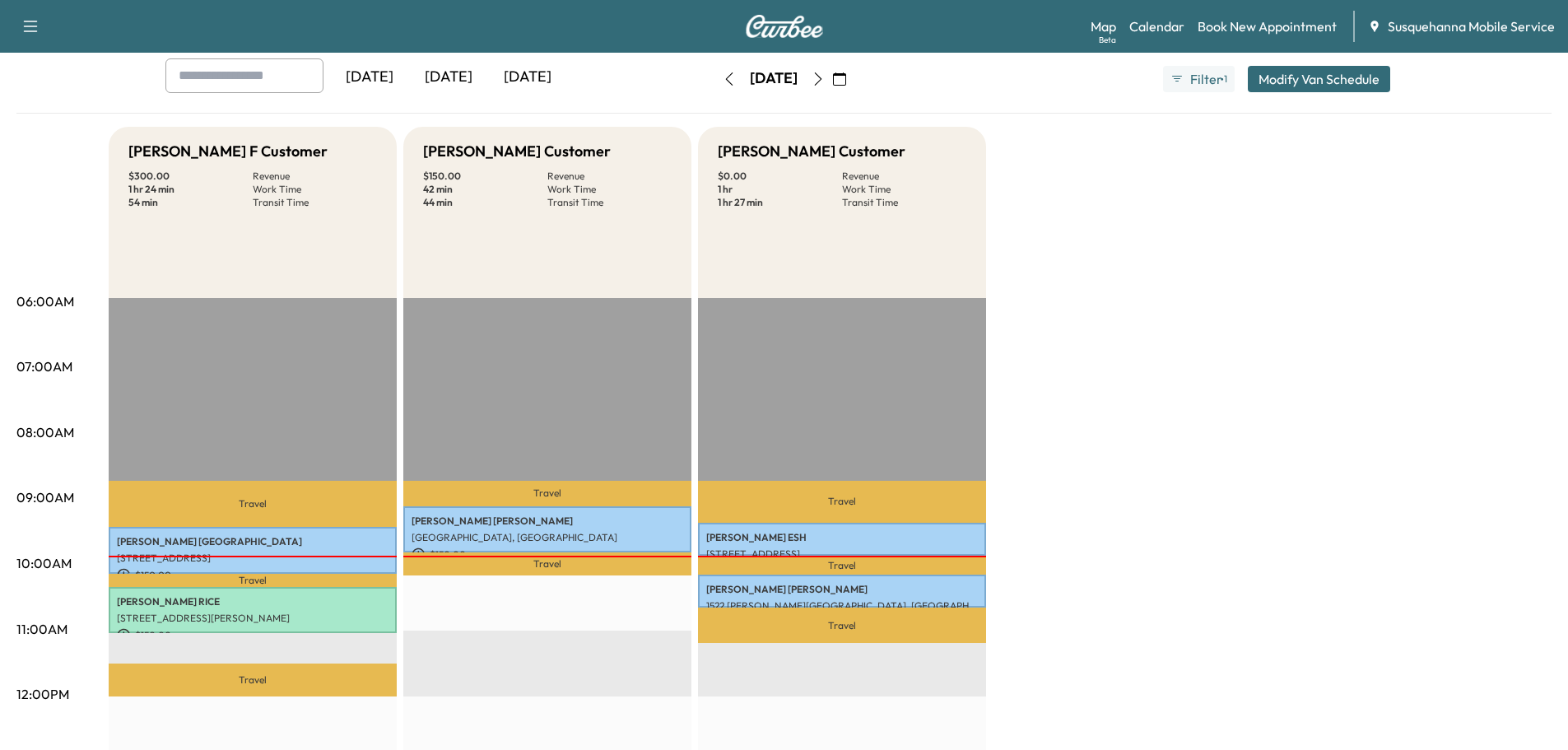
scroll to position [175, 0]
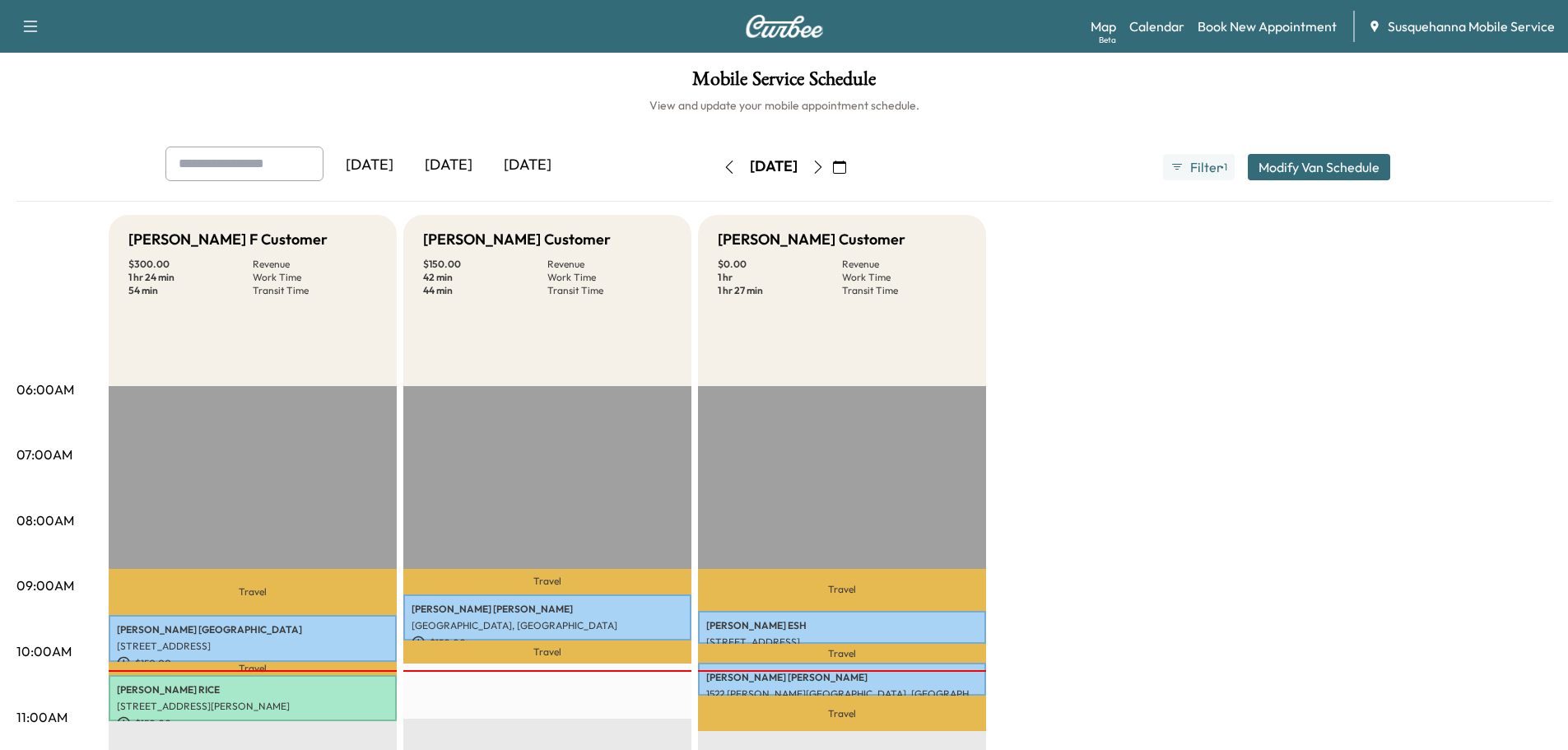
click at [825, 172] on icon "button" at bounding box center [818, 166] width 13 height 13
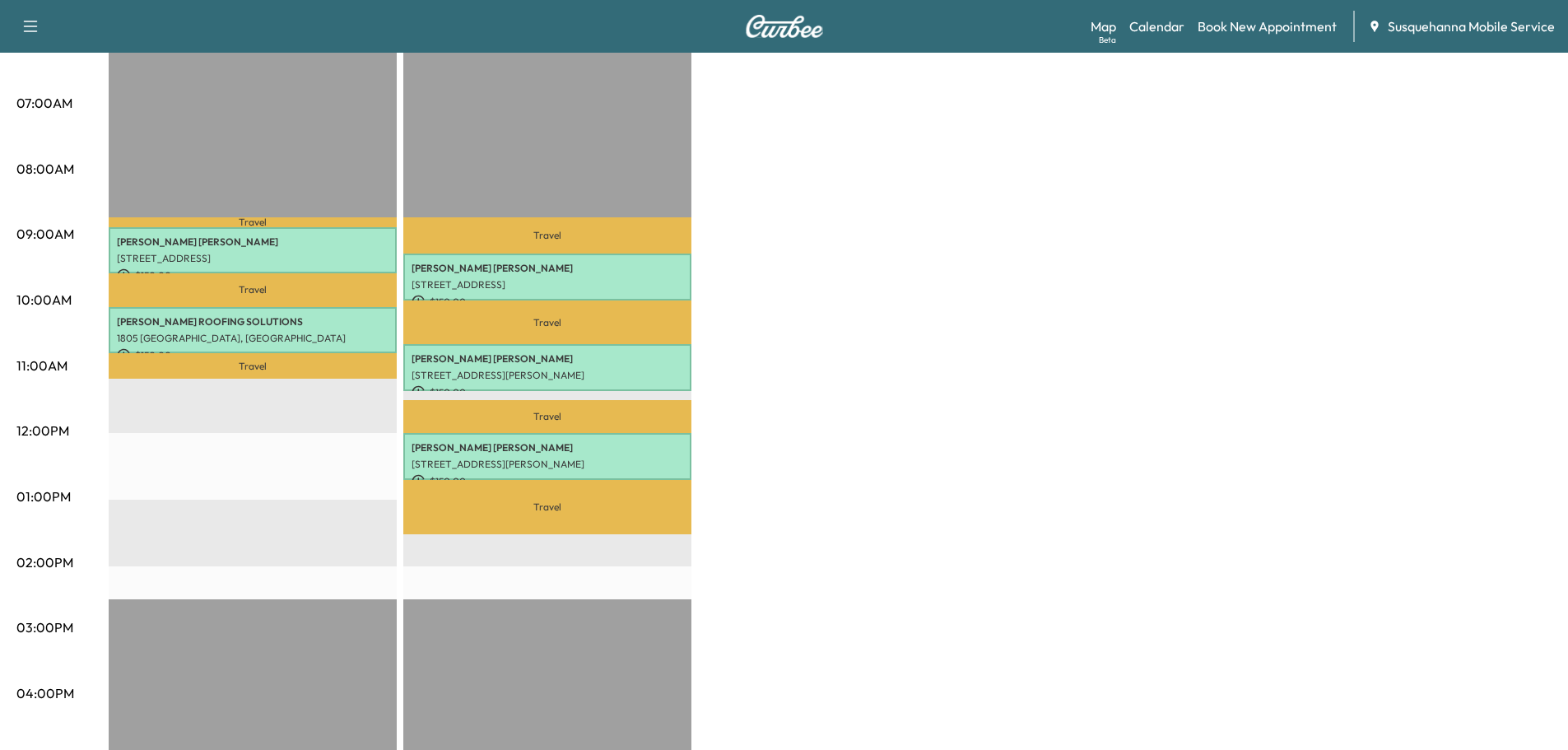
scroll to position [88, 0]
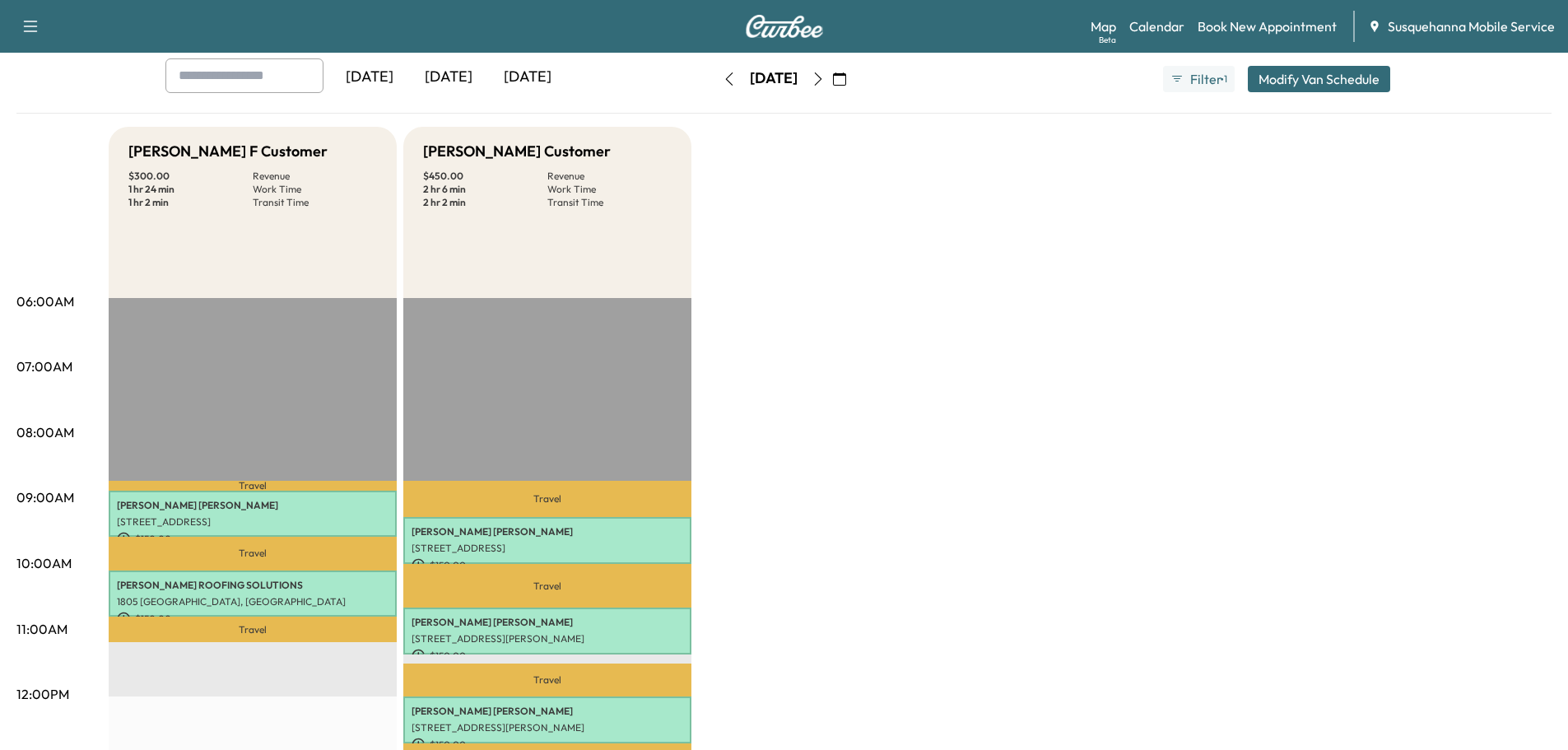
click at [716, 67] on button "button" at bounding box center [730, 79] width 28 height 27
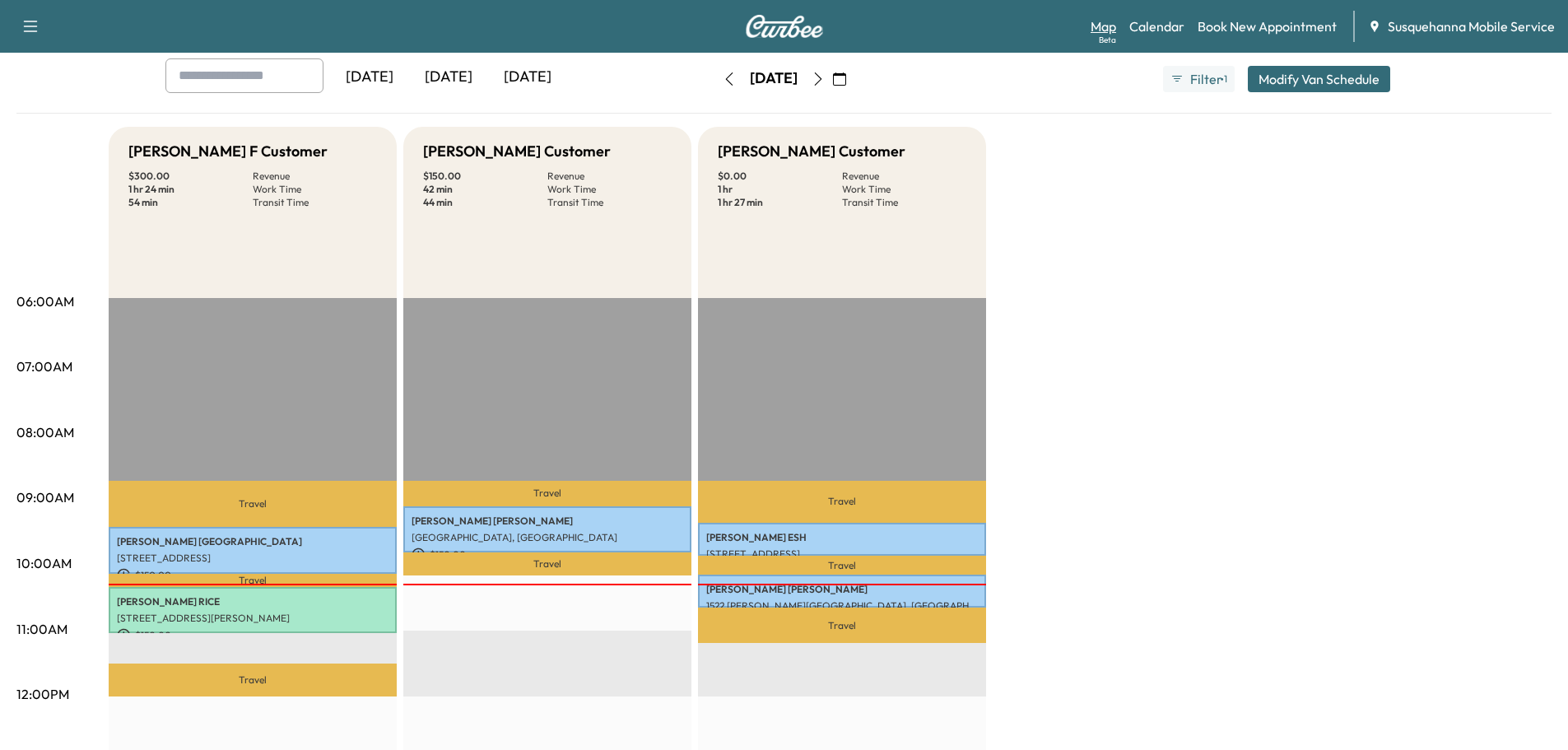
click at [1114, 41] on div "Beta" at bounding box center [1108, 40] width 18 height 12
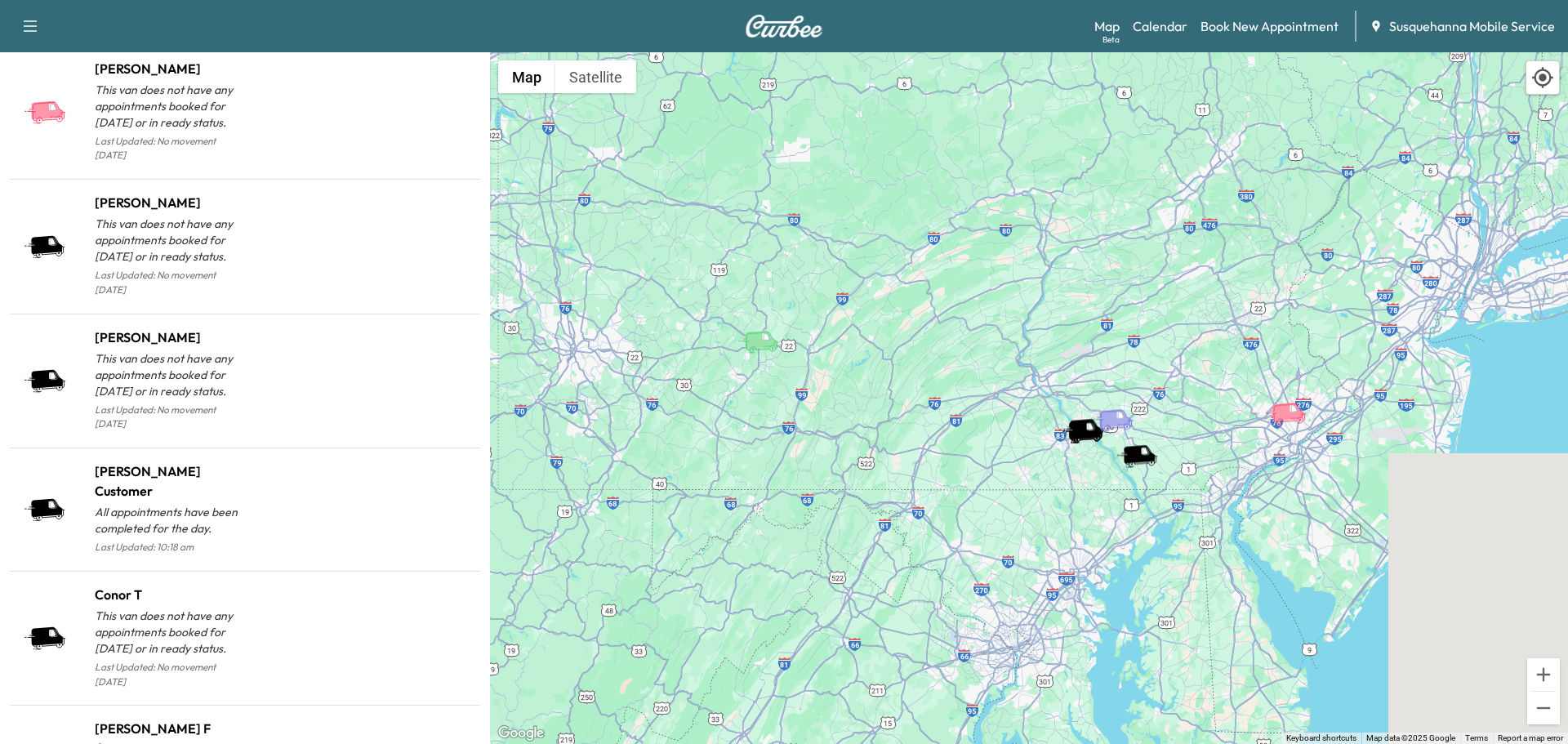
scroll to position [1497, 0]
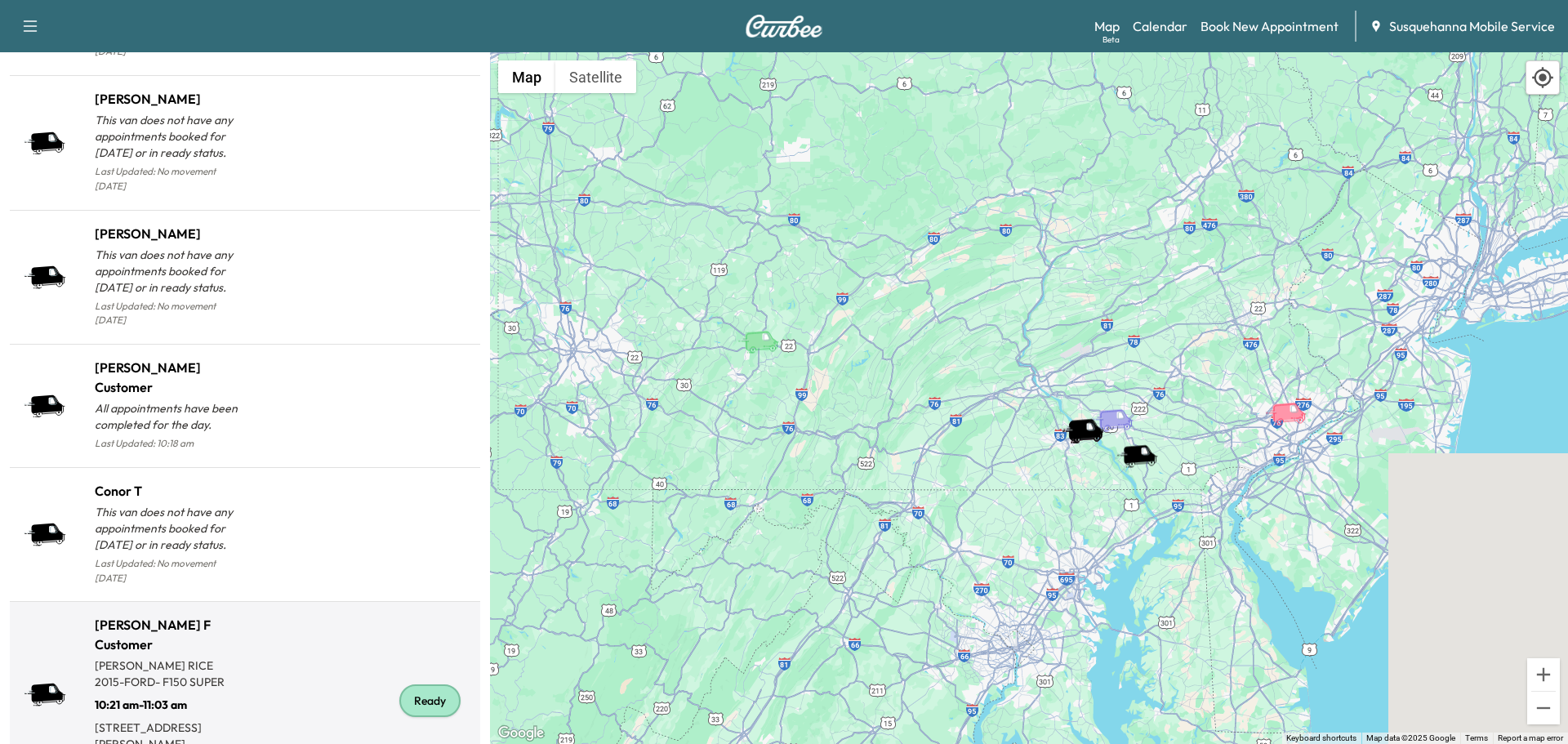
click at [415, 684] on div "Ready" at bounding box center [430, 700] width 62 height 33
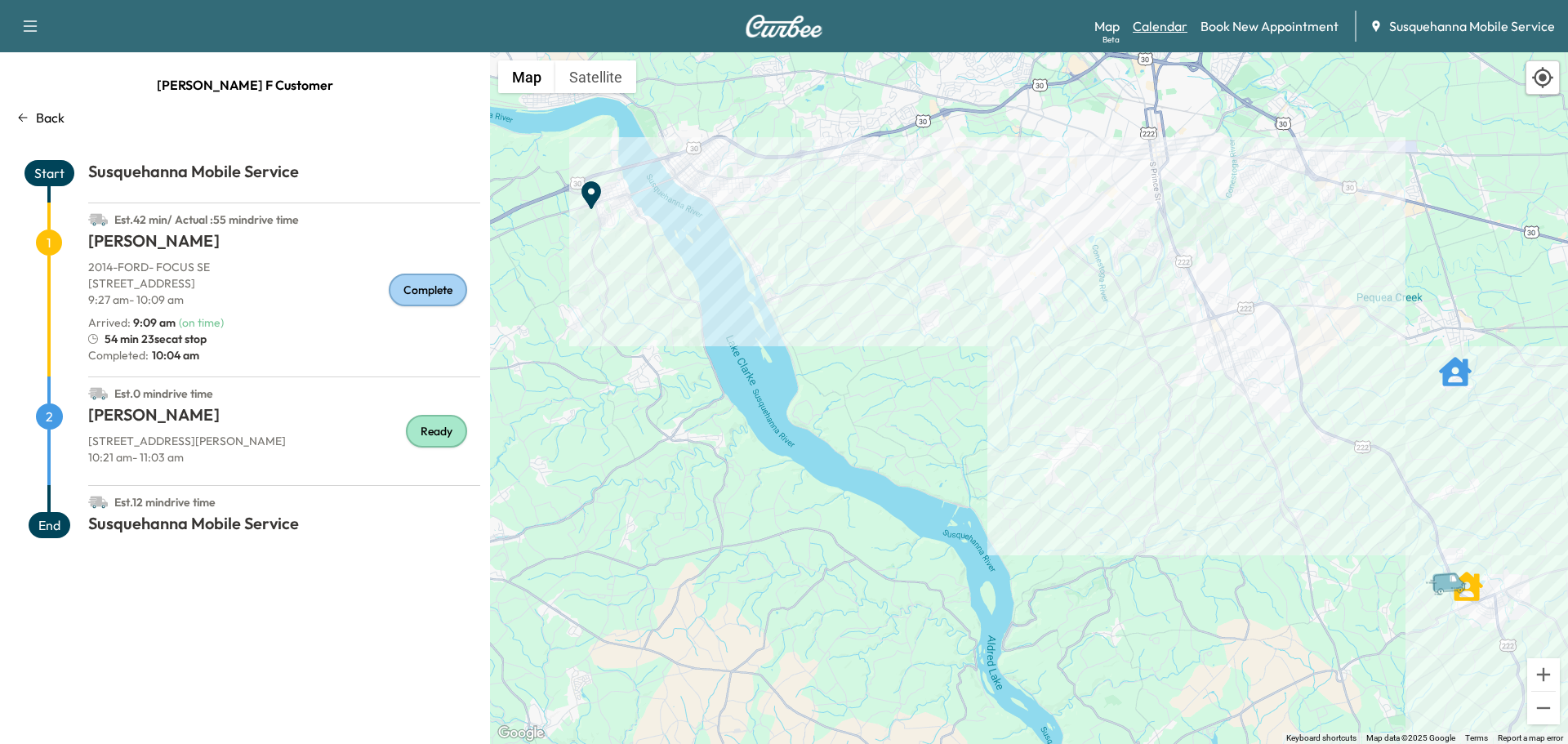
click at [1149, 24] on link "Calendar" at bounding box center [1160, 26] width 54 height 19
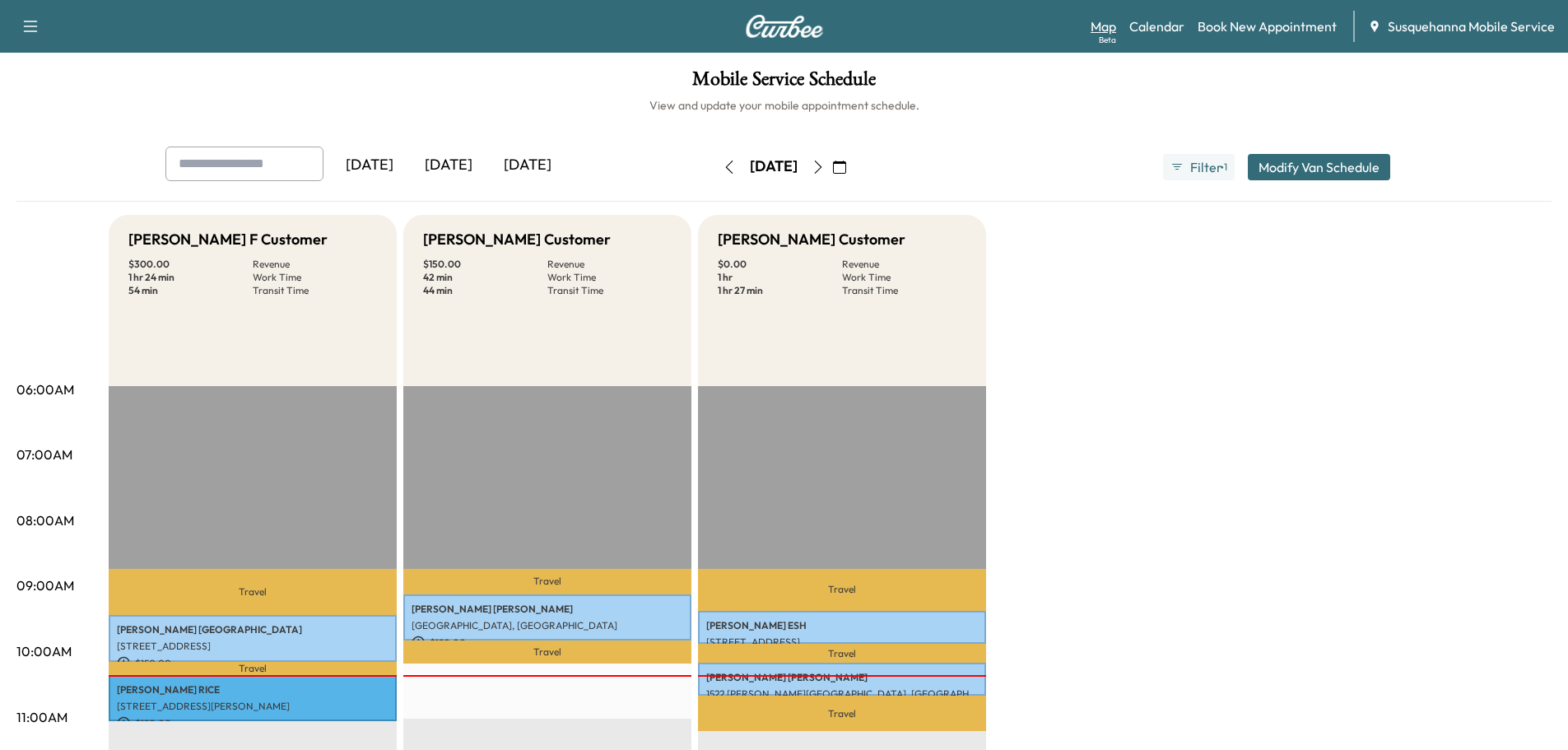
click at [1112, 22] on link "Map Beta" at bounding box center [1103, 27] width 26 height 19
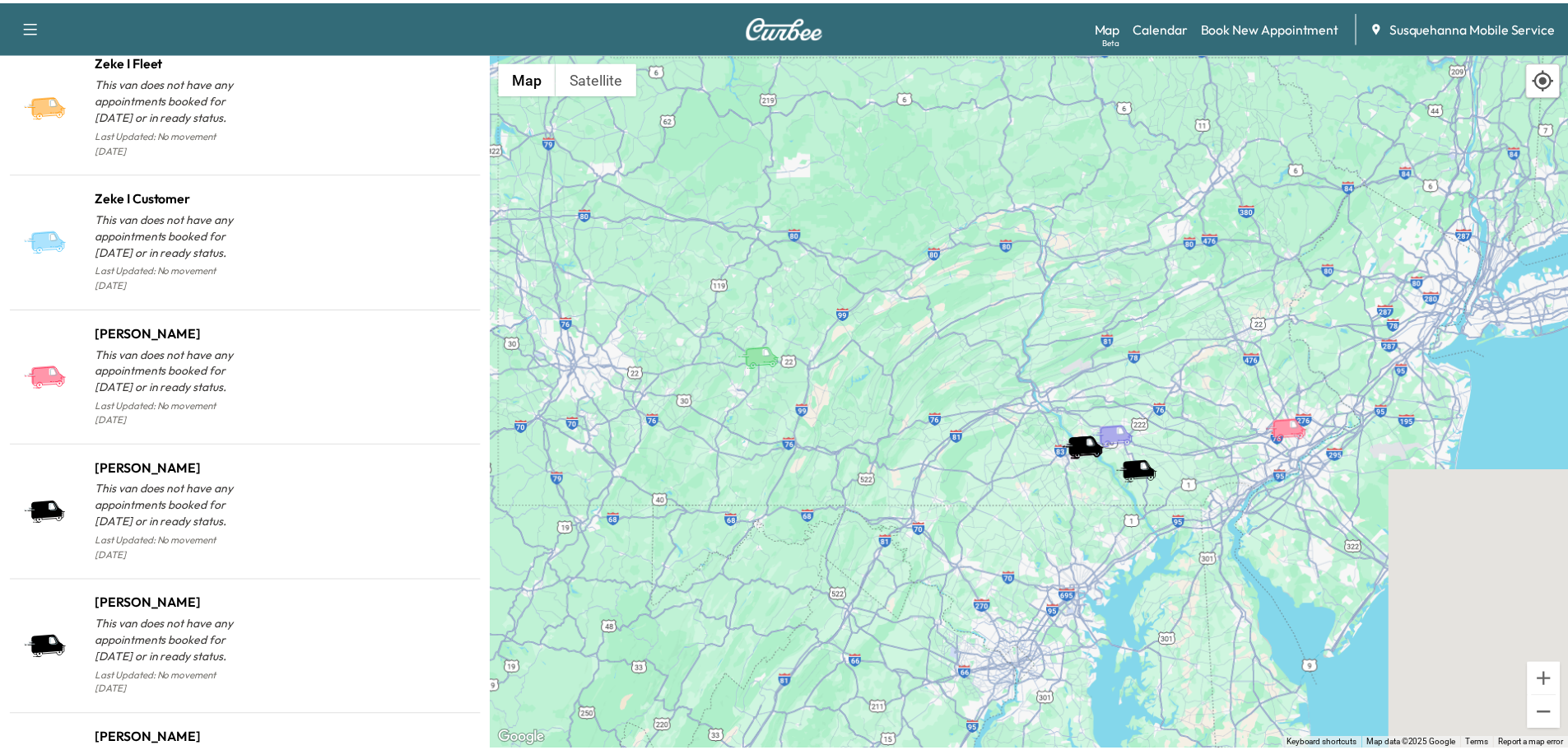
scroll to position [1509, 0]
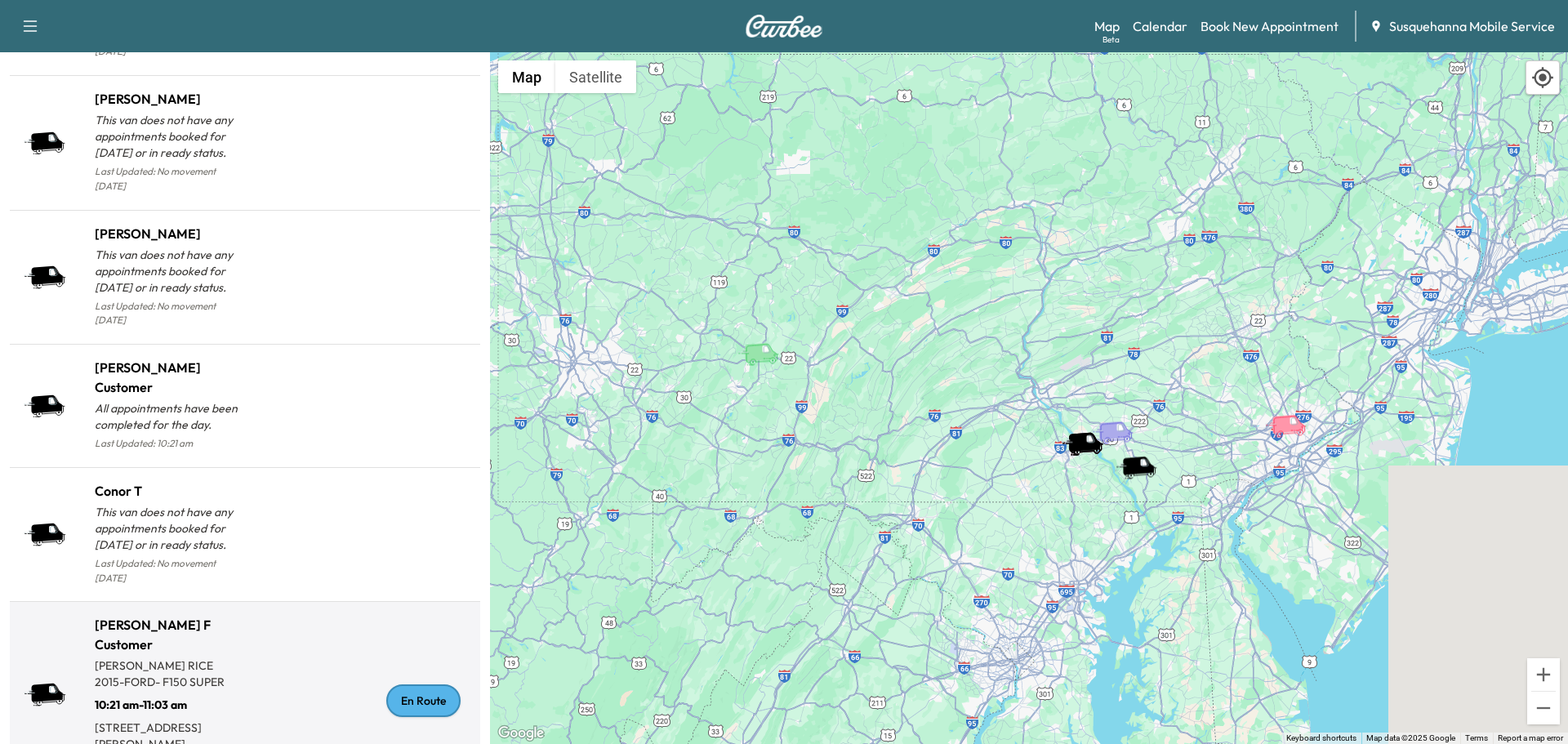
click at [390, 684] on div "En Route" at bounding box center [424, 700] width 75 height 33
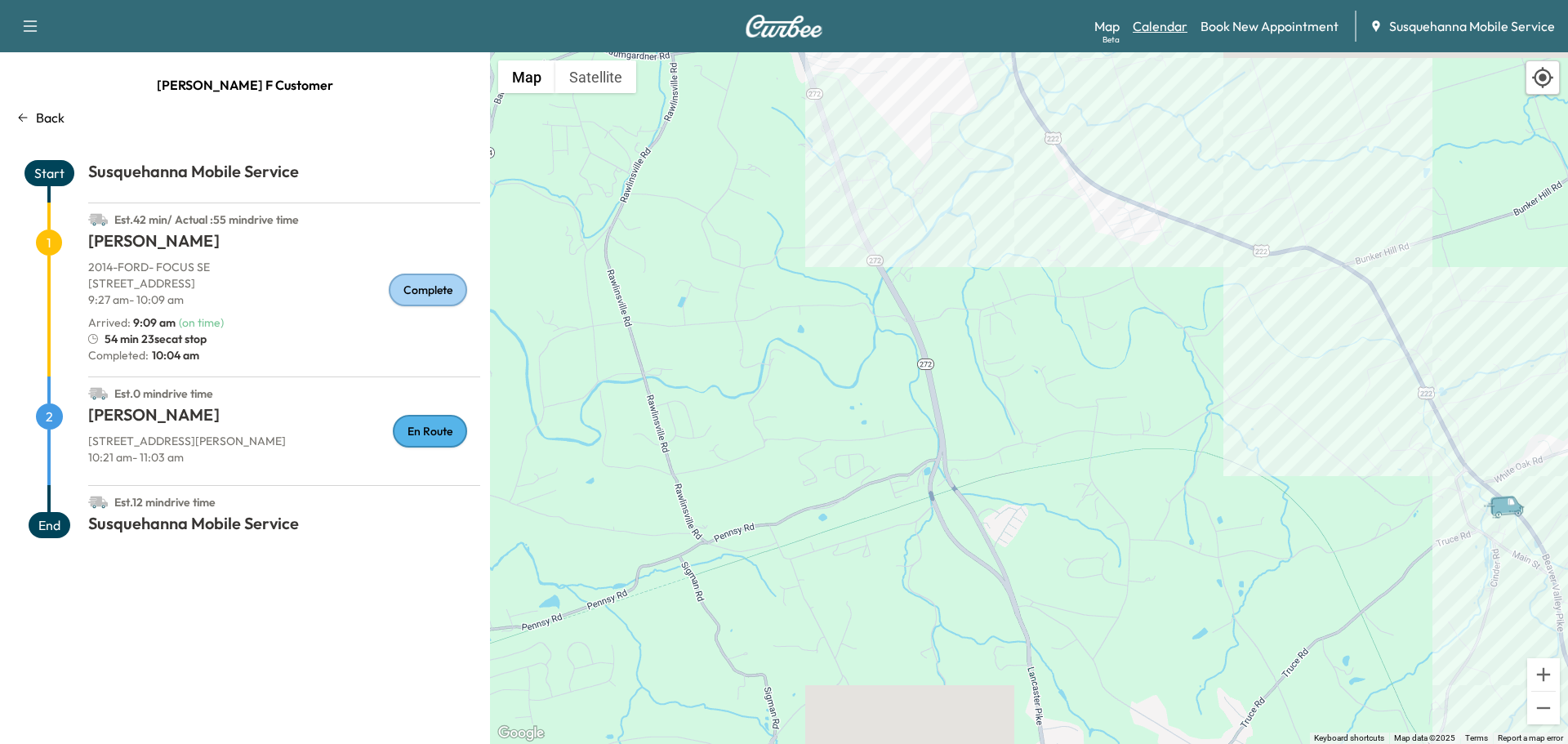
click at [1167, 21] on link "Calendar" at bounding box center [1160, 26] width 54 height 19
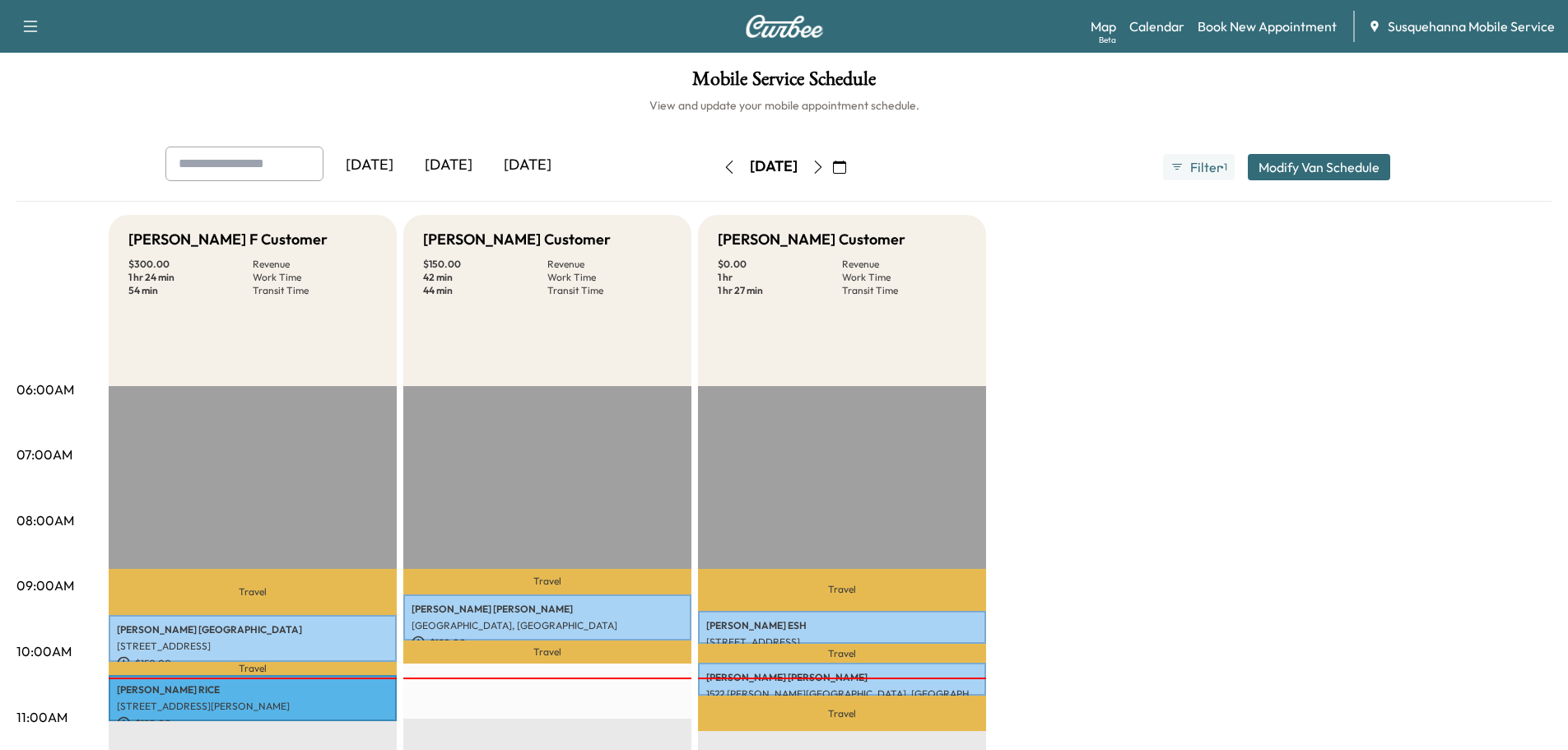
scroll to position [263, 0]
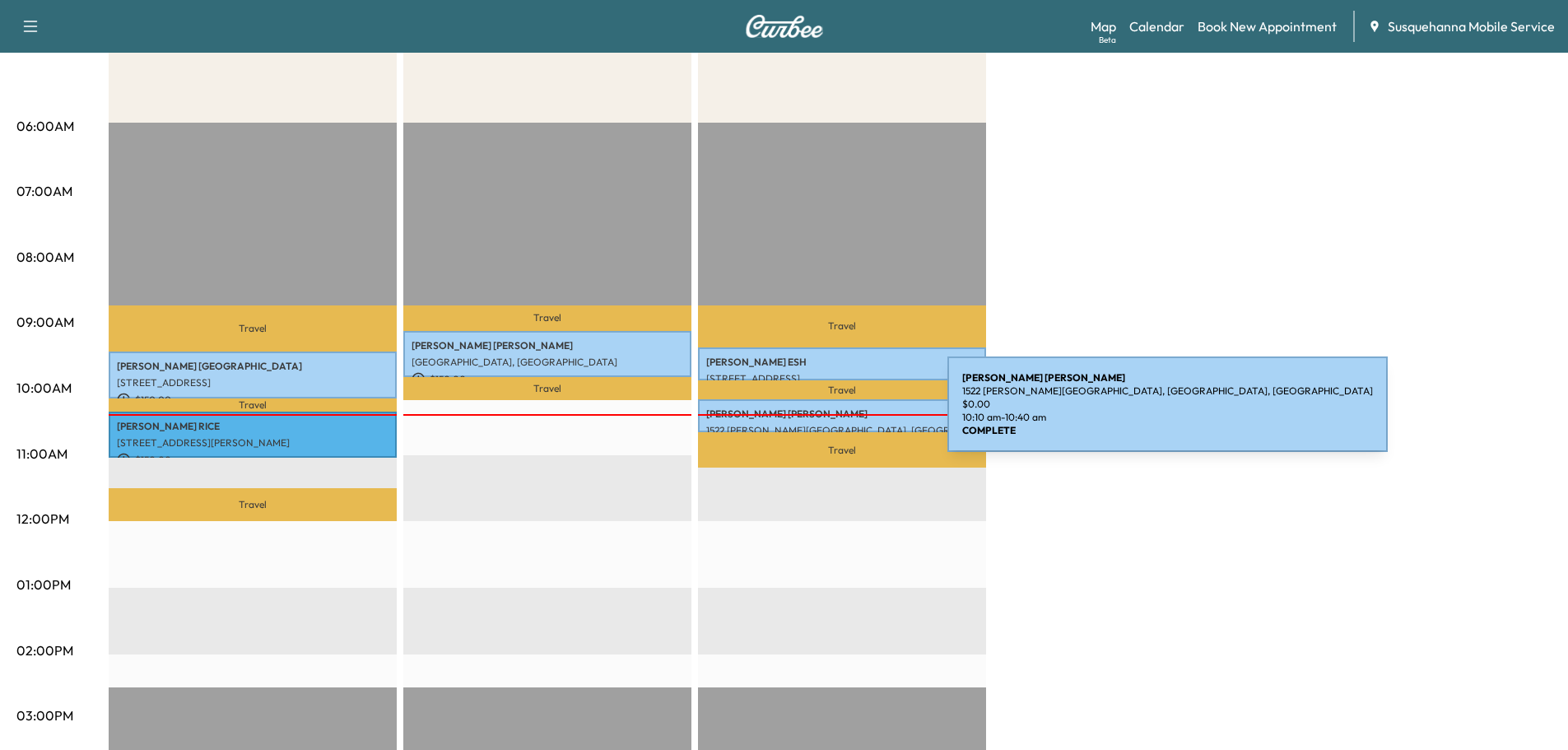
click at [824, 414] on p "[PERSON_NAME]" at bounding box center [842, 414] width 272 height 13
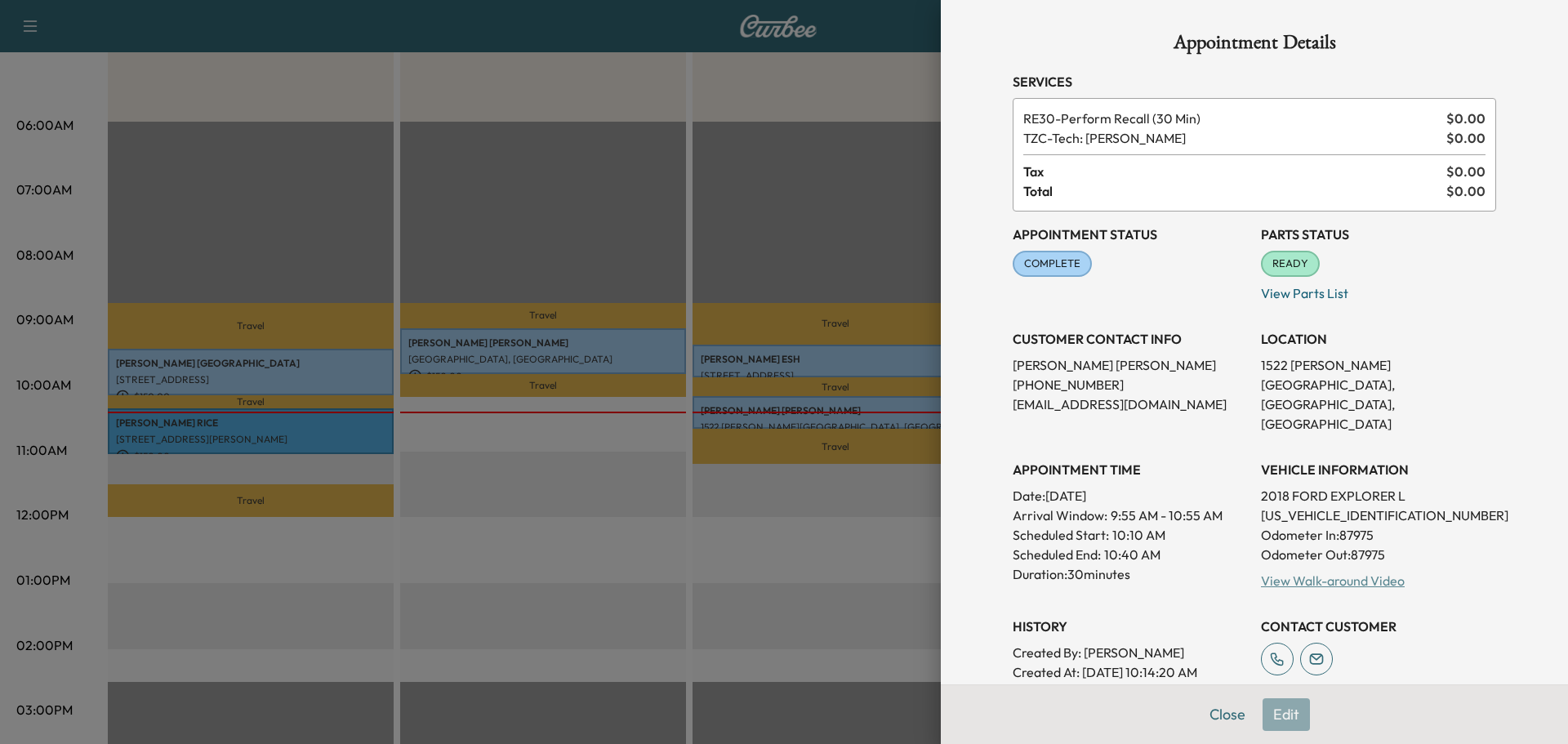
click at [1297, 572] on link "View Walk-around Video" at bounding box center [1333, 580] width 144 height 17
click at [1217, 719] on button "Close" at bounding box center [1227, 714] width 57 height 33
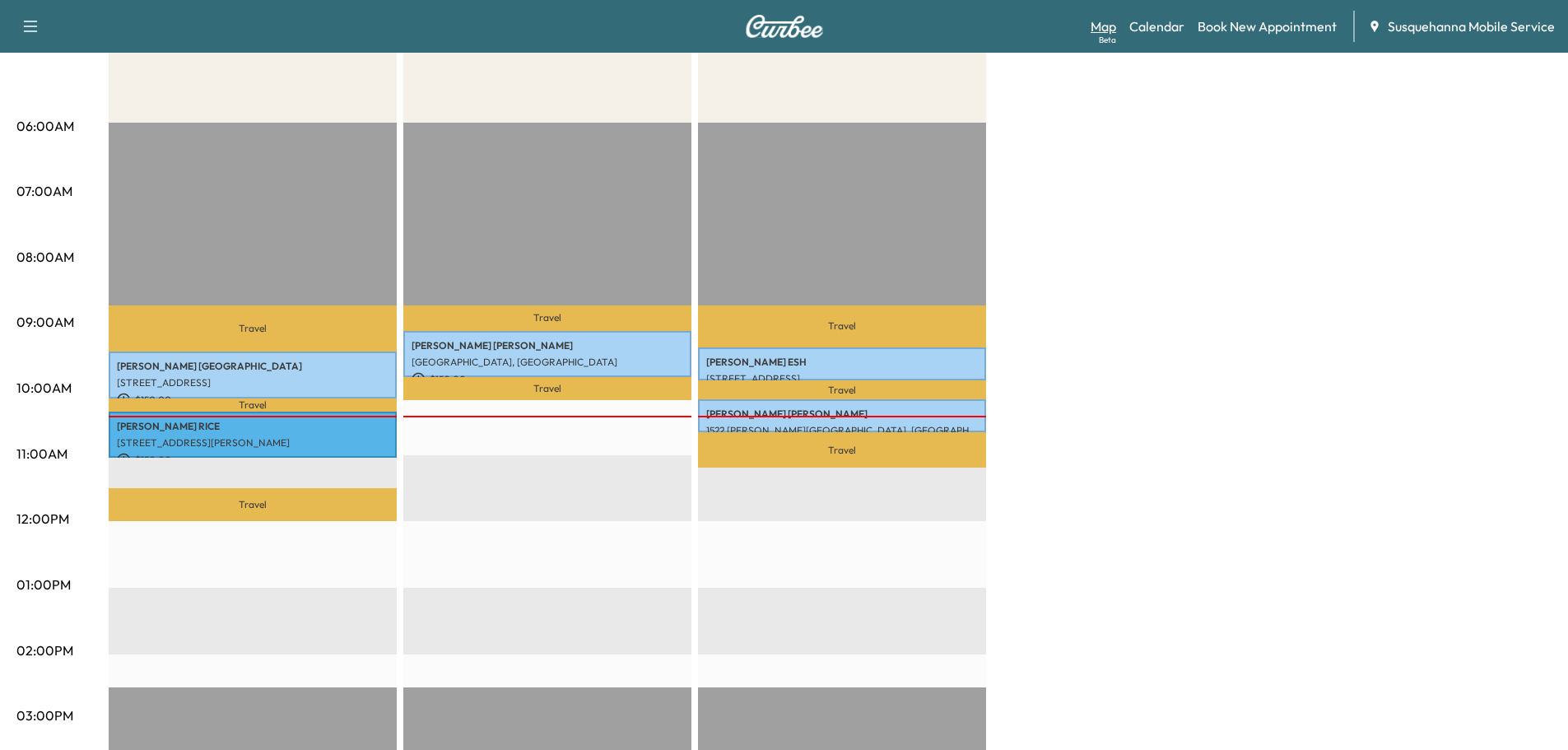
click at [1114, 33] on link "Map Beta" at bounding box center [1103, 27] width 26 height 19
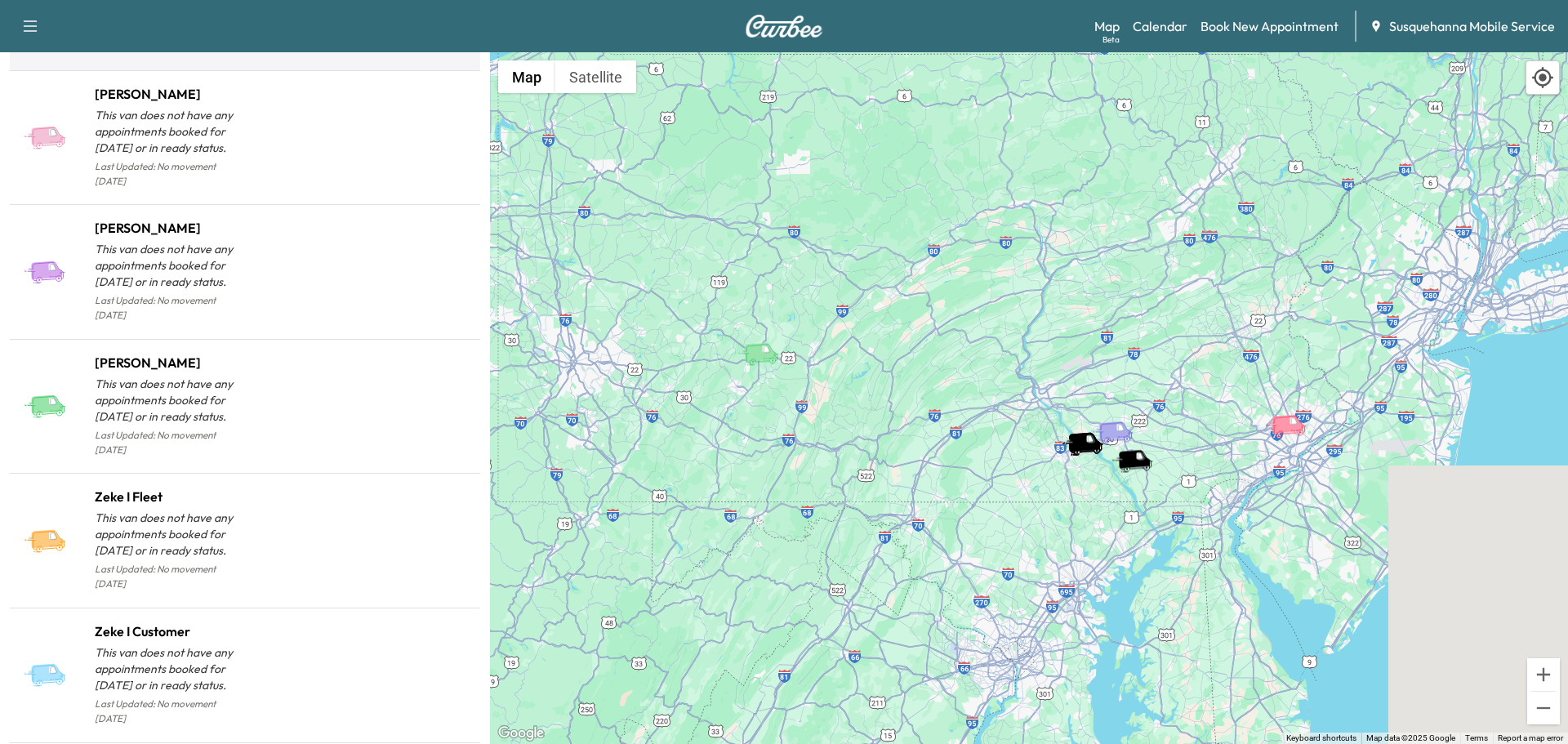
scroll to position [784, 0]
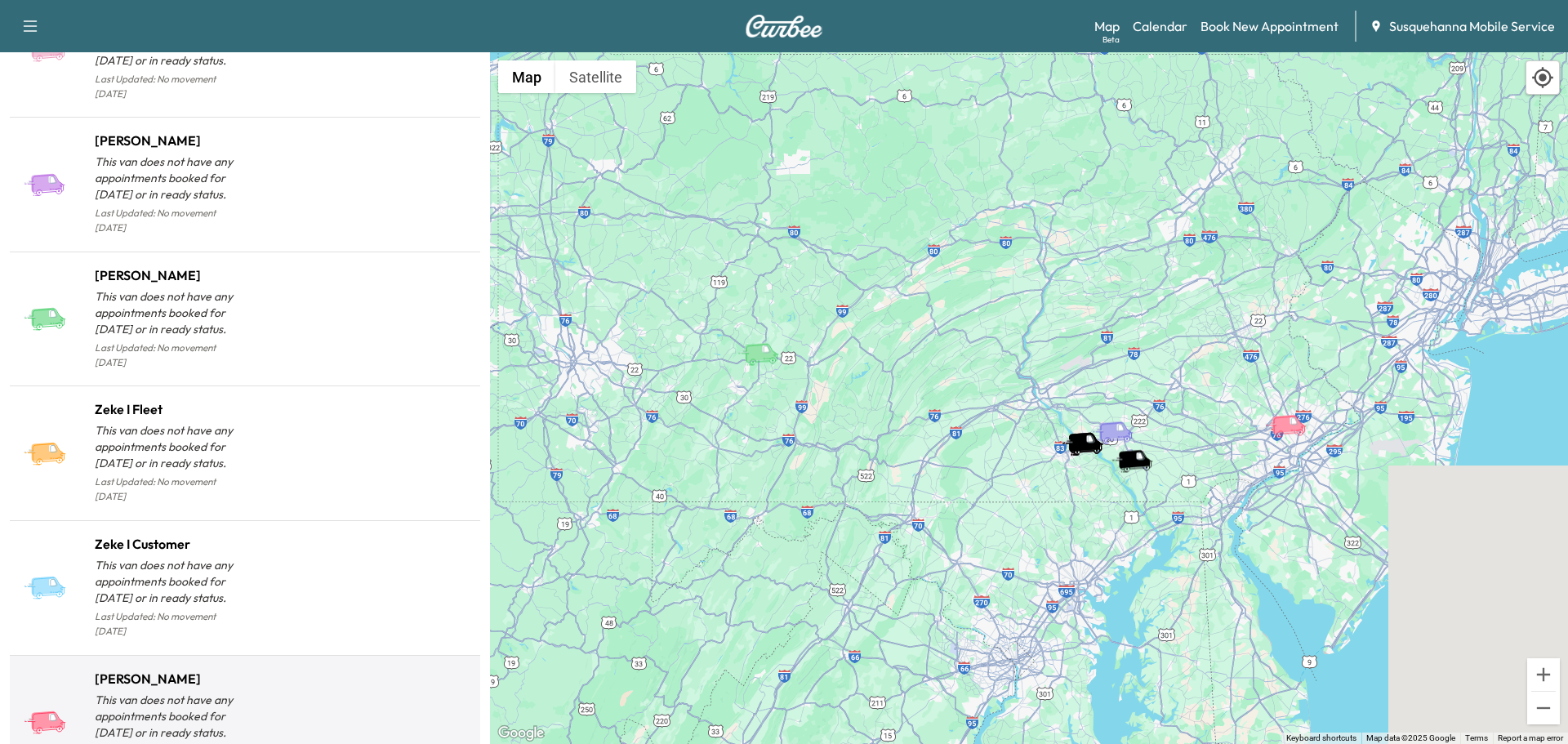
click at [336, 662] on div "[PERSON_NAME] This van does not have any appointments booked for [DATE] or in r…" at bounding box center [245, 723] width 464 height 121
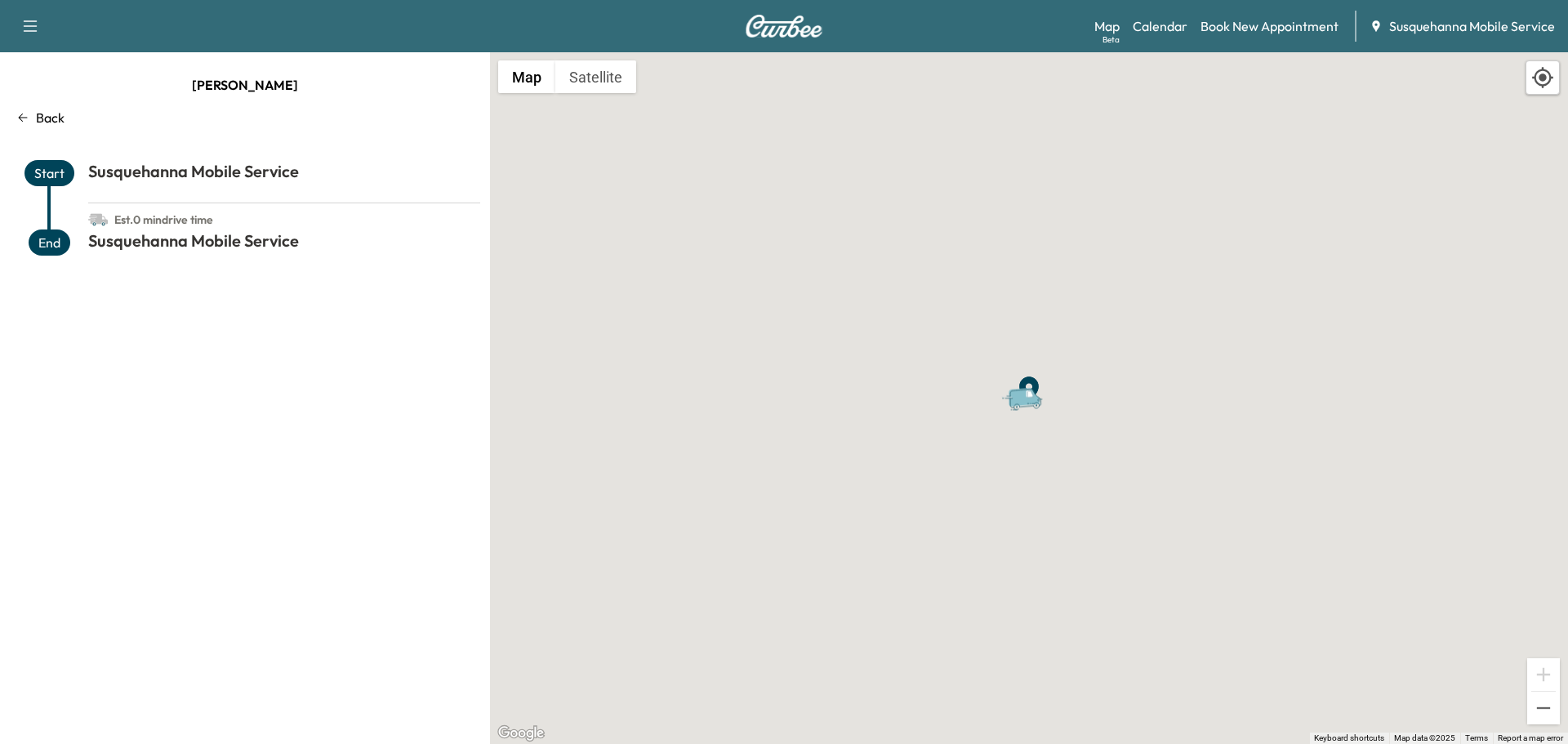
click at [35, 126] on div "Back" at bounding box center [244, 118] width 470 height 19
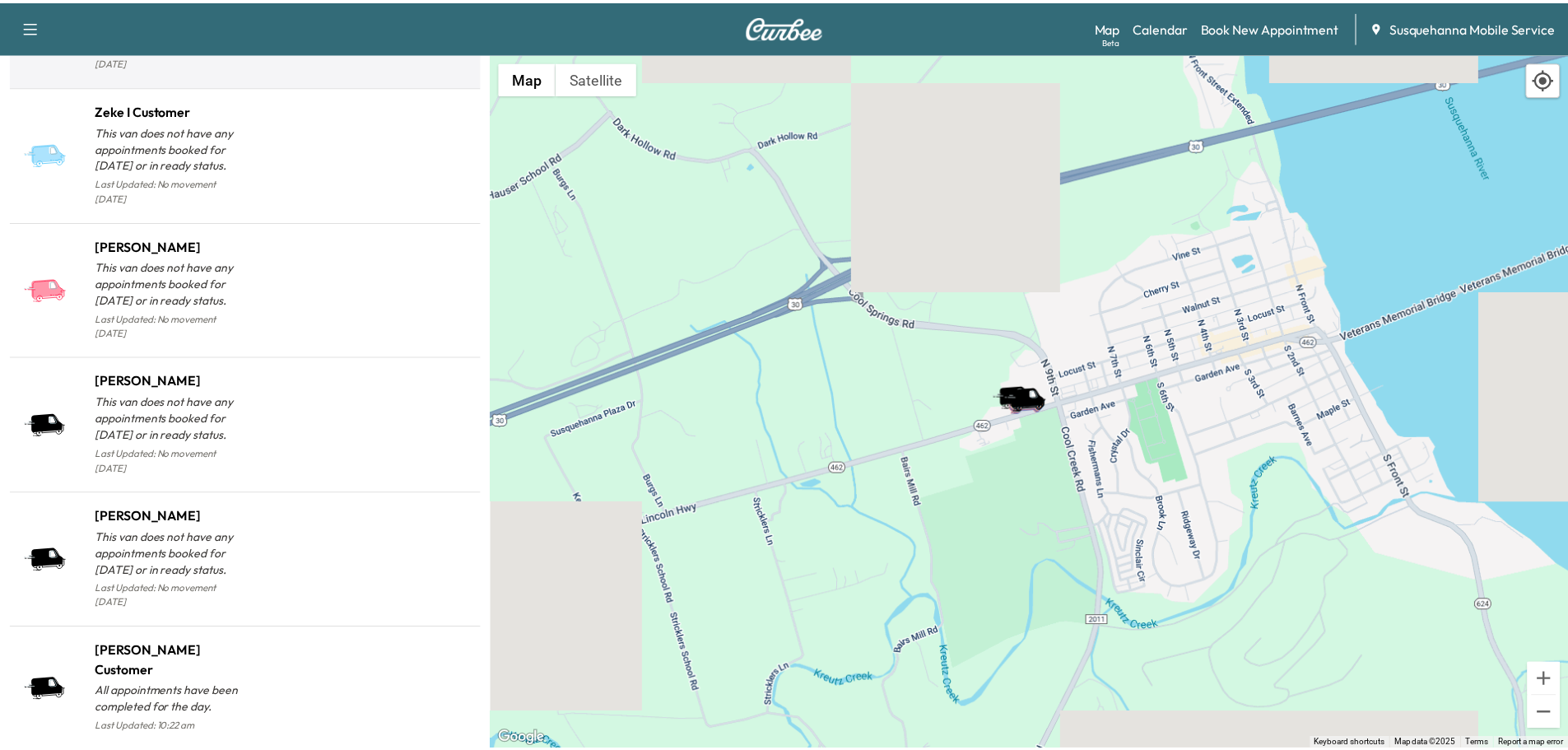
scroll to position [1317, 0]
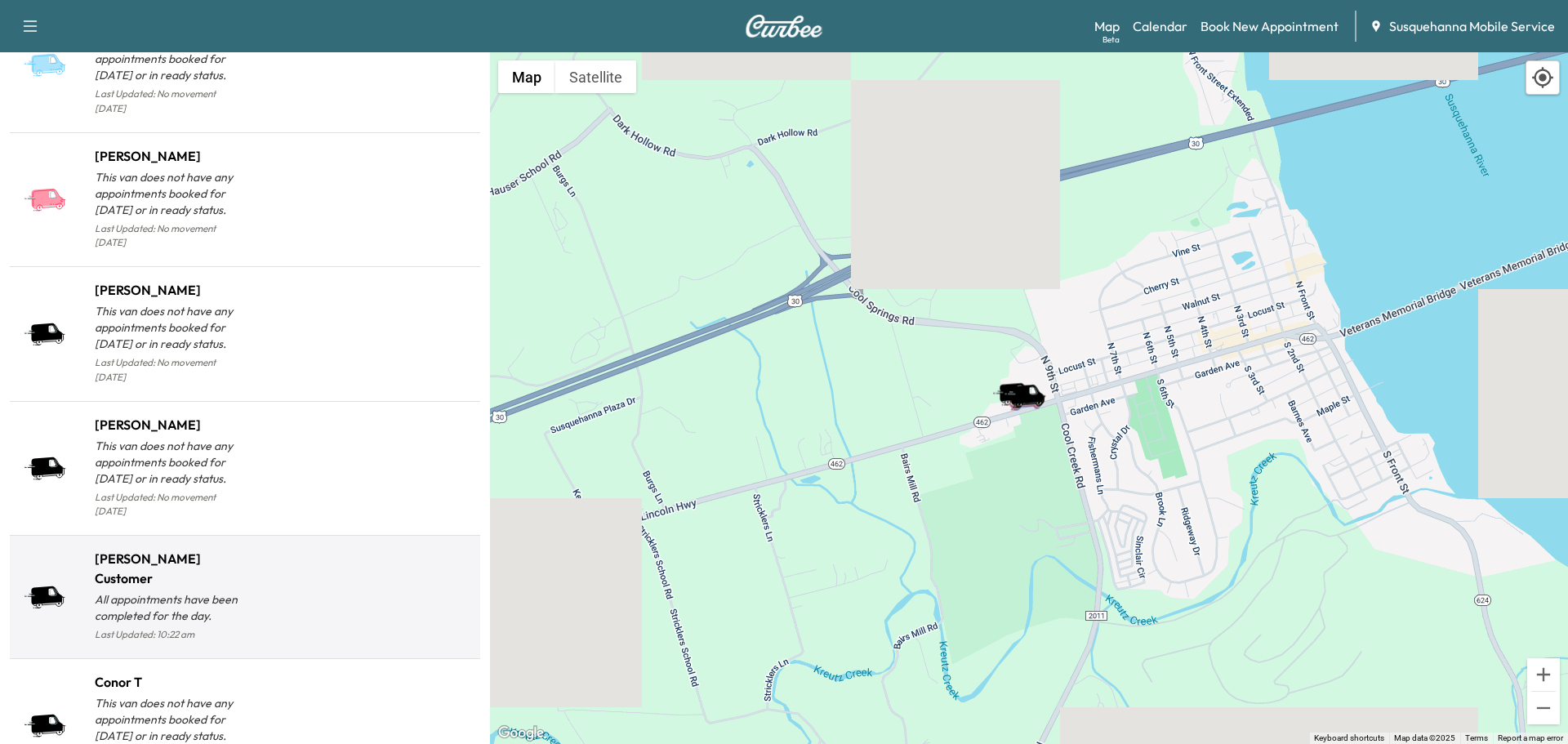
click at [364, 561] on div at bounding box center [359, 603] width 229 height 83
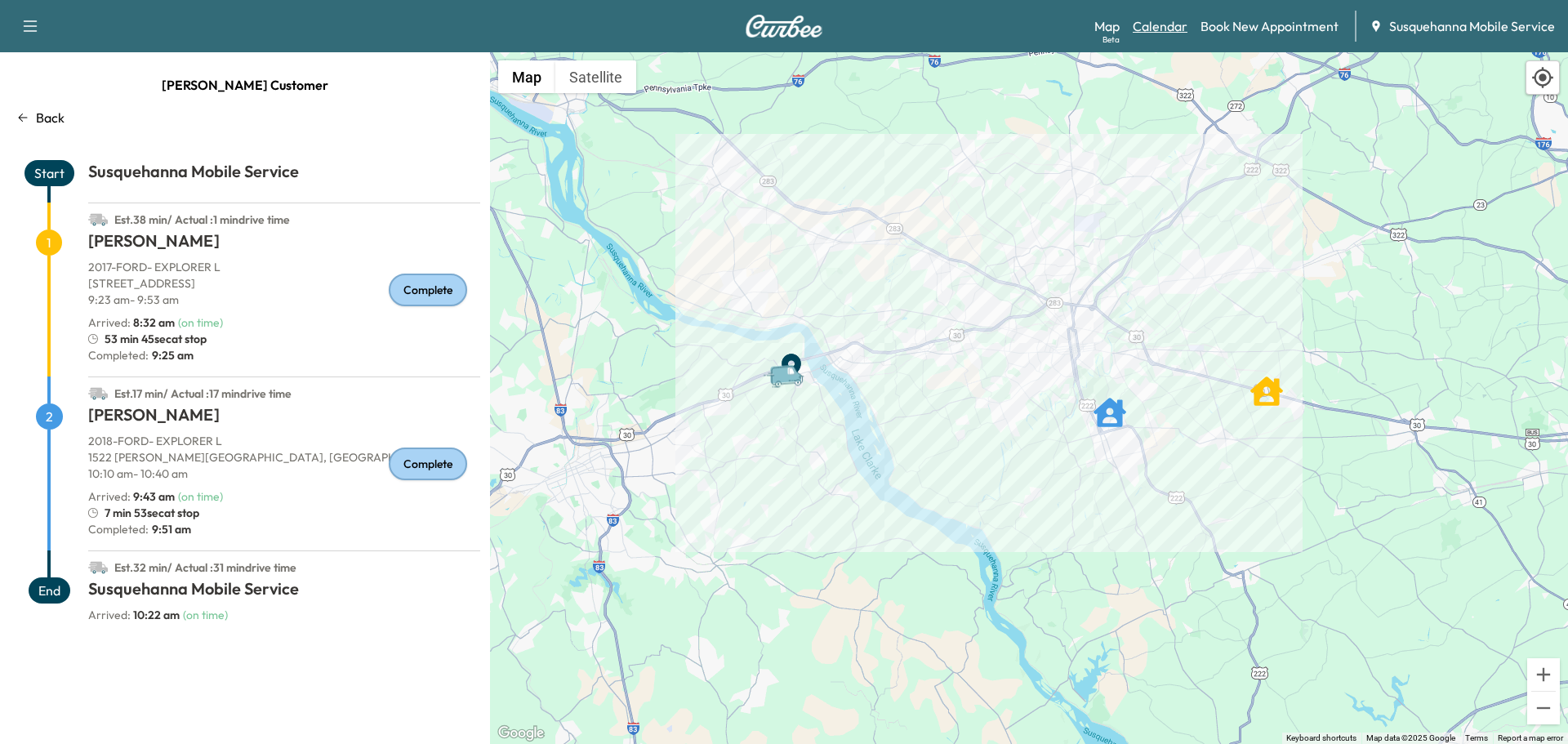
click at [1164, 33] on link "Calendar" at bounding box center [1160, 26] width 54 height 19
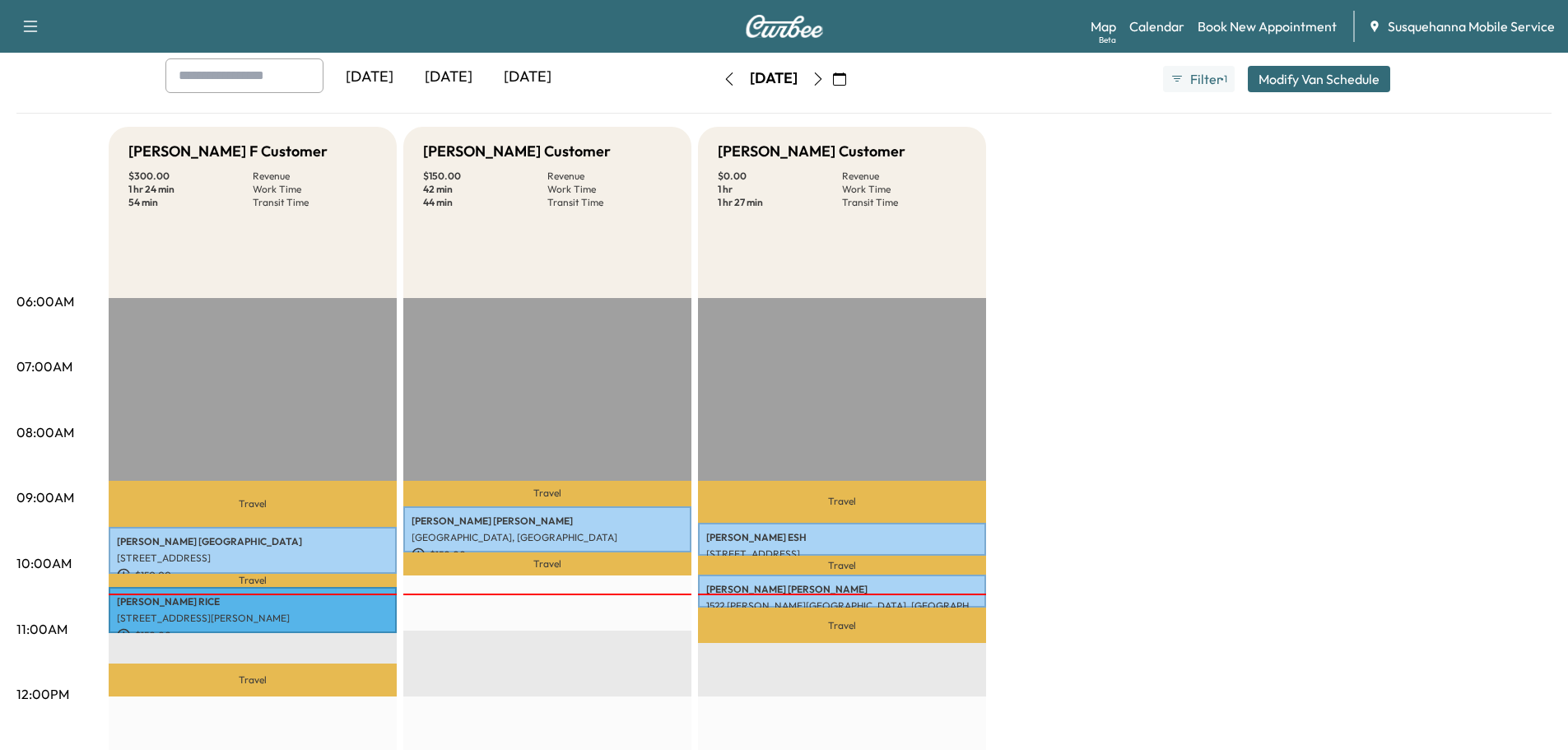
scroll to position [175, 0]
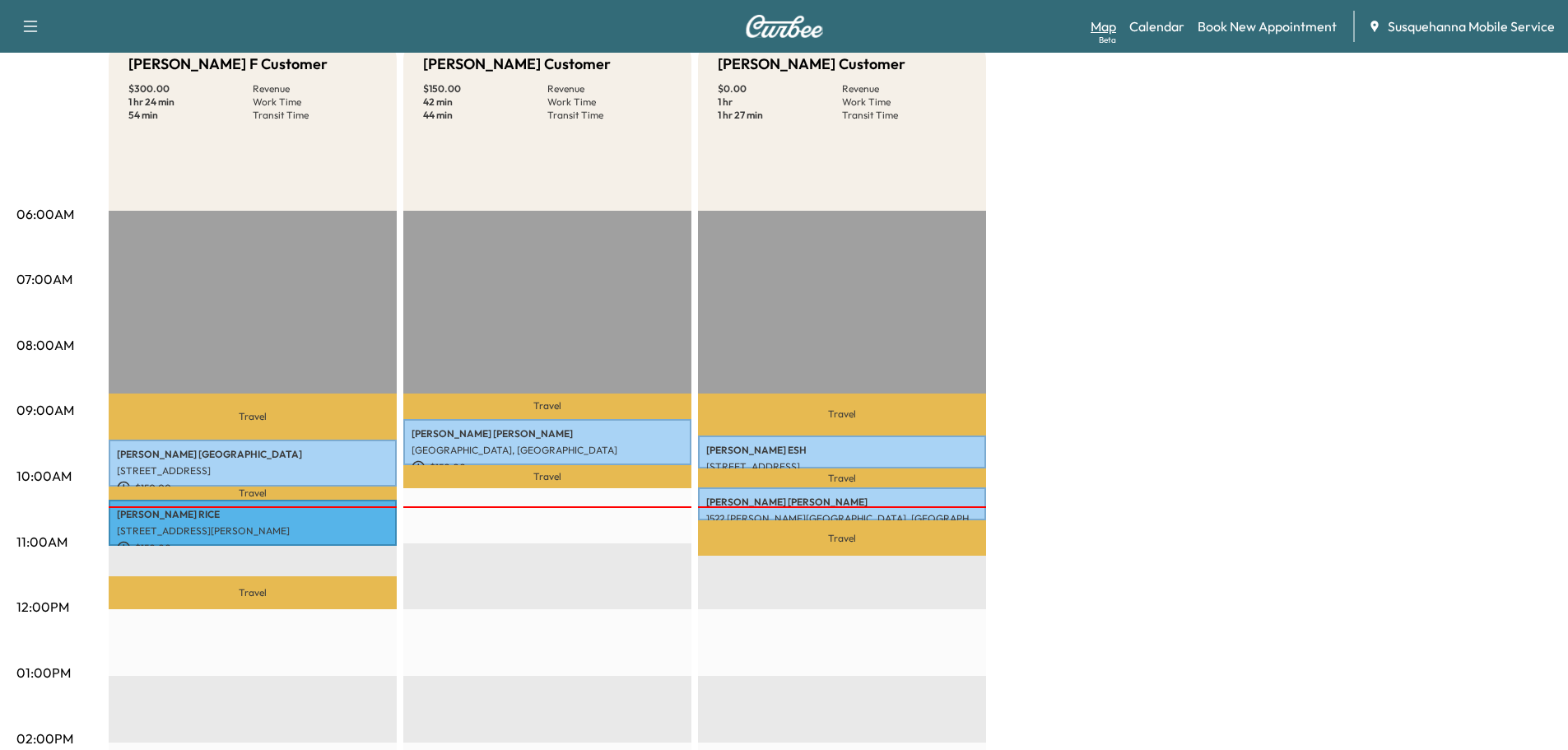
click at [1102, 23] on link "Map Beta" at bounding box center [1103, 27] width 26 height 19
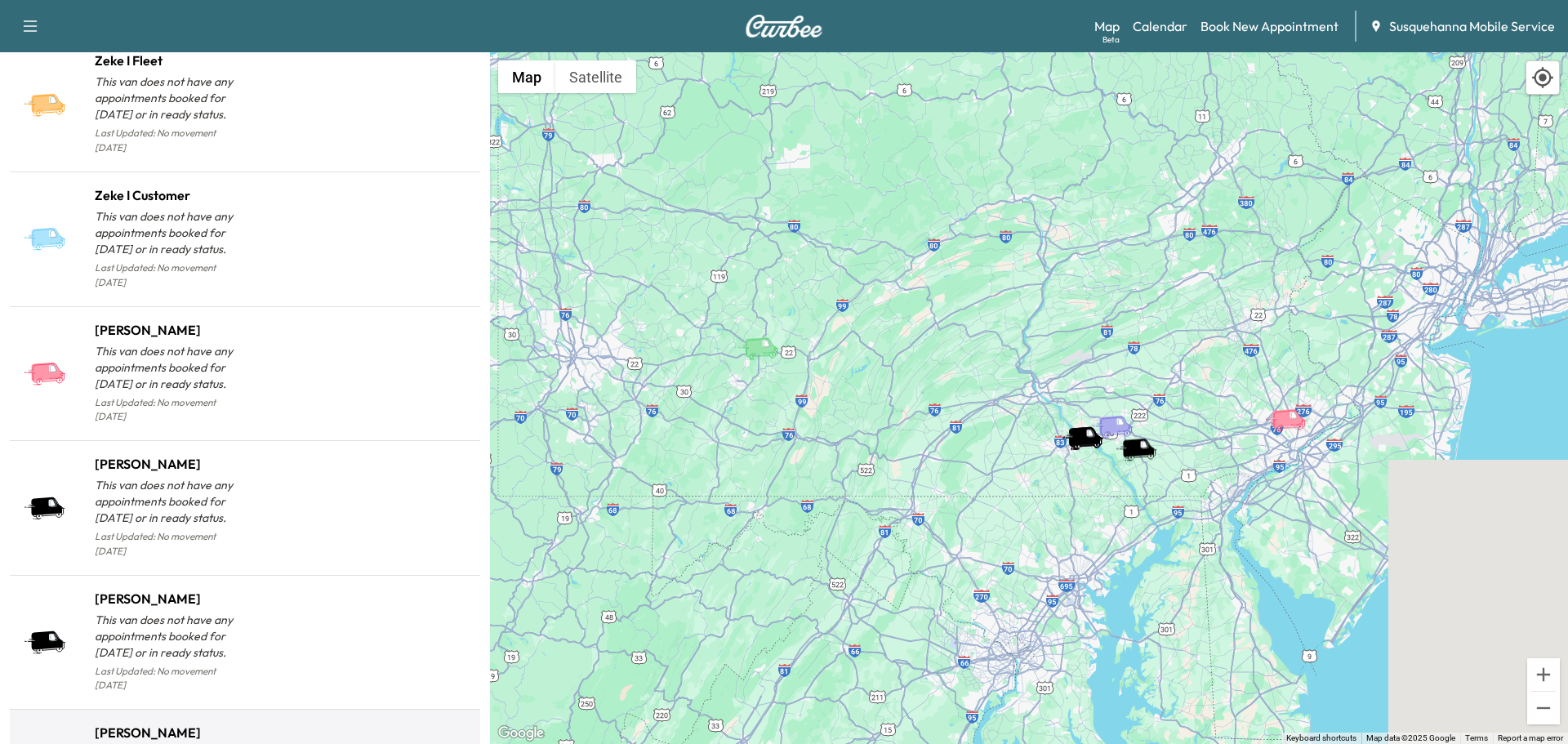
scroll to position [1497, 0]
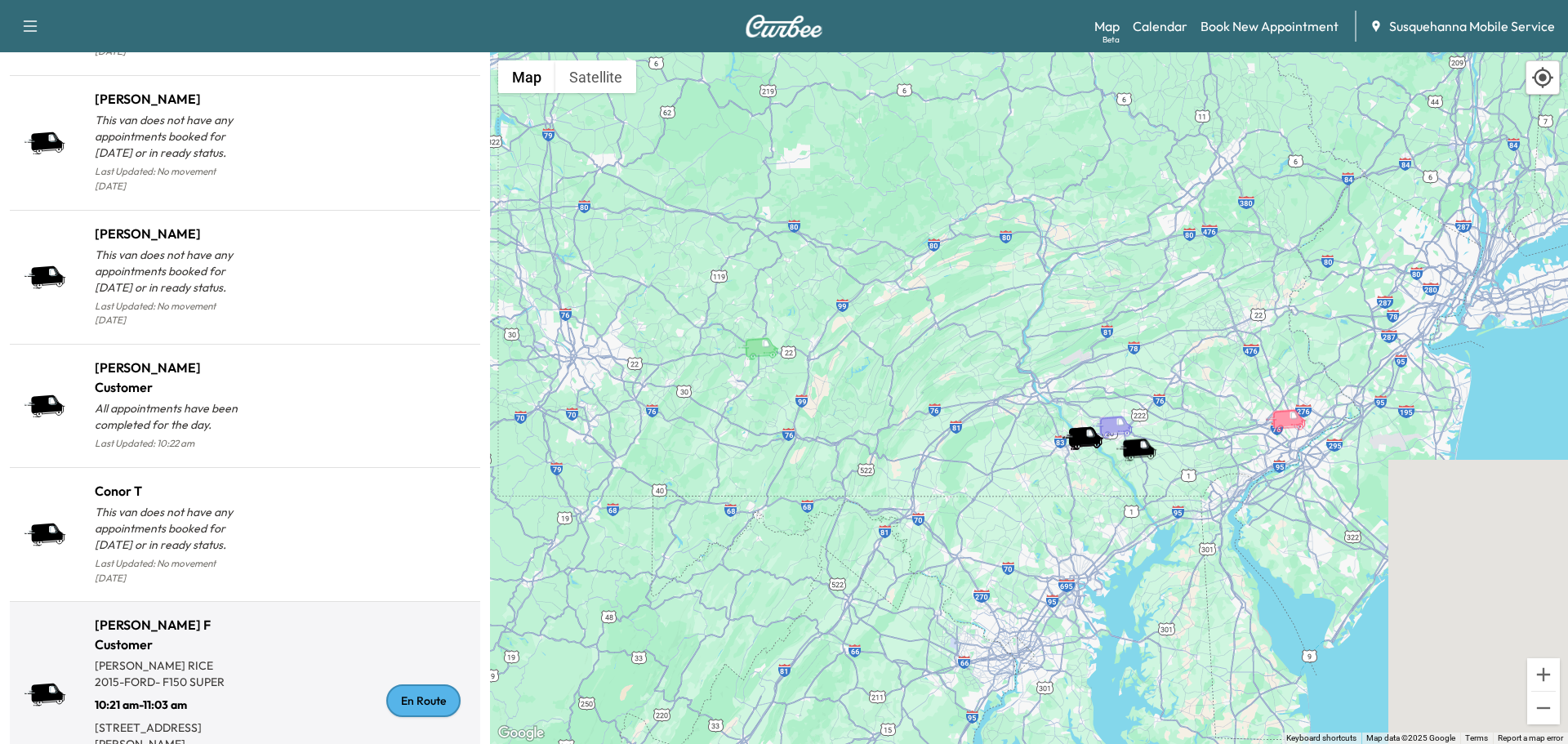
click at [433, 684] on div "En Route" at bounding box center [424, 700] width 75 height 33
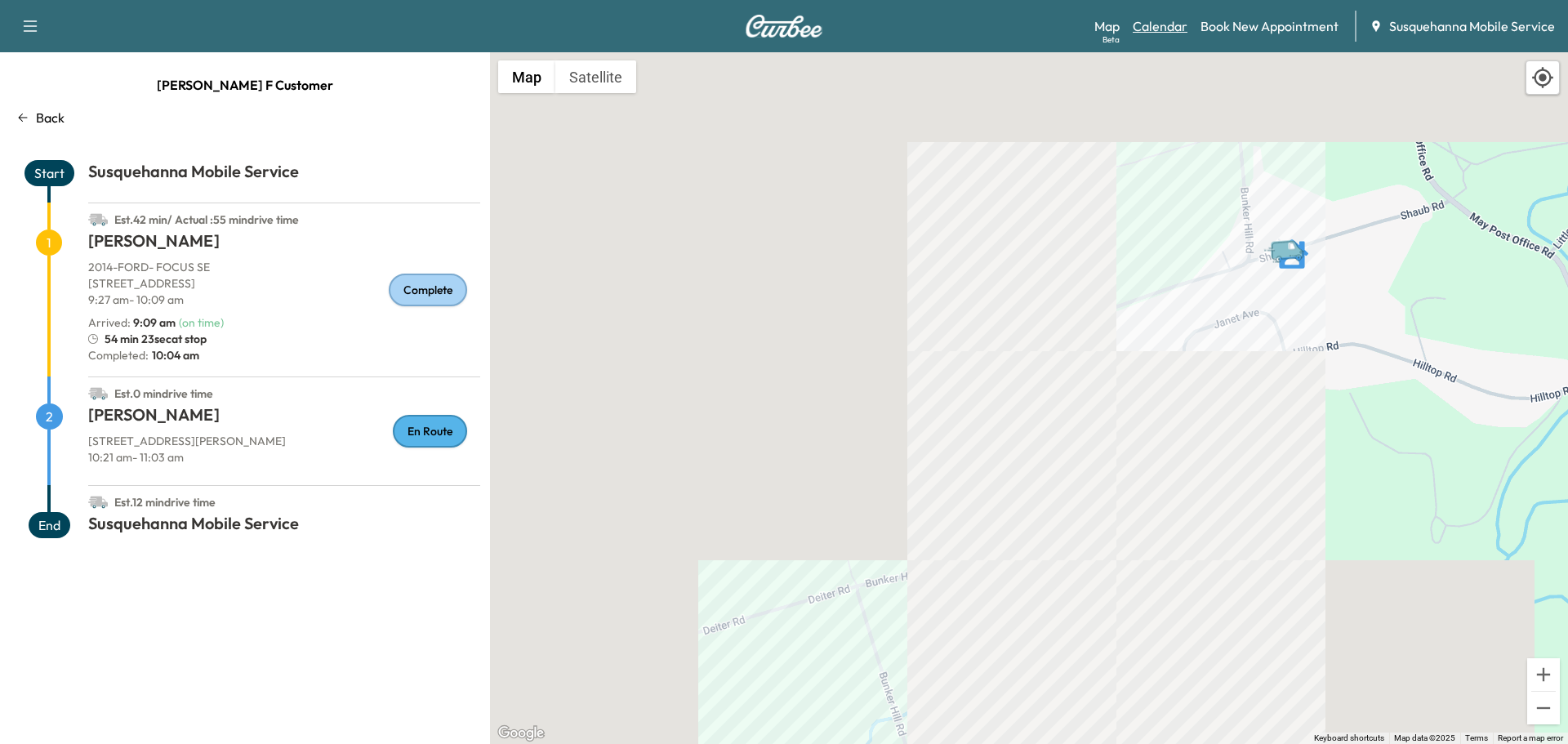
click at [1176, 18] on link "Calendar" at bounding box center [1160, 26] width 54 height 19
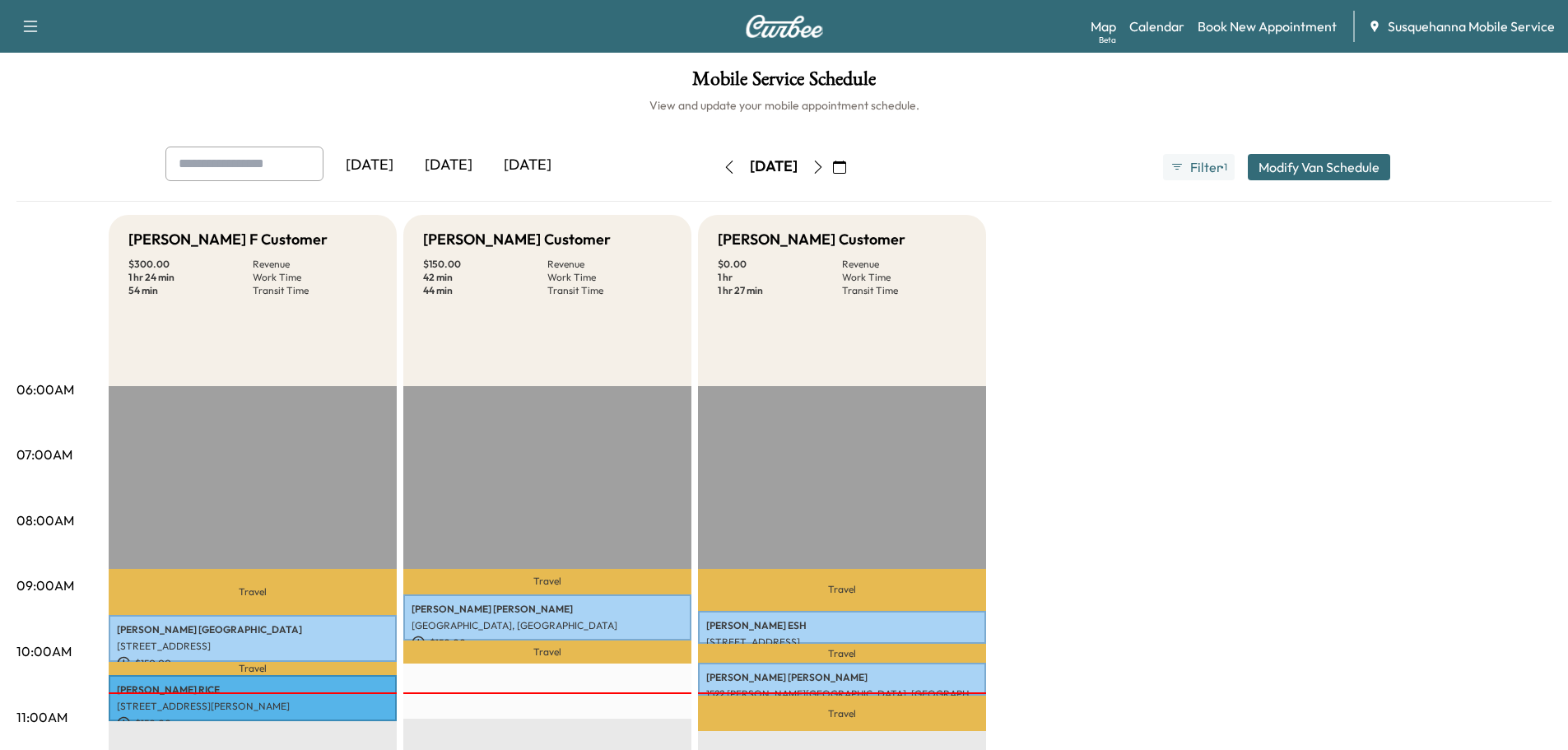
click at [821, 163] on icon "button" at bounding box center [818, 166] width 7 height 13
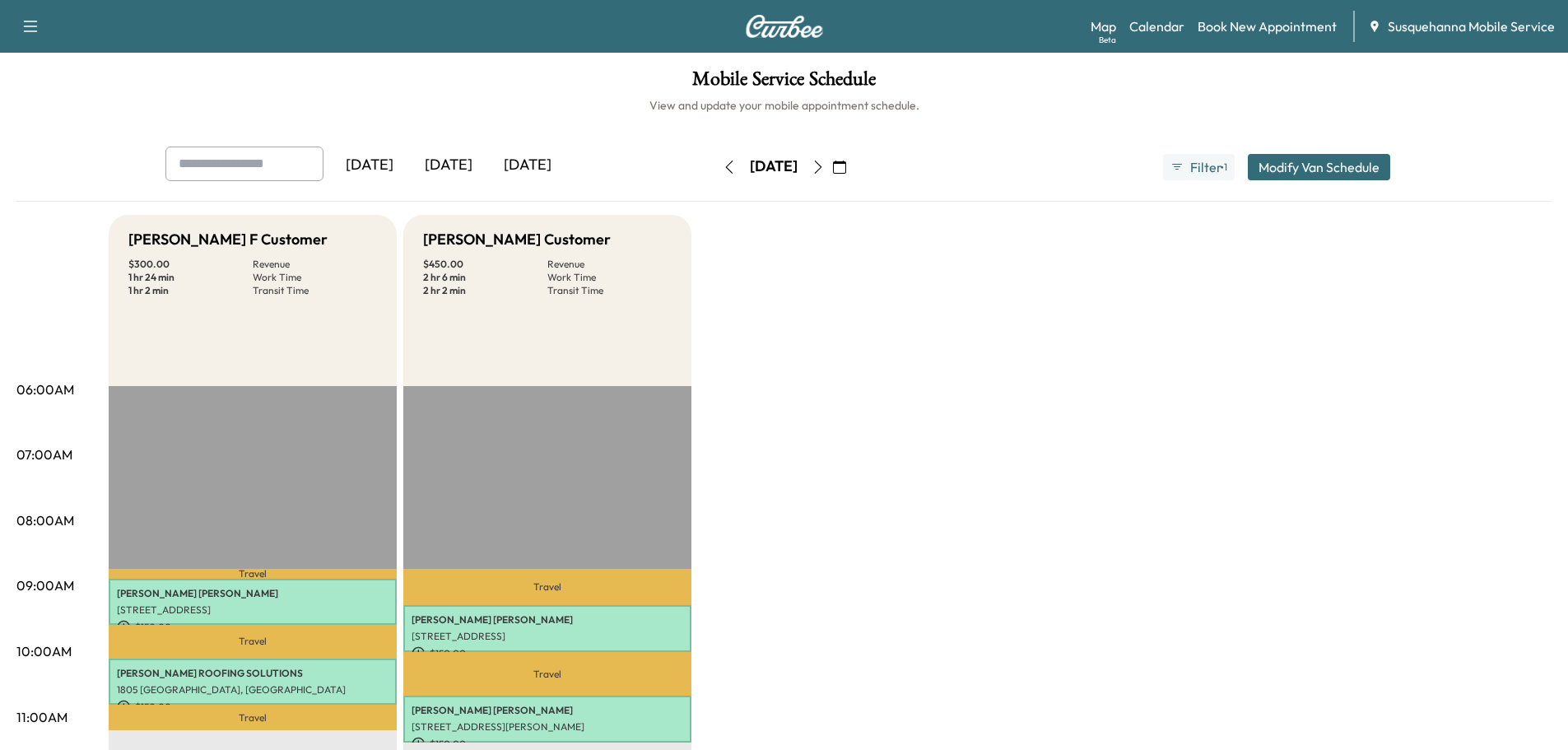
click at [723, 168] on icon "button" at bounding box center [729, 166] width 13 height 13
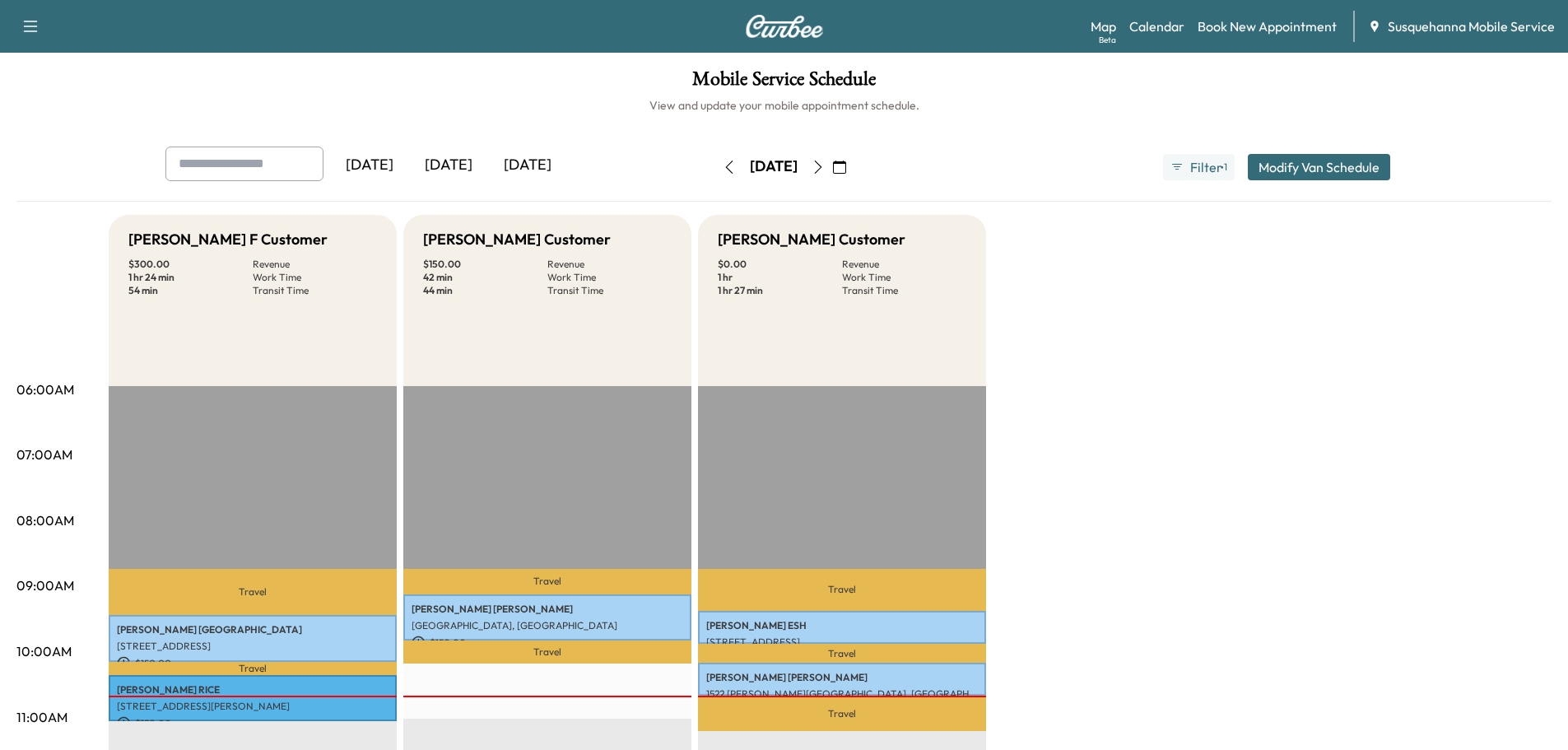
click at [821, 168] on icon "button" at bounding box center [818, 166] width 7 height 13
